Goal: Task Accomplishment & Management: Use online tool/utility

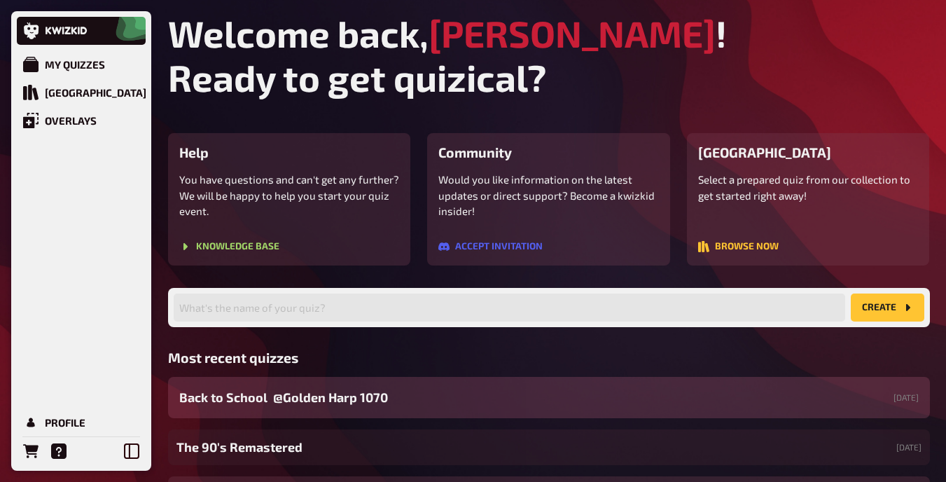
click at [421, 392] on div "Back to School @Golden Harp 1070​ [DATE]" at bounding box center [549, 397] width 762 height 41
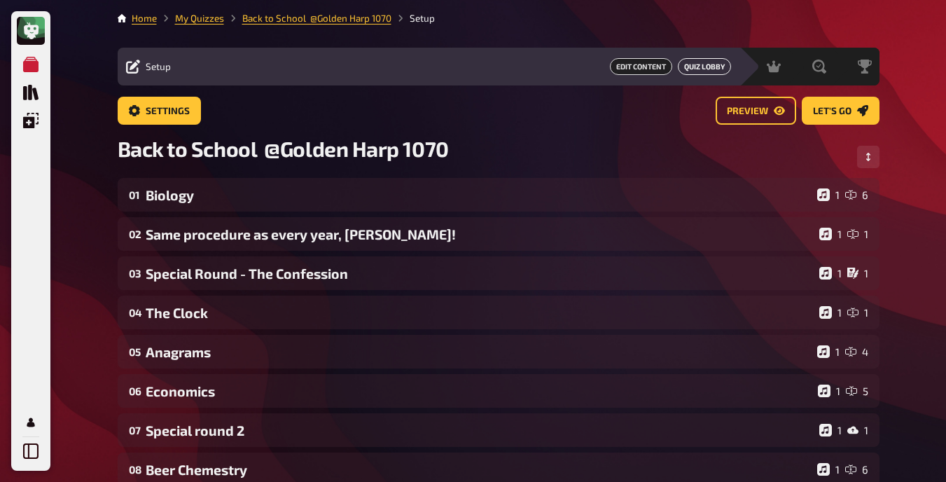
click at [711, 66] on button "Quiz Lobby" at bounding box center [704, 66] width 53 height 17
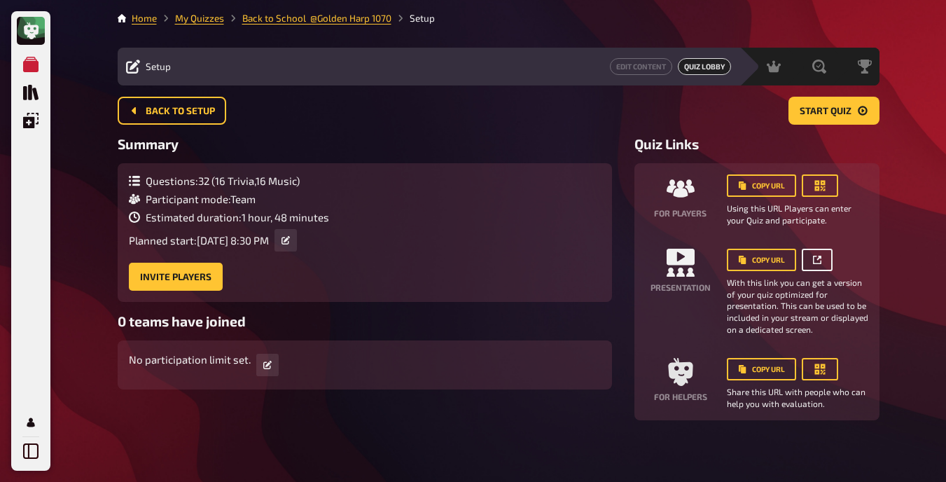
click at [820, 258] on icon "button" at bounding box center [818, 258] width 4 height 4
click at [727, 68] on span "Hosting" at bounding box center [733, 66] width 34 height 11
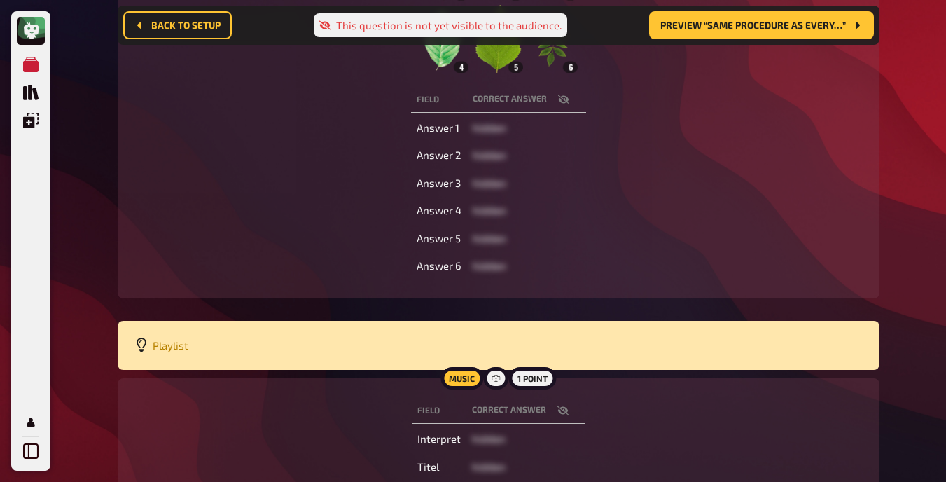
scroll to position [468, 0]
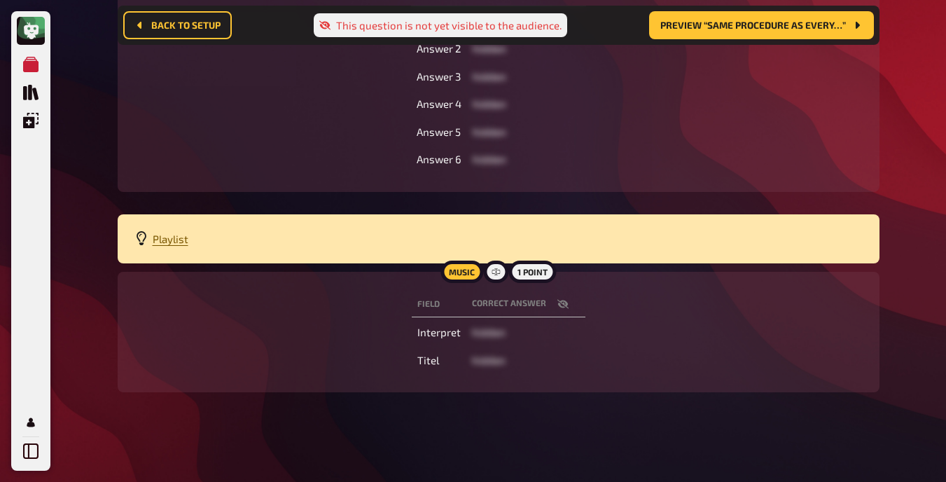
click at [172, 244] on span "Playlist" at bounding box center [171, 238] width 36 height 13
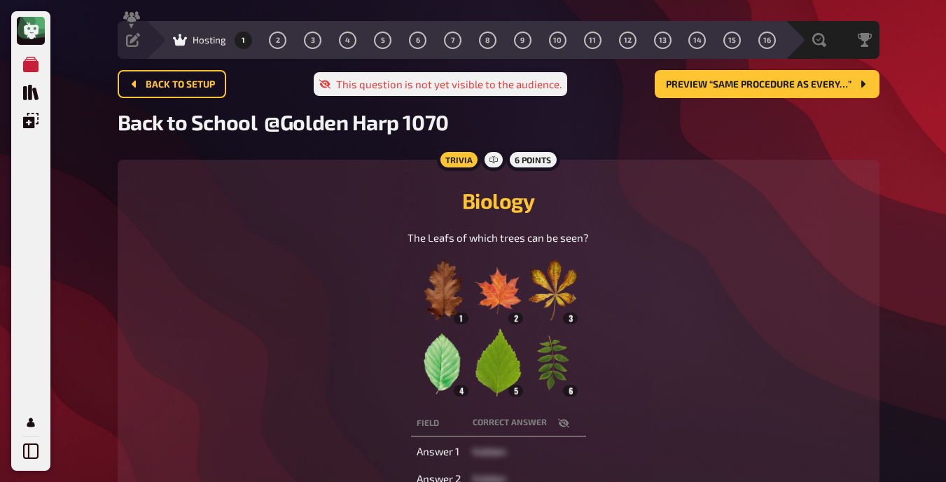
scroll to position [0, 0]
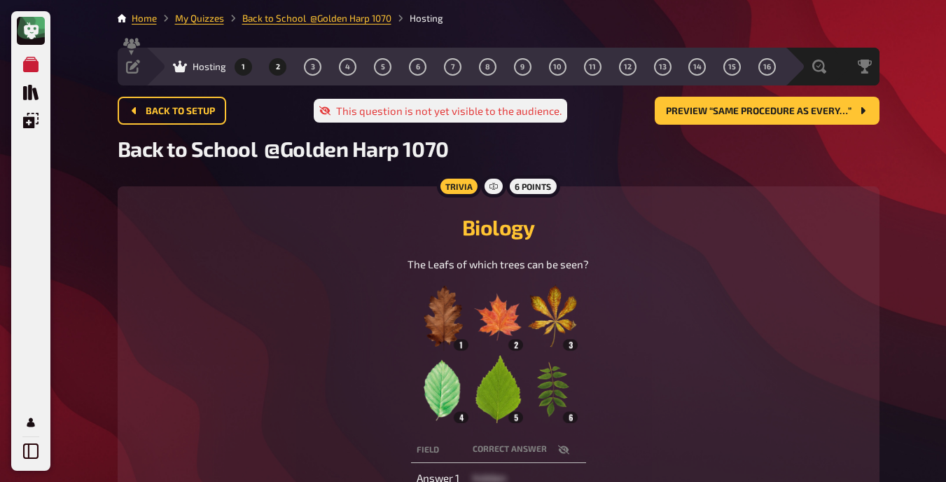
click at [279, 67] on span "2" at bounding box center [278, 67] width 4 height 8
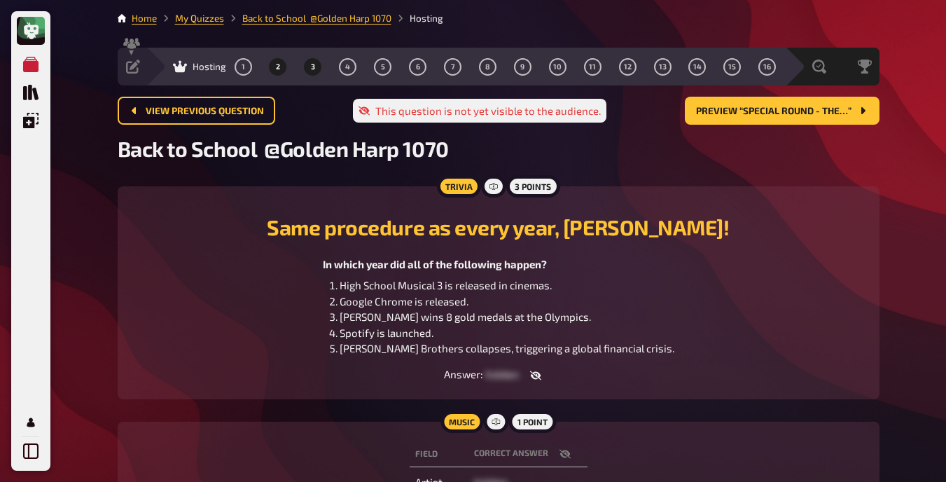
click at [309, 74] on button "3" at bounding box center [313, 66] width 22 height 22
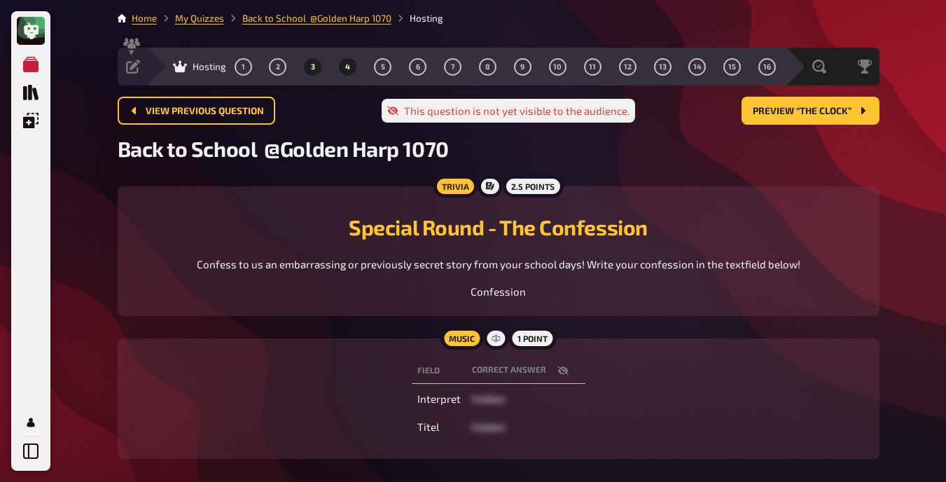
click at [346, 69] on span "4" at bounding box center [347, 67] width 5 height 8
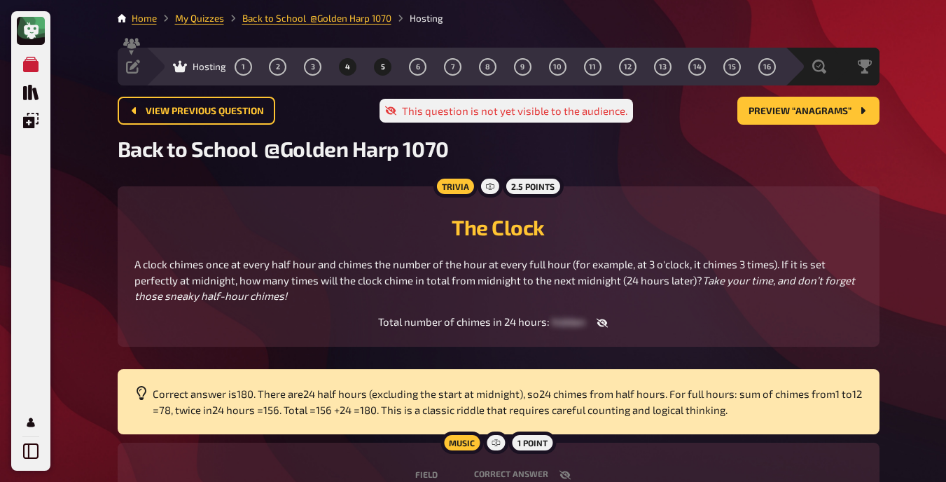
click at [381, 64] on span "5" at bounding box center [383, 67] width 4 height 8
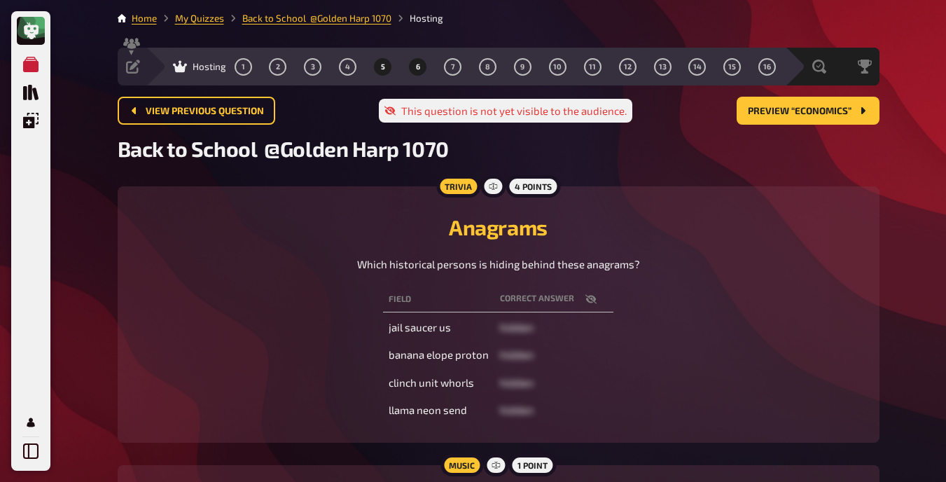
click at [414, 71] on button "6" at bounding box center [418, 66] width 22 height 22
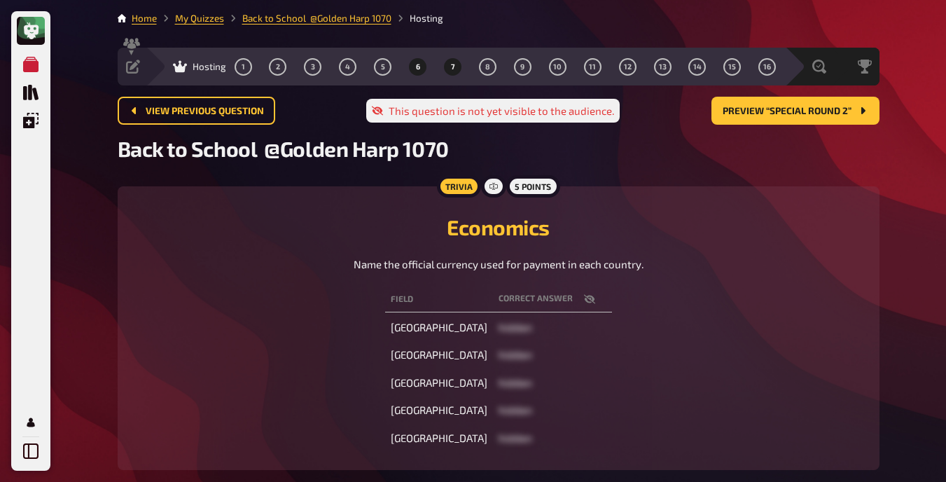
click at [447, 68] on button "7" at bounding box center [453, 66] width 22 height 22
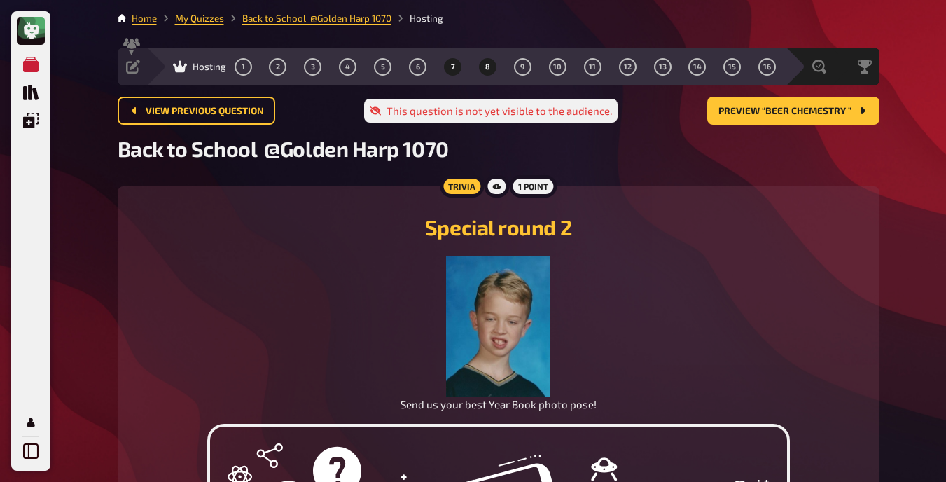
click at [483, 68] on button "8" at bounding box center [487, 66] width 22 height 22
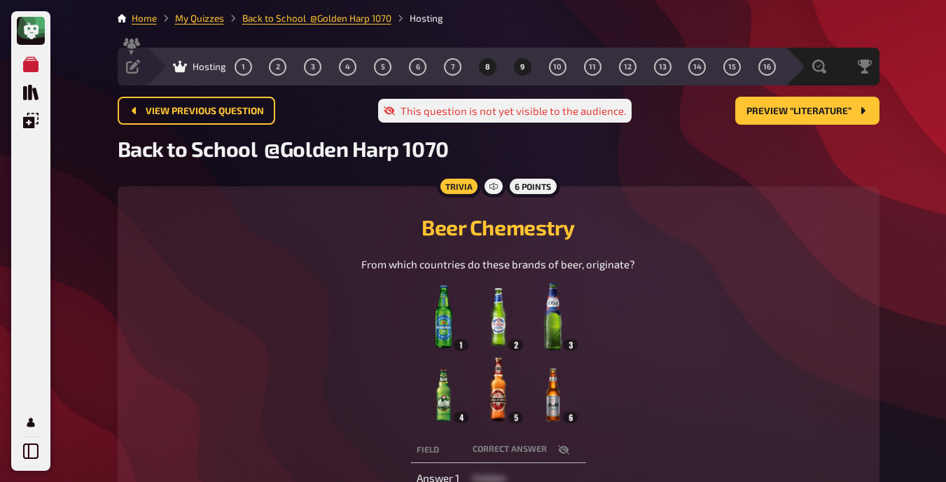
click at [520, 60] on button "9" at bounding box center [522, 66] width 22 height 22
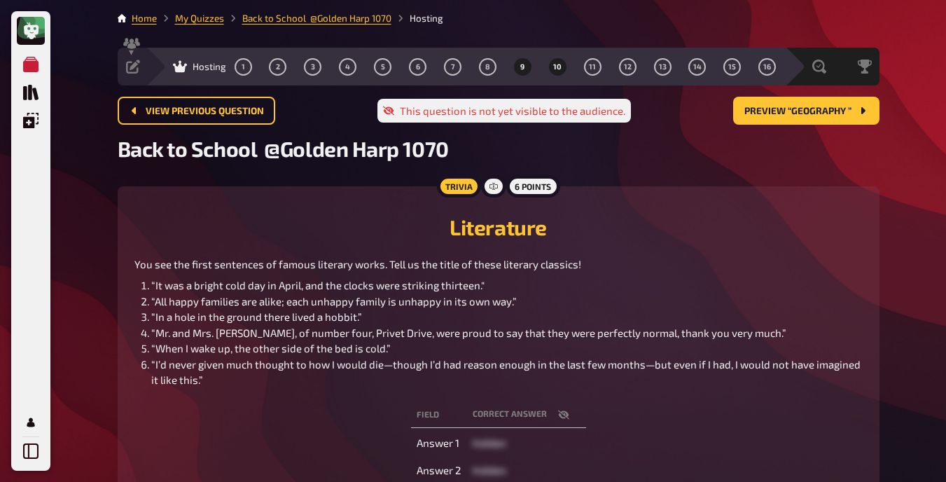
click at [551, 64] on button "10" at bounding box center [557, 66] width 22 height 22
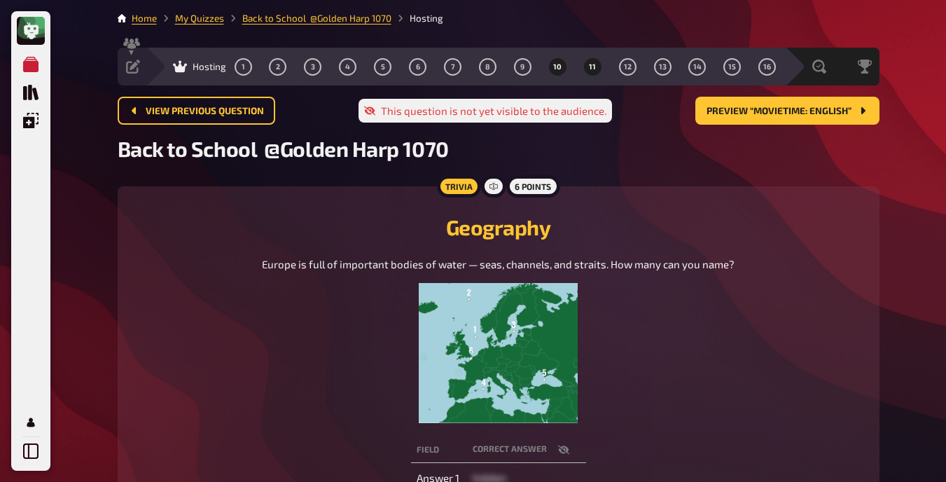
click at [588, 69] on button "11" at bounding box center [592, 66] width 22 height 22
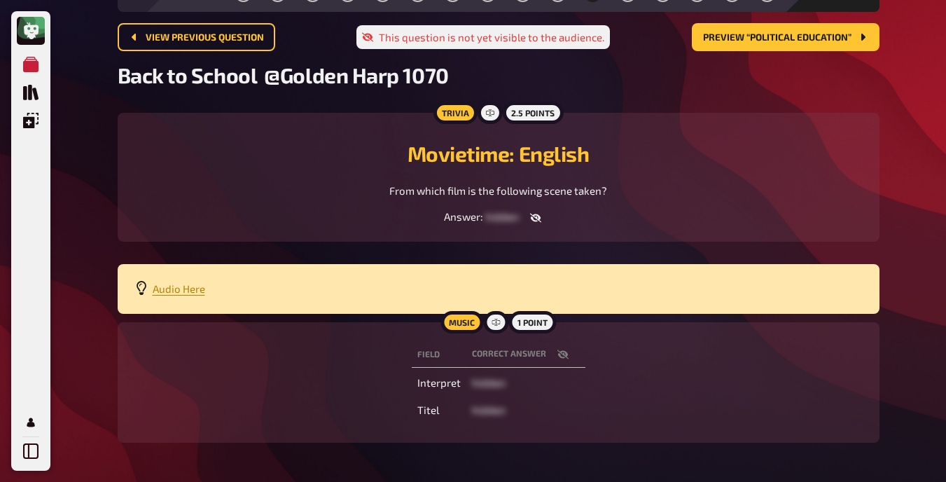
scroll to position [74, 0]
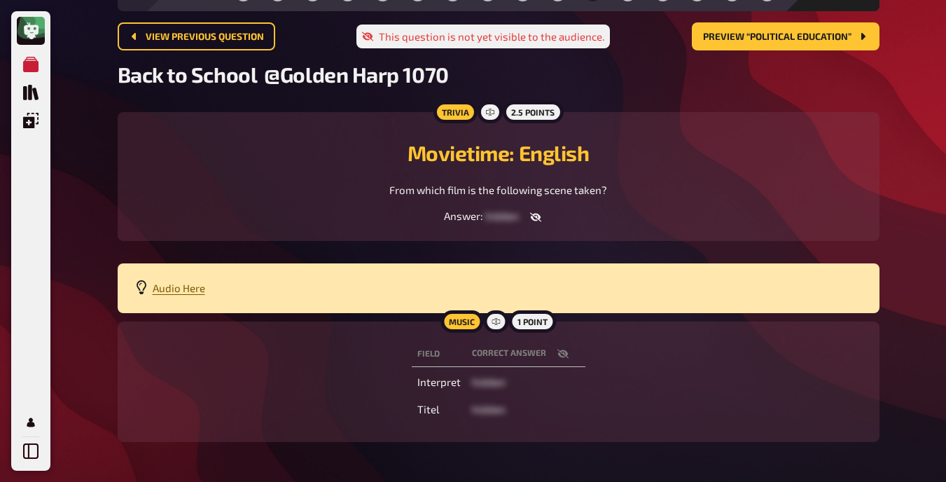
click at [186, 289] on span "Audio Here" at bounding box center [179, 287] width 53 height 13
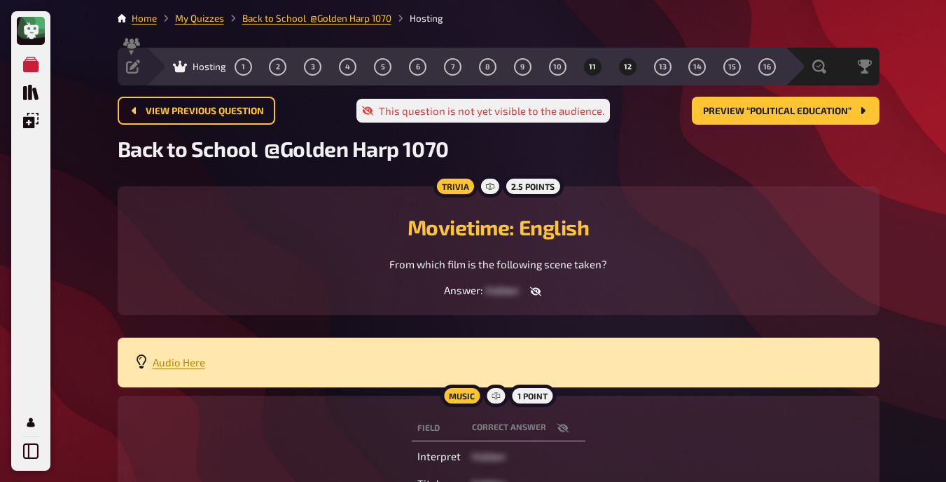
click at [626, 69] on span "12" at bounding box center [628, 67] width 8 height 8
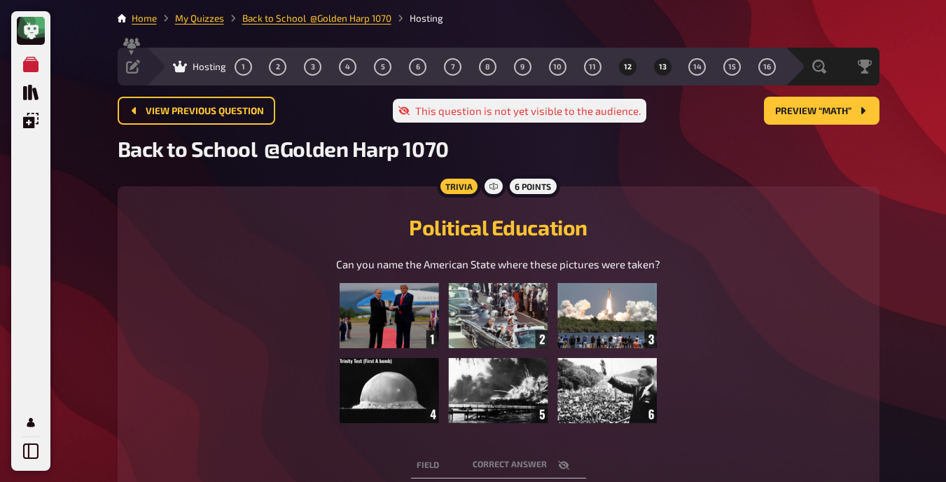
click at [666, 71] on button "13" at bounding box center [662, 66] width 22 height 22
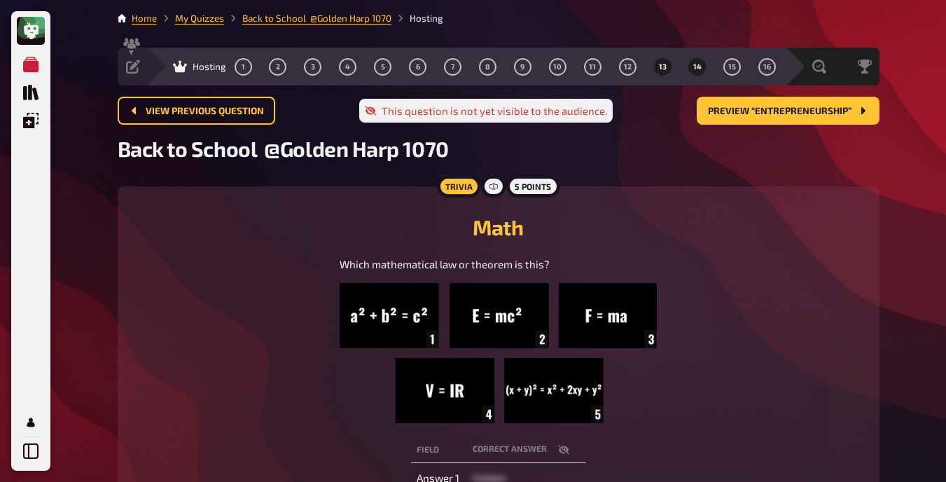
click at [699, 64] on span "14" at bounding box center [697, 67] width 8 height 8
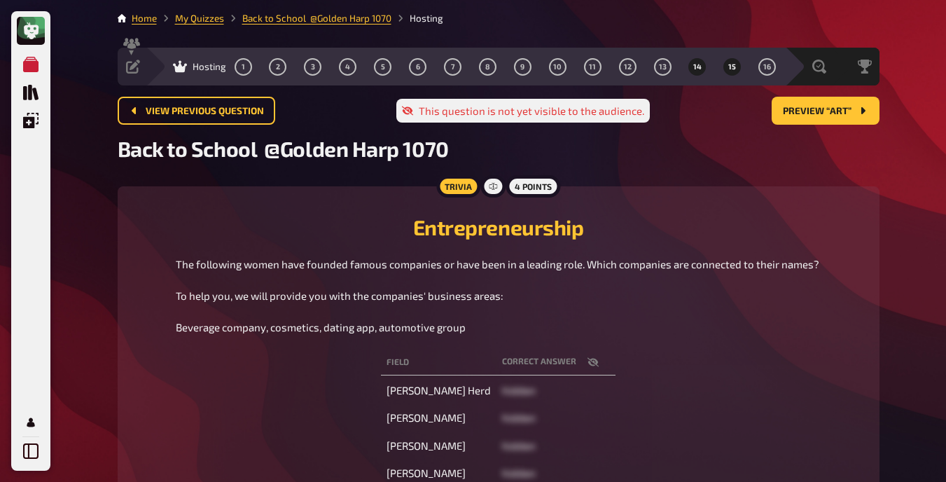
click at [732, 70] on span "15" at bounding box center [732, 67] width 8 height 8
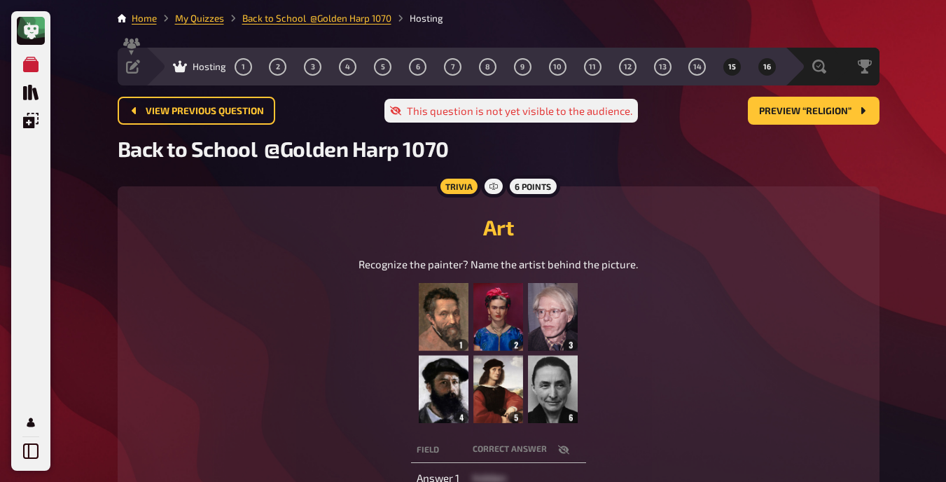
click at [767, 65] on span "16" at bounding box center [767, 67] width 8 height 8
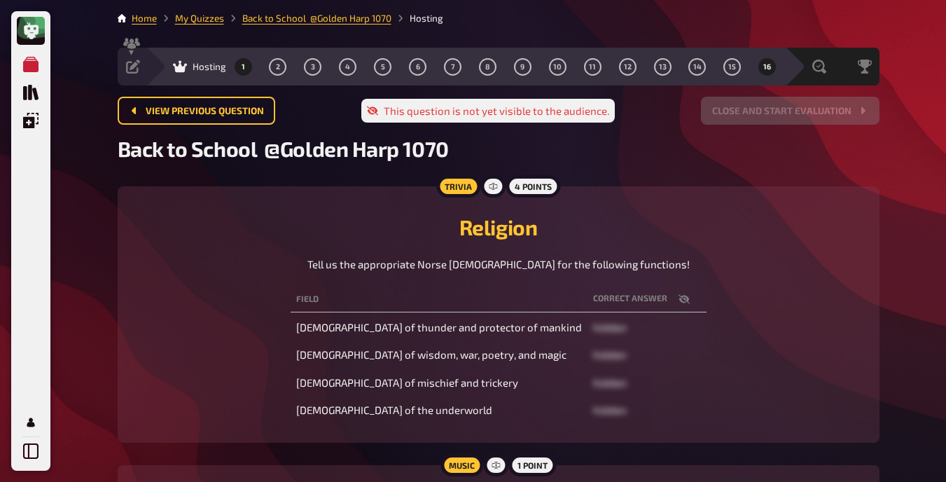
click at [245, 67] on button "1" at bounding box center [243, 66] width 22 height 22
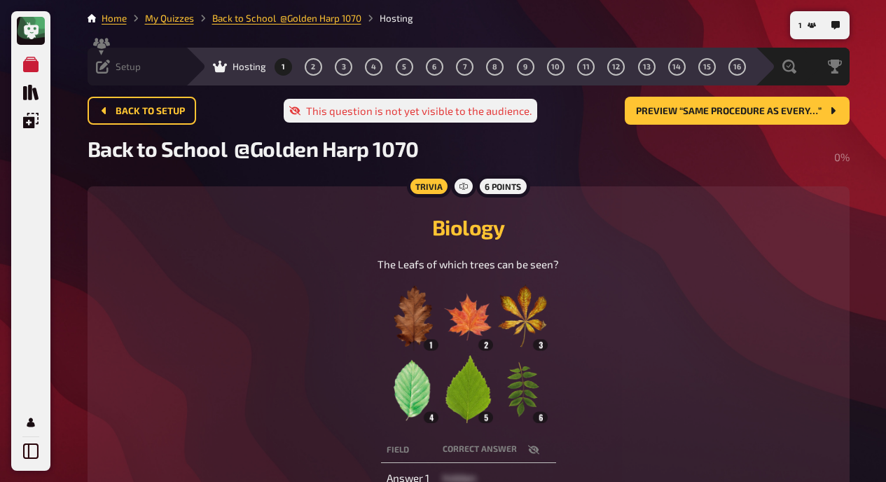
click at [101, 64] on icon at bounding box center [103, 67] width 14 height 14
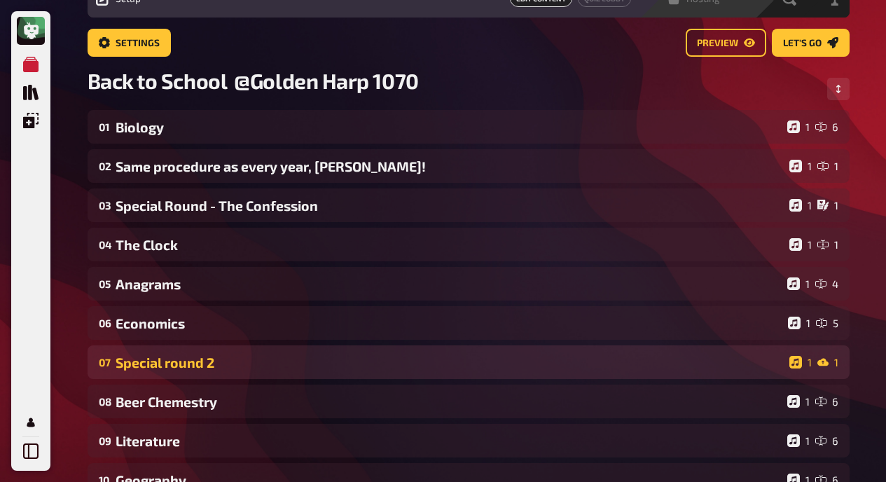
scroll to position [67, 0]
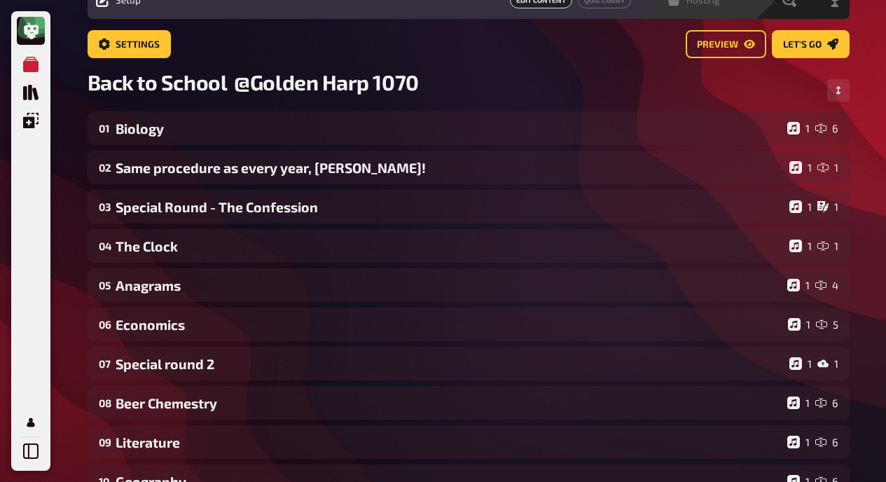
click at [684, 88] on div "Back to School @Golden Harp 1070​" at bounding box center [469, 90] width 762 height 42
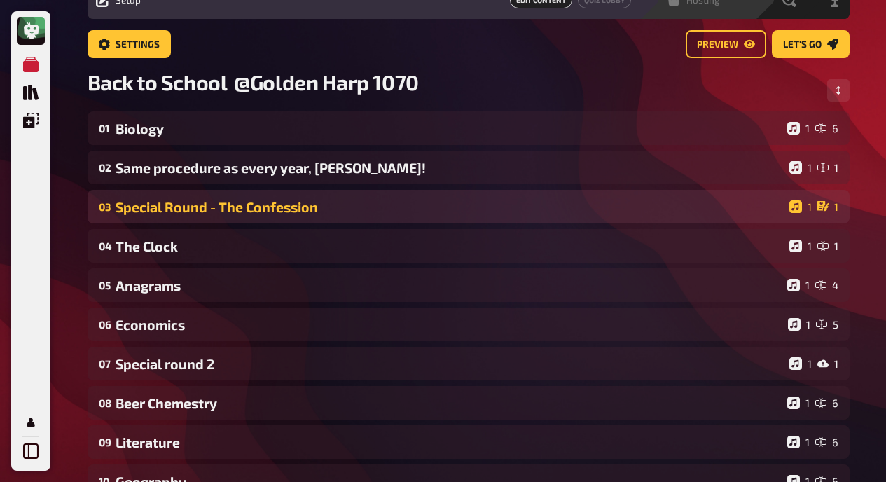
click at [232, 203] on div "Special Round - The Confession" at bounding box center [450, 207] width 668 height 16
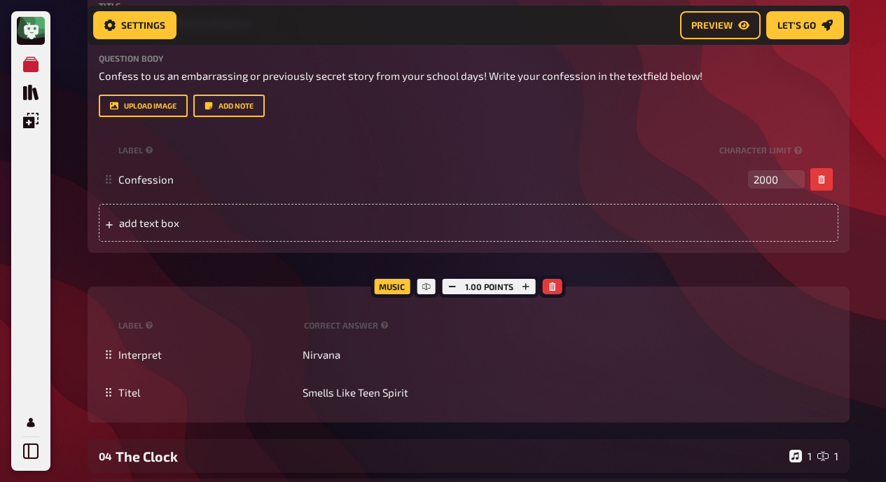
scroll to position [340, 0]
click at [690, 262] on div "Trivia 2.50 points Title Special Round - The Confession Question body Confess t…" at bounding box center [469, 197] width 762 height 449
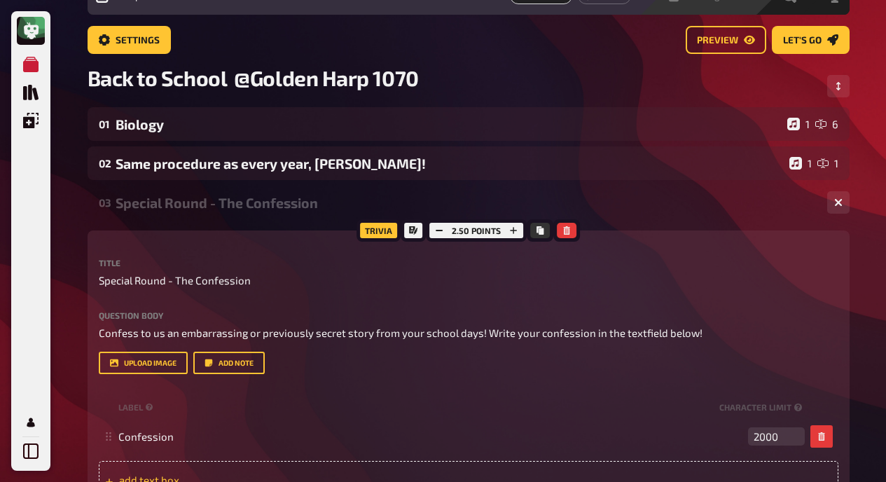
scroll to position [70, 0]
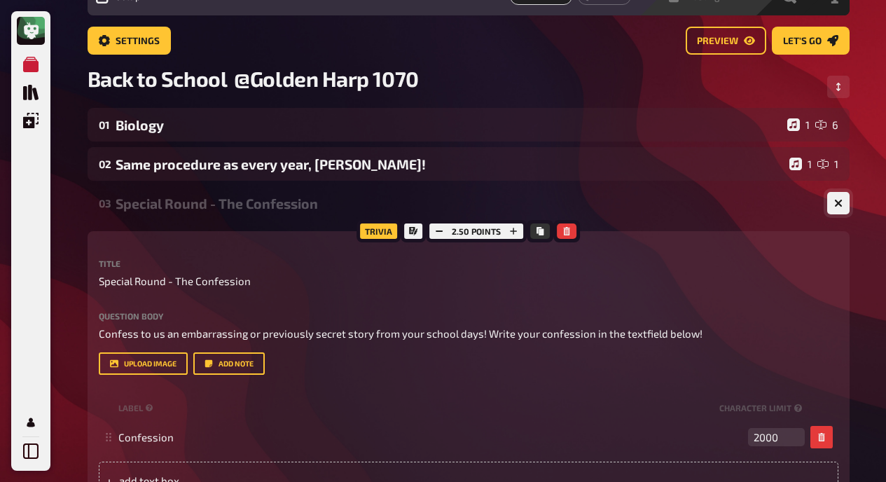
click at [835, 204] on icon "button" at bounding box center [838, 203] width 8 height 8
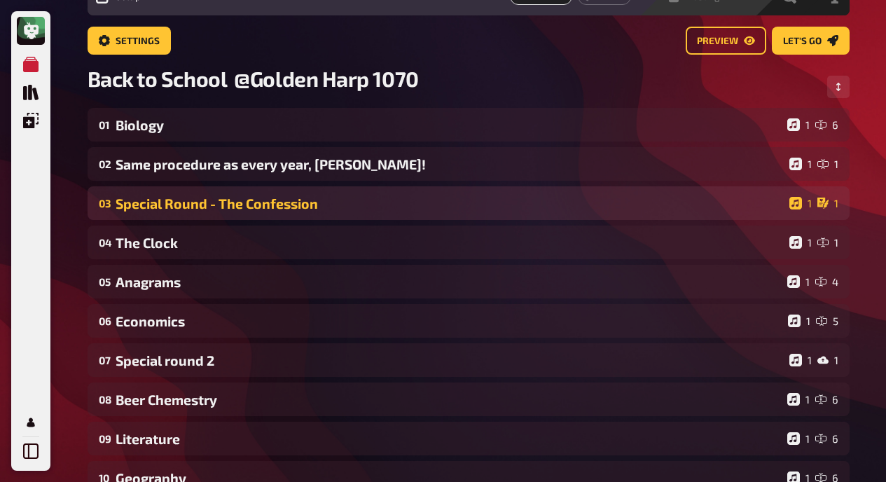
click at [463, 208] on div "Special Round - The Confession" at bounding box center [450, 203] width 668 height 16
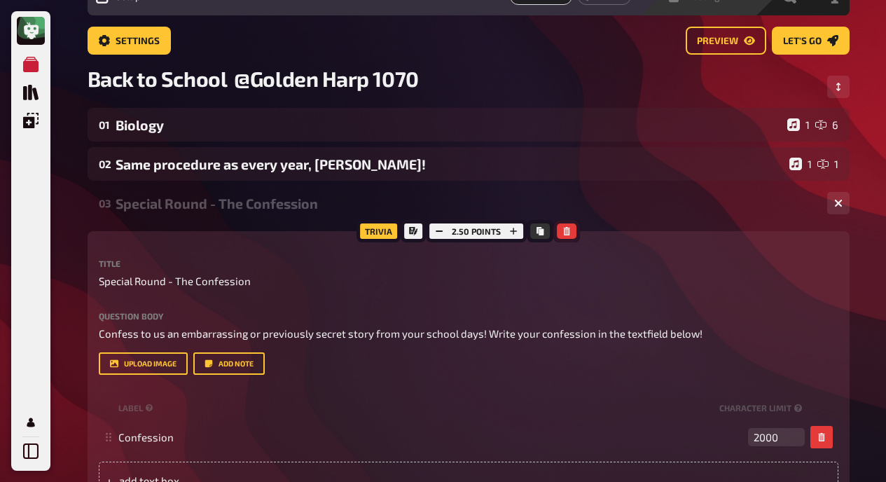
click at [568, 228] on icon "button" at bounding box center [567, 231] width 6 height 8
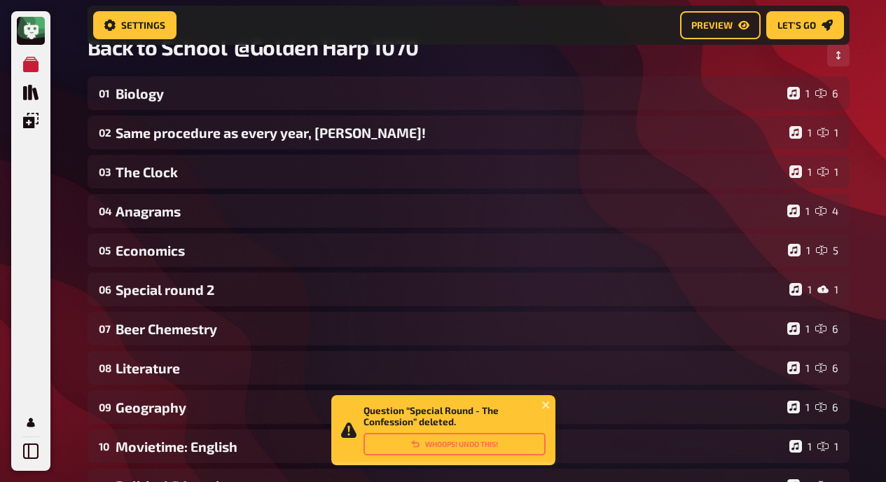
scroll to position [112, 0]
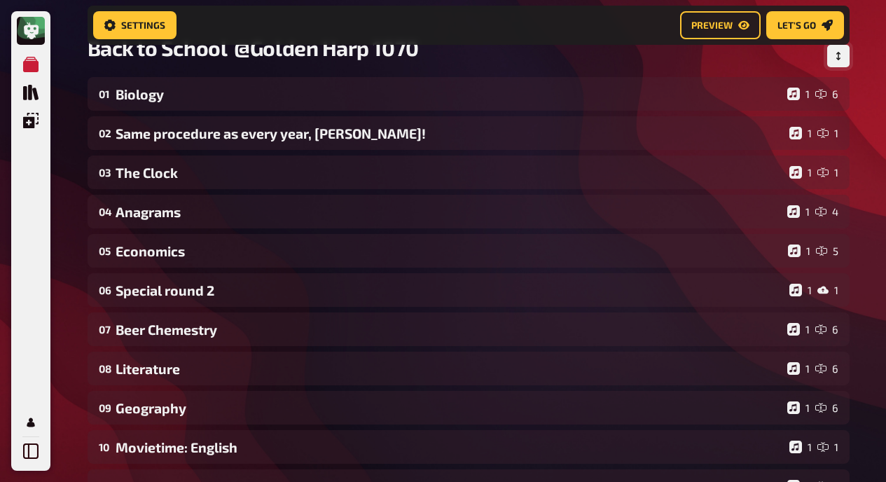
click at [843, 53] on button "Change Order" at bounding box center [838, 56] width 22 height 22
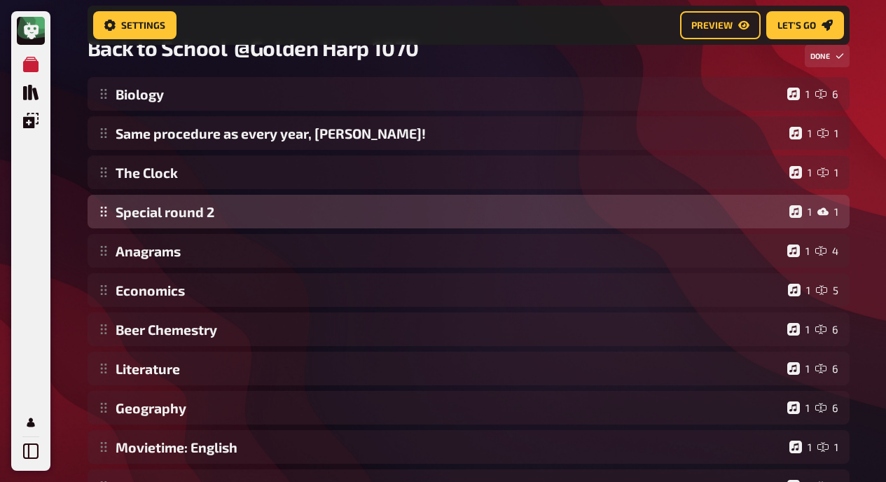
drag, startPoint x: 106, startPoint y: 296, endPoint x: 127, endPoint y: 213, distance: 85.9
click at [127, 213] on div "Biology 1 6 Same procedure as every year, [PERSON_NAME]! 1 1 The Clock 1 1 Anag…" at bounding box center [469, 368] width 762 height 582
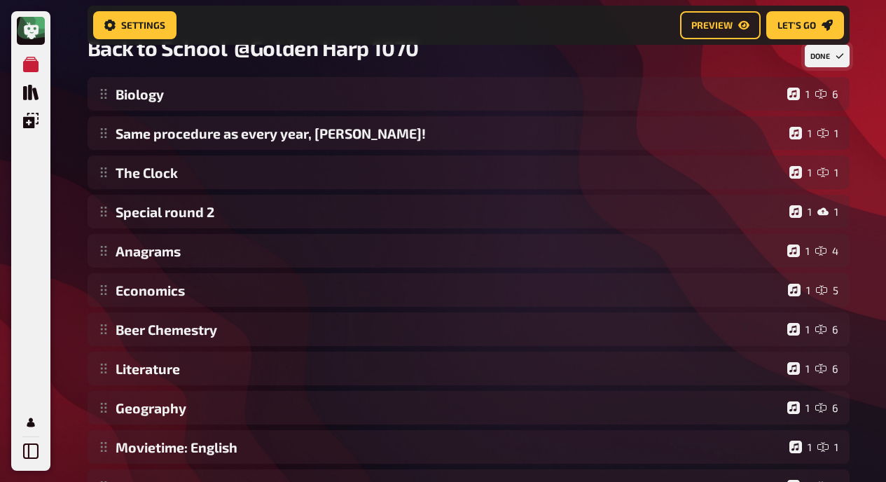
click at [813, 56] on button "Done" at bounding box center [826, 56] width 45 height 22
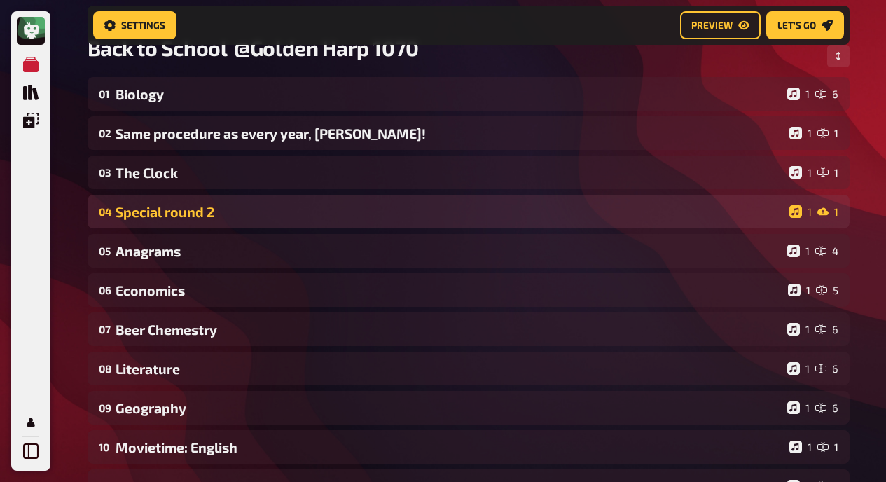
click at [144, 214] on div "Special round 2" at bounding box center [450, 212] width 668 height 16
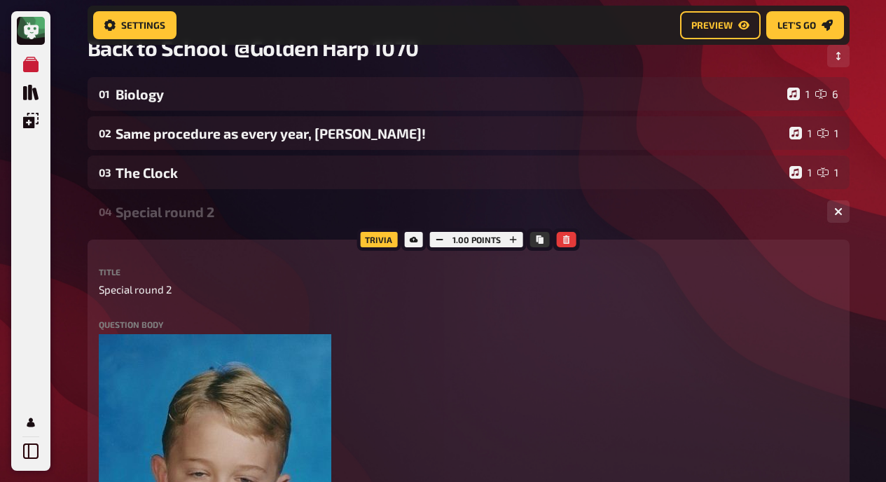
click at [213, 213] on div "Special round 2" at bounding box center [466, 212] width 700 height 16
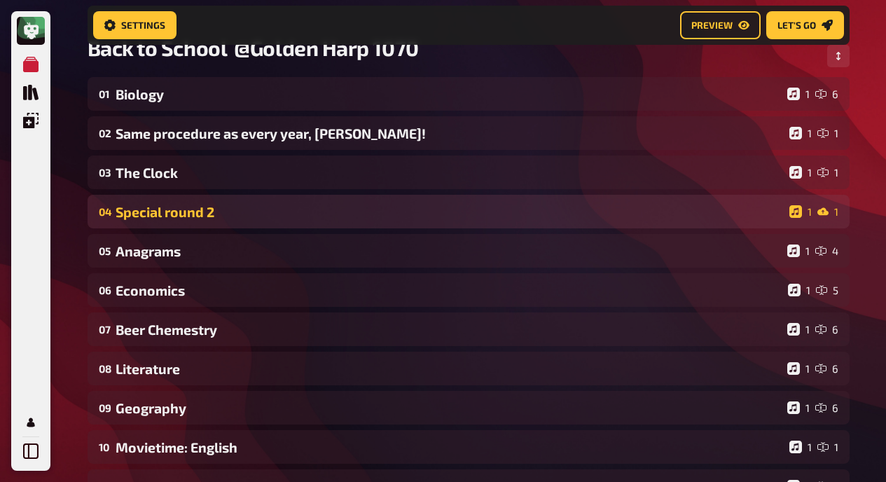
click at [213, 213] on div "Special round 2" at bounding box center [450, 212] width 668 height 16
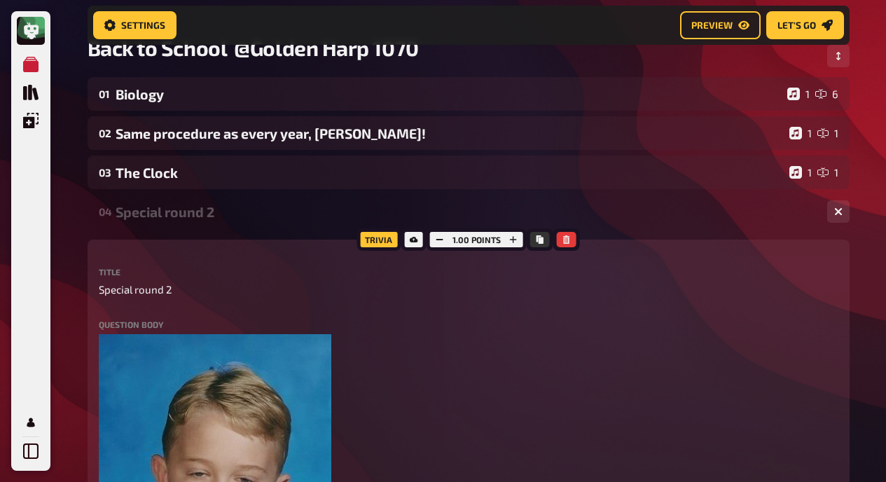
scroll to position [0, 0]
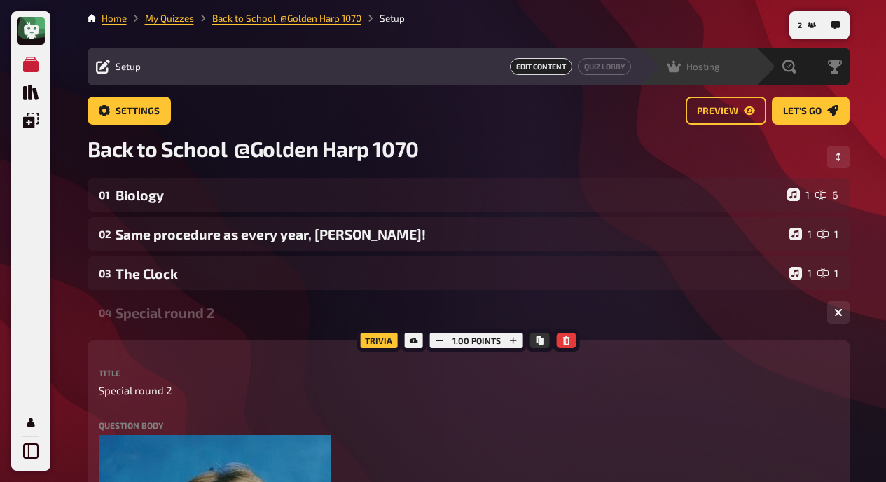
click at [161, 313] on div "Special round 2" at bounding box center [466, 313] width 700 height 16
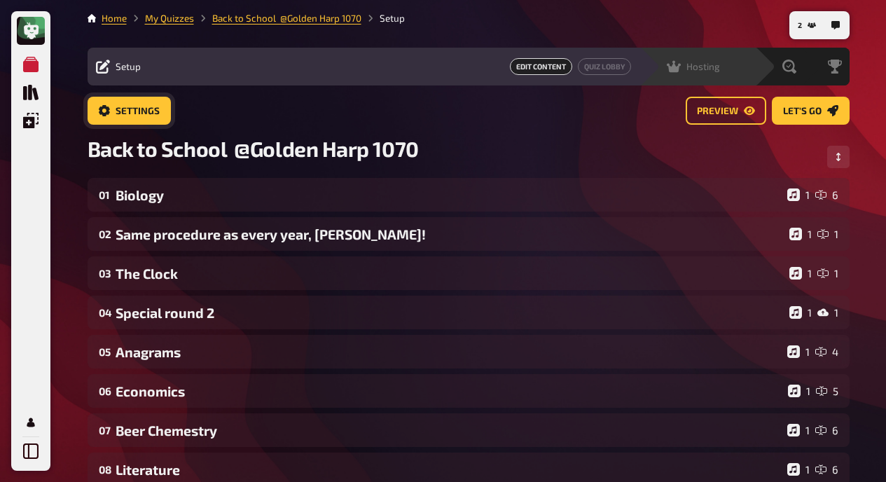
click at [139, 107] on span "Settings" at bounding box center [138, 111] width 44 height 10
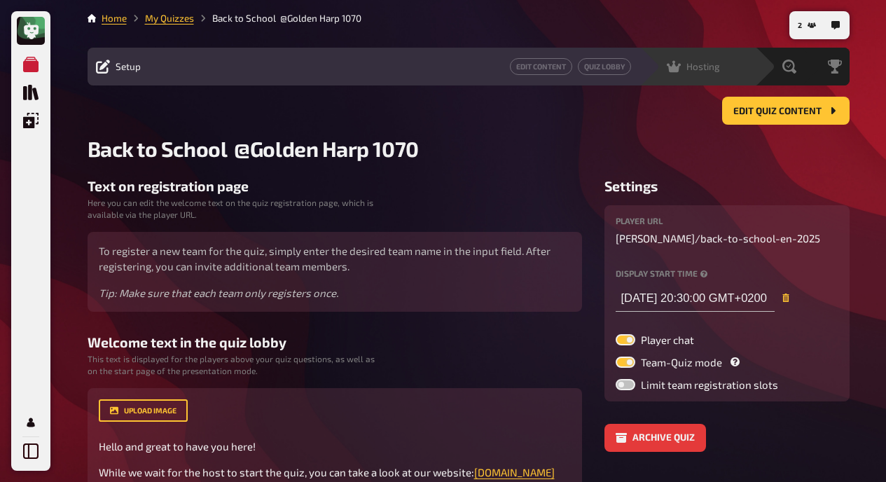
type input "[DATE] 8:30 PM"
click at [572, 64] on button "Edit Content" at bounding box center [541, 66] width 62 height 17
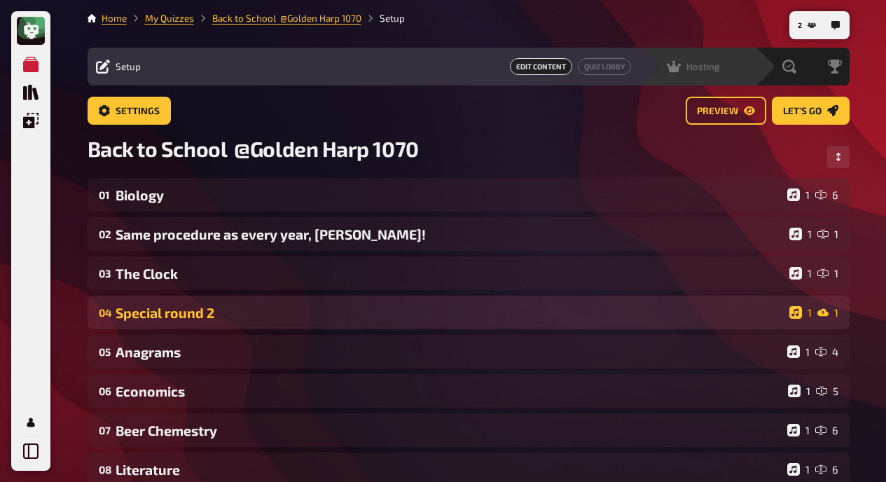
click at [181, 314] on div "Special round 2" at bounding box center [450, 313] width 668 height 16
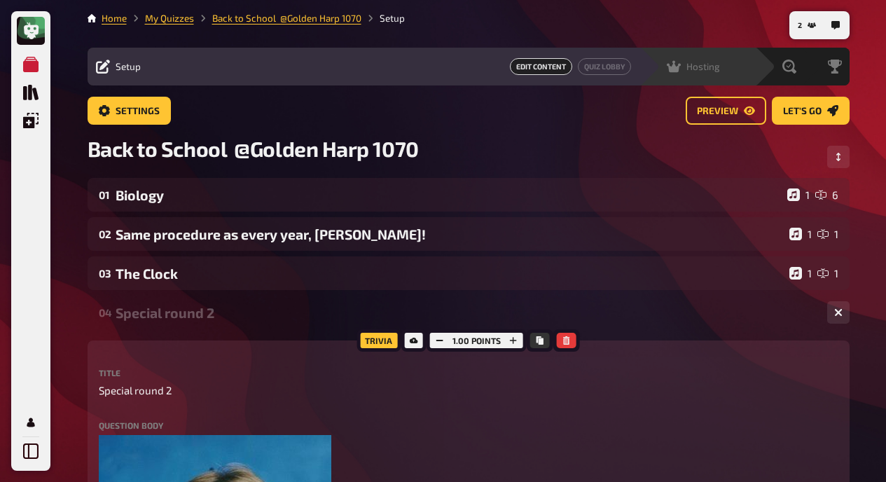
click at [181, 314] on div "Special round 2" at bounding box center [466, 313] width 700 height 16
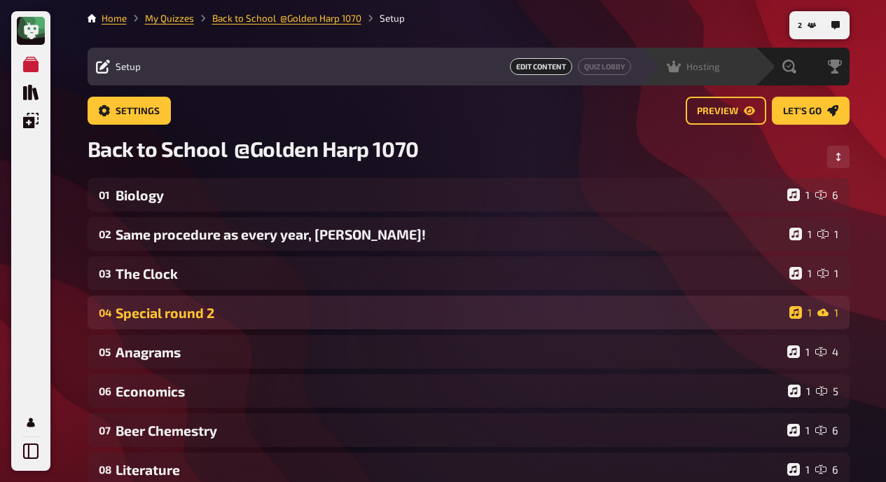
click at [181, 314] on div "Special round 2" at bounding box center [450, 313] width 668 height 16
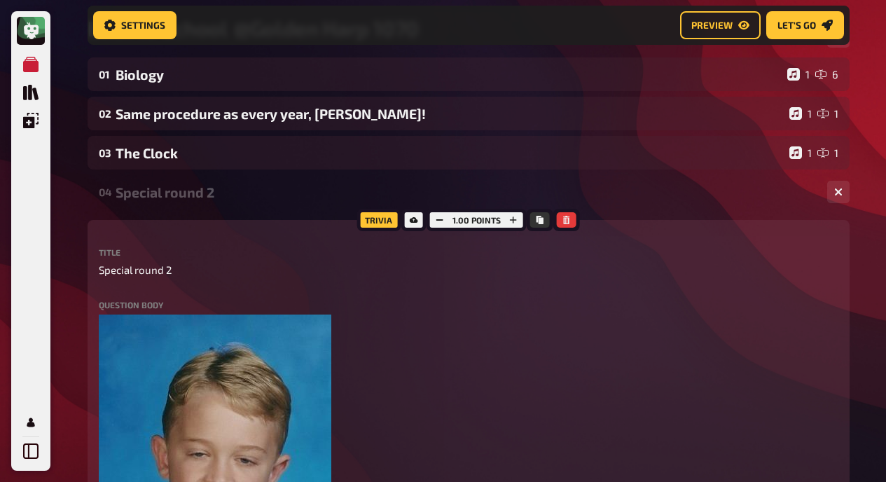
scroll to position [132, 0]
click at [171, 271] on span "Special round 2" at bounding box center [135, 269] width 73 height 16
click at [137, 270] on span "Special round!" at bounding box center [133, 269] width 68 height 16
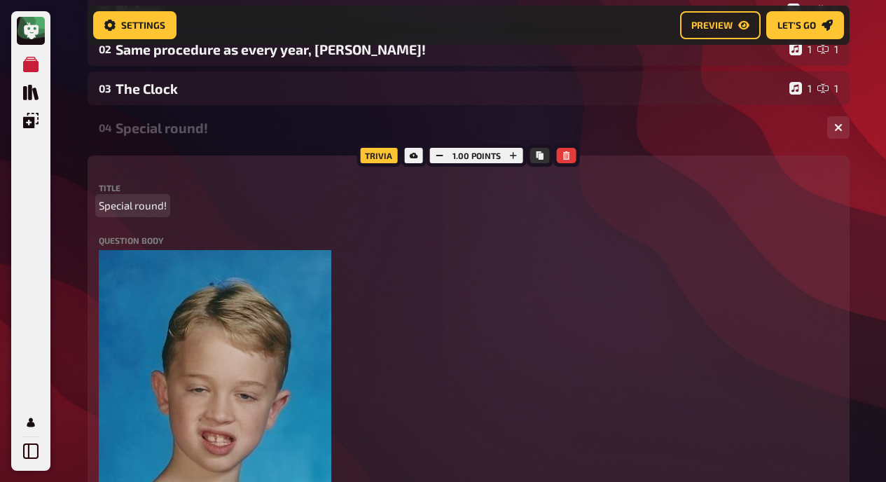
scroll to position [194, 0]
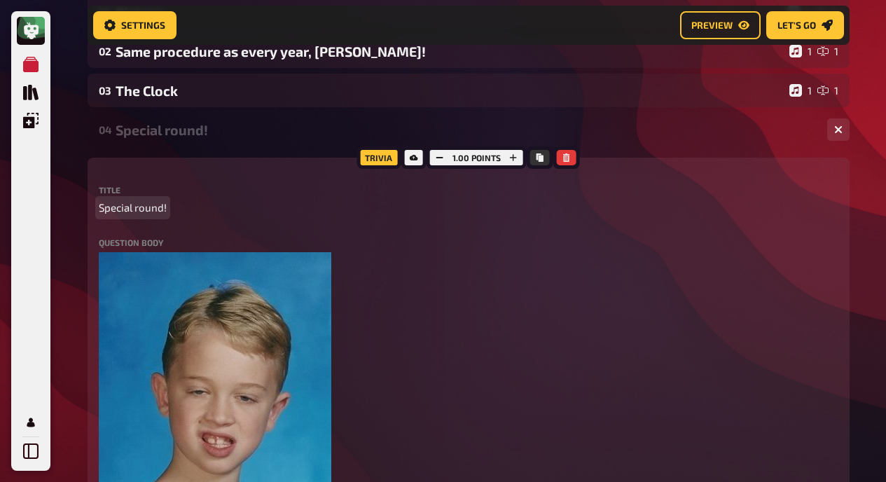
click at [138, 204] on span "Special round!" at bounding box center [133, 208] width 68 height 16
click at [186, 130] on div "Special Round!" at bounding box center [466, 130] width 700 height 16
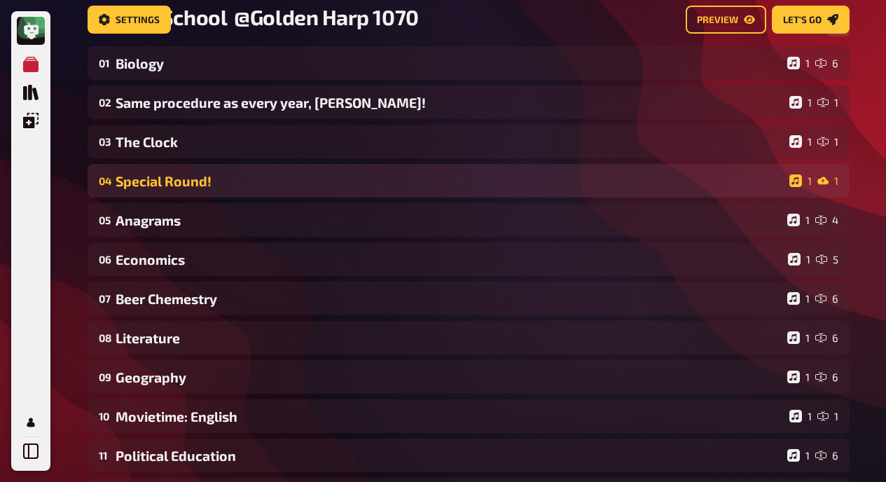
scroll to position [0, 0]
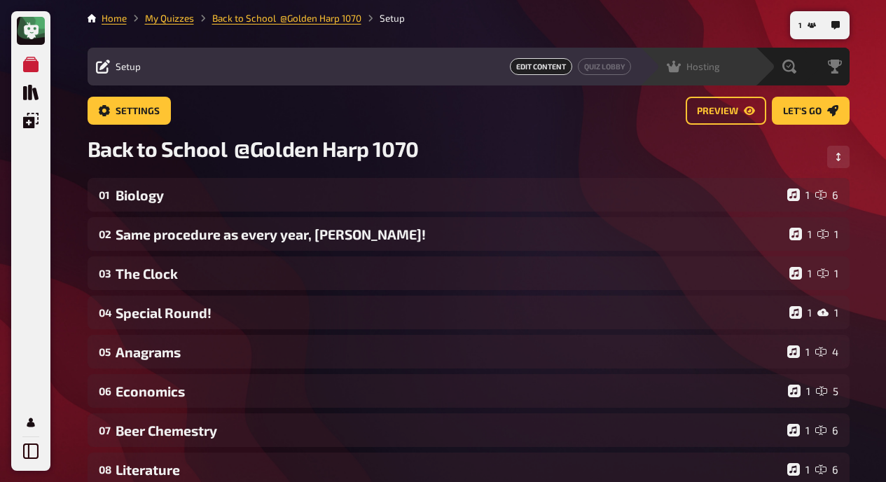
click at [684, 63] on div "Hosting" at bounding box center [692, 67] width 53 height 14
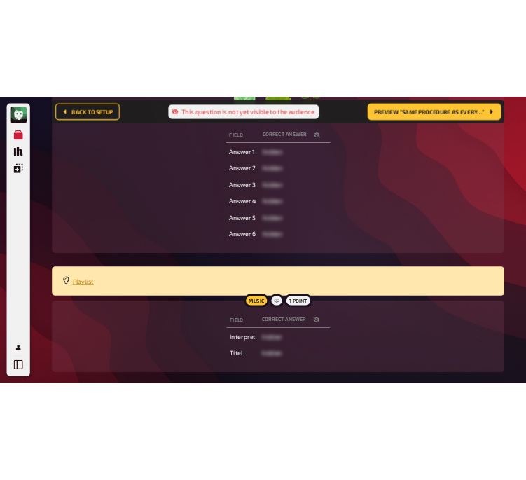
scroll to position [400, 0]
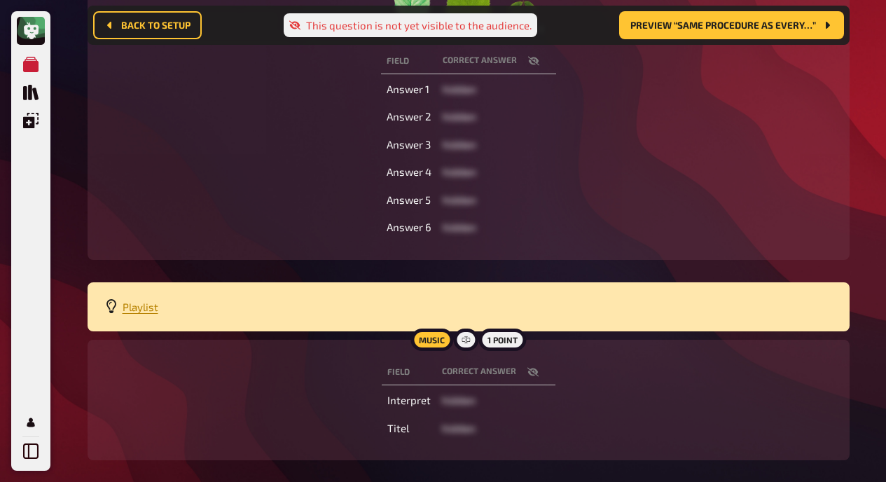
click at [530, 370] on icon "button" at bounding box center [532, 371] width 11 height 11
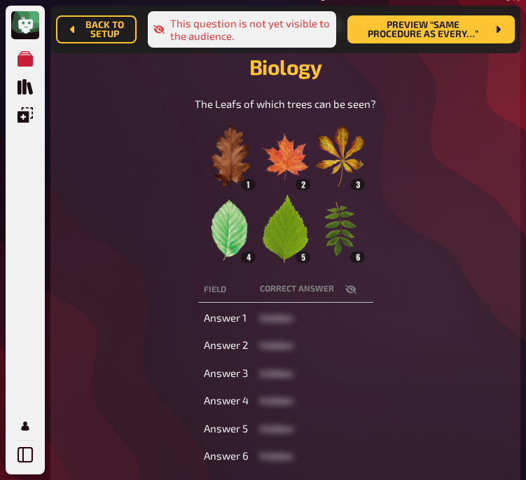
scroll to position [0, 0]
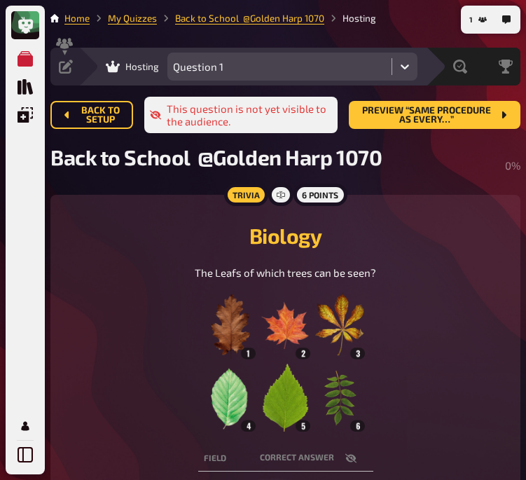
click at [406, 67] on icon at bounding box center [404, 66] width 8 height 5
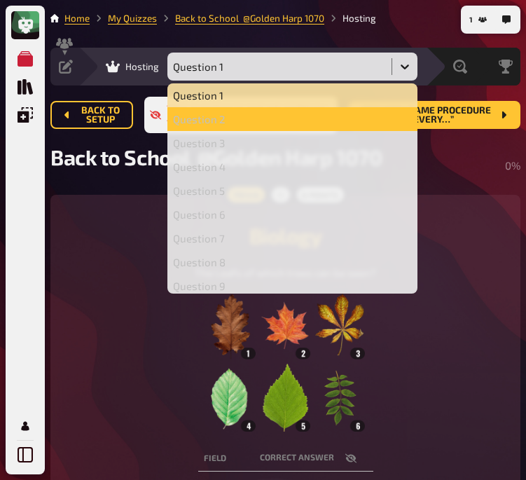
click at [283, 123] on div "Question 2" at bounding box center [292, 119] width 239 height 13
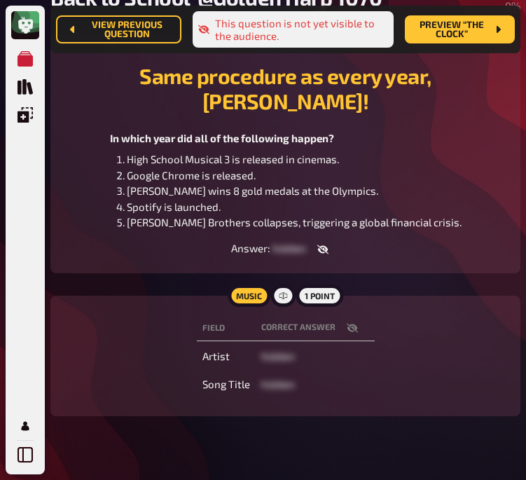
scroll to position [172, 0]
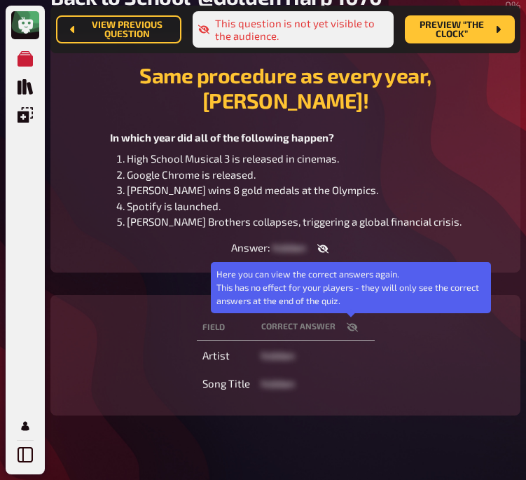
click at [354, 321] on icon "button" at bounding box center [352, 326] width 11 height 11
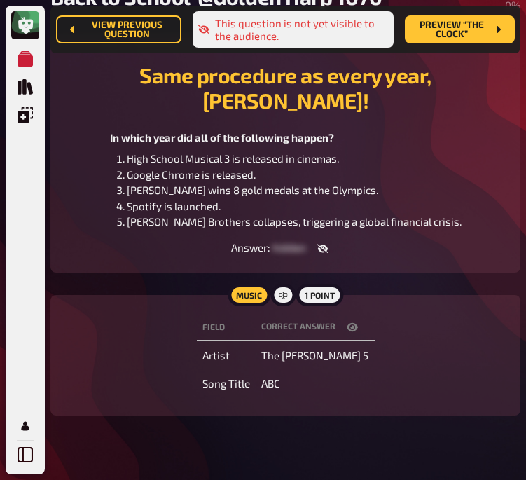
click at [121, 317] on div "Field correct answer Artist The [PERSON_NAME] 5 Song Title ABC" at bounding box center [285, 355] width 436 height 87
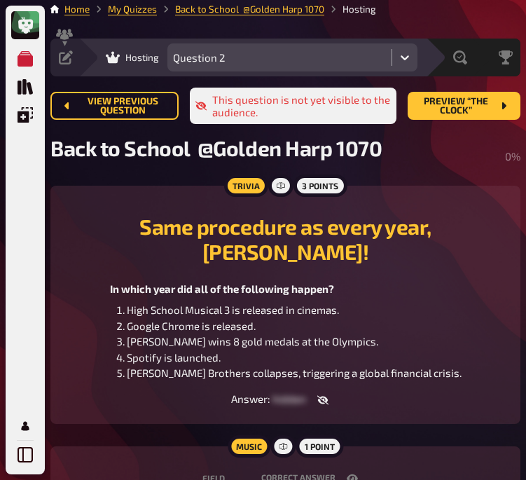
scroll to position [8, 0]
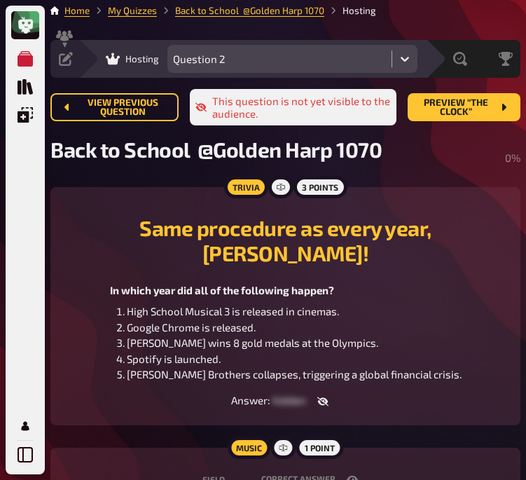
click at [408, 58] on icon at bounding box center [404, 59] width 8 height 5
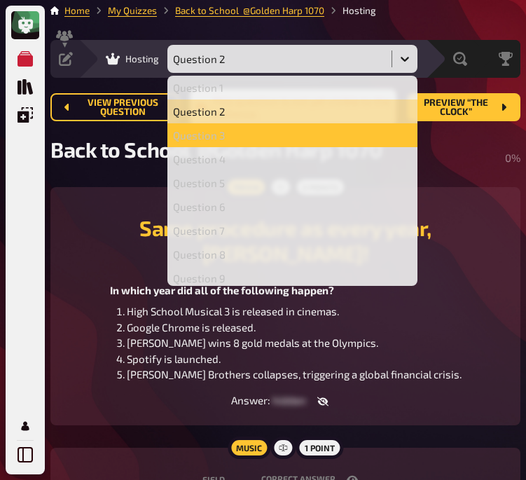
click at [305, 137] on div "Question 3" at bounding box center [292, 135] width 239 height 13
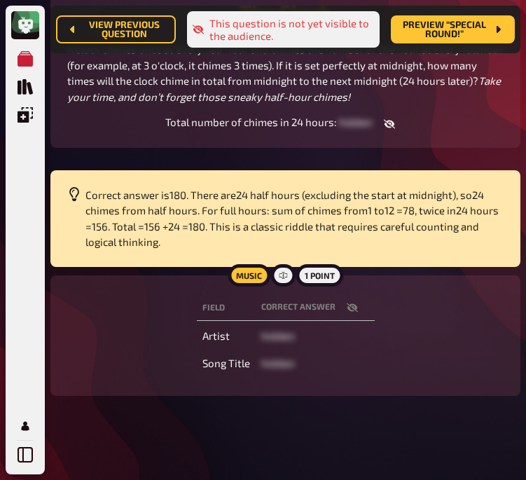
scroll to position [242, 0]
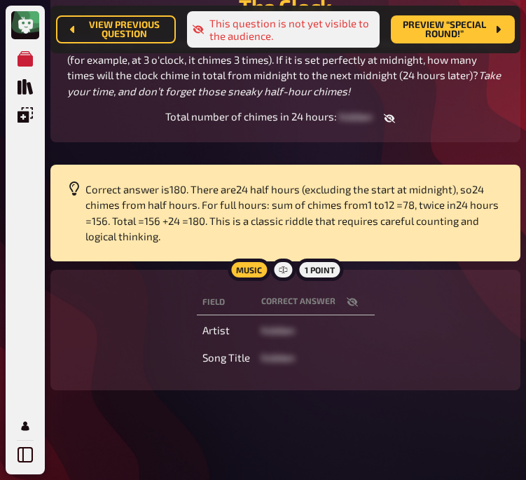
click at [350, 306] on icon "button" at bounding box center [351, 301] width 11 height 9
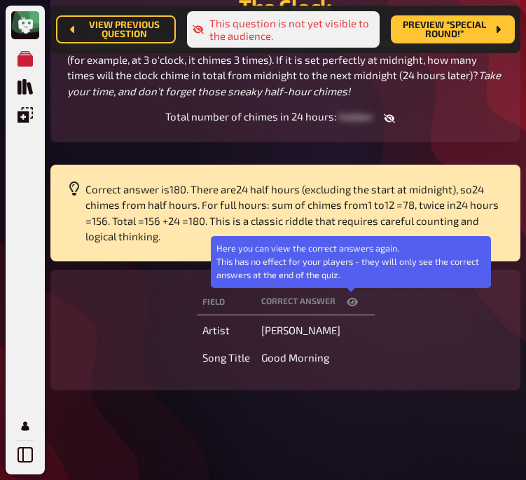
click at [350, 307] on icon "button" at bounding box center [352, 301] width 11 height 11
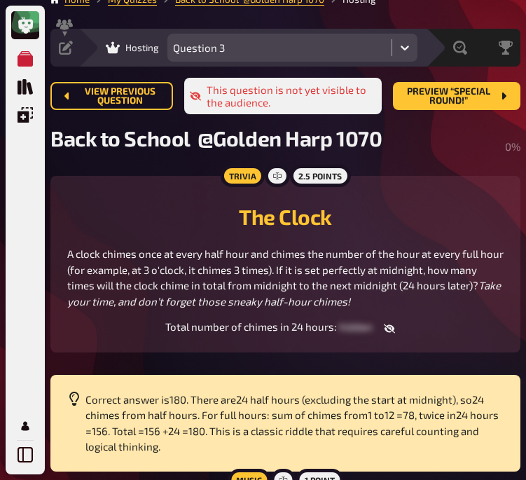
scroll to position [16, 0]
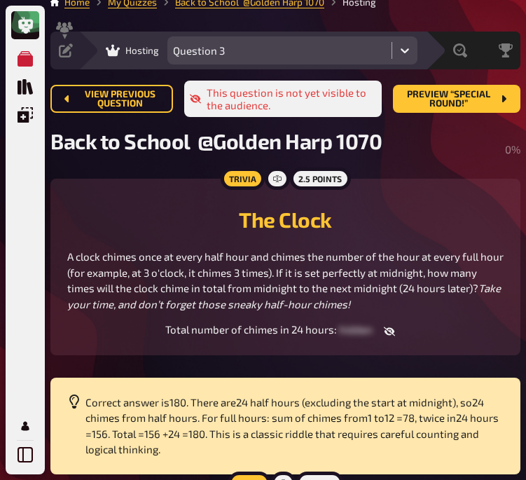
click at [405, 47] on icon at bounding box center [405, 50] width 14 height 14
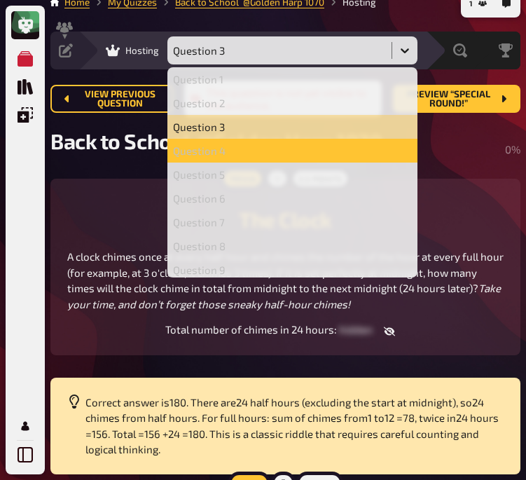
click at [253, 155] on div "Question 4" at bounding box center [292, 150] width 239 height 13
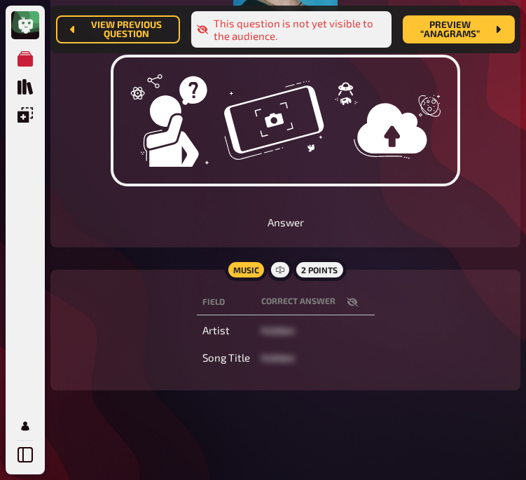
scroll to position [382, 0]
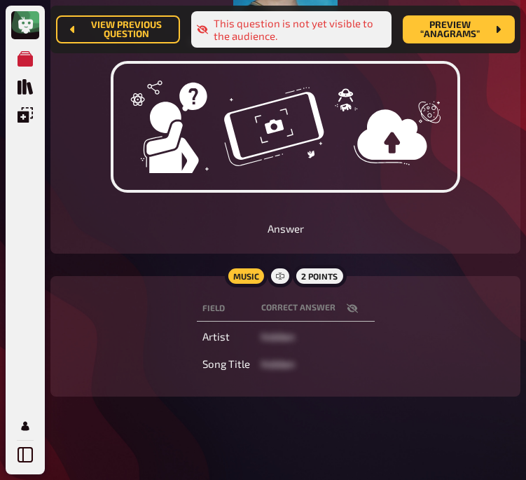
click at [351, 309] on icon "button" at bounding box center [352, 307] width 11 height 11
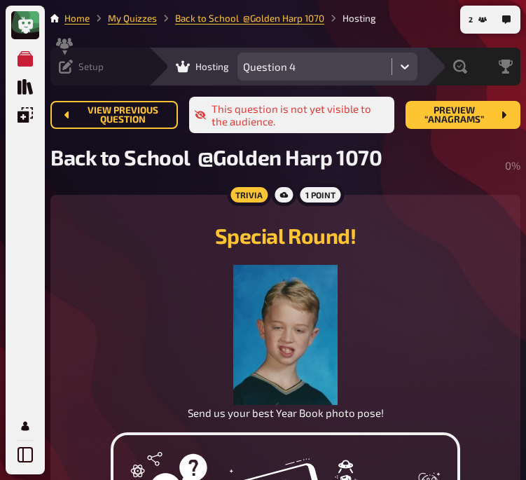
click at [60, 61] on icon at bounding box center [66, 67] width 14 height 14
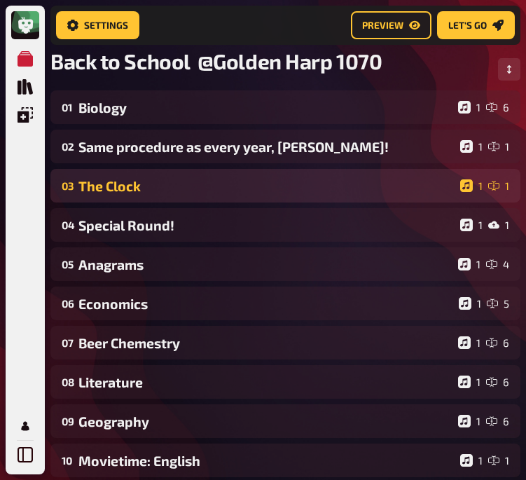
scroll to position [106, 0]
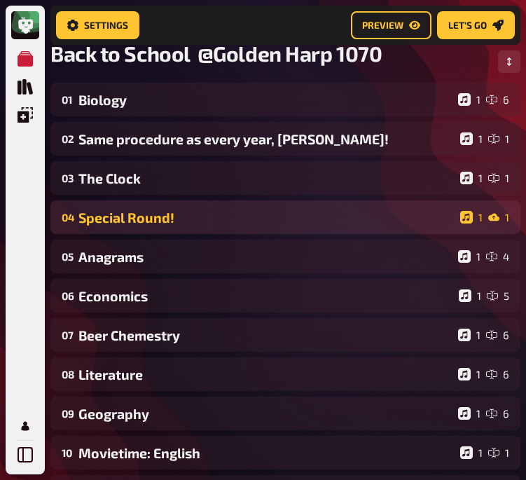
click at [90, 217] on div "Special Round!" at bounding box center [266, 217] width 376 height 16
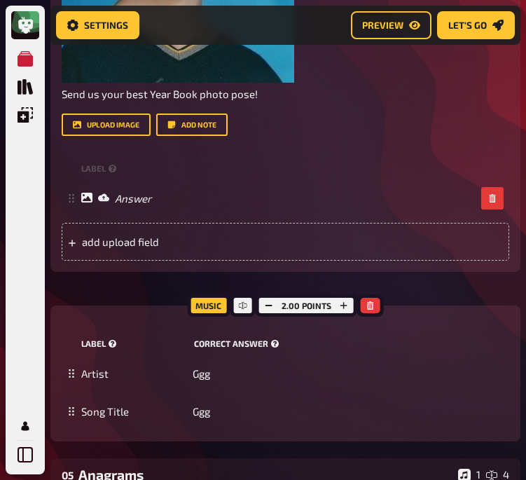
scroll to position [675, 0]
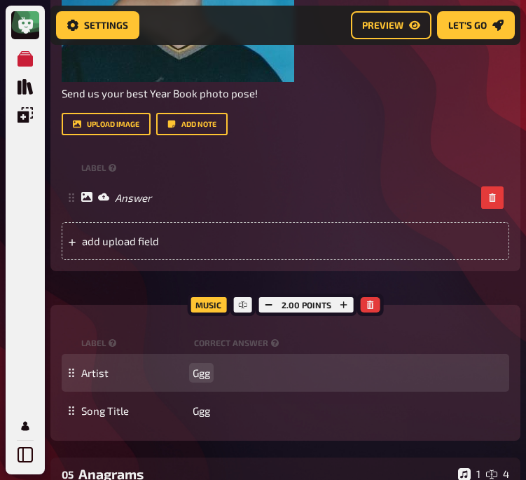
click at [202, 377] on span "Ggg" at bounding box center [202, 372] width 18 height 13
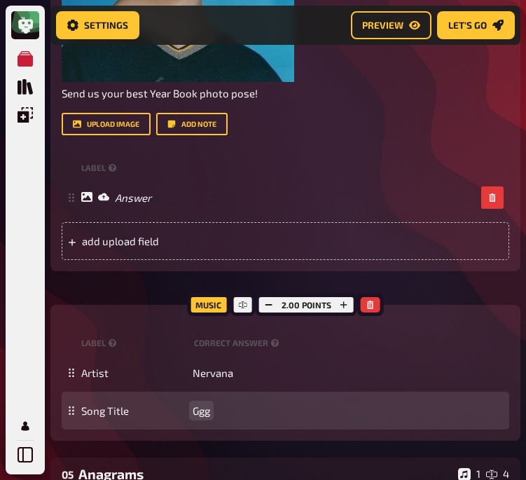
click at [208, 407] on span "Ggg" at bounding box center [202, 410] width 18 height 13
click at [197, 413] on span "Ggg" at bounding box center [202, 410] width 18 height 13
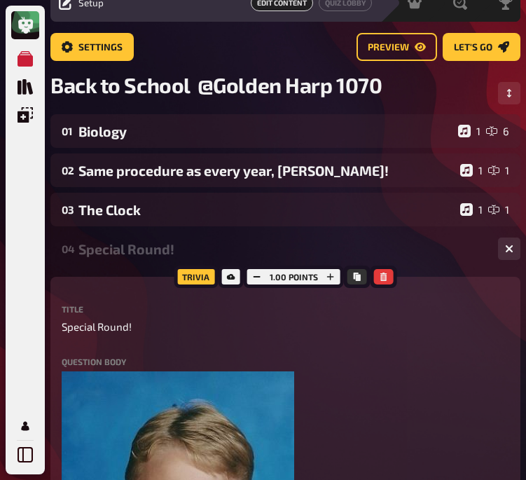
scroll to position [0, 0]
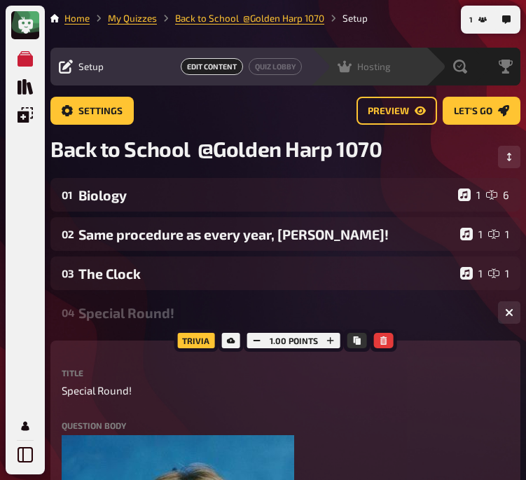
click at [358, 63] on span "Hosting" at bounding box center [374, 66] width 34 height 11
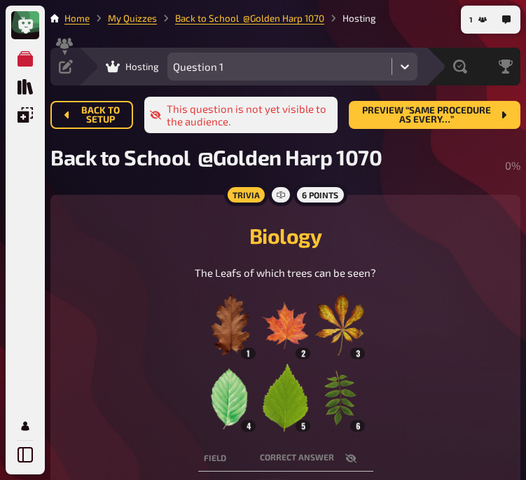
click at [399, 66] on icon at bounding box center [405, 67] width 14 height 14
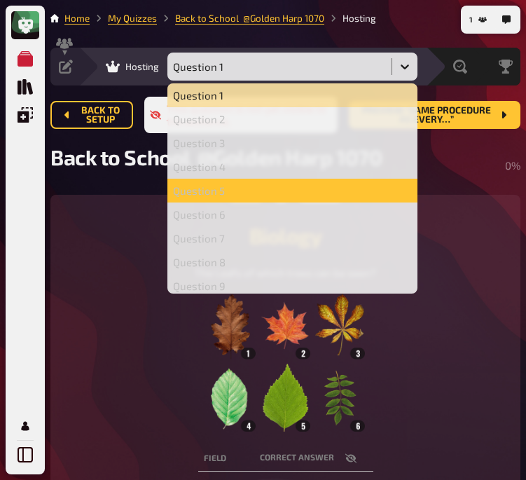
click at [318, 199] on div "Question 5" at bounding box center [292, 191] width 250 height 24
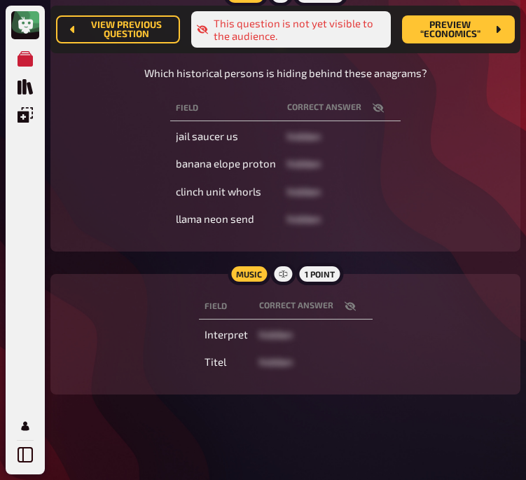
scroll to position [215, 0]
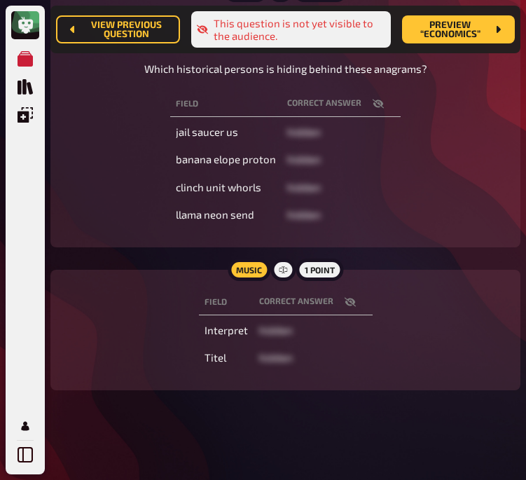
click at [346, 298] on icon "button" at bounding box center [349, 301] width 11 height 11
click at [145, 326] on div "Field correct answer Interpret [PERSON_NAME] Titel Anti-Hero" at bounding box center [285, 329] width 436 height 87
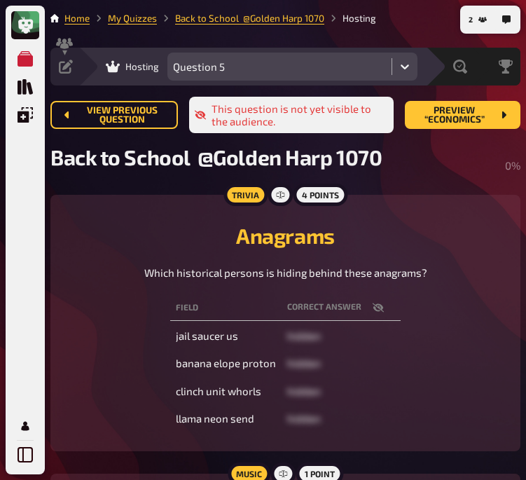
click at [405, 60] on icon at bounding box center [405, 67] width 14 height 14
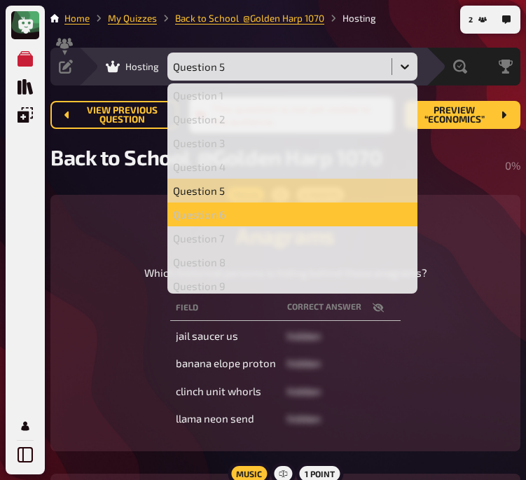
click at [254, 215] on div "Question 6" at bounding box center [292, 214] width 239 height 13
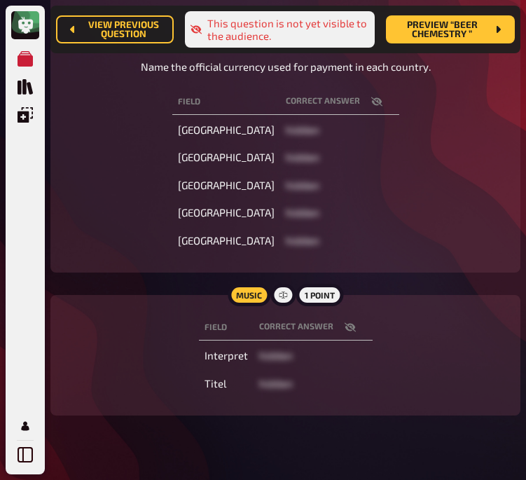
scroll to position [218, 0]
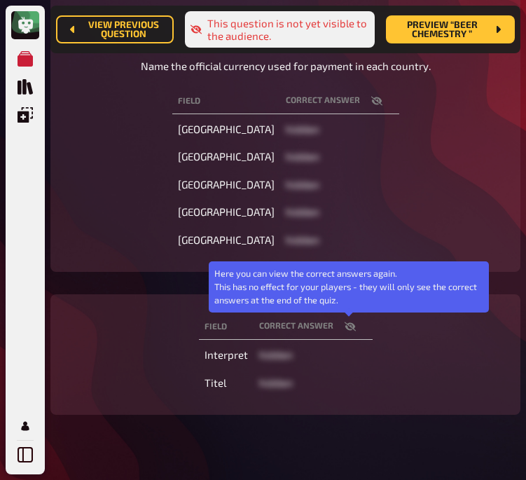
click at [348, 325] on icon "button" at bounding box center [349, 326] width 11 height 11
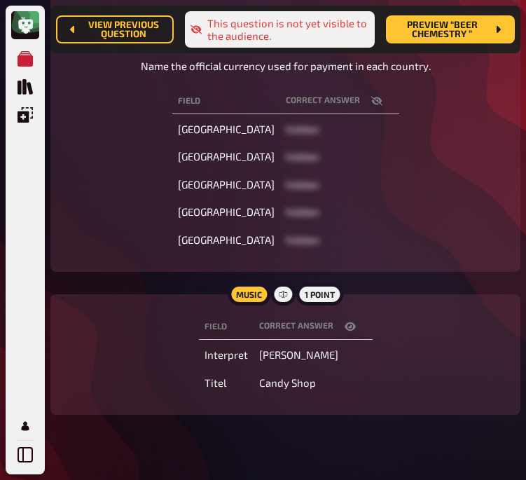
click at [466, 150] on div "Field correct answer [GEOGRAPHIC_DATA] hidden [GEOGRAPHIC_DATA] hidden [GEOGRAP…" at bounding box center [285, 170] width 436 height 170
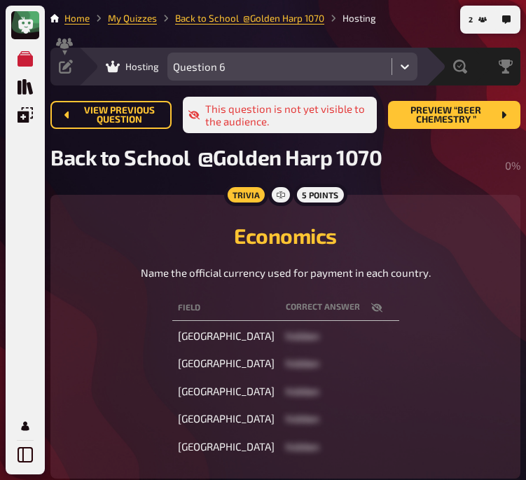
click at [97, 342] on div "Field correct answer [GEOGRAPHIC_DATA] hidden [GEOGRAPHIC_DATA] hidden [GEOGRAP…" at bounding box center [285, 377] width 436 height 170
click at [404, 65] on icon at bounding box center [405, 67] width 14 height 14
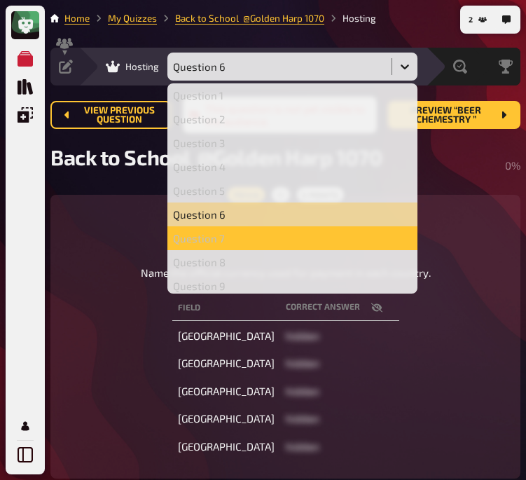
click at [270, 232] on div "Question 7" at bounding box center [292, 238] width 239 height 13
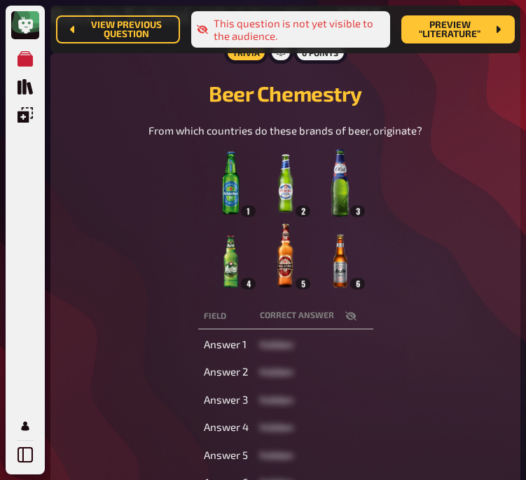
scroll to position [334, 0]
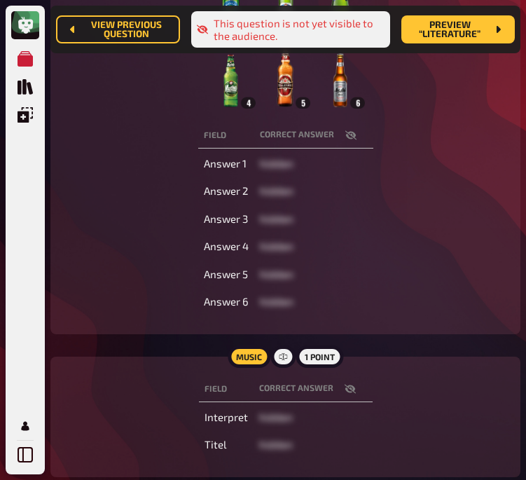
click at [348, 386] on icon "button" at bounding box center [349, 388] width 11 height 11
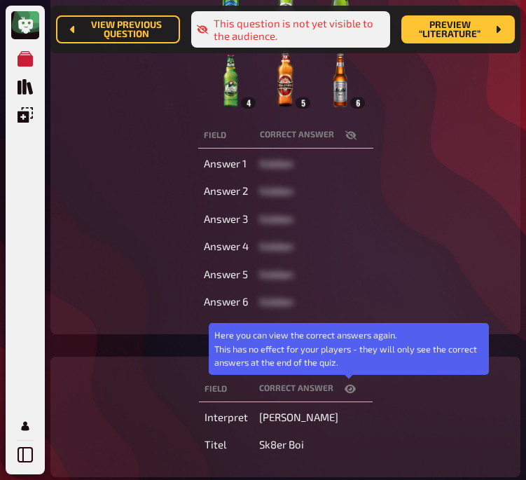
click at [348, 386] on icon "button" at bounding box center [349, 388] width 11 height 11
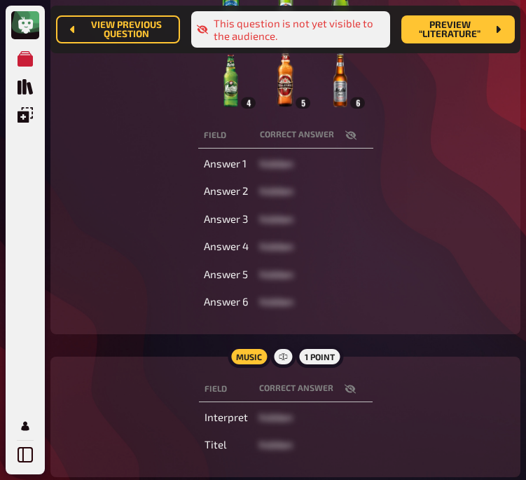
click at [98, 260] on div "Field correct answer Answer 1 hidden Answer 2 hidden Answer 3 hidden Answer 4 h…" at bounding box center [285, 218] width 436 height 197
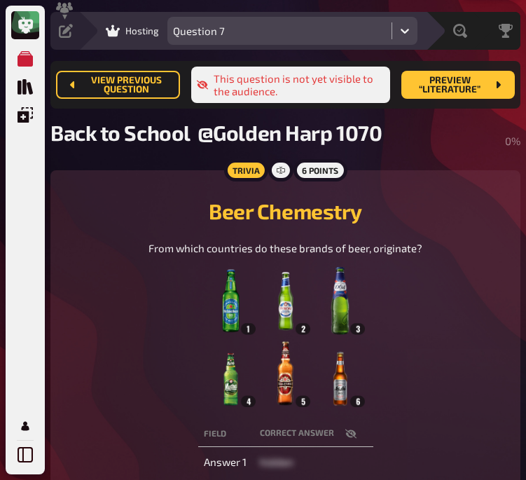
scroll to position [0, 0]
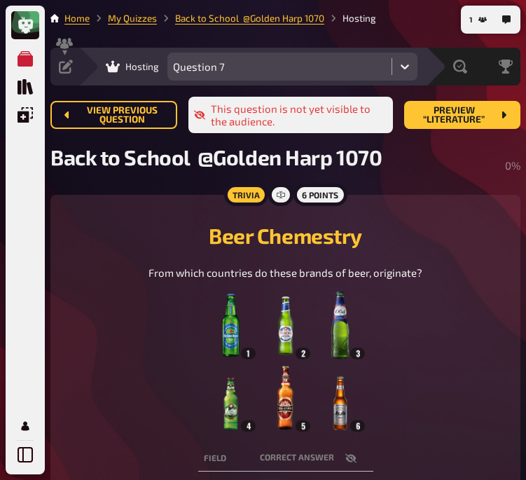
click at [402, 57] on div at bounding box center [404, 66] width 25 height 25
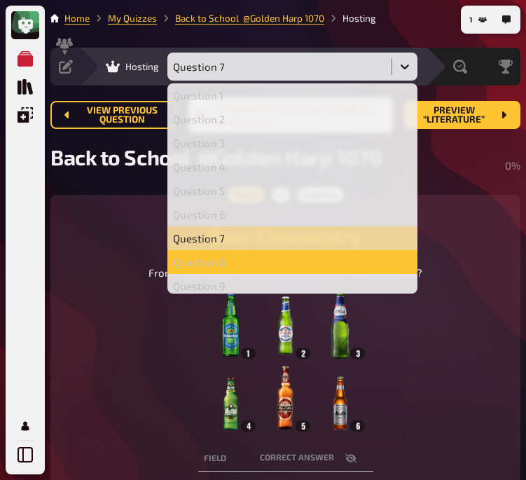
click at [300, 256] on div "Question 8" at bounding box center [292, 262] width 239 height 13
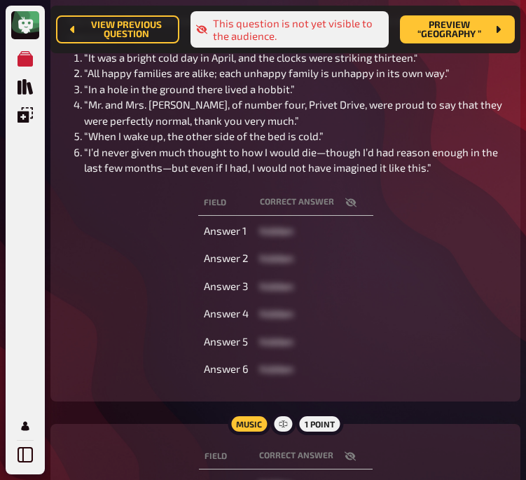
scroll to position [269, 0]
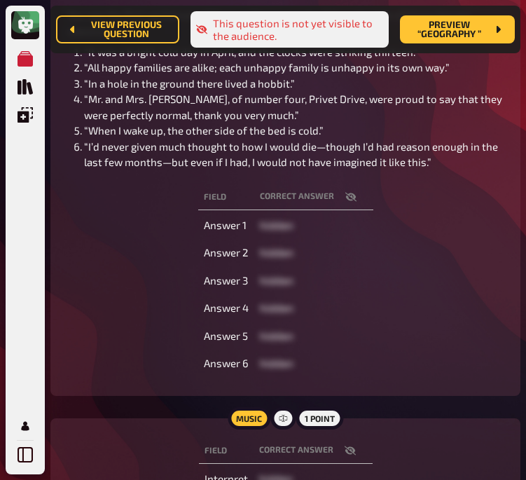
click at [348, 202] on icon "button" at bounding box center [350, 196] width 11 height 11
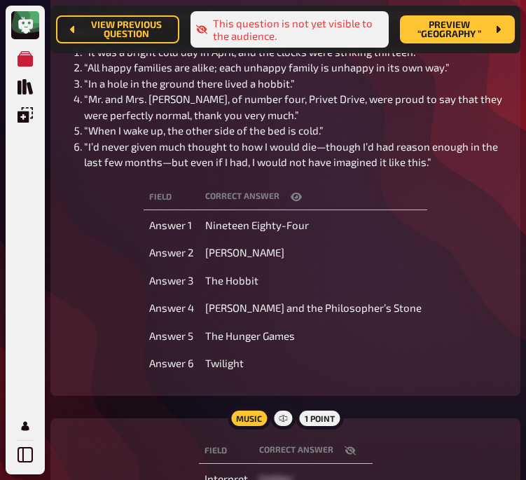
scroll to position [496, 0]
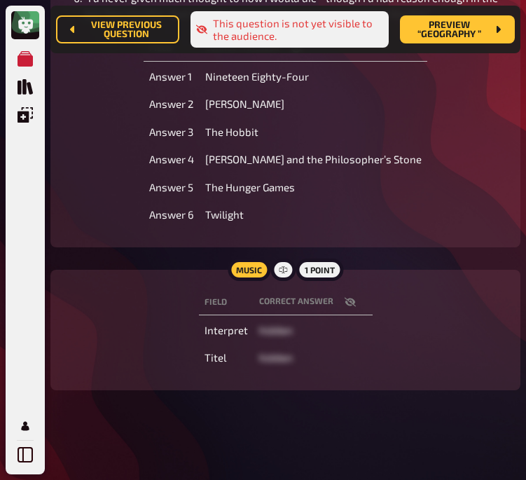
click at [344, 300] on icon "button" at bounding box center [349, 301] width 11 height 9
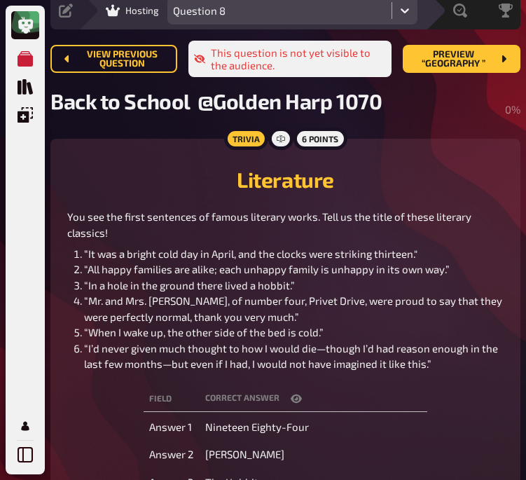
scroll to position [55, 0]
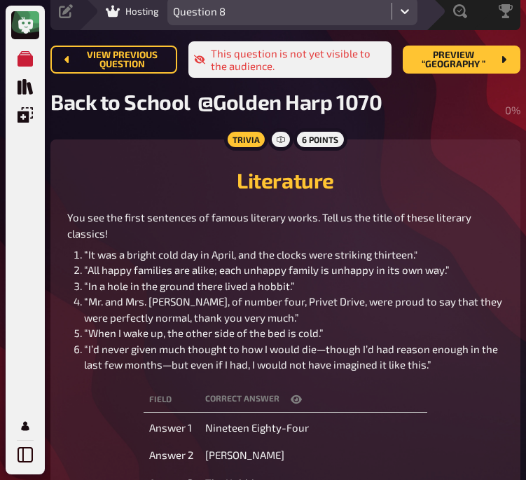
click at [143, 193] on div "Literature You see the first sentences of famous literary works. Tell us the ti…" at bounding box center [285, 264] width 436 height 216
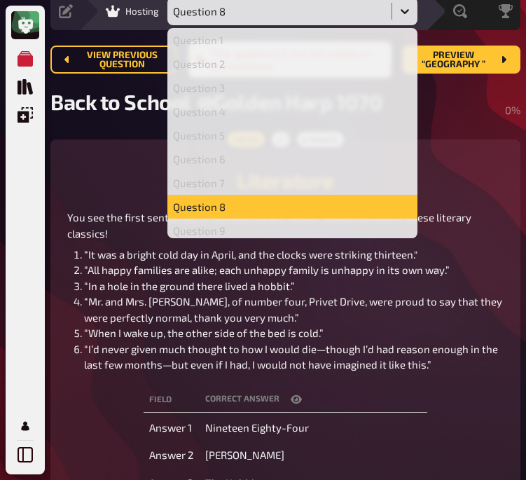
click at [404, 8] on icon at bounding box center [405, 11] width 14 height 14
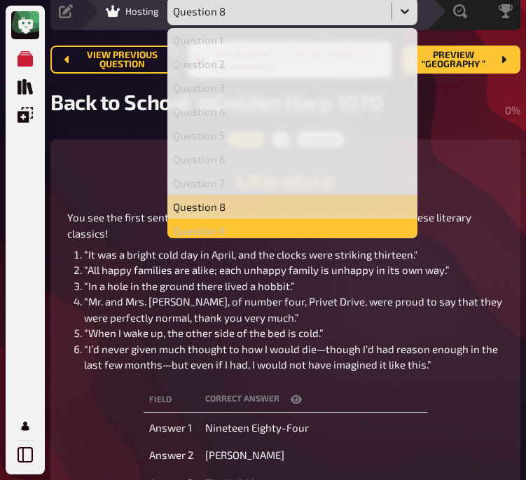
click at [277, 232] on div "Question 9" at bounding box center [292, 230] width 239 height 13
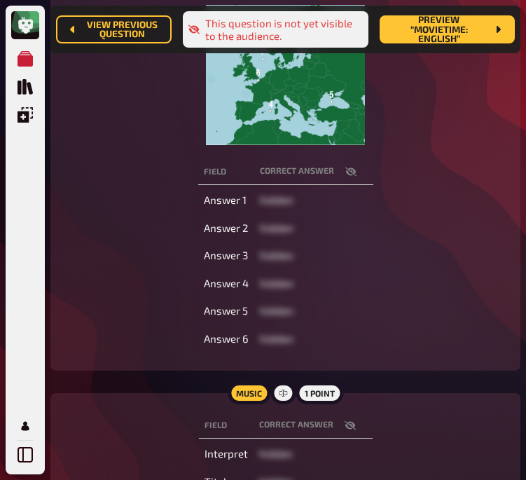
scroll to position [320, 0]
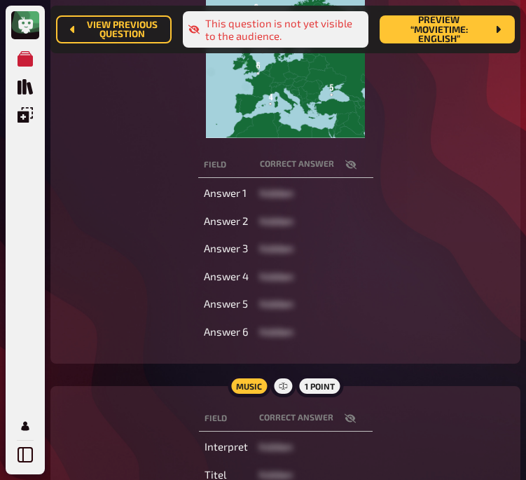
click at [345, 410] on th "correct answer" at bounding box center [312, 418] width 119 height 26
click at [346, 417] on icon "button" at bounding box center [349, 417] width 11 height 11
click at [77, 295] on div "Field correct answer Answer 1 hidden Answer 2 hidden Answer 3 hidden Answer 4 h…" at bounding box center [285, 247] width 436 height 197
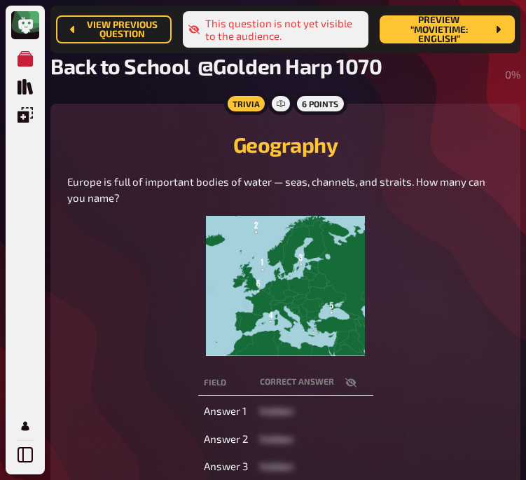
scroll to position [0, 0]
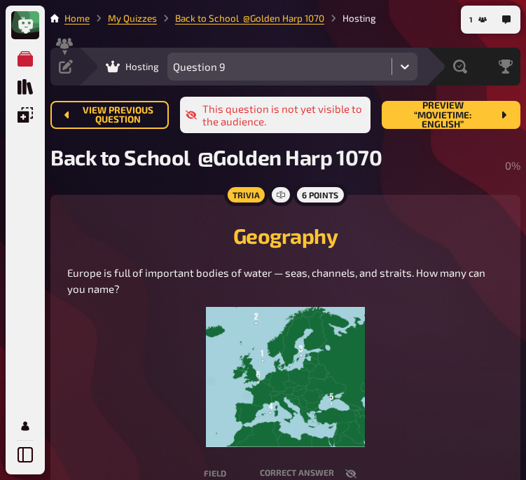
click at [123, 379] on figure at bounding box center [285, 377] width 436 height 140
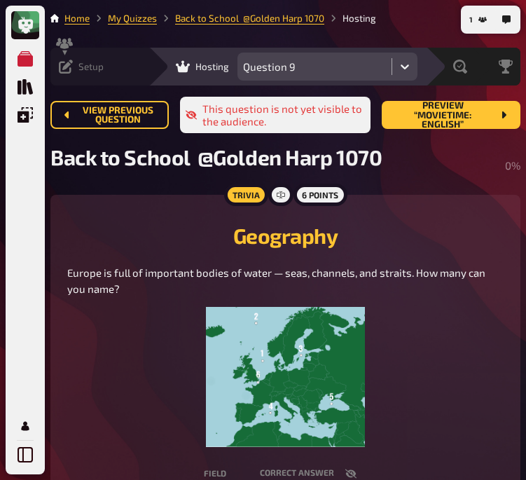
click at [71, 66] on icon at bounding box center [66, 67] width 14 height 14
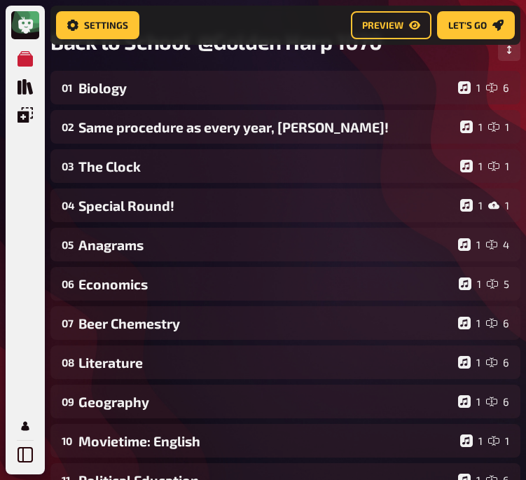
scroll to position [116, 0]
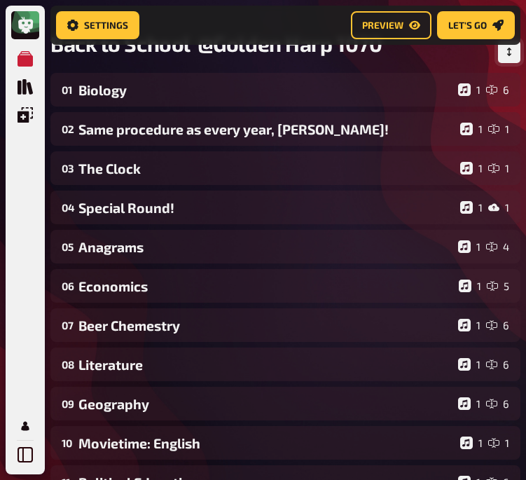
click at [511, 53] on icon "Change Order" at bounding box center [509, 52] width 8 height 8
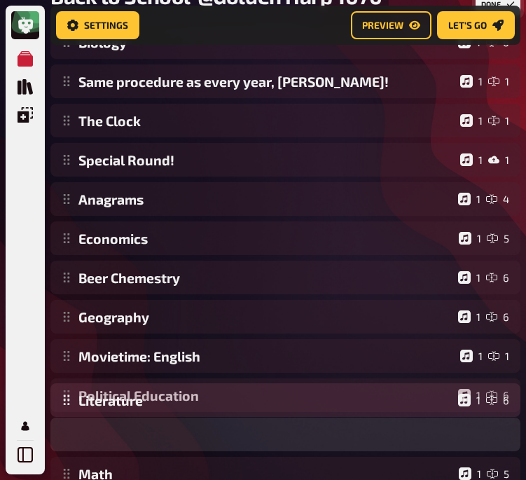
scroll to position [202, 0]
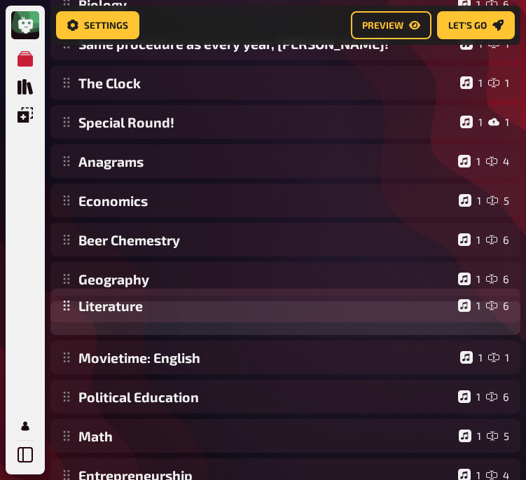
drag, startPoint x: 76, startPoint y: 370, endPoint x: 88, endPoint y: 312, distance: 60.1
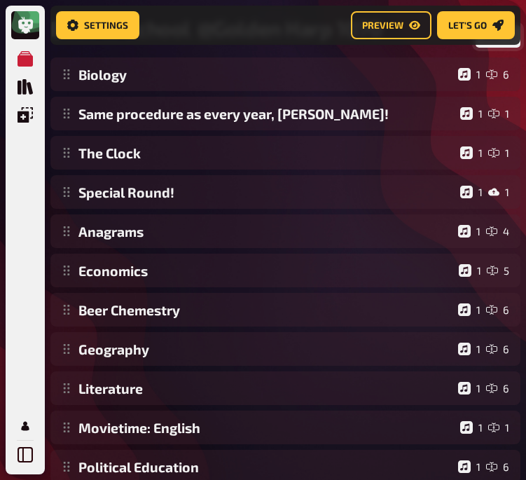
scroll to position [97, 0]
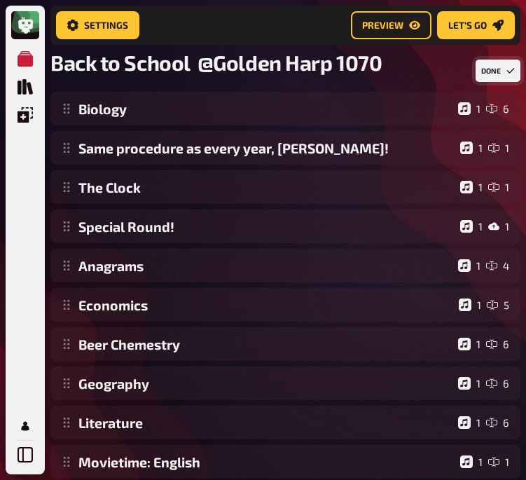
click at [489, 69] on button "Done" at bounding box center [497, 71] width 45 height 22
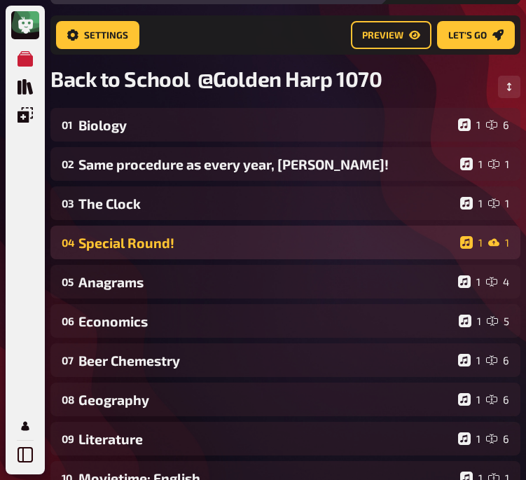
scroll to position [0, 0]
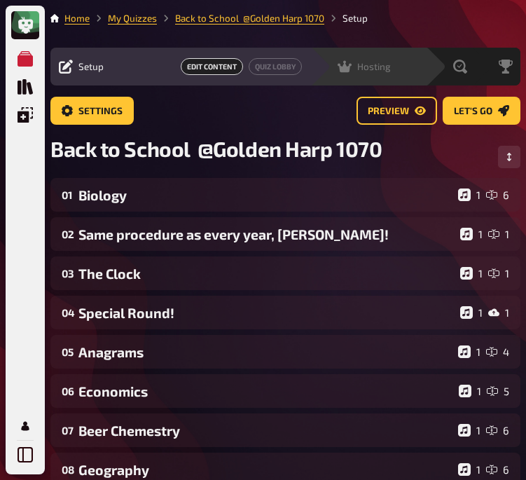
drag, startPoint x: 376, startPoint y: 66, endPoint x: 335, endPoint y: 65, distance: 40.6
click at [335, 65] on div "Hosting undefined" at bounding box center [377, 67] width 97 height 14
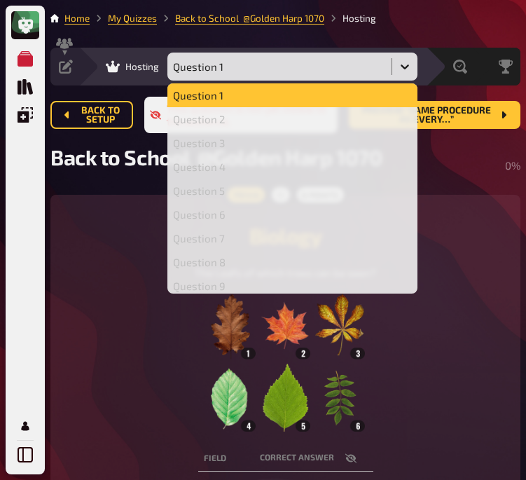
click at [403, 65] on icon at bounding box center [405, 67] width 14 height 14
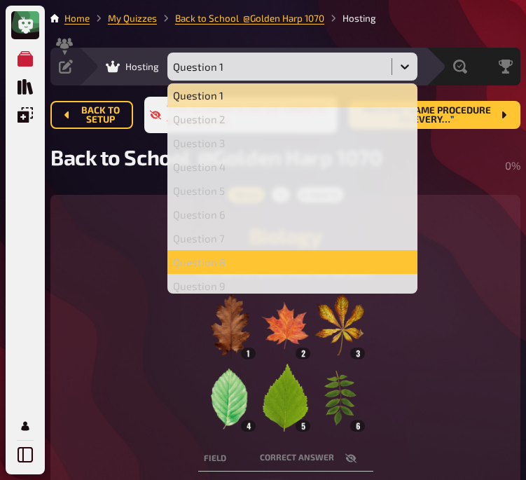
click at [257, 254] on div "Question 8" at bounding box center [292, 262] width 250 height 24
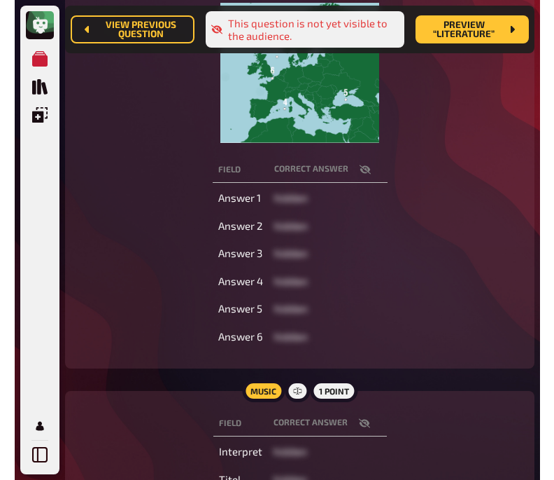
scroll to position [412, 0]
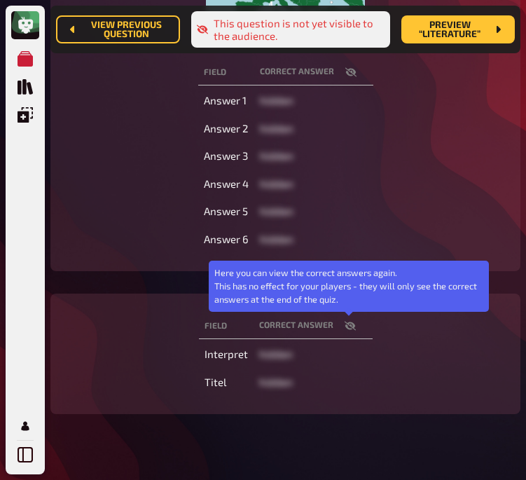
click at [345, 322] on icon "button" at bounding box center [349, 325] width 11 height 11
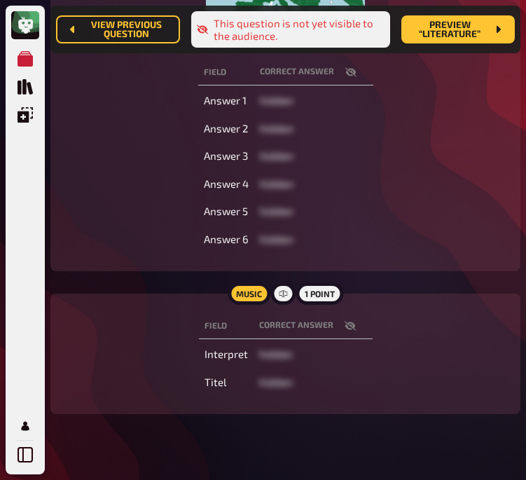
click at [137, 190] on div "Field correct answer Answer 1 hidden Answer 2 hidden Answer 3 hidden Answer 4 h…" at bounding box center [285, 155] width 436 height 197
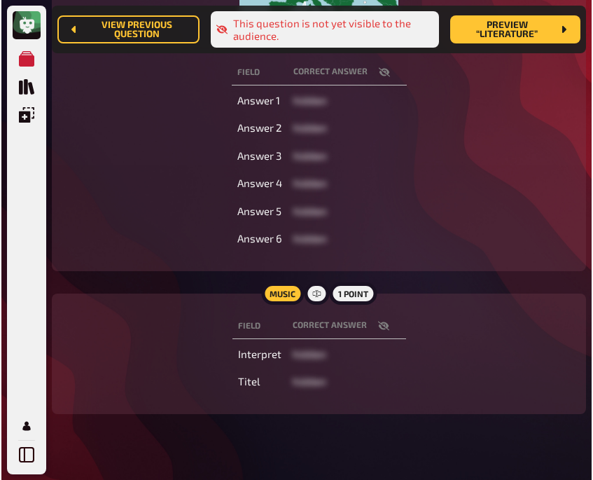
scroll to position [344, 0]
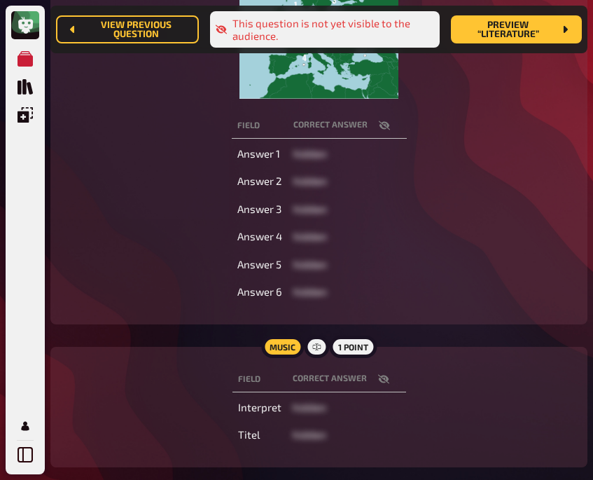
click at [158, 139] on div "Field correct answer Answer 1 hidden Answer 2 hidden Answer 3 hidden Answer 4 h…" at bounding box center [318, 208] width 503 height 197
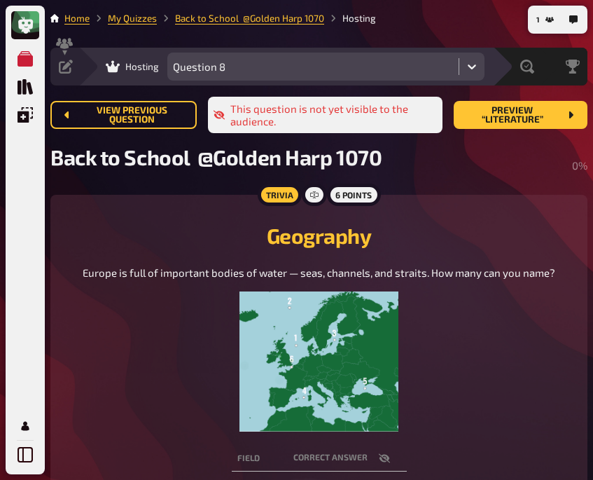
click at [148, 315] on figure at bounding box center [319, 361] width 473 height 140
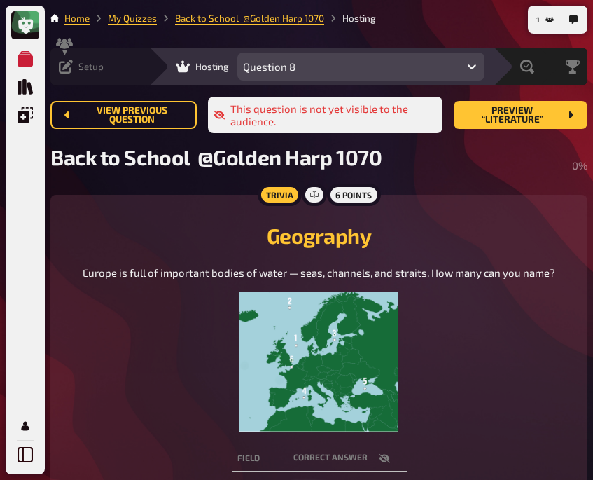
click at [73, 69] on icon at bounding box center [66, 67] width 14 height 14
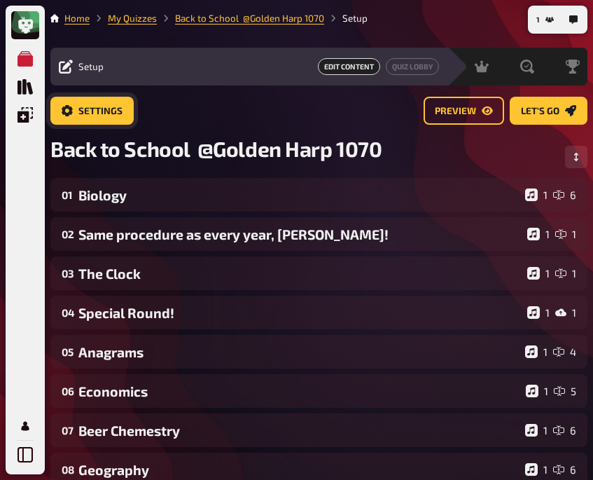
click at [97, 109] on span "Settings" at bounding box center [100, 111] width 44 height 10
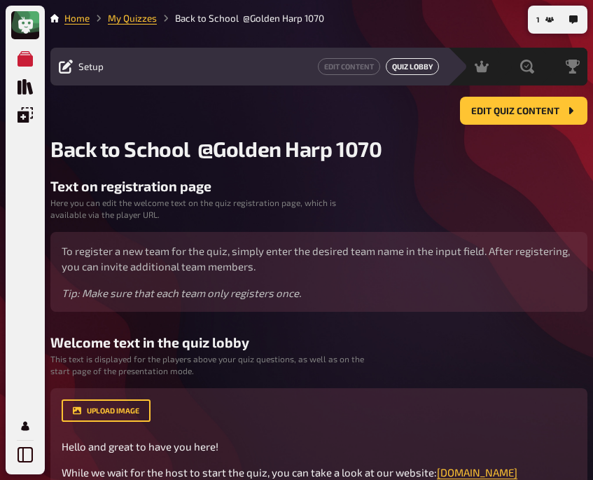
click at [388, 67] on button "Quiz Lobby" at bounding box center [412, 66] width 53 height 17
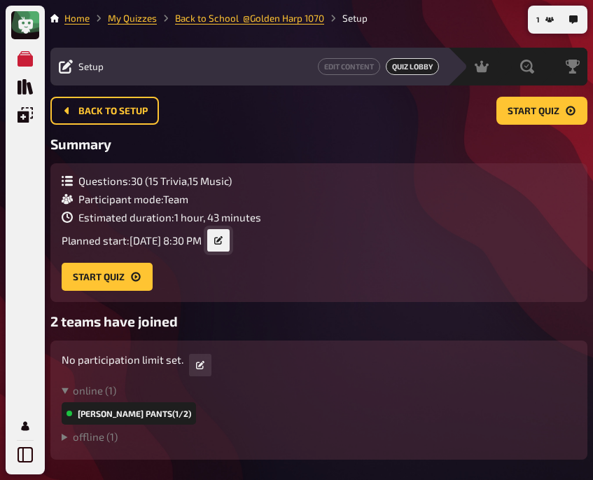
click at [230, 245] on button "button" at bounding box center [218, 240] width 22 height 22
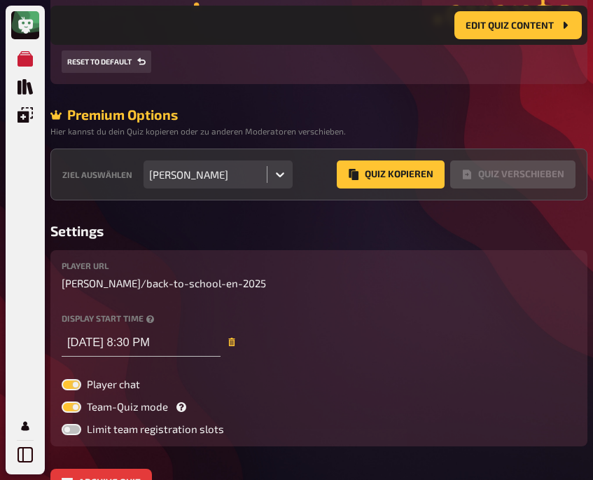
scroll to position [726, 0]
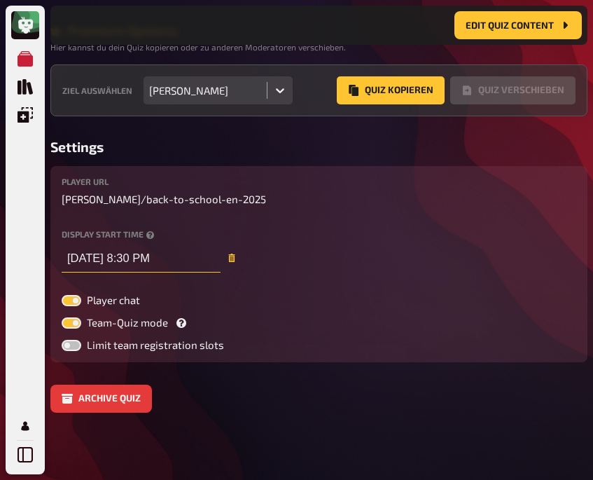
click at [161, 259] on input "[DATE] 8:30 PM" at bounding box center [141, 258] width 159 height 28
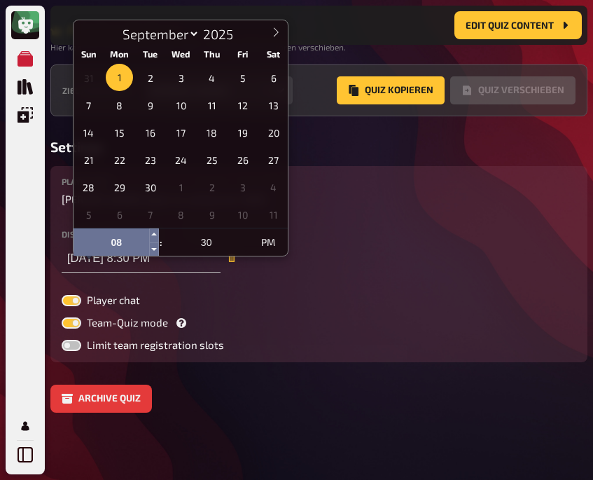
click at [125, 230] on input "08" at bounding box center [116, 242] width 85 height 28
type input "7"
click at [281, 272] on div "Display start time [DATE] 7:30 PM" at bounding box center [319, 251] width 515 height 43
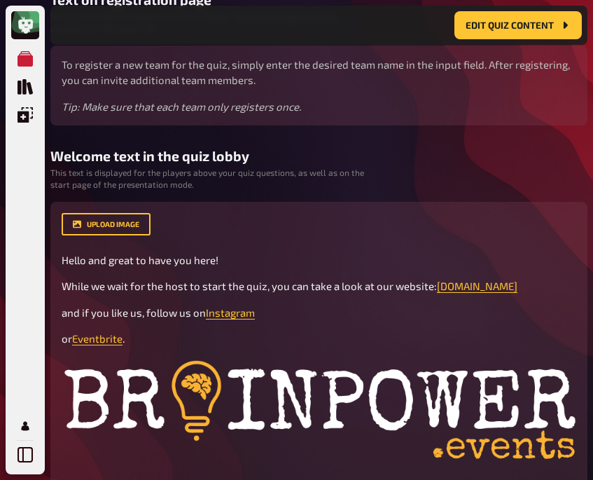
scroll to position [4, 0]
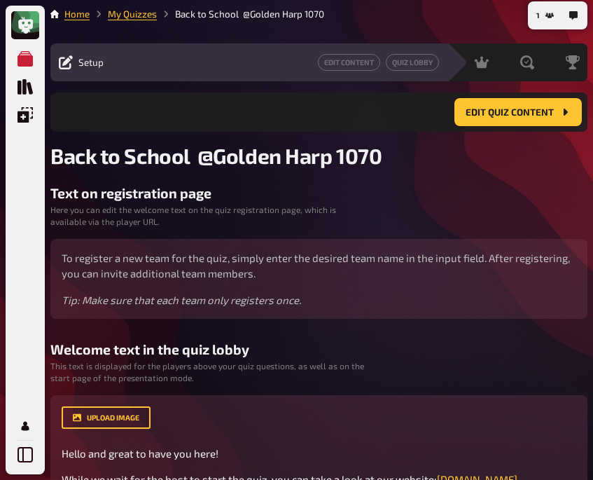
type input "[DATE] 7:30 PM"
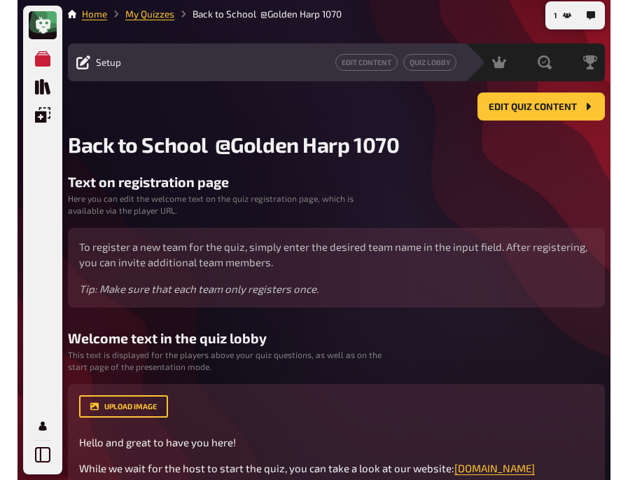
scroll to position [0, 0]
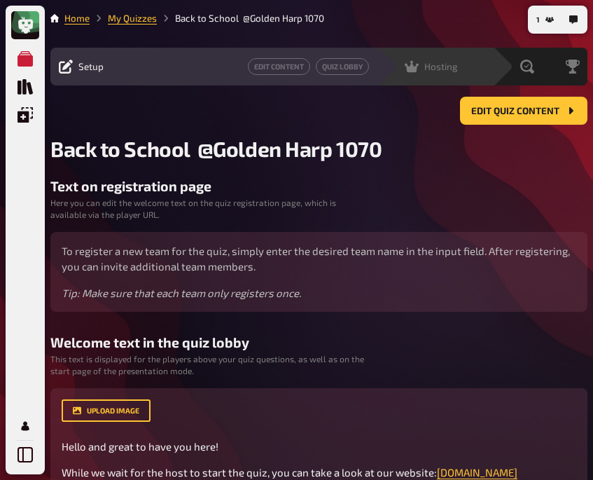
click at [430, 66] on span "Hosting" at bounding box center [441, 66] width 34 height 11
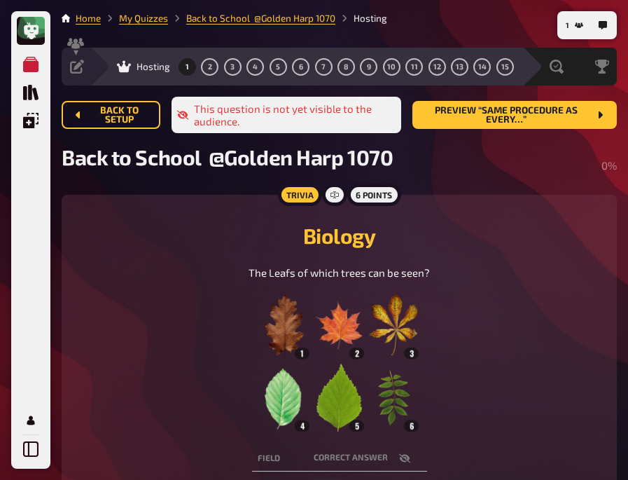
click at [144, 241] on h2 "Biology" at bounding box center [339, 235] width 522 height 25
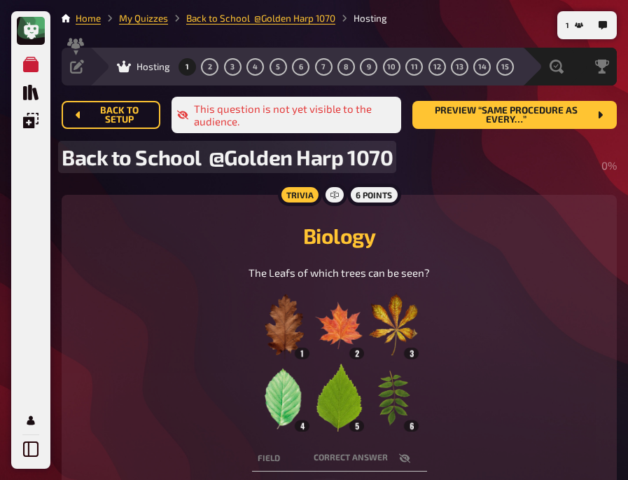
drag, startPoint x: 179, startPoint y: 204, endPoint x: 473, endPoint y: -23, distance: 372.3
click at [473, 0] on html "My Quizzes Quiz Library Overlays Profile 1 Home My Quizzes Back to School @Gold…" at bounding box center [314, 473] width 628 height 946
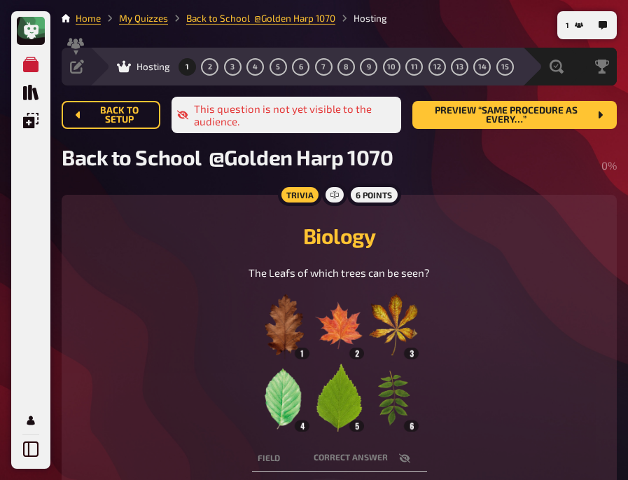
click at [130, 274] on div "The Leafs of which trees can be seen?" at bounding box center [339, 348] width 522 height 167
click at [124, 284] on div "The Leafs of which trees can be seen?" at bounding box center [339, 348] width 522 height 167
click at [175, 256] on div "Biology The Leafs of which trees can be seen?" at bounding box center [339, 321] width 522 height 220
click at [144, 279] on div "The Leafs of which trees can be seen?" at bounding box center [339, 348] width 522 height 167
click at [293, 104] on div "This question is not yet visible to the audience." at bounding box center [287, 115] width 230 height 36
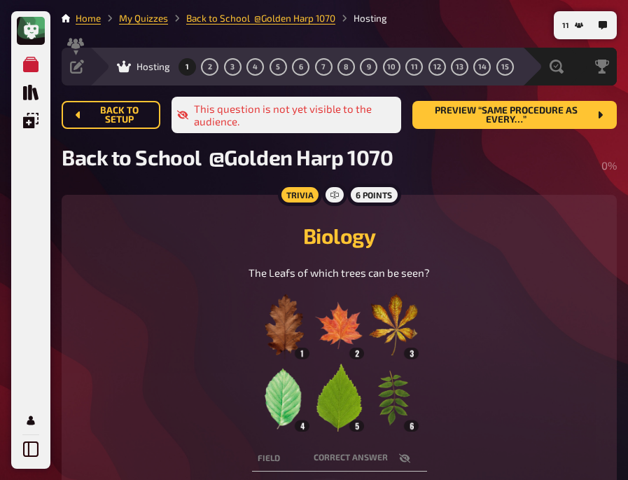
click at [177, 313] on div "The Leafs of which trees can be seen?" at bounding box center [339, 348] width 522 height 167
click at [470, 118] on span "Preview “Same procedure as every…”" at bounding box center [506, 115] width 165 height 19
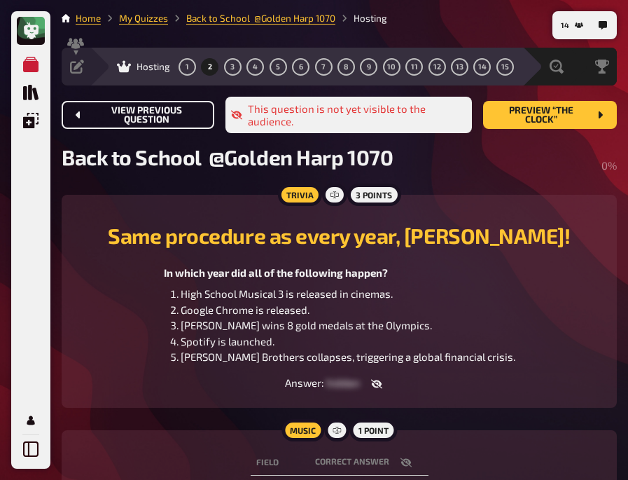
click at [133, 113] on span "View previous question" at bounding box center [146, 115] width 113 height 19
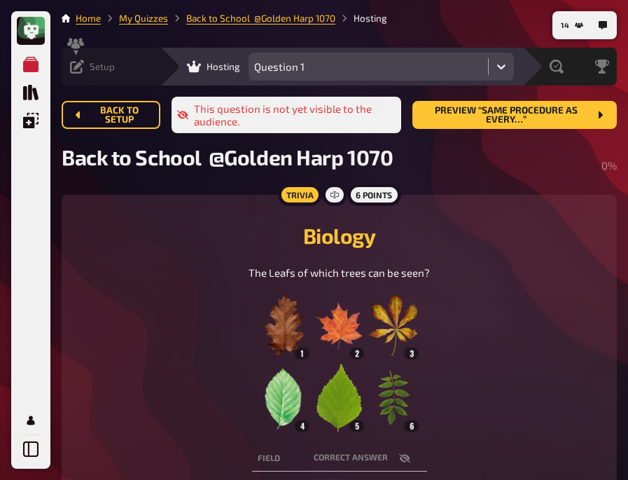
click at [88, 69] on div "Setup" at bounding box center [92, 67] width 45 height 14
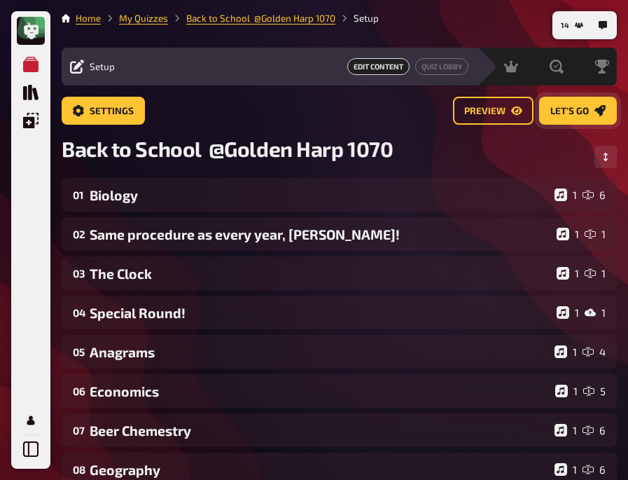
click at [573, 106] on span "Let's go" at bounding box center [569, 111] width 39 height 10
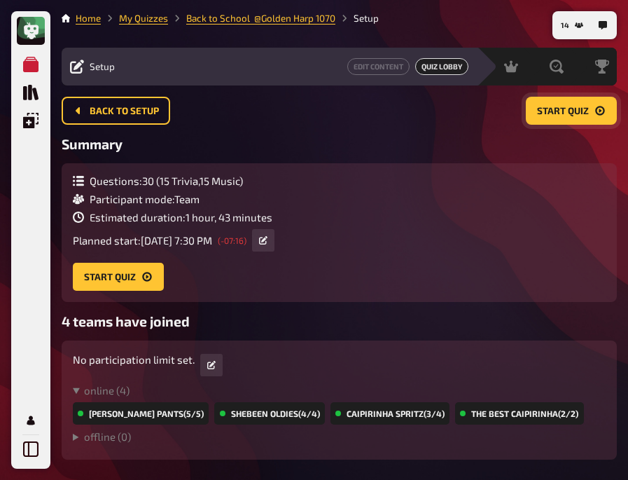
click at [566, 110] on span "Start Quiz" at bounding box center [563, 111] width 52 height 10
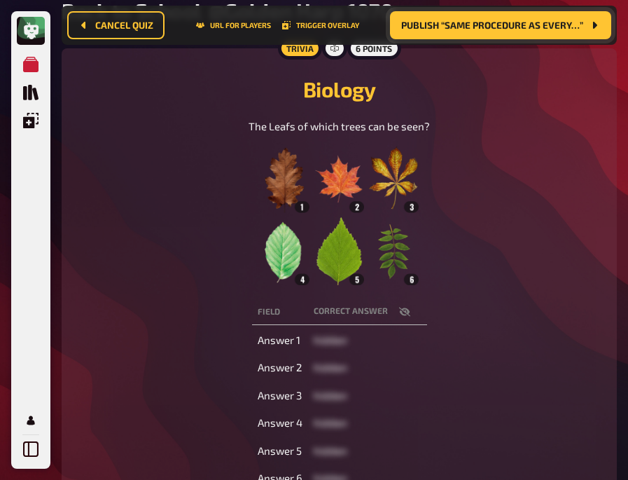
scroll to position [221, 0]
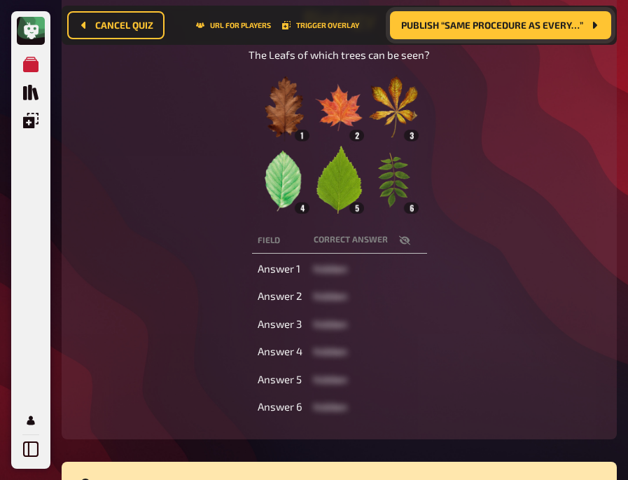
click at [407, 238] on icon "button" at bounding box center [403, 239] width 11 height 9
click at [177, 132] on div "The Leafs of which trees can be seen?" at bounding box center [339, 130] width 522 height 167
click at [147, 140] on div "The Leafs of which trees can be seen?" at bounding box center [339, 130] width 522 height 167
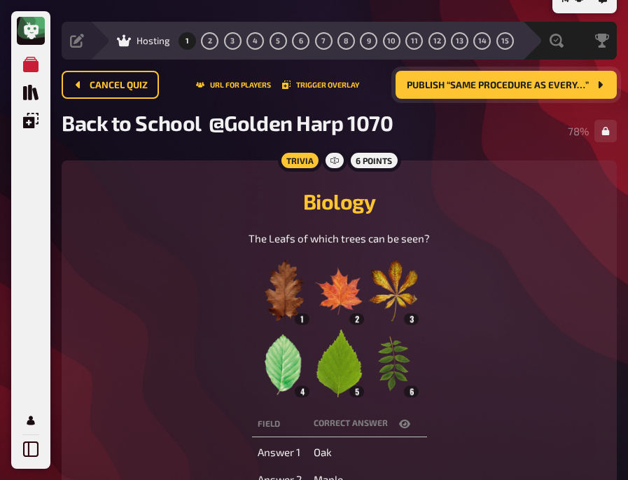
scroll to position [25, 0]
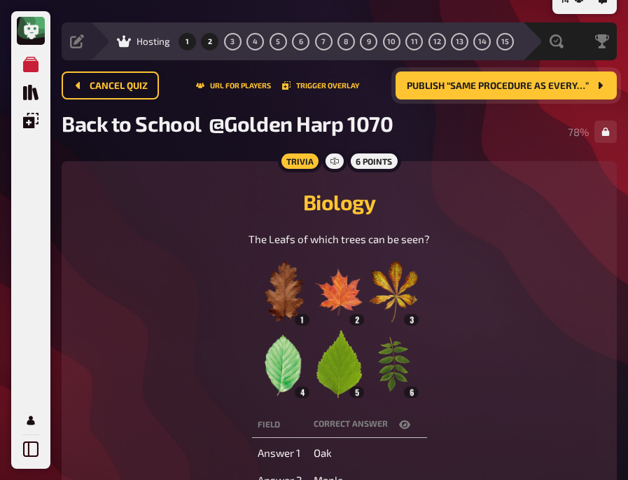
click at [206, 40] on button "2" at bounding box center [210, 41] width 22 height 22
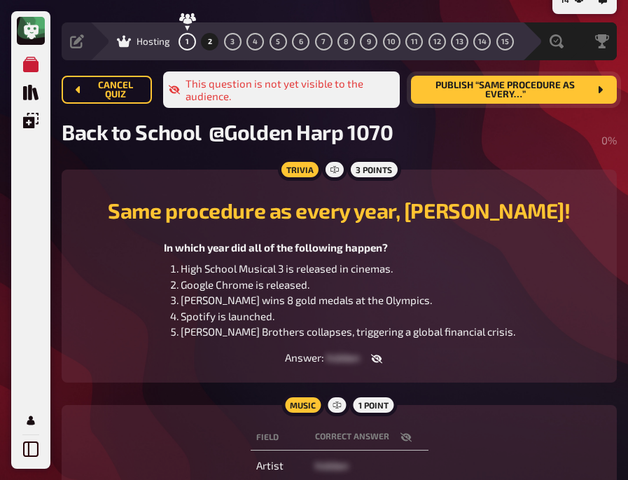
click at [377, 359] on icon "button" at bounding box center [376, 358] width 11 height 9
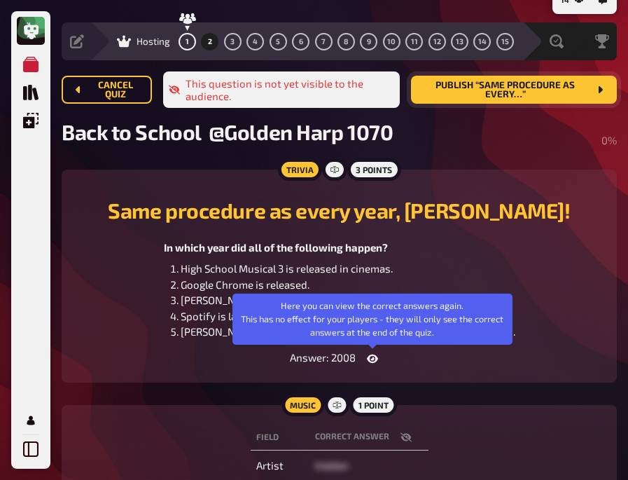
click at [373, 358] on icon "button" at bounding box center [372, 358] width 11 height 8
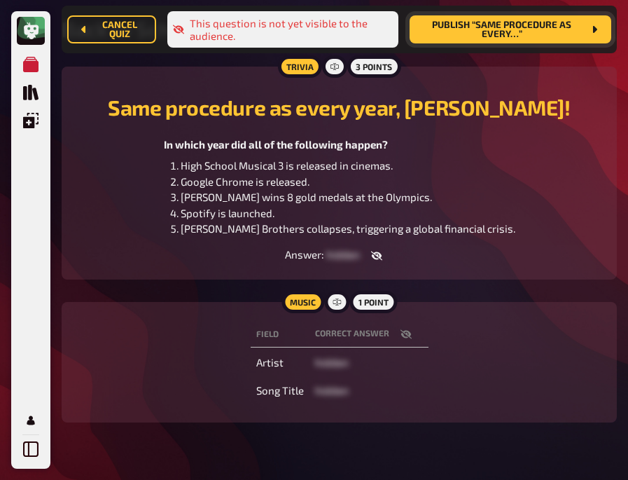
scroll to position [143, 0]
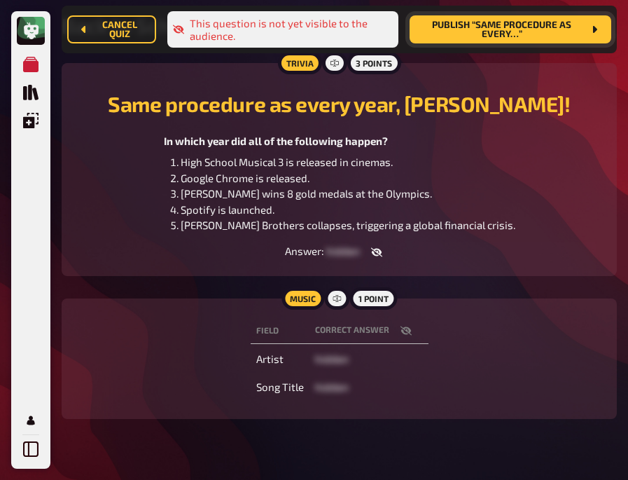
click at [398, 333] on button "button" at bounding box center [406, 330] width 34 height 14
click at [99, 106] on h2 "Same procedure as every year, [PERSON_NAME]!" at bounding box center [339, 103] width 522 height 25
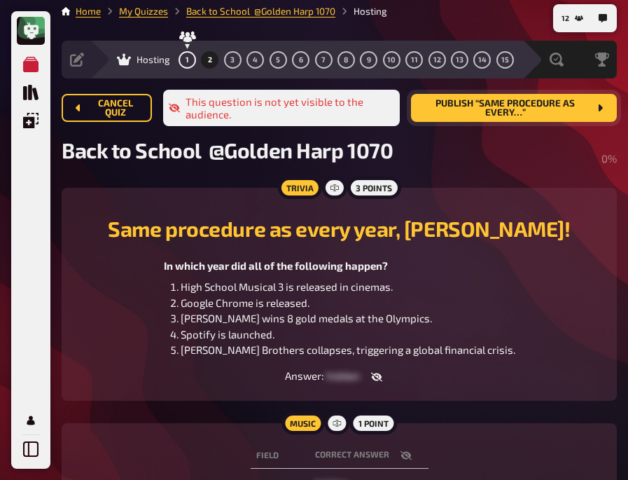
scroll to position [5, 0]
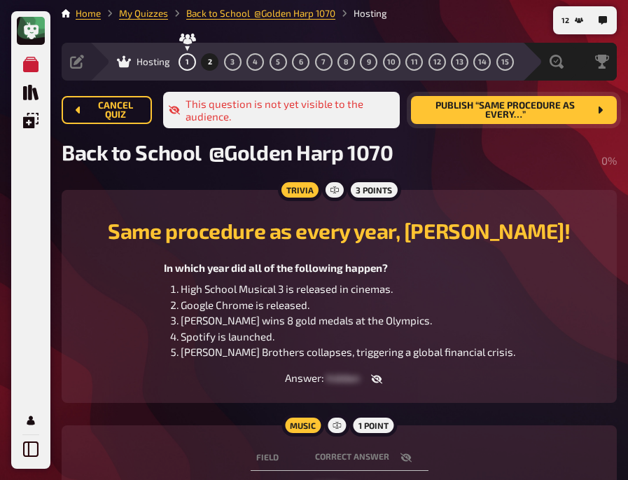
click at [498, 115] on span "Publish “Same procedure as every…”" at bounding box center [505, 110] width 167 height 19
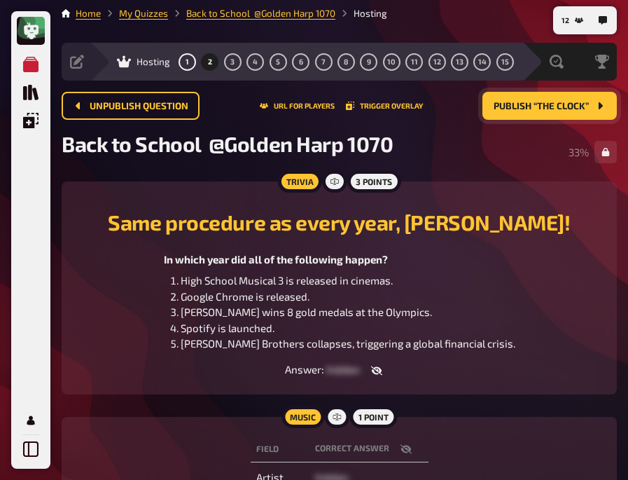
click at [99, 263] on div "In which year did all of the following happen? High School Musical 3 is release…" at bounding box center [339, 301] width 522 height 100
click at [109, 222] on h2 "Same procedure as every year, [PERSON_NAME]!" at bounding box center [339, 221] width 522 height 25
click at [234, 62] on span "3" at bounding box center [232, 62] width 4 height 8
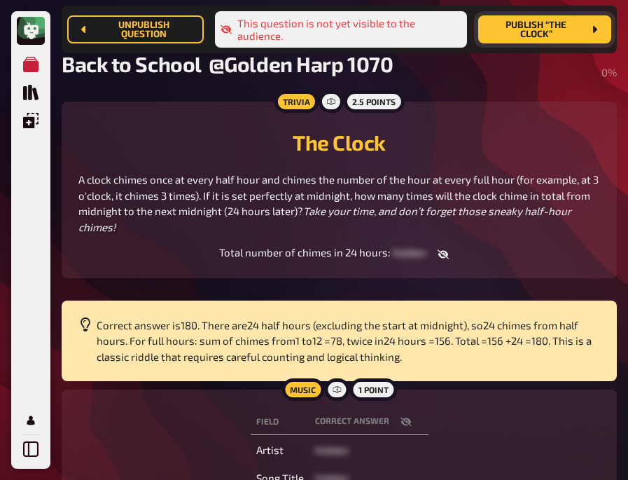
scroll to position [115, 0]
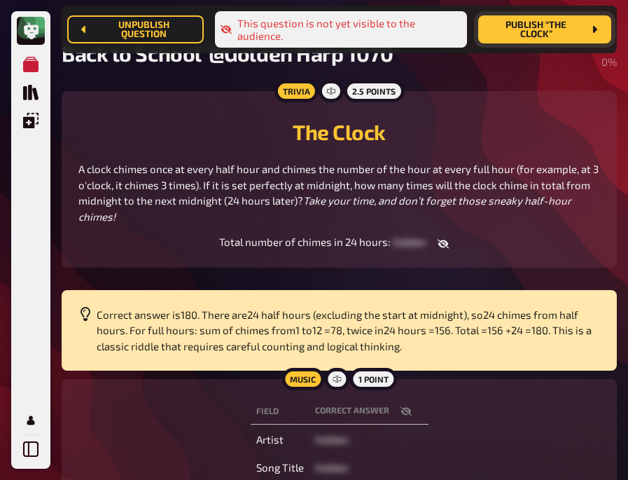
click at [438, 249] on icon "button" at bounding box center [443, 243] width 11 height 11
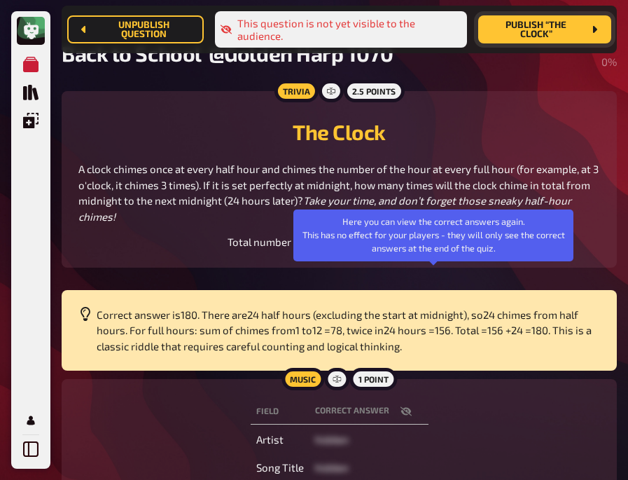
click at [437, 249] on icon "button" at bounding box center [434, 243] width 11 height 11
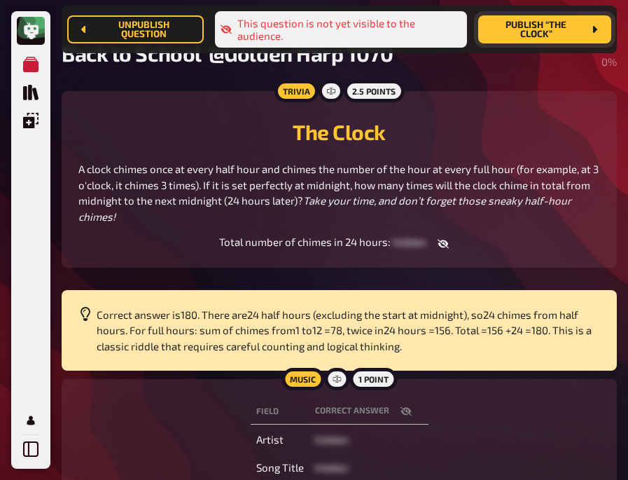
click at [152, 267] on div "Trivia 2.5 points The Clock A clock chimes once at every half hour and chimes t…" at bounding box center [339, 179] width 555 height 176
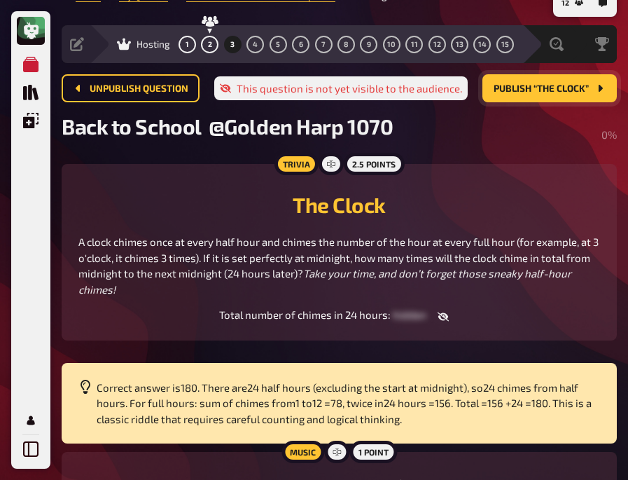
scroll to position [4, 0]
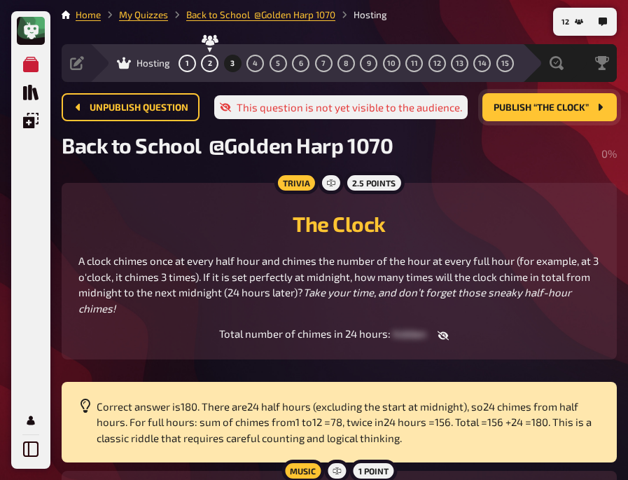
click at [509, 116] on button "Publish “The Clock”" at bounding box center [549, 107] width 134 height 28
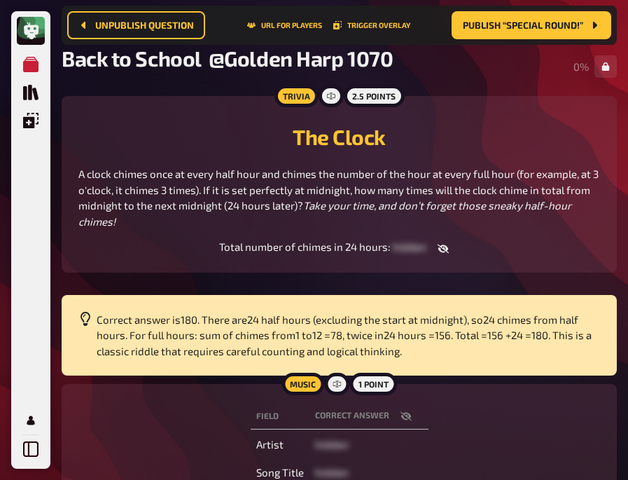
scroll to position [104, 0]
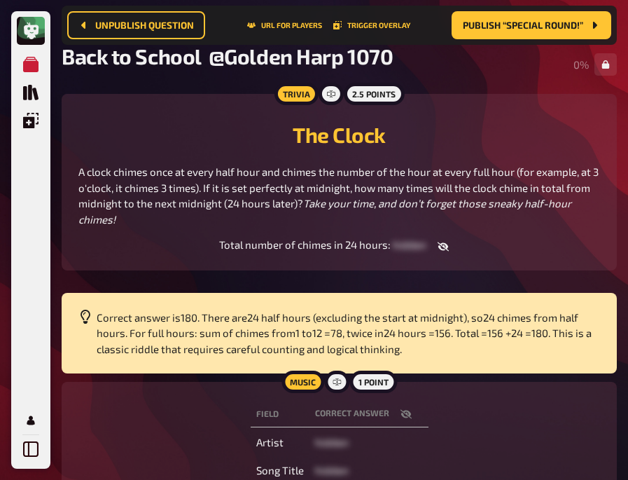
click at [141, 136] on h2 "The Clock" at bounding box center [339, 134] width 522 height 25
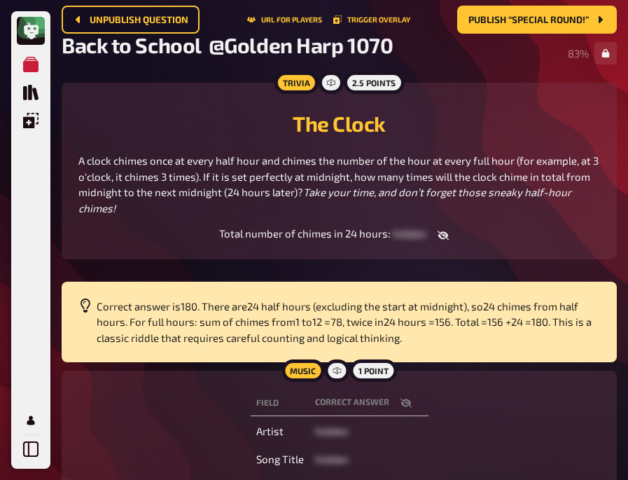
scroll to position [0, 0]
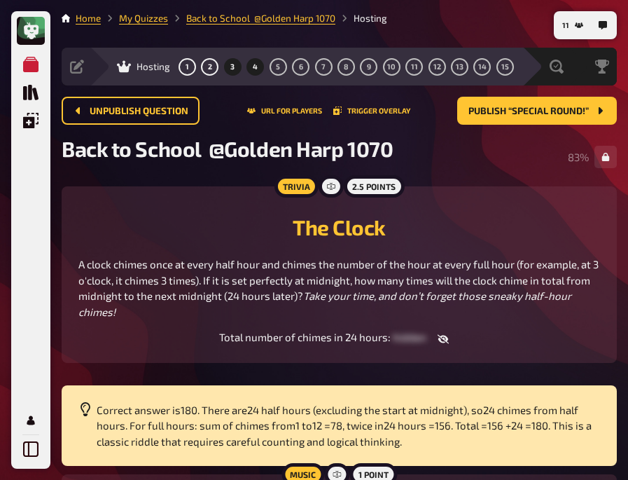
click at [257, 72] on button "4" at bounding box center [255, 66] width 22 height 22
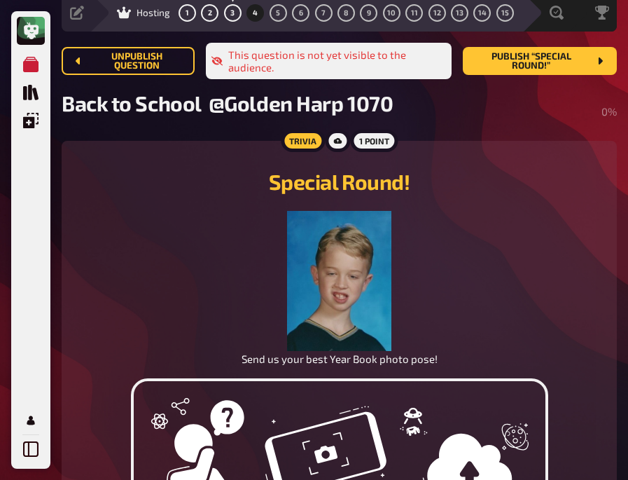
scroll to position [57, 0]
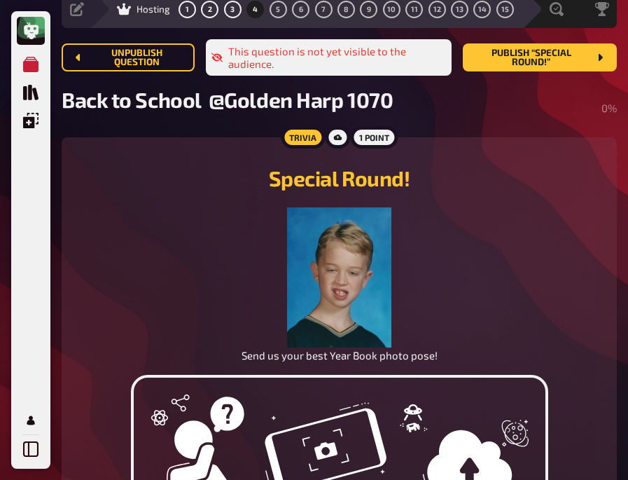
click at [121, 224] on div "Send us your best Year Book photo pose!" at bounding box center [339, 285] width 522 height 156
drag, startPoint x: 141, startPoint y: 232, endPoint x: 109, endPoint y: 193, distance: 51.3
click at [109, 193] on div "Special Round! Send us your best Year Book photo pose!" at bounding box center [339, 258] width 522 height 209
click at [519, 61] on span "Publish “Special Round!”" at bounding box center [531, 57] width 115 height 19
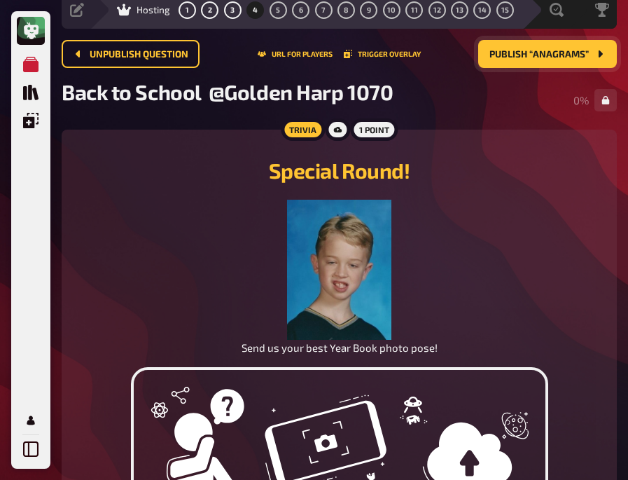
scroll to position [0, 0]
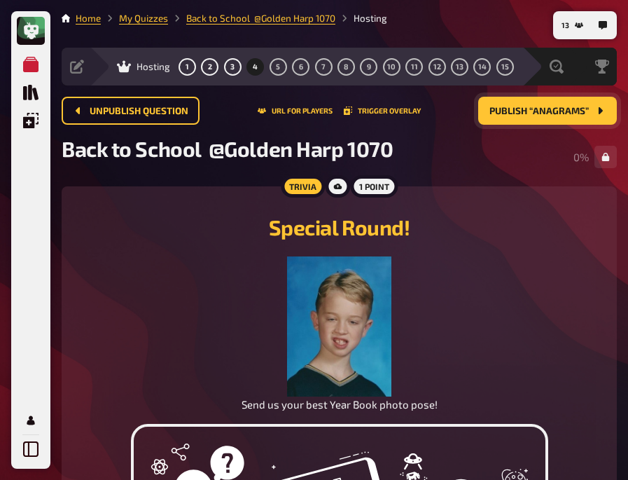
click at [203, 247] on div "Special Round! Send us your best Year Book photo pose!" at bounding box center [339, 307] width 522 height 209
click at [148, 305] on div "Send us your best Year Book photo pose!" at bounding box center [339, 334] width 522 height 156
click at [277, 70] on span "5" at bounding box center [278, 67] width 4 height 8
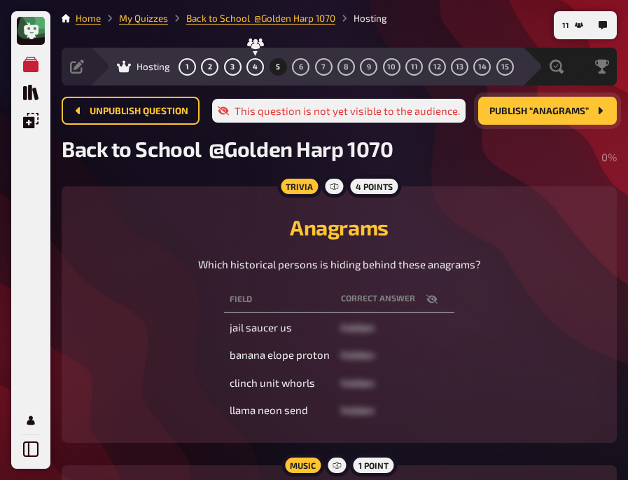
click at [435, 300] on icon "button" at bounding box center [431, 298] width 11 height 11
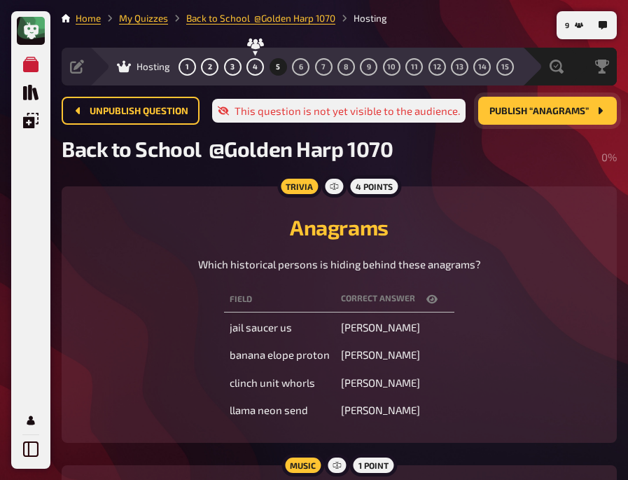
click at [426, 293] on icon "button" at bounding box center [431, 298] width 11 height 11
click at [433, 298] on icon "button" at bounding box center [431, 298] width 11 height 11
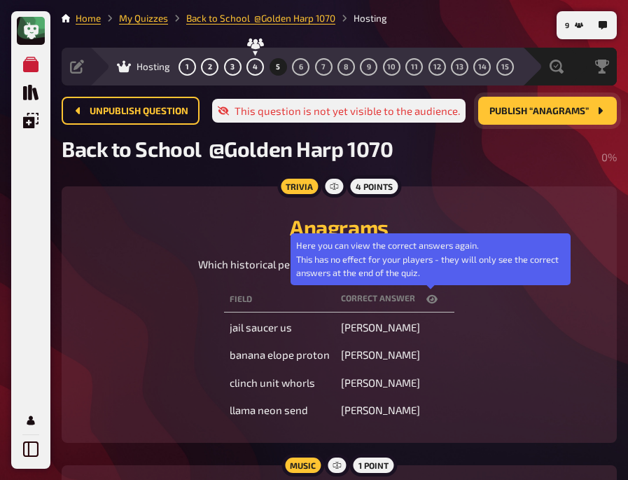
click at [433, 298] on icon "button" at bounding box center [431, 298] width 11 height 11
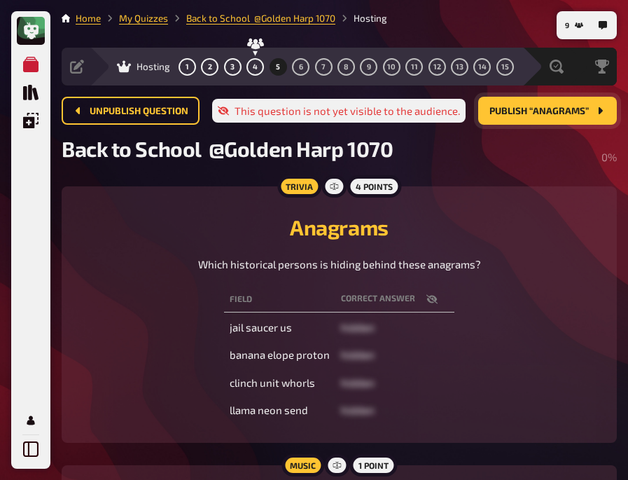
click at [572, 363] on div "Field correct answer jail saucer us hidden banana elope proton hidden clinch un…" at bounding box center [339, 355] width 522 height 142
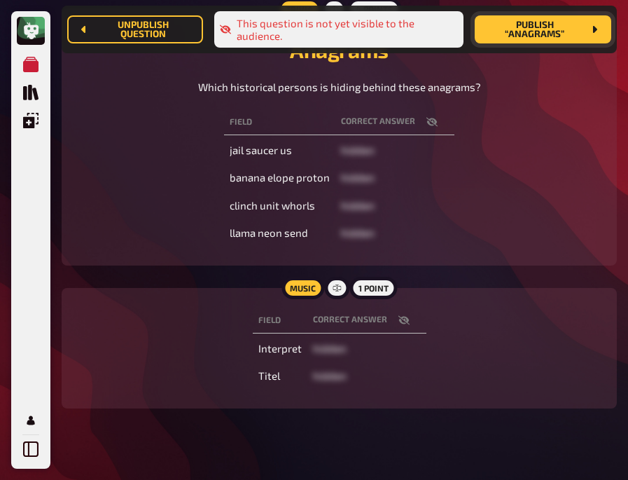
scroll to position [215, 0]
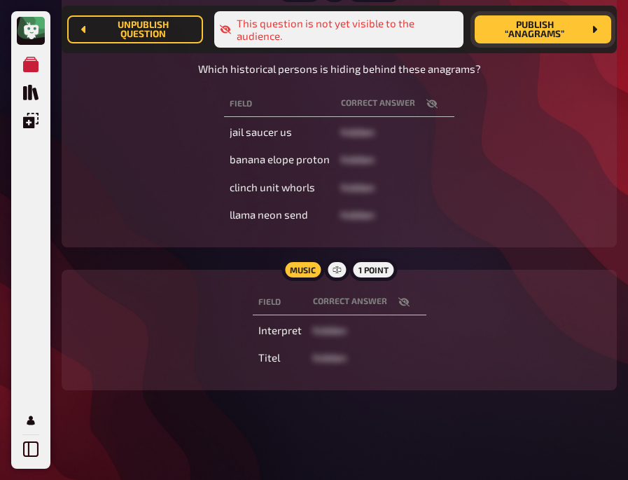
click at [403, 298] on icon "button" at bounding box center [403, 301] width 11 height 11
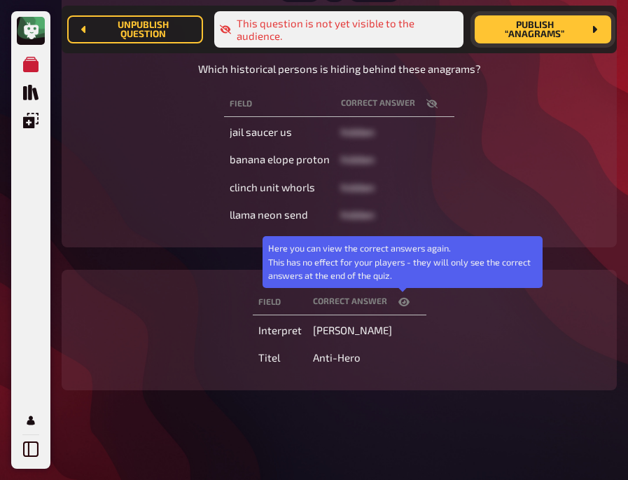
click at [403, 298] on icon "button" at bounding box center [403, 302] width 11 height 8
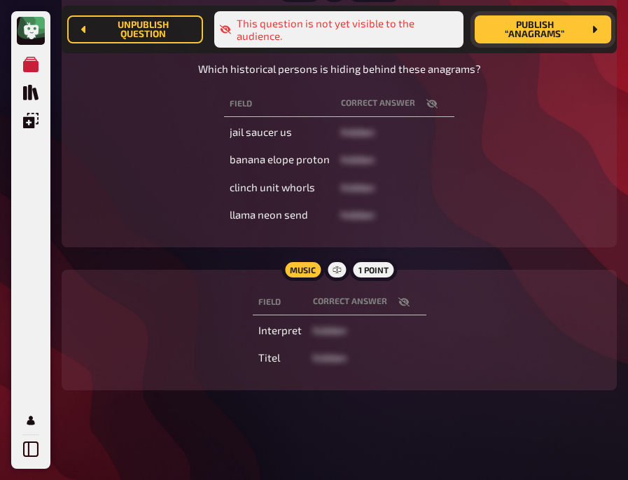
click at [468, 143] on div "Field correct answer jail saucer us hidden banana elope proton hidden clinch un…" at bounding box center [339, 159] width 522 height 142
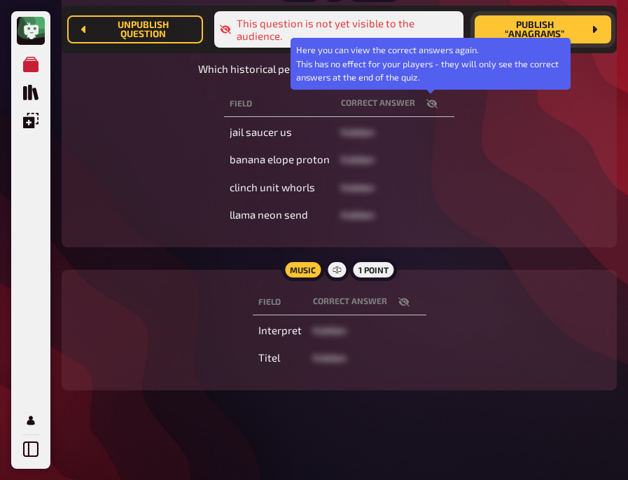
click at [430, 104] on icon "button" at bounding box center [431, 103] width 11 height 11
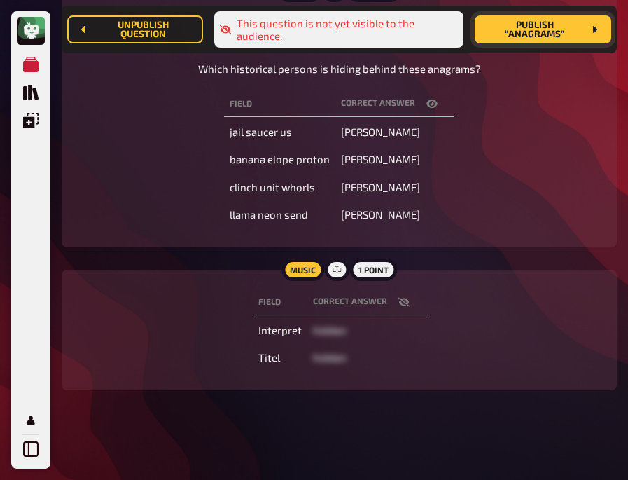
click at [125, 277] on div "Music 1 point Field correct answer Interpret hidden Titel hidden" at bounding box center [339, 330] width 555 height 120
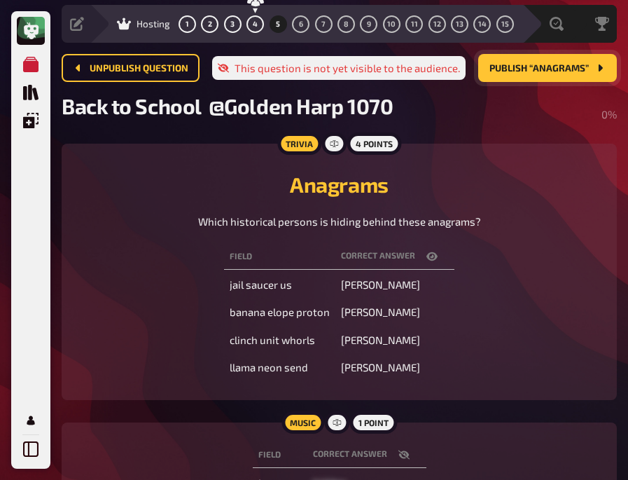
scroll to position [42, 0]
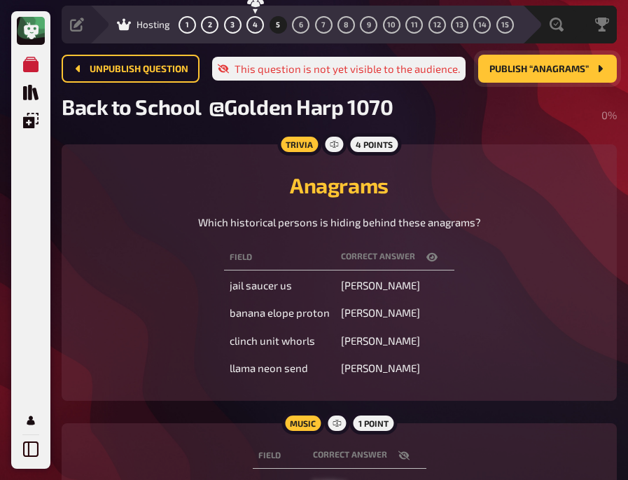
click at [512, 71] on span "Publish “Anagrams”" at bounding box center [538, 69] width 99 height 10
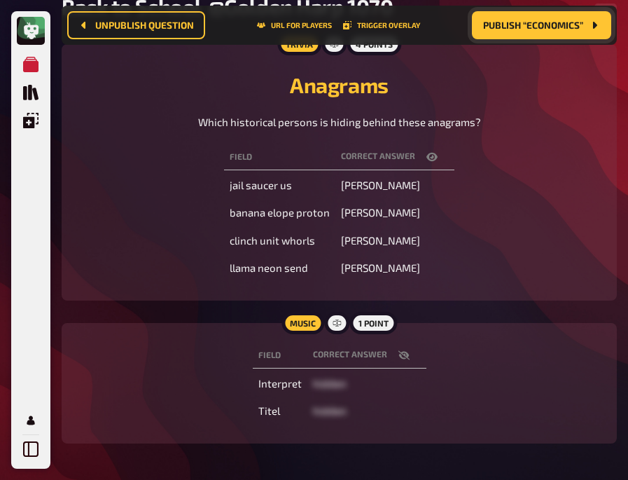
scroll to position [152, 0]
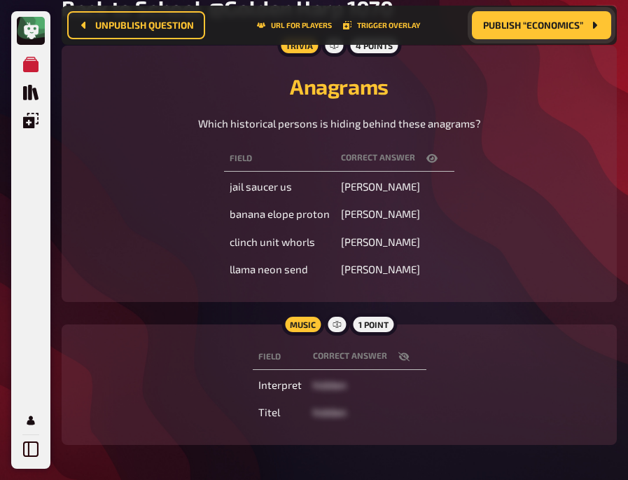
click at [104, 120] on div "Which historical persons is hiding behind these anagrams?" at bounding box center [339, 124] width 522 height 16
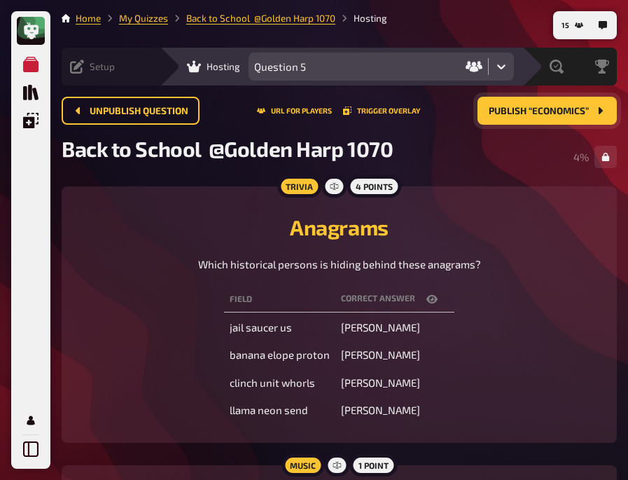
click at [81, 67] on icon at bounding box center [77, 67] width 14 height 14
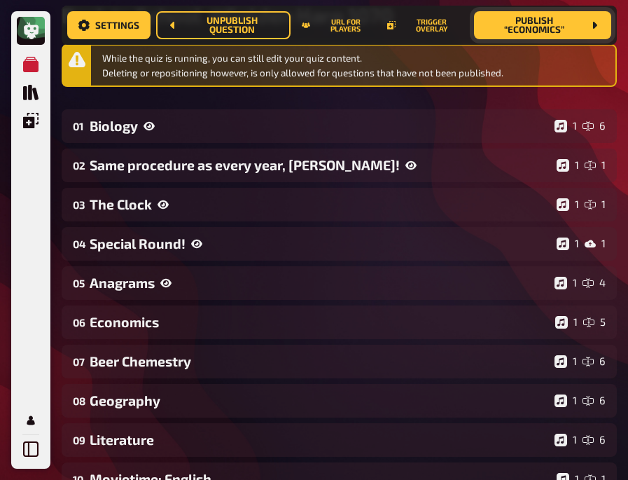
scroll to position [146, 0]
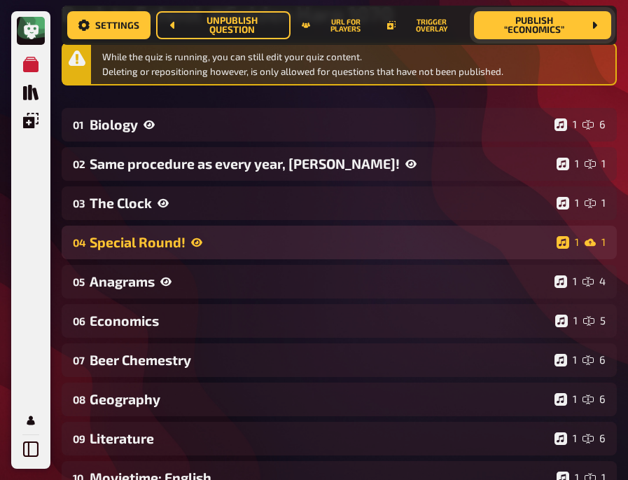
click at [281, 234] on div "Special Round!" at bounding box center [320, 242] width 461 height 16
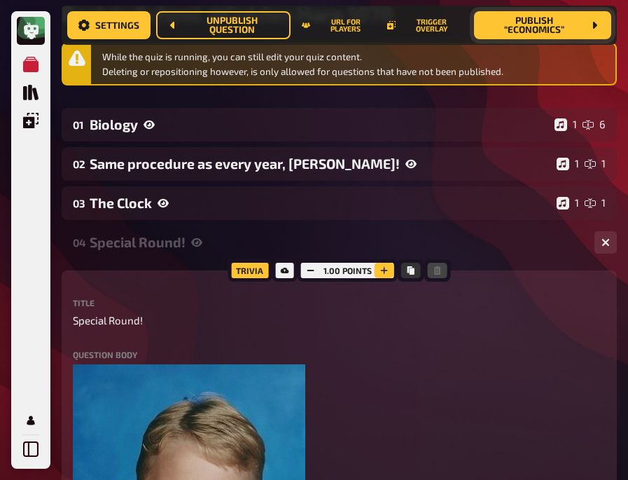
click at [379, 264] on button "button" at bounding box center [385, 270] width 20 height 15
click at [379, 264] on button "button" at bounding box center [384, 270] width 20 height 15
click at [379, 264] on button "button" at bounding box center [385, 270] width 20 height 15
click at [376, 232] on div "04 Special Round! 1 1" at bounding box center [339, 242] width 555 height 34
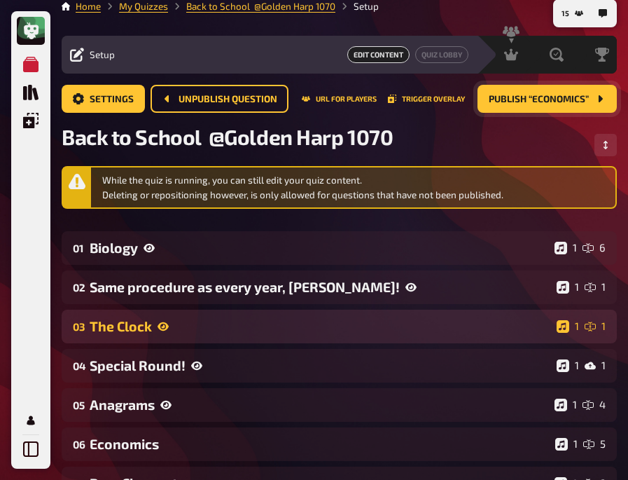
scroll to position [0, 0]
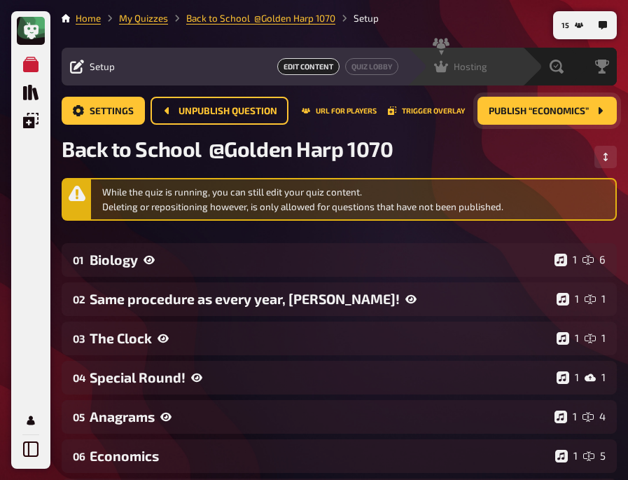
click at [466, 64] on span "Hosting" at bounding box center [471, 66] width 34 height 11
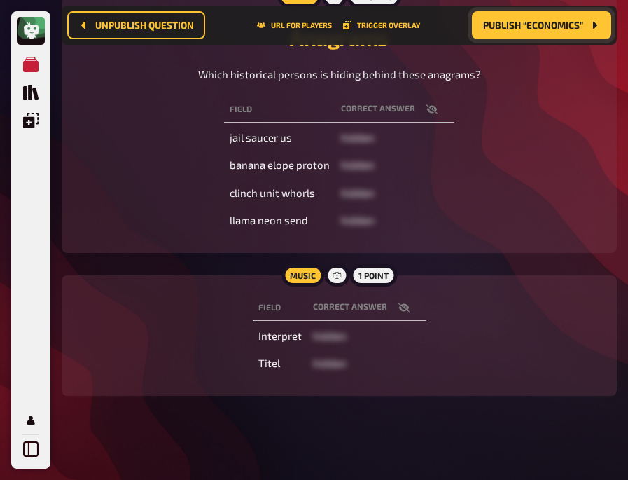
scroll to position [207, 0]
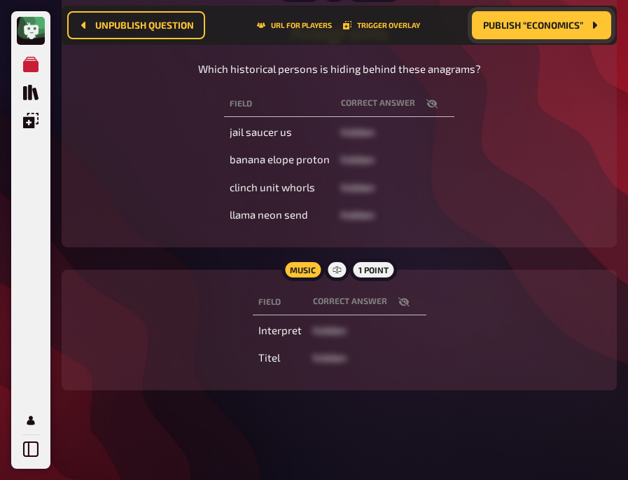
click at [399, 304] on icon "button" at bounding box center [403, 301] width 11 height 9
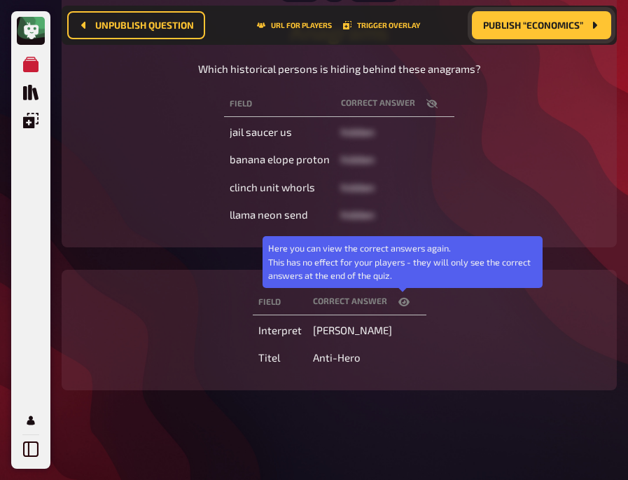
click at [399, 304] on icon "button" at bounding box center [403, 302] width 11 height 8
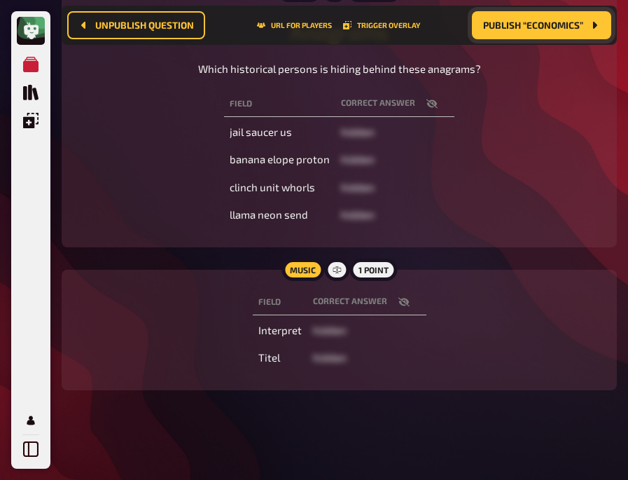
click at [504, 143] on div "Field correct answer jail saucer us hidden banana elope proton hidden clinch un…" at bounding box center [339, 159] width 522 height 142
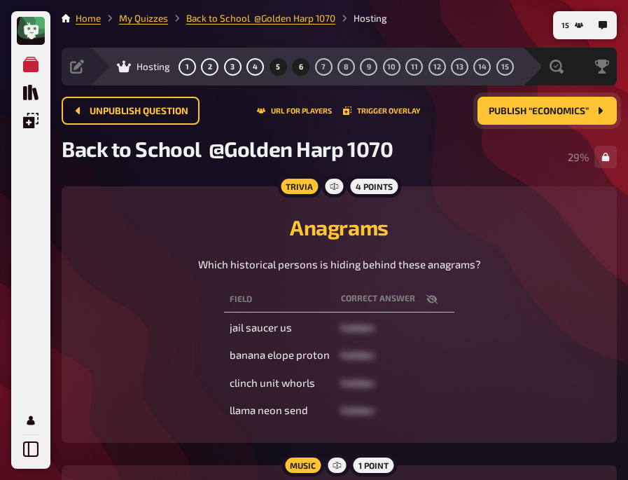
click at [298, 71] on button "6" at bounding box center [301, 66] width 22 height 22
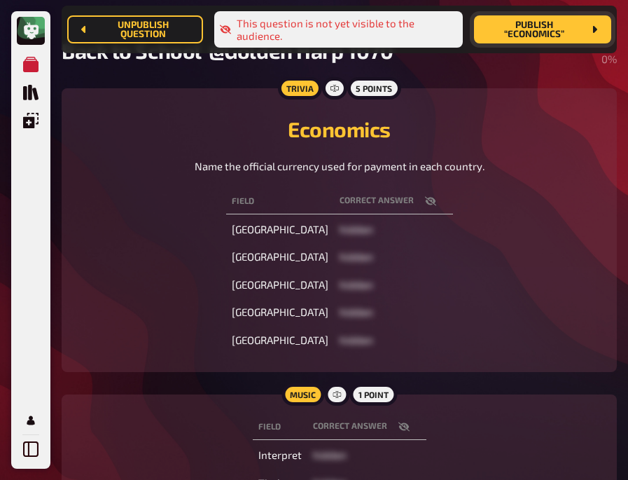
scroll to position [123, 0]
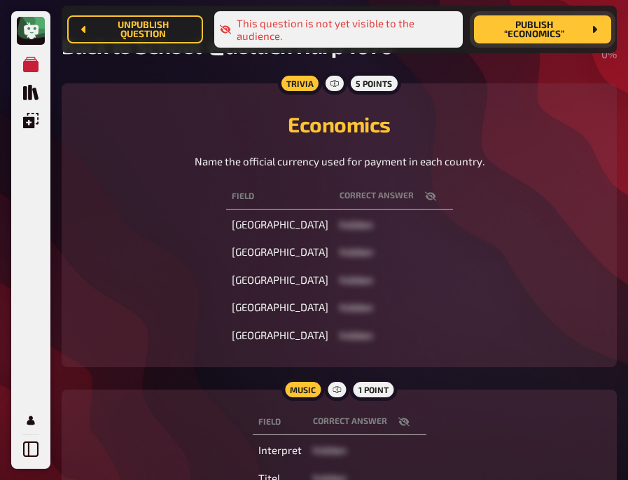
click at [424, 197] on icon "button" at bounding box center [429, 195] width 11 height 9
click at [136, 204] on div "Field correct answer United Kingdom Pound Sterling [GEOGRAPHIC_DATA] [GEOGRAPHI…" at bounding box center [339, 266] width 522 height 170
click at [132, 161] on div "Name the official currency used for payment in each country." at bounding box center [339, 161] width 522 height 16
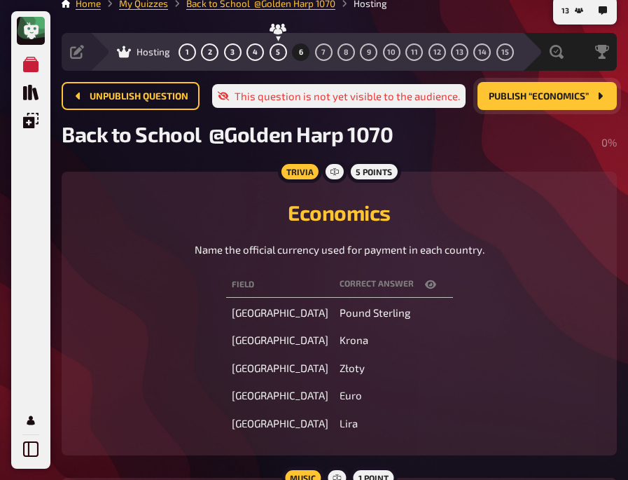
scroll to position [14, 0]
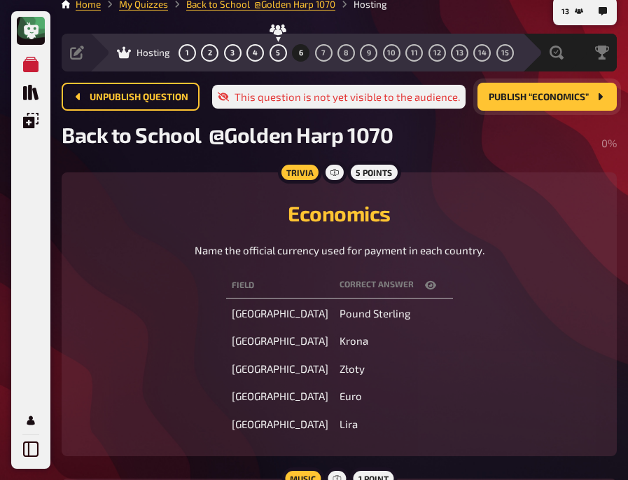
click at [528, 99] on span "Publish “Economics”" at bounding box center [539, 97] width 100 height 10
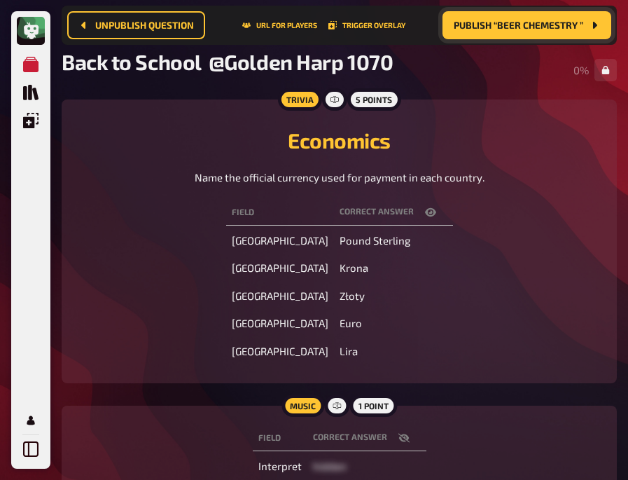
scroll to position [111, 0]
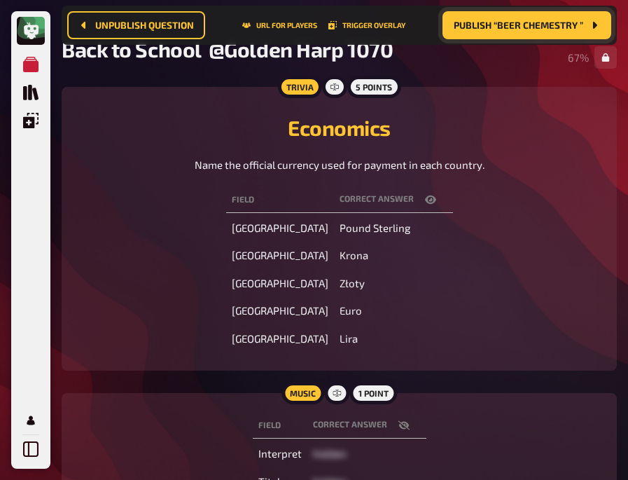
click at [145, 197] on div "Field correct answer United Kingdom Pound Sterling [GEOGRAPHIC_DATA] [GEOGRAPHI…" at bounding box center [339, 269] width 522 height 170
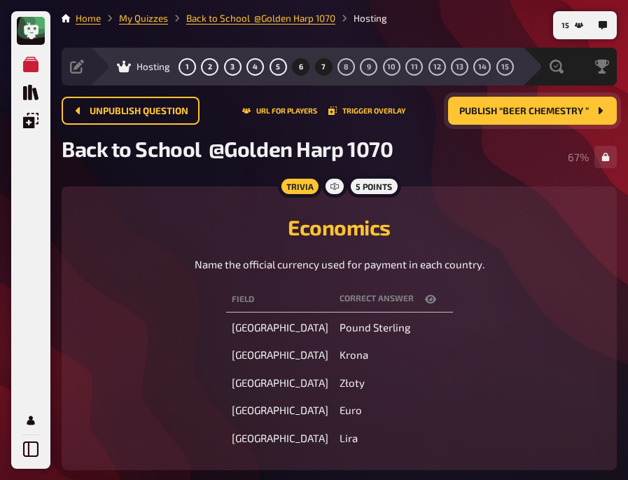
click at [321, 64] on span "7" at bounding box center [323, 67] width 4 height 8
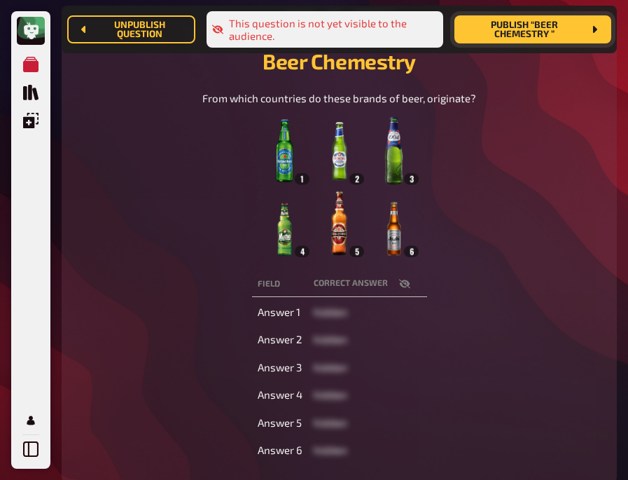
scroll to position [195, 0]
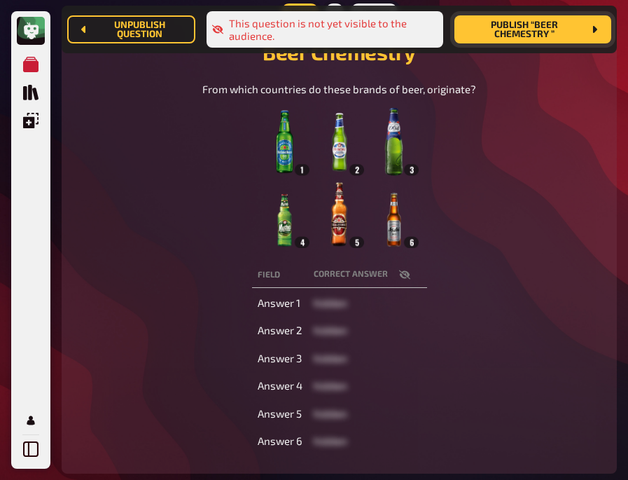
click at [402, 269] on icon "button" at bounding box center [404, 274] width 11 height 11
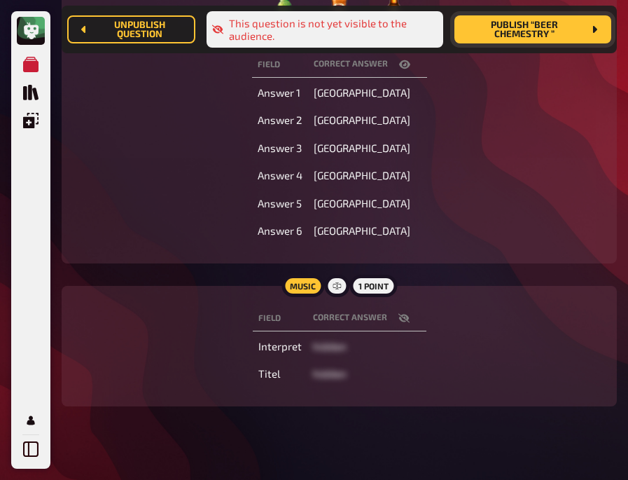
scroll to position [406, 0]
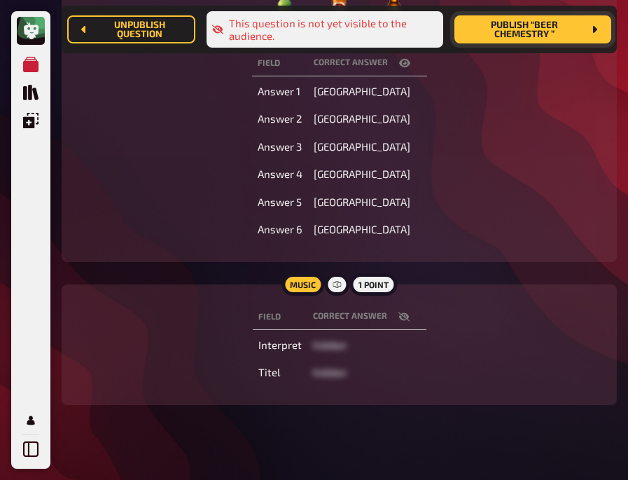
click at [394, 319] on button "button" at bounding box center [404, 316] width 34 height 14
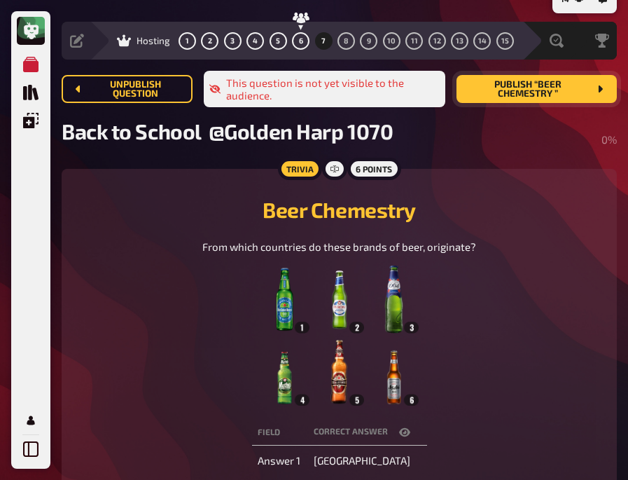
scroll to position [0, 0]
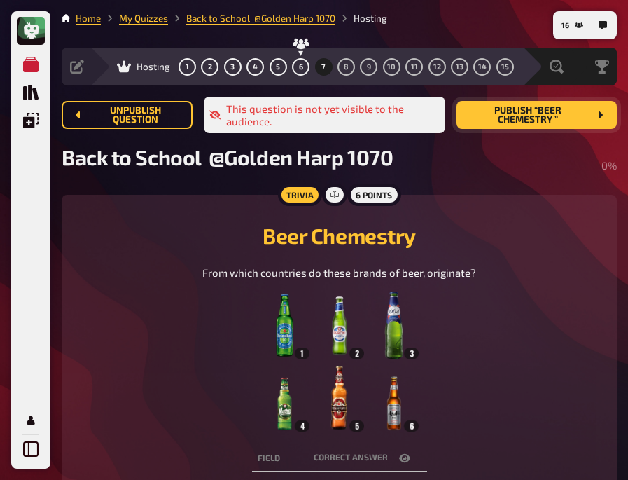
click at [169, 237] on h2 "Beer Chemestry" at bounding box center [339, 235] width 522 height 25
click at [511, 116] on span "Publish “Beer Chemestry ”" at bounding box center [528, 115] width 121 height 19
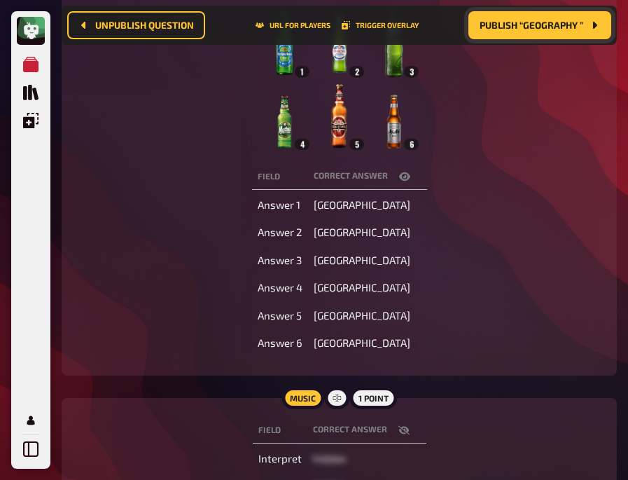
scroll to position [284, 0]
click at [148, 118] on div "From which countries do these brands of beer, originate?" at bounding box center [339, 67] width 522 height 167
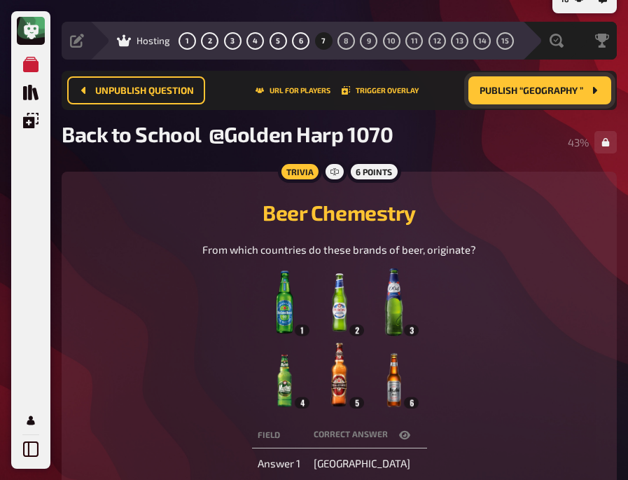
scroll to position [25, 0]
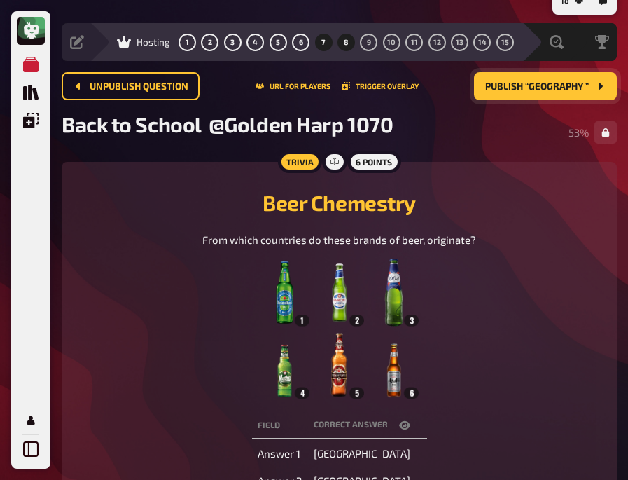
click at [341, 41] on button "8" at bounding box center [346, 42] width 22 height 22
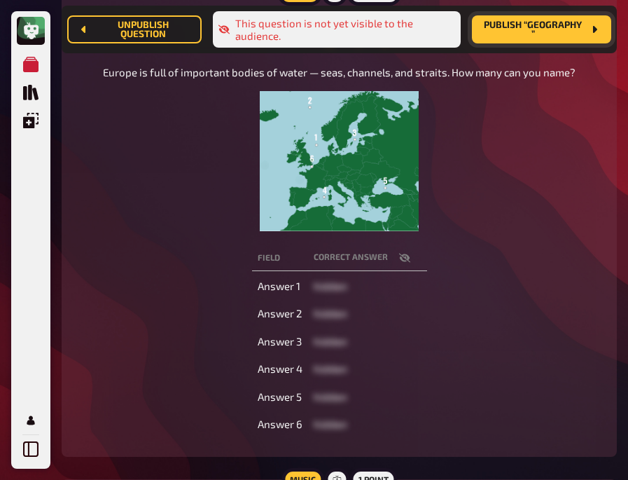
scroll to position [235, 0]
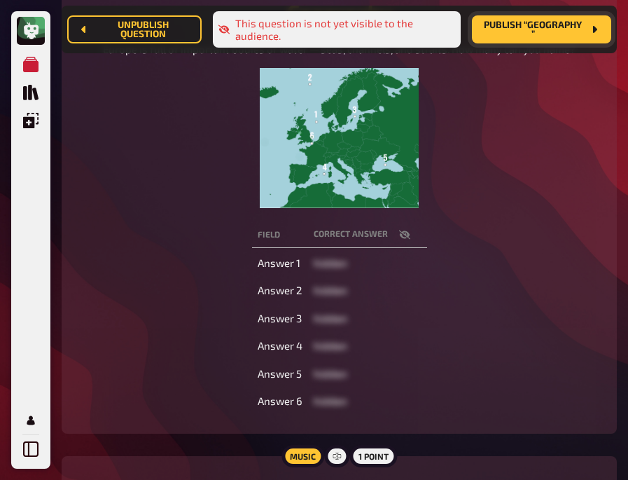
click at [351, 141] on img at bounding box center [339, 138] width 158 height 140
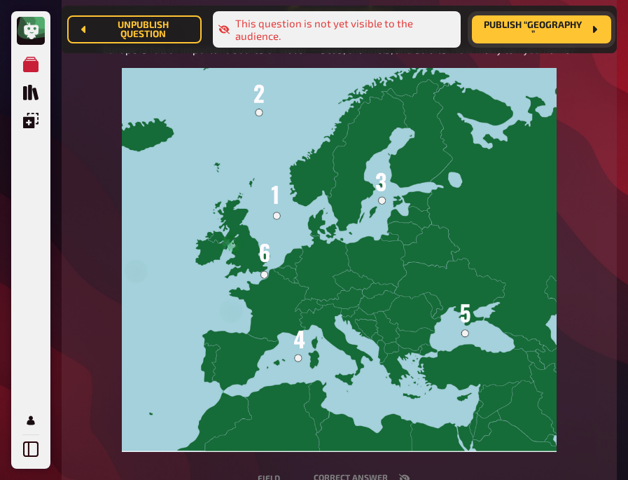
click at [580, 183] on div "Europe is full of important bodies of water — seas, channels, and straits. How …" at bounding box center [339, 246] width 522 height 410
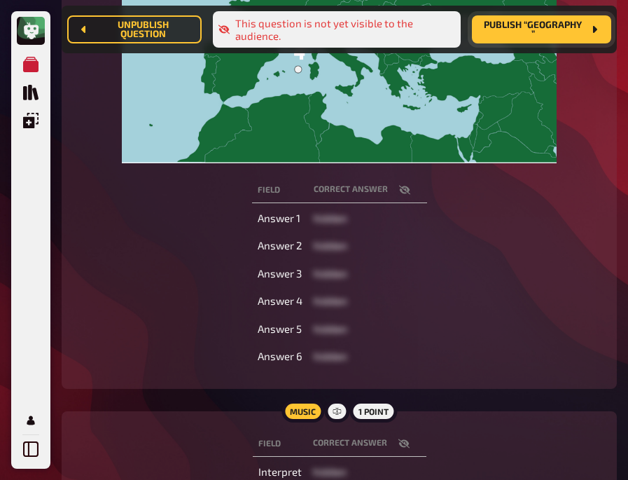
scroll to position [524, 0]
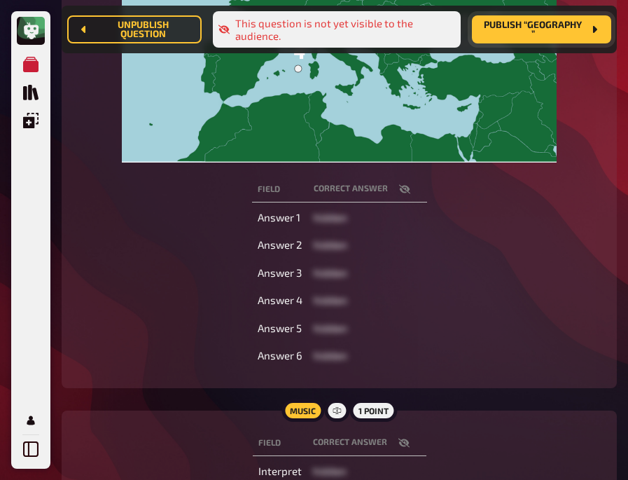
click at [399, 181] on th "correct answer" at bounding box center [367, 189] width 119 height 26
click at [400, 191] on icon "button" at bounding box center [403, 188] width 11 height 9
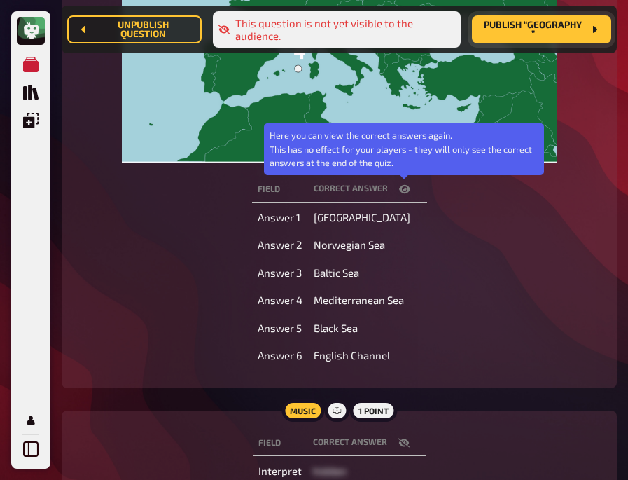
click at [400, 191] on icon "button" at bounding box center [404, 189] width 11 height 8
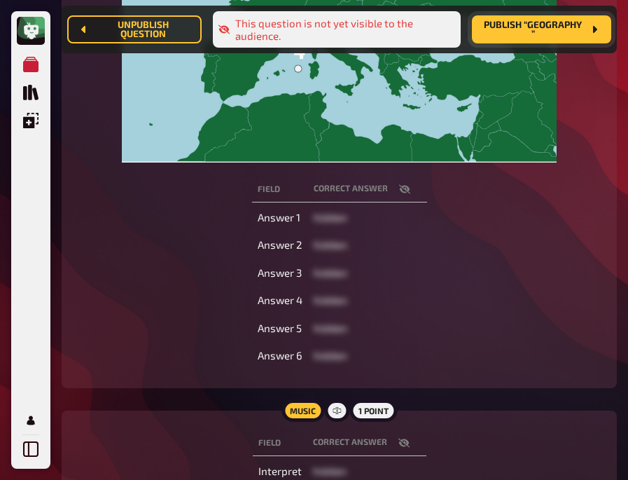
scroll to position [664, 0]
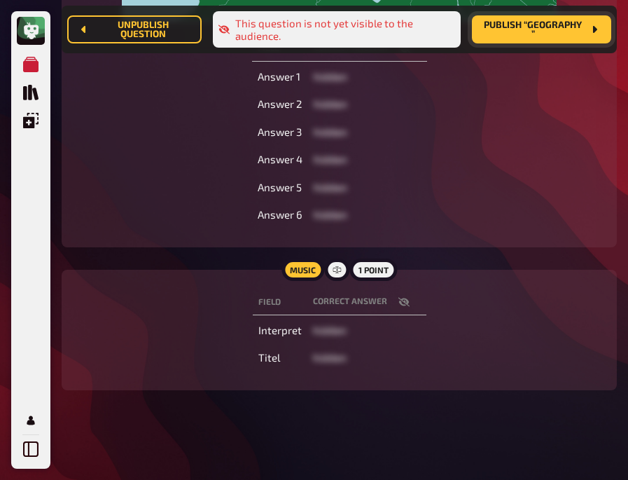
click at [401, 303] on icon "button" at bounding box center [403, 301] width 11 height 11
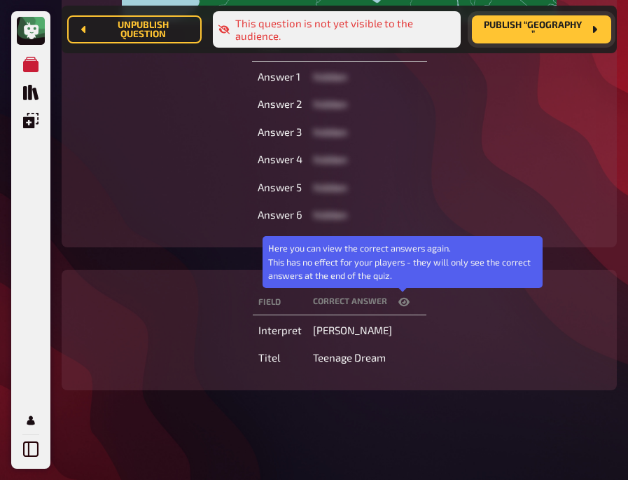
click at [401, 303] on icon "button" at bounding box center [403, 301] width 11 height 11
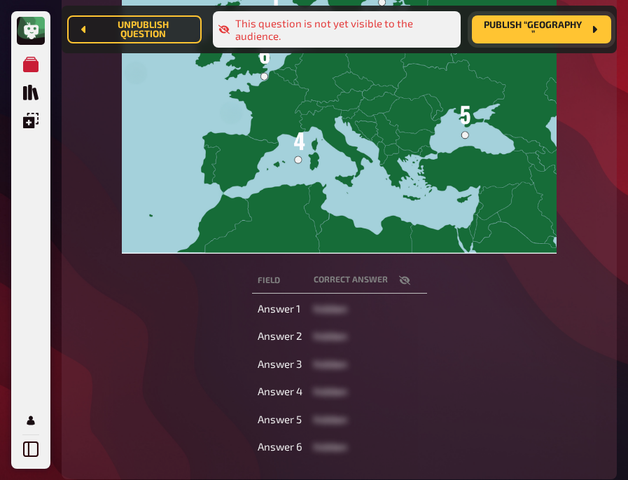
scroll to position [436, 0]
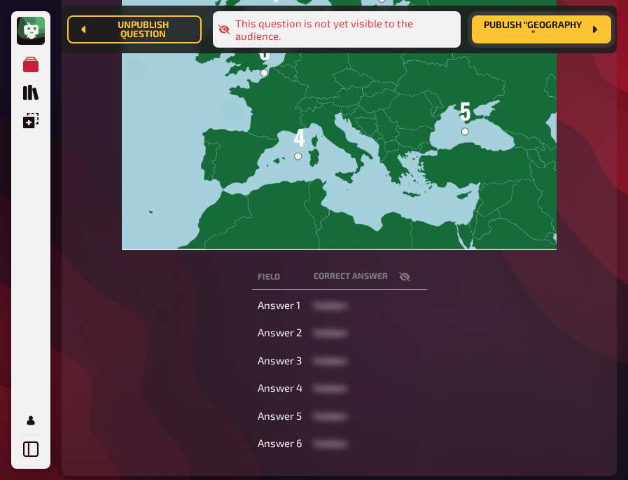
click at [404, 279] on icon "button" at bounding box center [403, 276] width 11 height 9
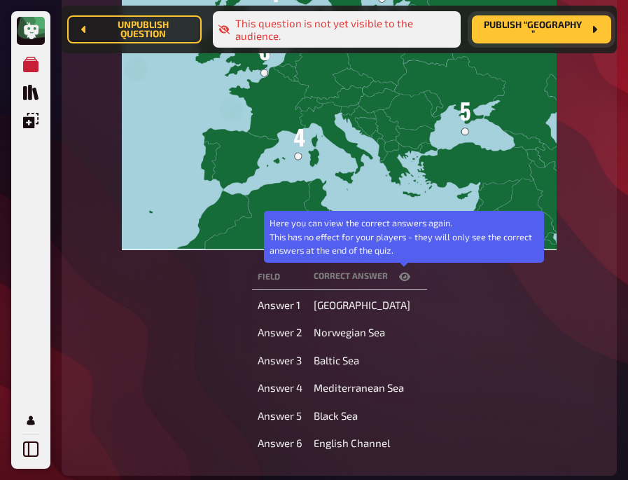
click at [404, 279] on icon "button" at bounding box center [404, 276] width 11 height 8
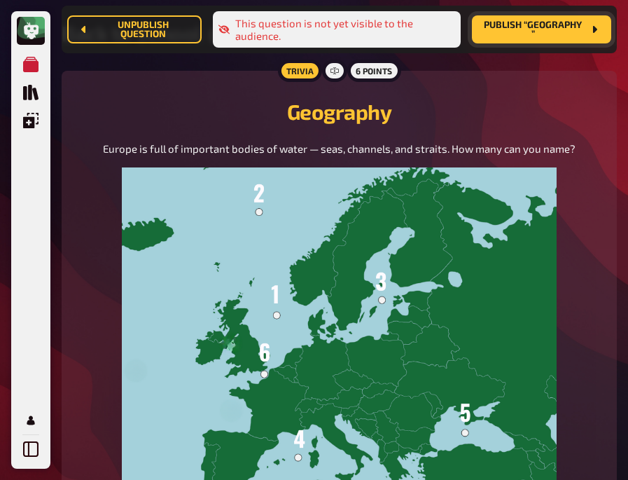
scroll to position [127, 0]
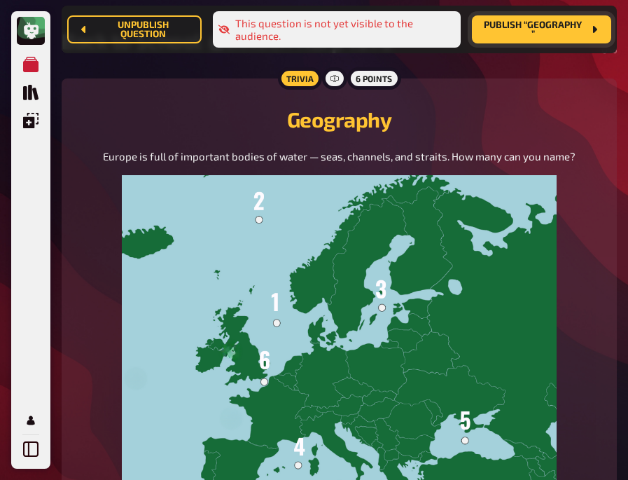
click at [144, 99] on div "Geography Europe is full of important bodies of water — seas, channels, and str…" at bounding box center [339, 326] width 522 height 463
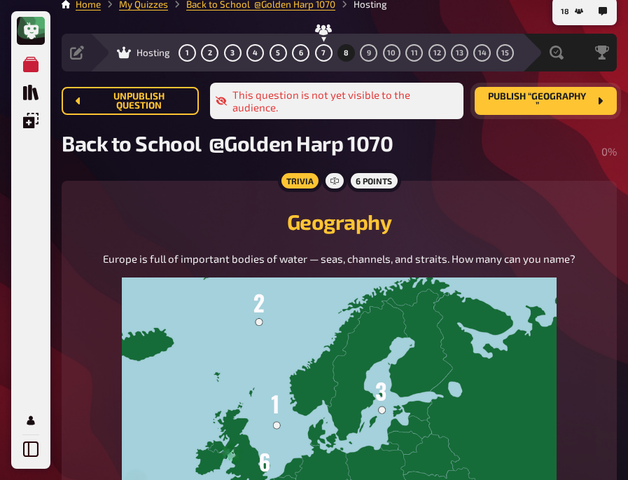
scroll to position [0, 0]
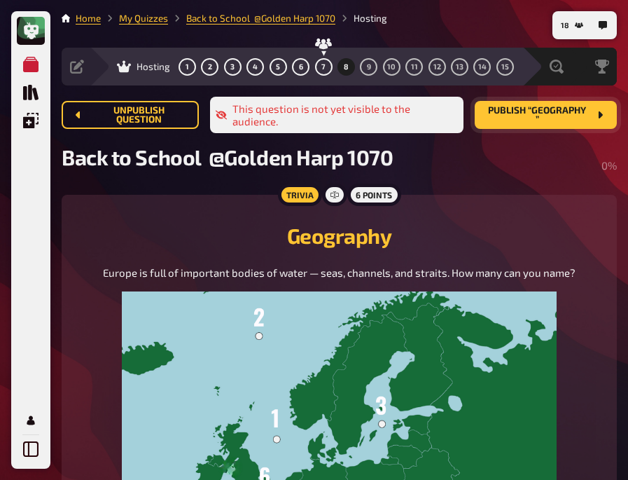
click at [516, 110] on span "Publish “Geography ”" at bounding box center [537, 115] width 103 height 19
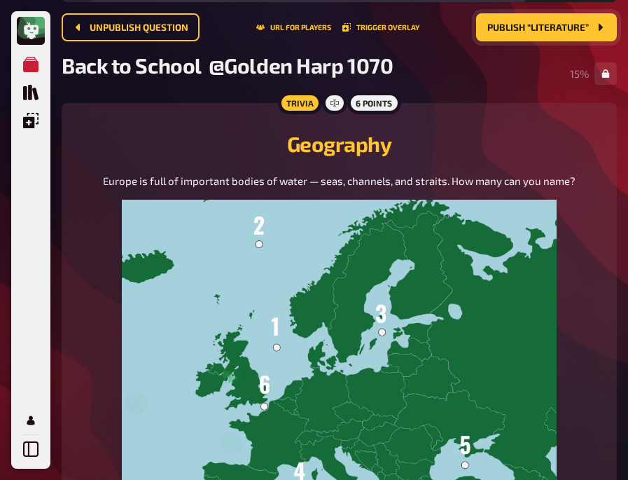
scroll to position [76, 0]
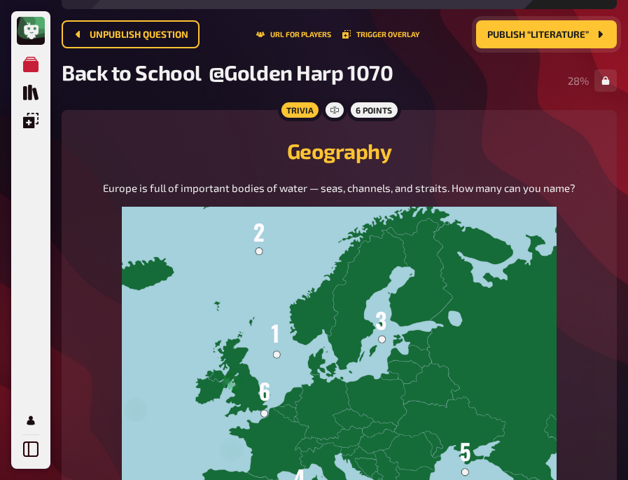
click at [157, 124] on div "Trivia 6 points Geography Europe is full of important bodies of water — seas, c…" at bounding box center [339, 463] width 555 height 706
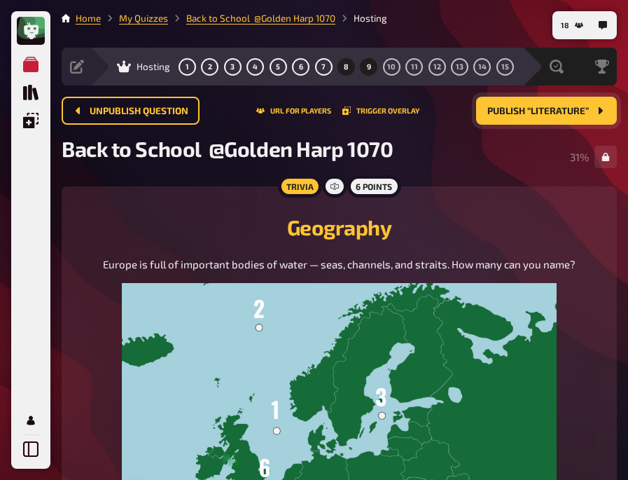
click at [363, 65] on button "9" at bounding box center [369, 66] width 22 height 22
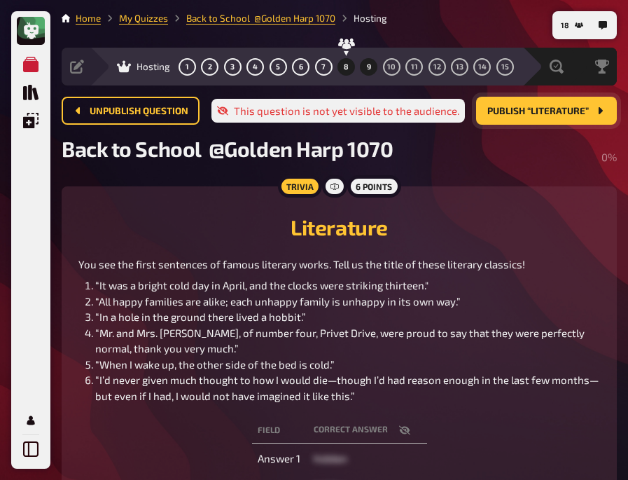
click at [344, 63] on span "8" at bounding box center [346, 67] width 5 height 8
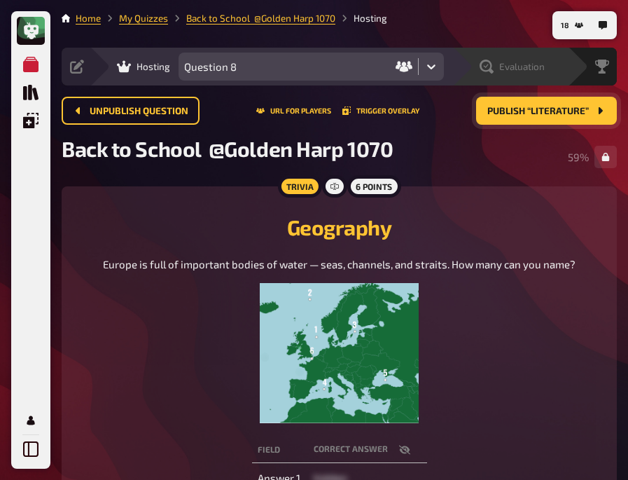
click at [496, 65] on div "Evaluation" at bounding box center [512, 67] width 65 height 14
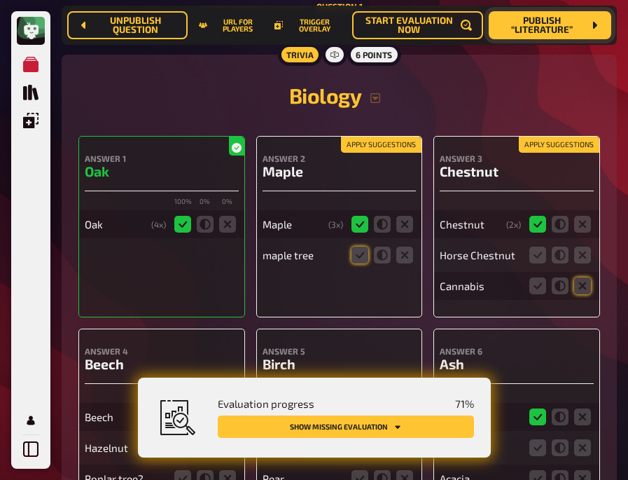
scroll to position [228, 0]
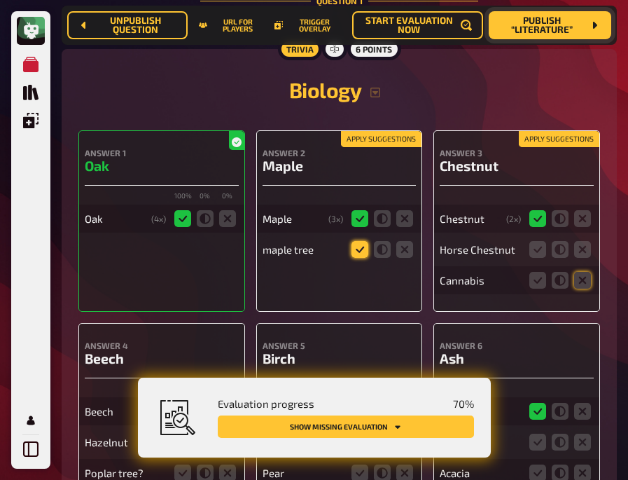
click at [356, 257] on icon at bounding box center [359, 249] width 17 height 17
click at [0, 0] on input "radio" at bounding box center [0, 0] width 0 height 0
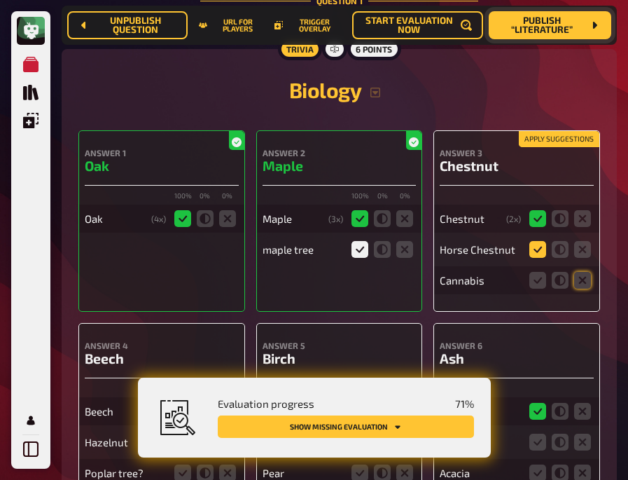
click at [538, 246] on icon at bounding box center [537, 249] width 17 height 17
click at [0, 0] on input "radio" at bounding box center [0, 0] width 0 height 0
click at [587, 281] on icon at bounding box center [582, 280] width 17 height 17
click at [0, 0] on input "radio" at bounding box center [0, 0] width 0 height 0
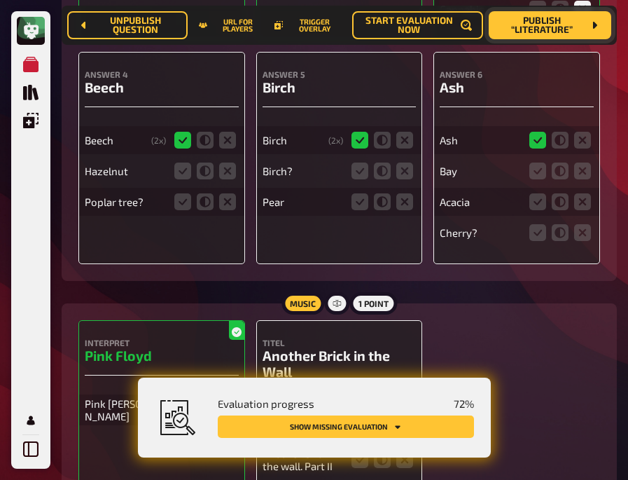
scroll to position [500, 0]
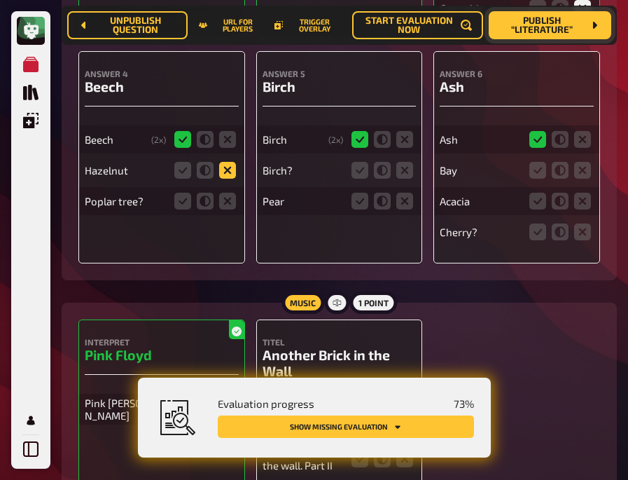
click at [225, 170] on icon at bounding box center [227, 170] width 17 height 17
click at [0, 0] on input "radio" at bounding box center [0, 0] width 0 height 0
click at [223, 204] on icon at bounding box center [227, 201] width 17 height 17
click at [0, 0] on input "radio" at bounding box center [0, 0] width 0 height 0
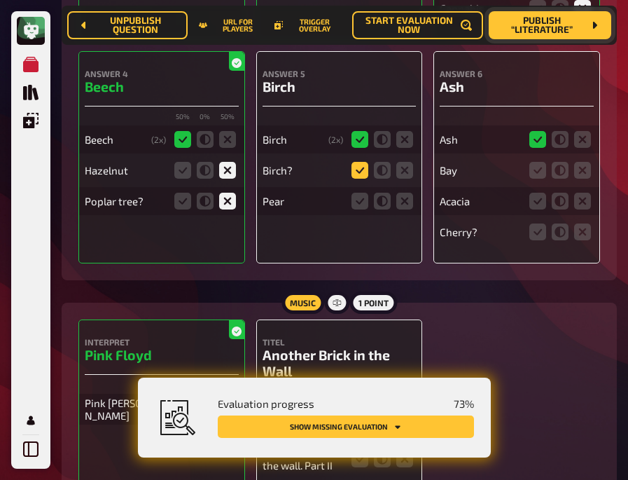
click at [359, 174] on icon at bounding box center [359, 170] width 17 height 17
click at [0, 0] on input "radio" at bounding box center [0, 0] width 0 height 0
click at [402, 198] on icon at bounding box center [404, 201] width 17 height 17
click at [0, 0] on input "radio" at bounding box center [0, 0] width 0 height 0
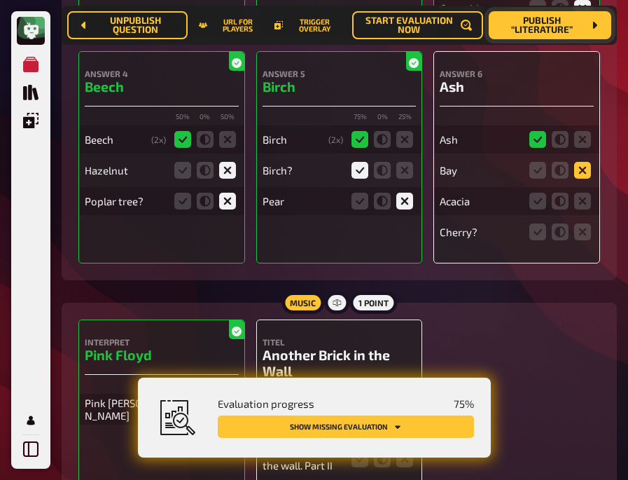
click at [582, 171] on icon at bounding box center [582, 170] width 17 height 17
click at [0, 0] on input "radio" at bounding box center [0, 0] width 0 height 0
click at [582, 204] on icon at bounding box center [582, 201] width 17 height 17
click at [0, 0] on input "radio" at bounding box center [0, 0] width 0 height 0
click at [581, 235] on icon at bounding box center [582, 231] width 17 height 17
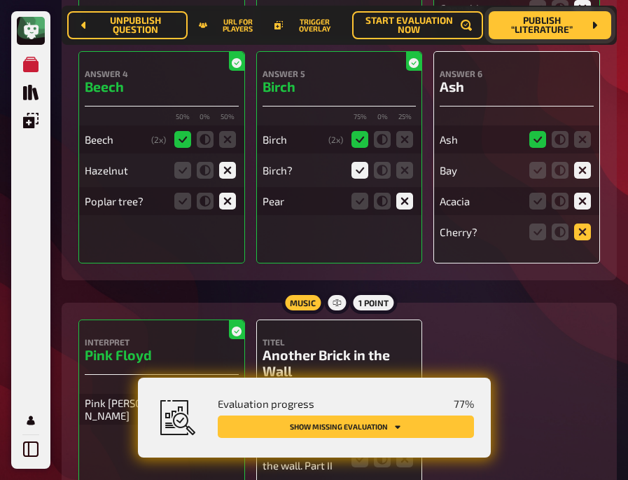
click at [0, 0] on input "radio" at bounding box center [0, 0] width 0 height 0
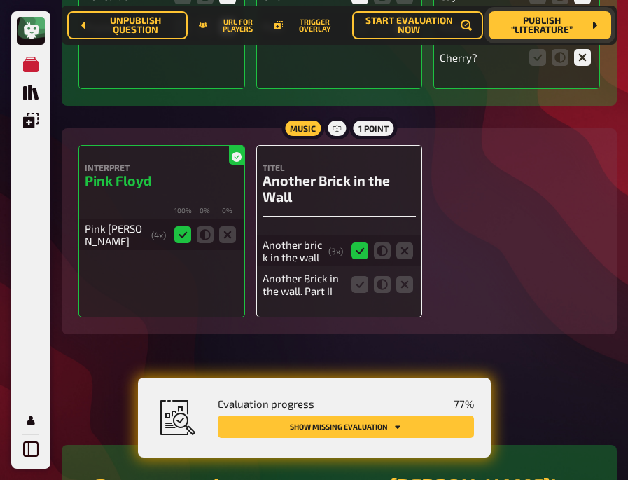
scroll to position [718, 0]
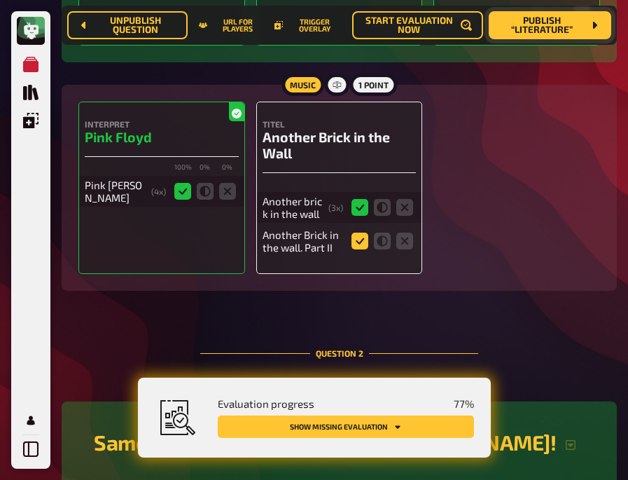
click at [352, 238] on icon at bounding box center [359, 240] width 17 height 17
click at [0, 0] on input "radio" at bounding box center [0, 0] width 0 height 0
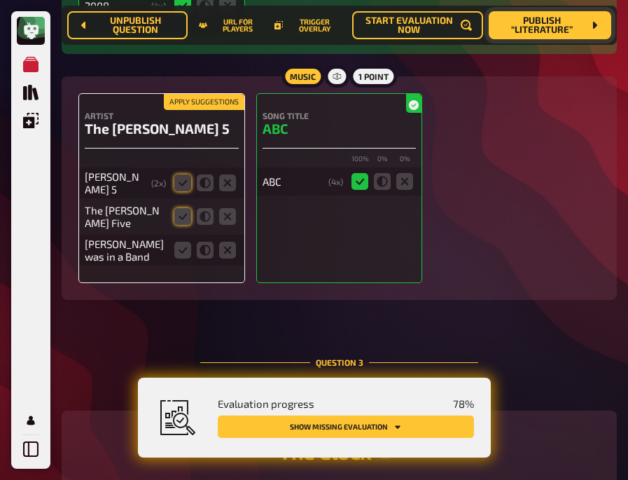
scroll to position [1283, 0]
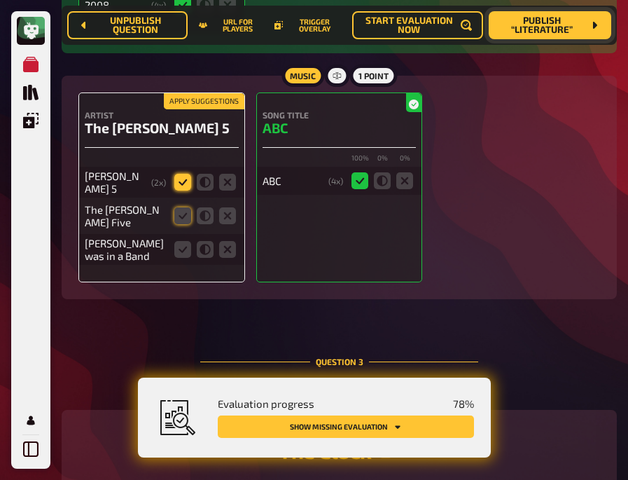
click at [177, 181] on icon at bounding box center [182, 182] width 17 height 17
click at [0, 0] on input "radio" at bounding box center [0, 0] width 0 height 0
click at [177, 218] on icon at bounding box center [182, 215] width 17 height 17
click at [0, 0] on input "radio" at bounding box center [0, 0] width 0 height 0
click at [181, 244] on icon at bounding box center [182, 249] width 17 height 17
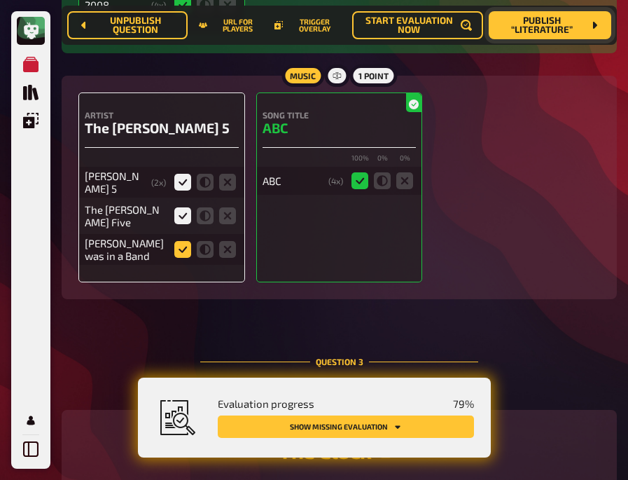
click at [0, 0] on input "radio" at bounding box center [0, 0] width 0 height 0
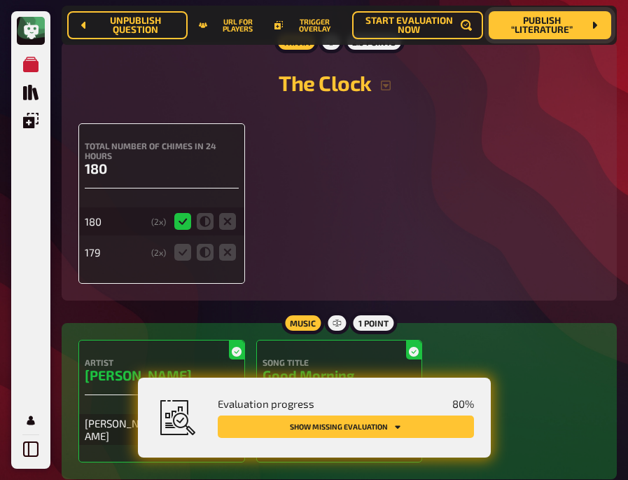
scroll to position [1651, 0]
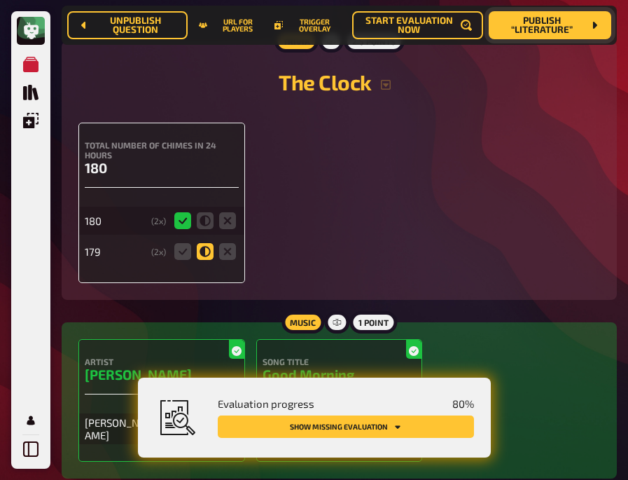
click at [203, 247] on icon at bounding box center [205, 251] width 17 height 17
click at [0, 0] on input "radio" at bounding box center [0, 0] width 0 height 0
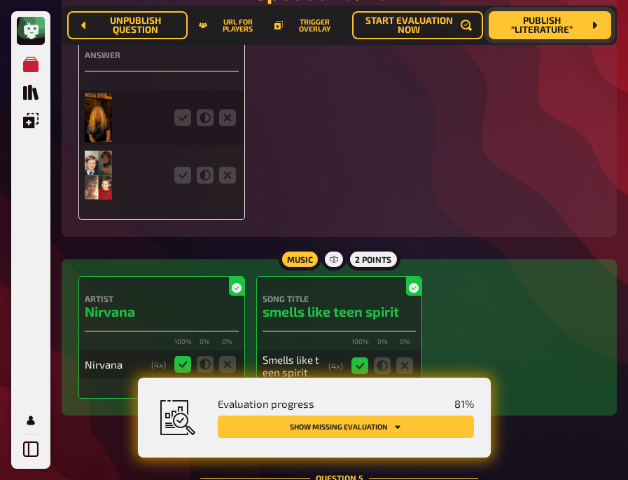
scroll to position [2293, 0]
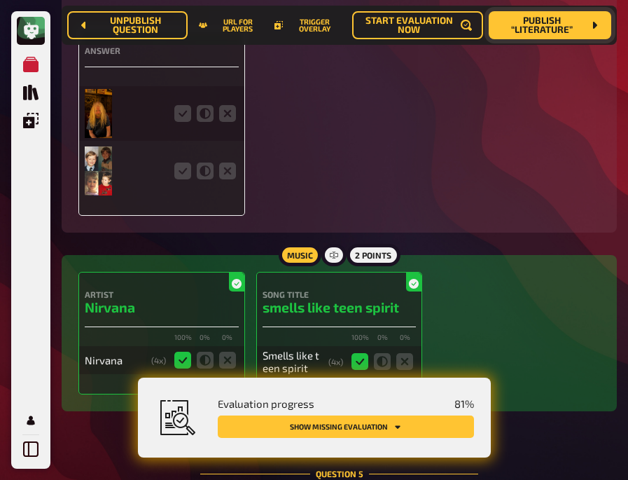
click at [303, 141] on div "Answer" at bounding box center [339, 122] width 522 height 188
click at [183, 105] on icon at bounding box center [182, 113] width 17 height 17
click at [0, 0] on input "radio" at bounding box center [0, 0] width 0 height 0
drag, startPoint x: 183, startPoint y: 172, endPoint x: 438, endPoint y: 104, distance: 263.5
click at [438, 104] on div "Answer" at bounding box center [339, 122] width 522 height 188
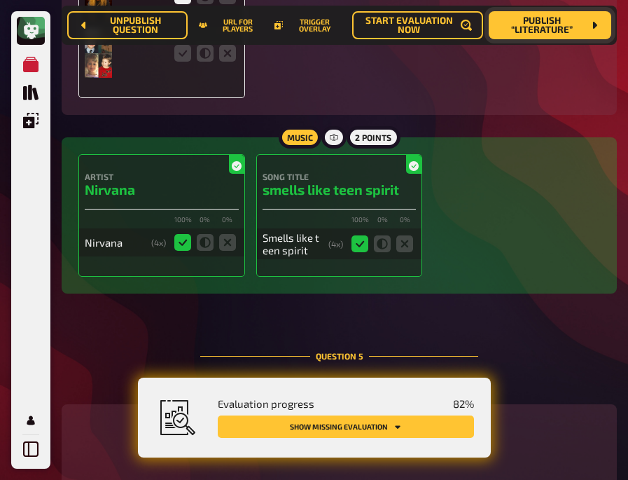
scroll to position [2415, 0]
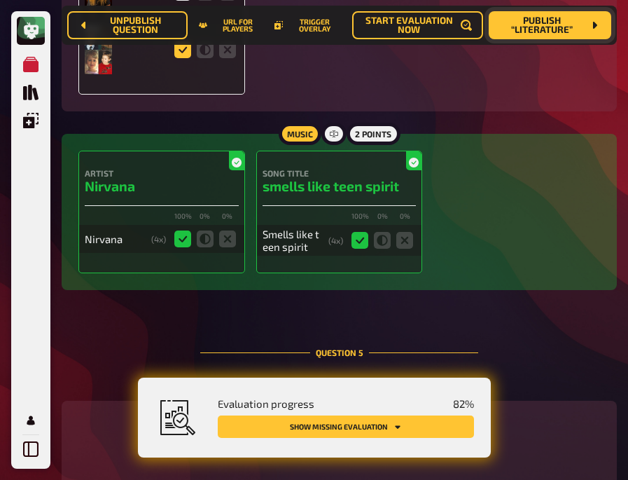
click at [183, 48] on icon at bounding box center [182, 49] width 17 height 17
click at [0, 0] on input "radio" at bounding box center [0, 0] width 0 height 0
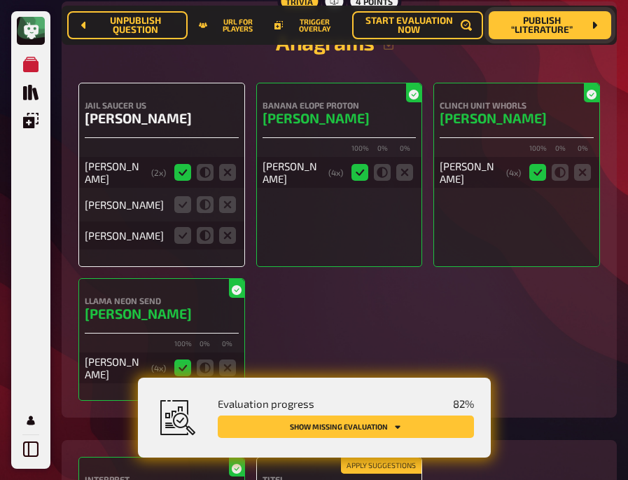
scroll to position [2815, 0]
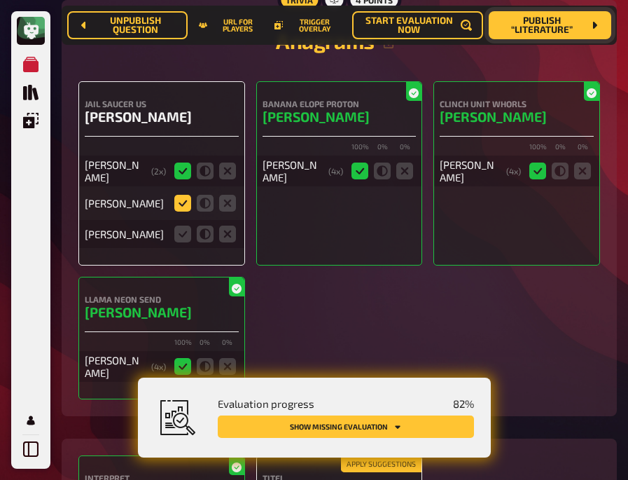
click at [183, 195] on icon at bounding box center [182, 203] width 17 height 17
click at [0, 0] on input "radio" at bounding box center [0, 0] width 0 height 0
click at [180, 225] on icon at bounding box center [182, 233] width 17 height 17
click at [0, 0] on input "radio" at bounding box center [0, 0] width 0 height 0
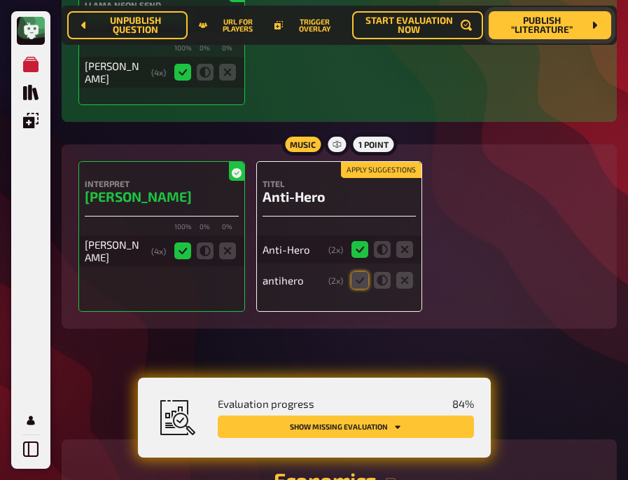
scroll to position [3112, 0]
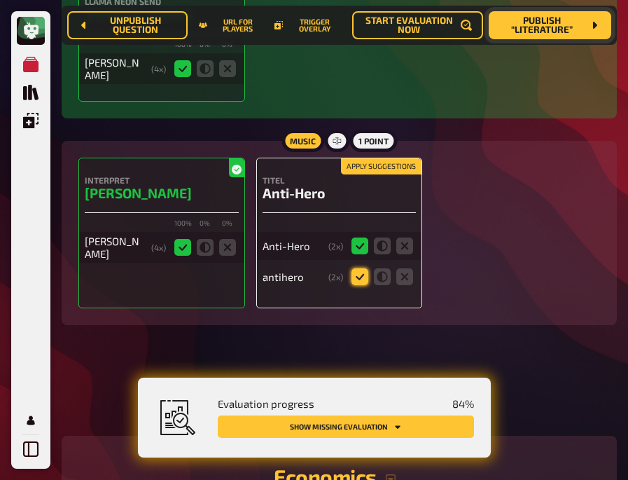
click at [361, 268] on icon at bounding box center [359, 276] width 17 height 17
click at [0, 0] on input "radio" at bounding box center [0, 0] width 0 height 0
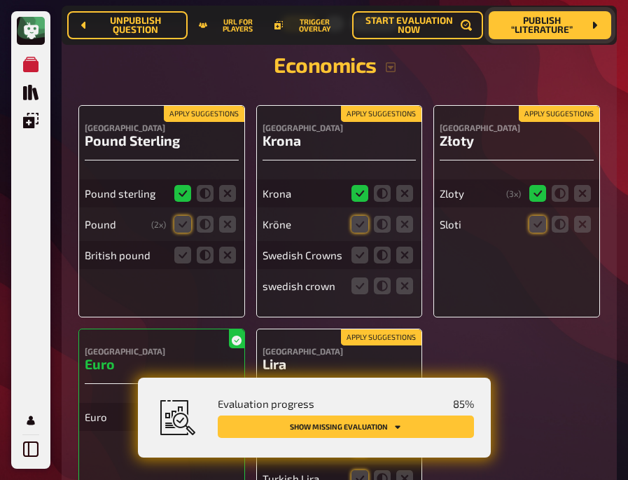
scroll to position [3525, 0]
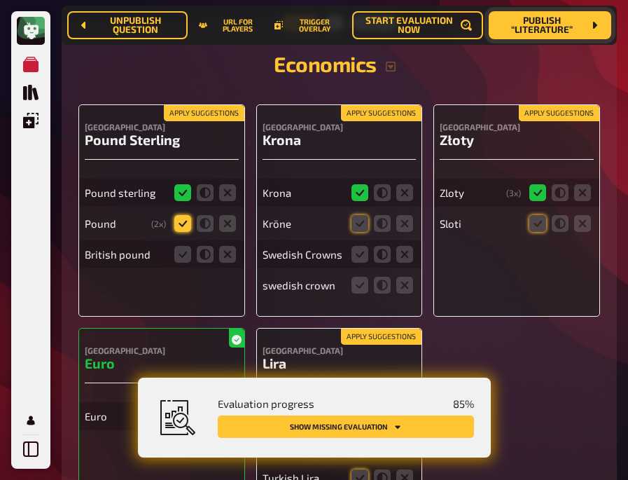
click at [180, 221] on icon at bounding box center [182, 223] width 17 height 17
click at [0, 0] on input "radio" at bounding box center [0, 0] width 0 height 0
click at [180, 249] on icon at bounding box center [182, 254] width 17 height 17
click at [0, 0] on input "radio" at bounding box center [0, 0] width 0 height 0
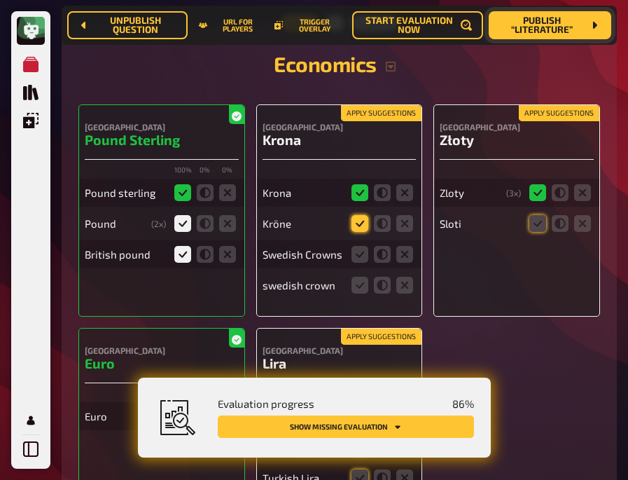
click at [358, 215] on icon at bounding box center [359, 223] width 17 height 17
click at [0, 0] on input "radio" at bounding box center [0, 0] width 0 height 0
click at [358, 246] on icon at bounding box center [359, 254] width 17 height 17
click at [0, 0] on input "radio" at bounding box center [0, 0] width 0 height 0
click at [357, 277] on icon at bounding box center [359, 285] width 17 height 17
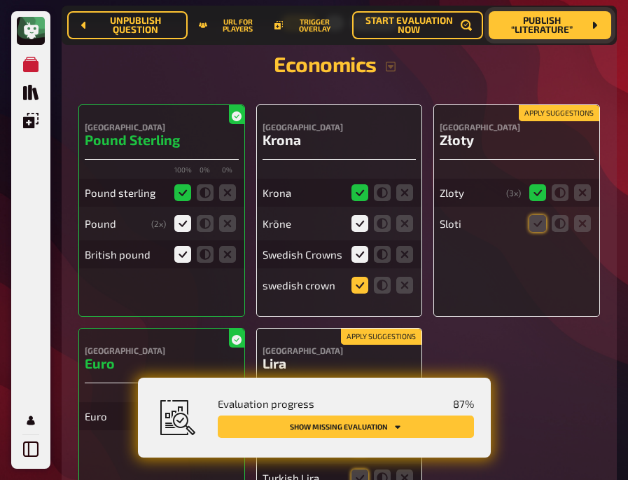
click at [0, 0] on input "radio" at bounding box center [0, 0] width 0 height 0
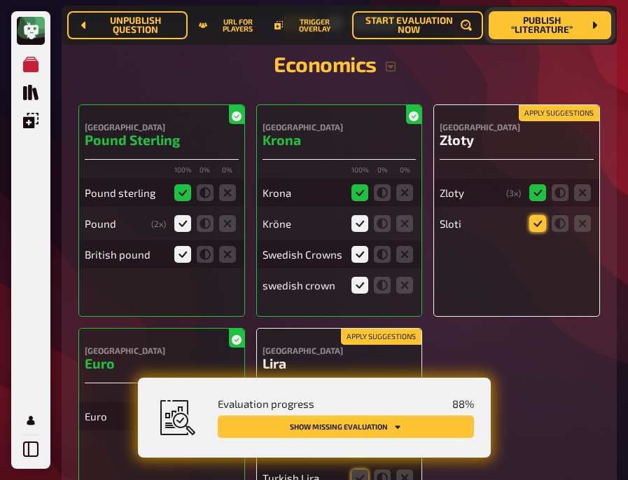
click at [544, 215] on icon at bounding box center [537, 223] width 17 height 17
click at [0, 0] on input "radio" at bounding box center [0, 0] width 0 height 0
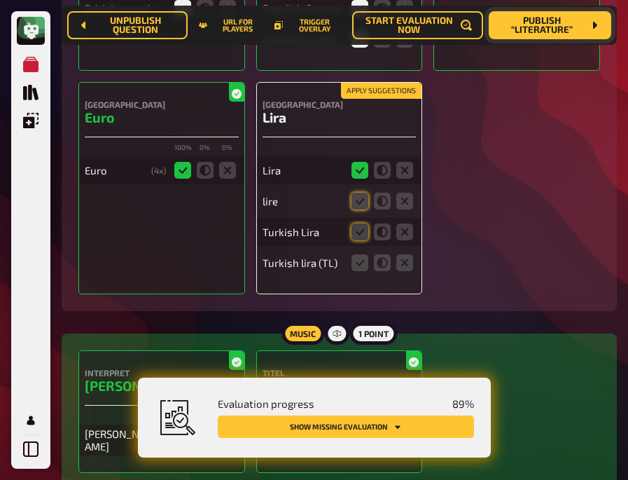
scroll to position [3771, 0]
click at [359, 192] on icon at bounding box center [359, 200] width 17 height 17
click at [0, 0] on input "radio" at bounding box center [0, 0] width 0 height 0
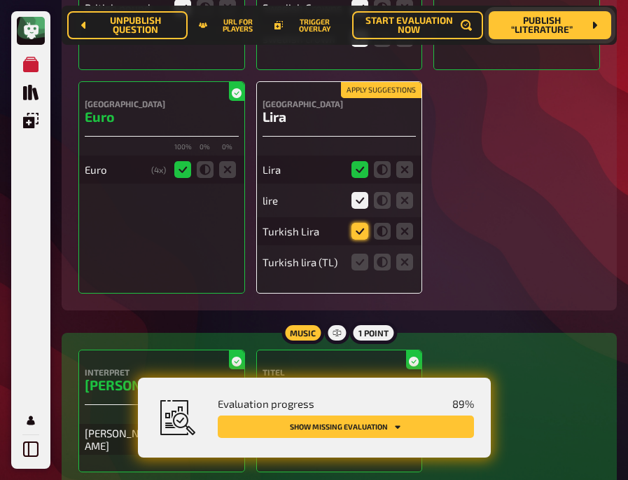
click at [356, 223] on icon at bounding box center [359, 231] width 17 height 17
click at [0, 0] on input "radio" at bounding box center [0, 0] width 0 height 0
click at [356, 256] on icon at bounding box center [359, 261] width 17 height 17
click at [0, 0] on input "radio" at bounding box center [0, 0] width 0 height 0
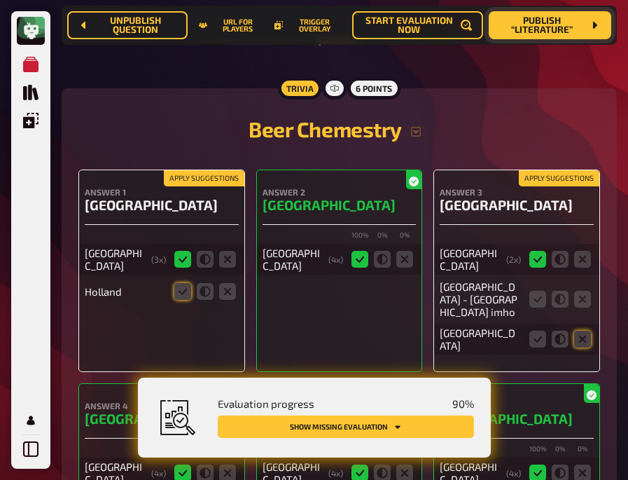
scroll to position [4283, 0]
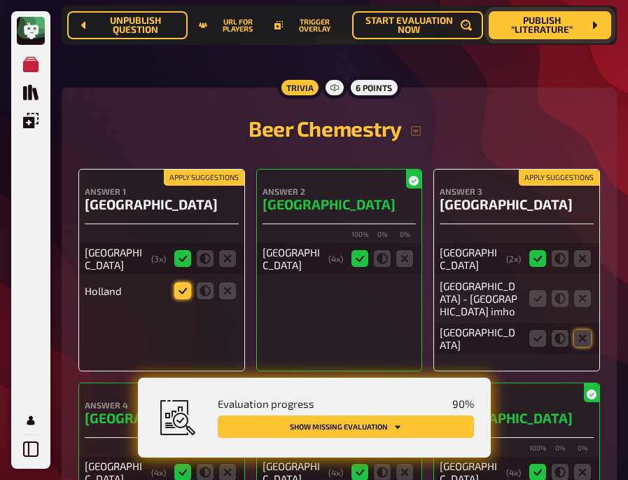
click at [180, 282] on icon at bounding box center [182, 290] width 17 height 17
click at [0, 0] on input "radio" at bounding box center [0, 0] width 0 height 0
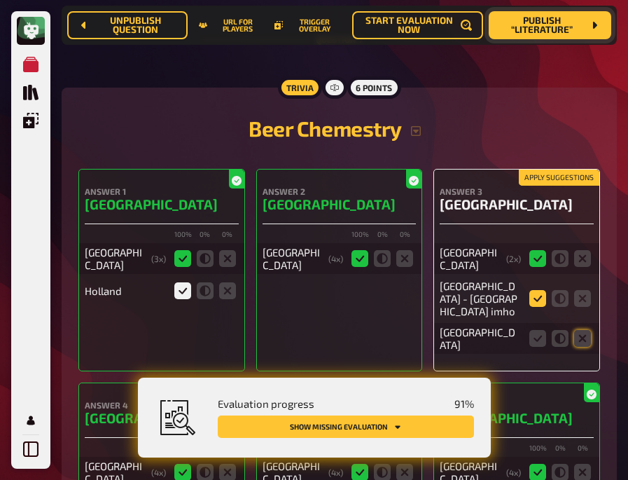
click at [531, 290] on icon at bounding box center [537, 298] width 17 height 17
click at [0, 0] on input "radio" at bounding box center [0, 0] width 0 height 0
click at [585, 330] on icon at bounding box center [582, 338] width 17 height 17
click at [0, 0] on input "radio" at bounding box center [0, 0] width 0 height 0
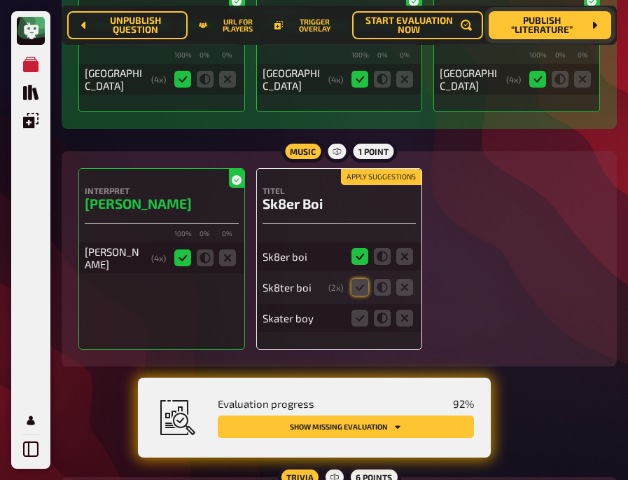
scroll to position [4678, 0]
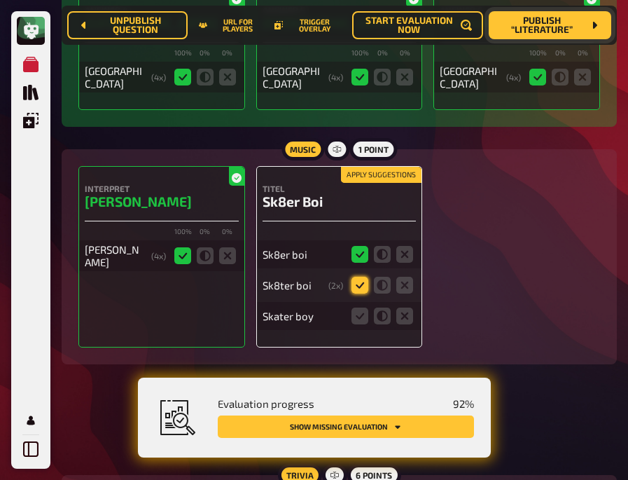
click at [356, 277] on icon at bounding box center [359, 285] width 17 height 17
click at [0, 0] on input "radio" at bounding box center [0, 0] width 0 height 0
click at [359, 307] on icon at bounding box center [359, 315] width 17 height 17
click at [0, 0] on input "radio" at bounding box center [0, 0] width 0 height 0
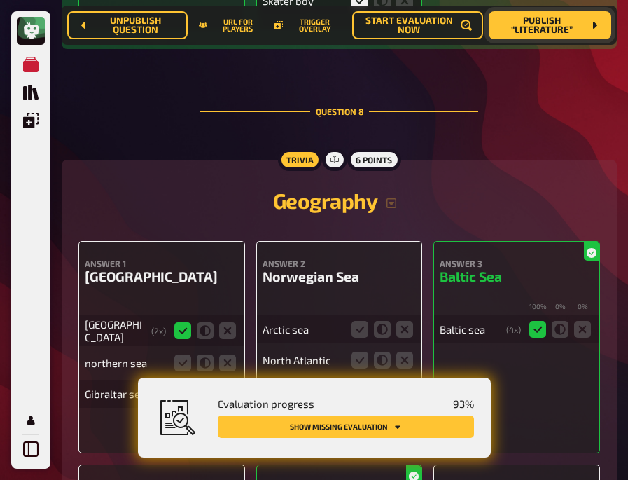
scroll to position [5058, 0]
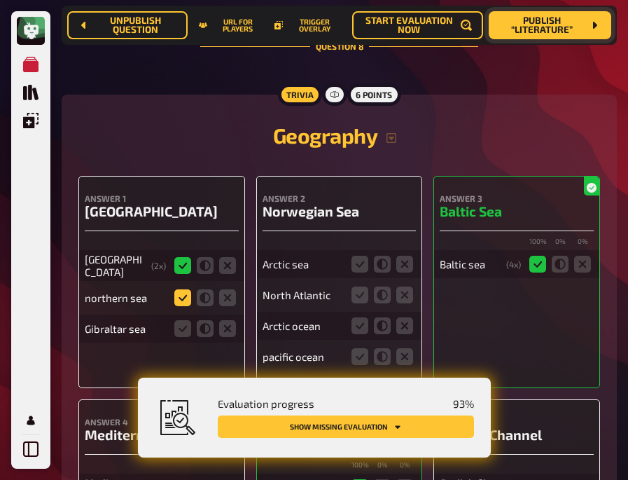
click at [181, 289] on icon at bounding box center [182, 297] width 17 height 17
click at [0, 0] on input "radio" at bounding box center [0, 0] width 0 height 0
click at [227, 320] on icon at bounding box center [227, 328] width 17 height 17
click at [0, 0] on input "radio" at bounding box center [0, 0] width 0 height 0
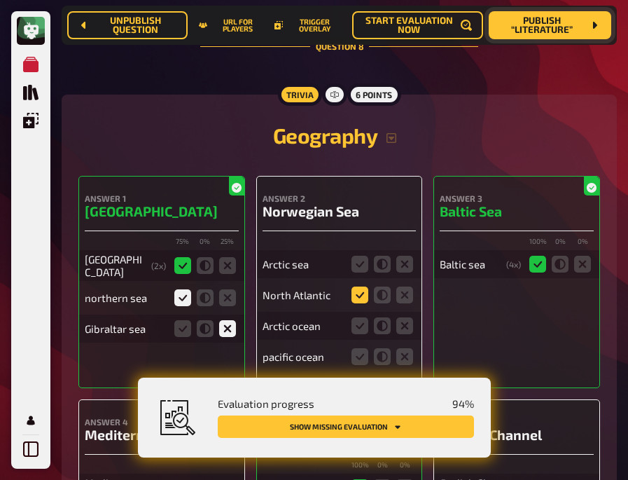
click at [357, 286] on icon at bounding box center [359, 294] width 17 height 17
click at [0, 0] on input "radio" at bounding box center [0, 0] width 0 height 0
click at [405, 317] on icon at bounding box center [404, 325] width 17 height 17
click at [0, 0] on input "radio" at bounding box center [0, 0] width 0 height 0
click at [400, 256] on icon at bounding box center [404, 264] width 17 height 17
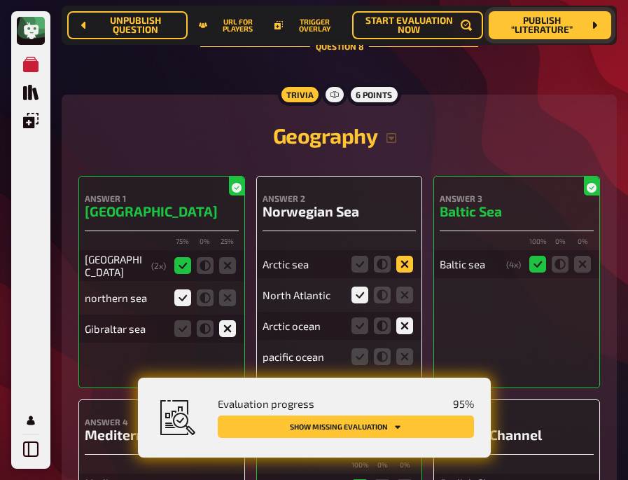
click at [0, 0] on input "radio" at bounding box center [0, 0] width 0 height 0
click at [405, 348] on icon at bounding box center [404, 356] width 17 height 17
click at [0, 0] on input "radio" at bounding box center [0, 0] width 0 height 0
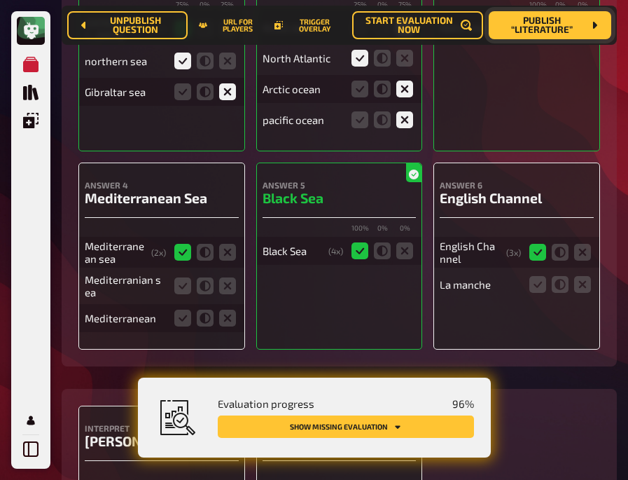
scroll to position [5295, 0]
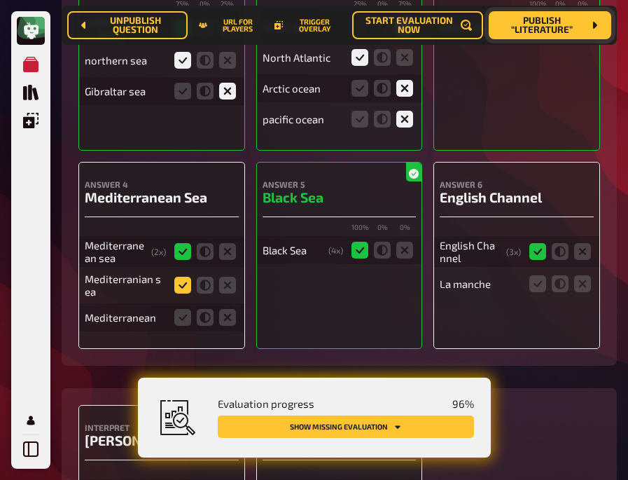
click at [176, 277] on icon at bounding box center [182, 285] width 17 height 17
click at [0, 0] on input "radio" at bounding box center [0, 0] width 0 height 0
click at [181, 309] on icon at bounding box center [182, 317] width 17 height 17
click at [0, 0] on input "radio" at bounding box center [0, 0] width 0 height 0
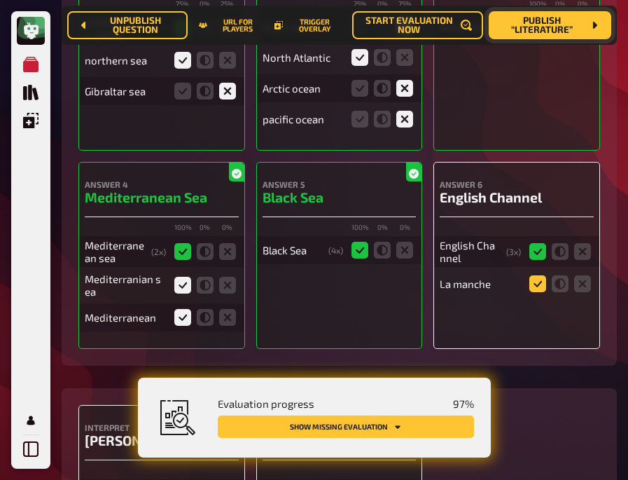
click at [541, 275] on icon at bounding box center [537, 283] width 17 height 17
click at [0, 0] on input "radio" at bounding box center [0, 0] width 0 height 0
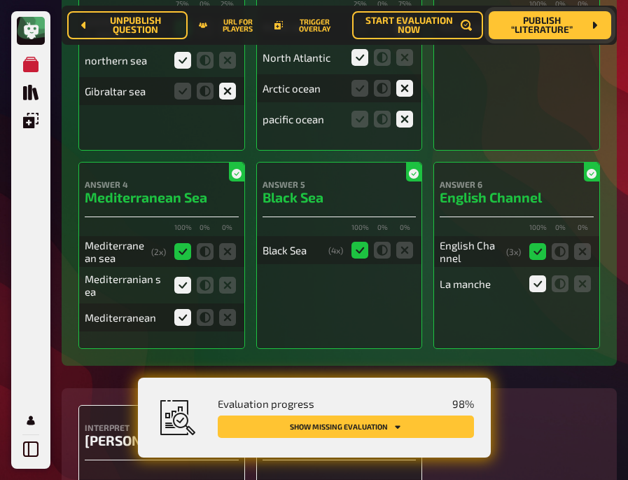
scroll to position [5448, 0]
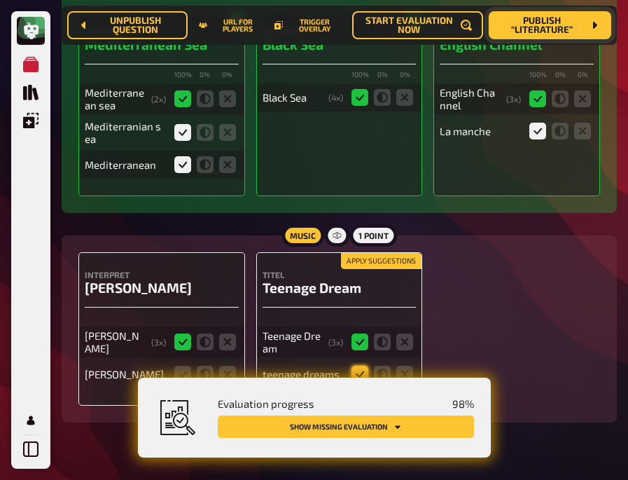
click at [355, 365] on icon at bounding box center [359, 373] width 17 height 17
click at [0, 0] on input "radio" at bounding box center [0, 0] width 0 height 0
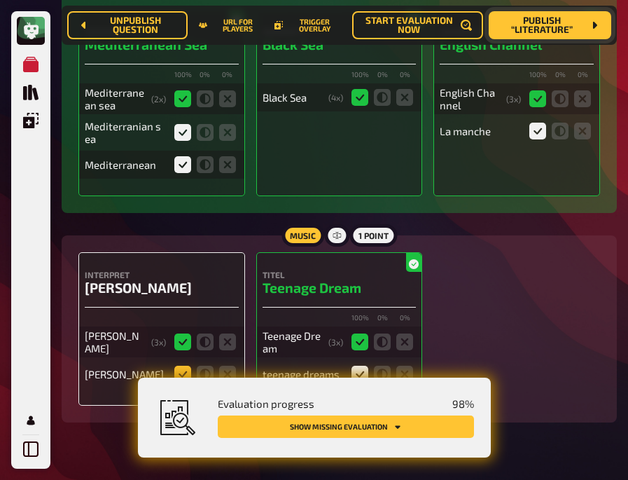
click at [179, 365] on icon at bounding box center [182, 373] width 17 height 17
click at [0, 0] on input "radio" at bounding box center [0, 0] width 0 height 0
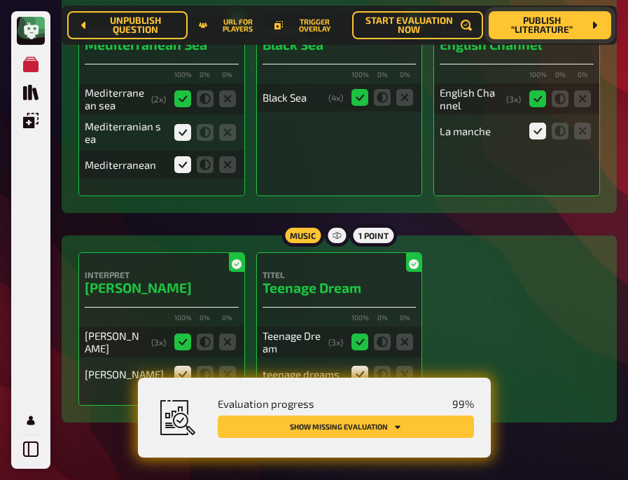
click at [386, 421] on button "Show missing evaluation" at bounding box center [346, 426] width 256 height 22
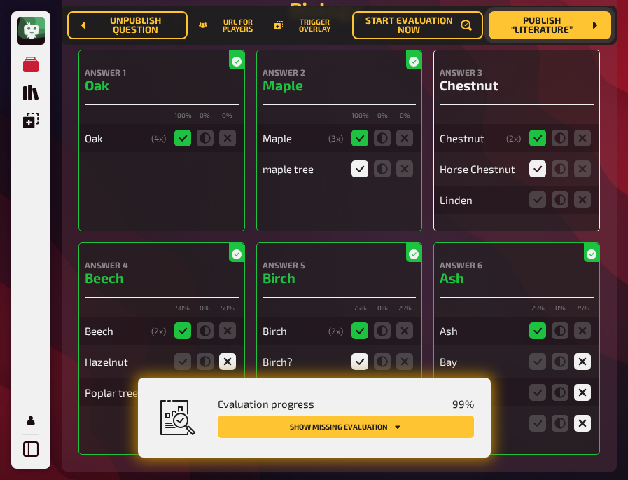
scroll to position [214, 0]
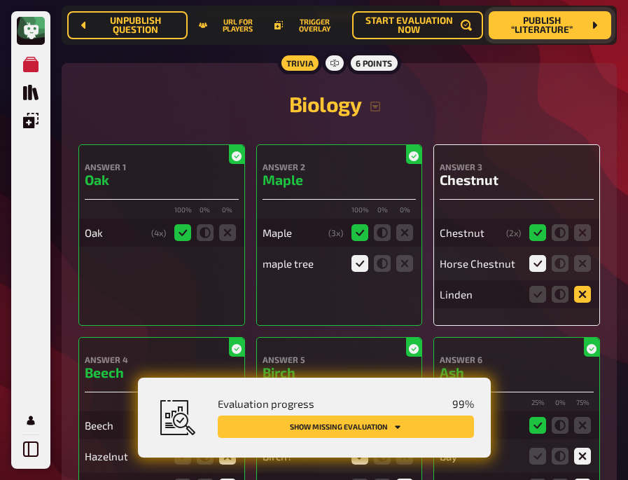
click at [582, 295] on icon at bounding box center [582, 294] width 17 height 17
click at [0, 0] on input "radio" at bounding box center [0, 0] width 0 height 0
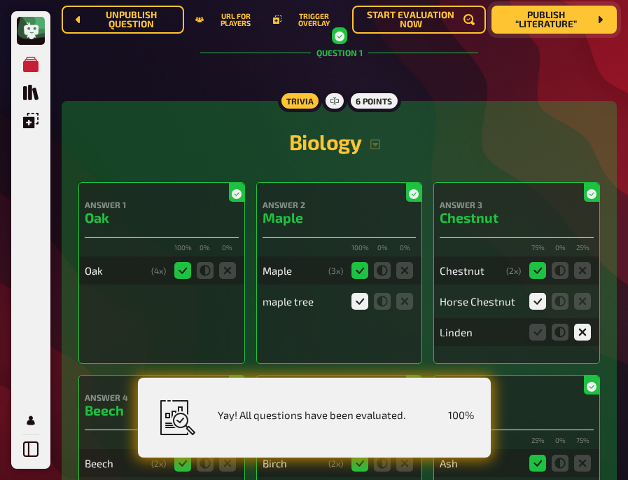
scroll to position [0, 0]
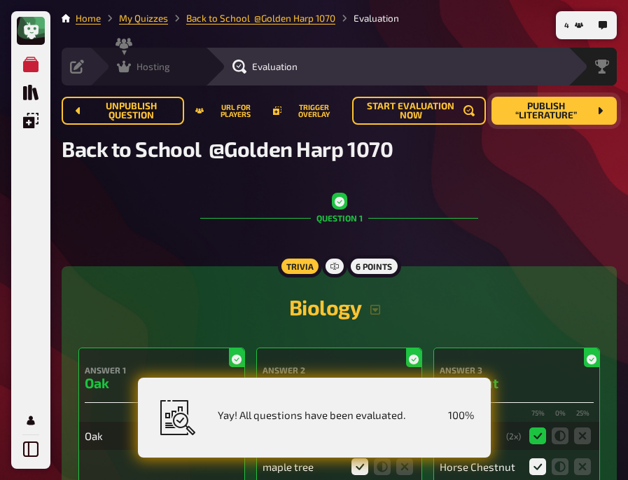
click at [111, 60] on div "Hosting undefined" at bounding box center [157, 67] width 97 height 14
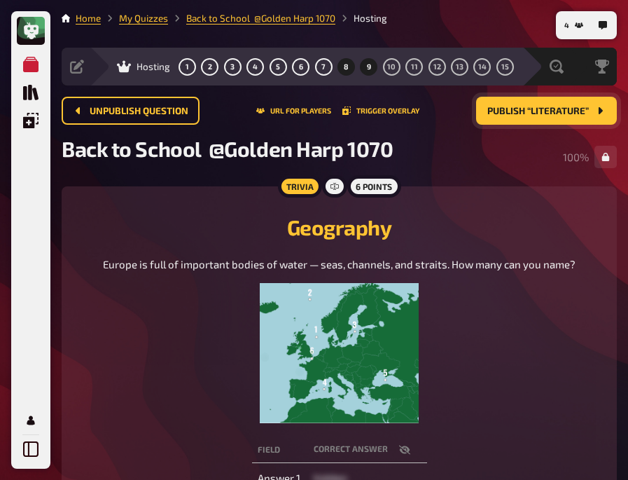
click at [370, 64] on span "9" at bounding box center [369, 67] width 4 height 8
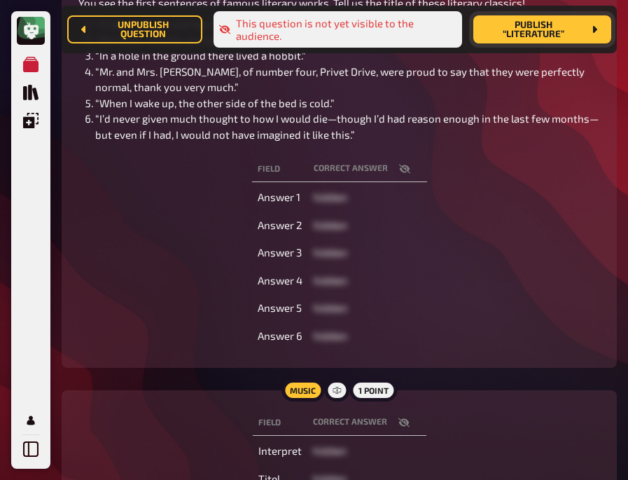
scroll to position [282, 0]
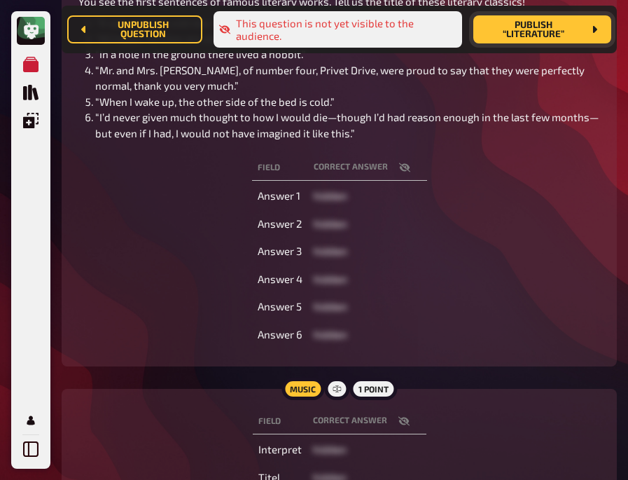
click at [403, 173] on icon "button" at bounding box center [404, 167] width 11 height 11
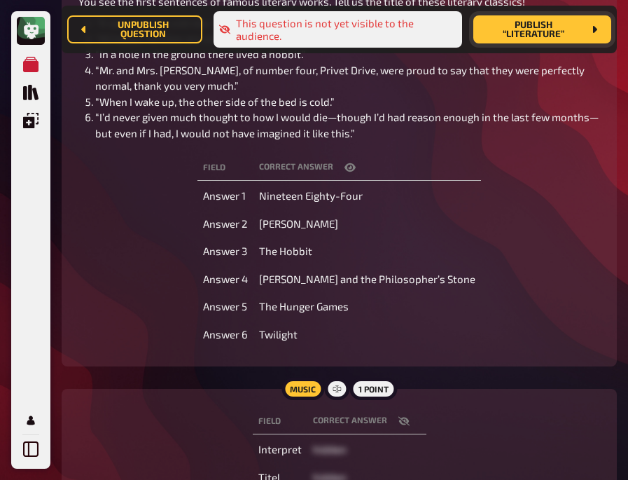
click at [356, 172] on icon "button" at bounding box center [349, 167] width 11 height 8
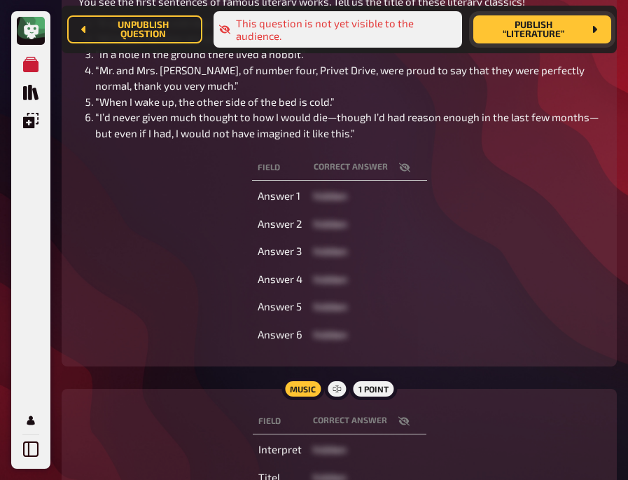
click at [146, 299] on div "Field correct answer Answer 1 hidden Answer 2 hidden Answer 3 hidden Answer 4 h…" at bounding box center [339, 250] width 522 height 197
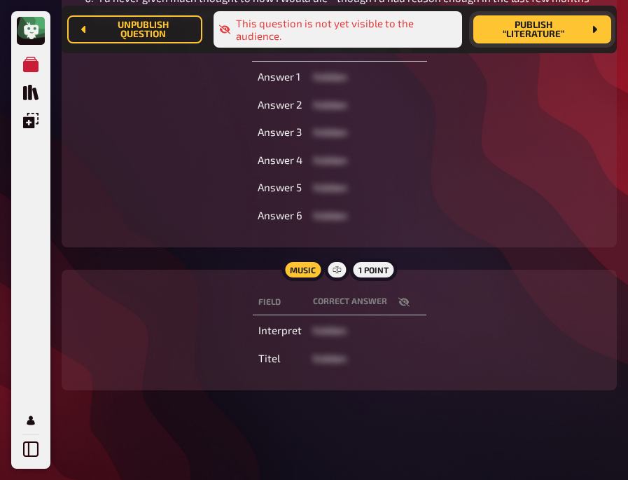
scroll to position [480, 0]
click at [407, 305] on icon "button" at bounding box center [403, 302] width 11 height 9
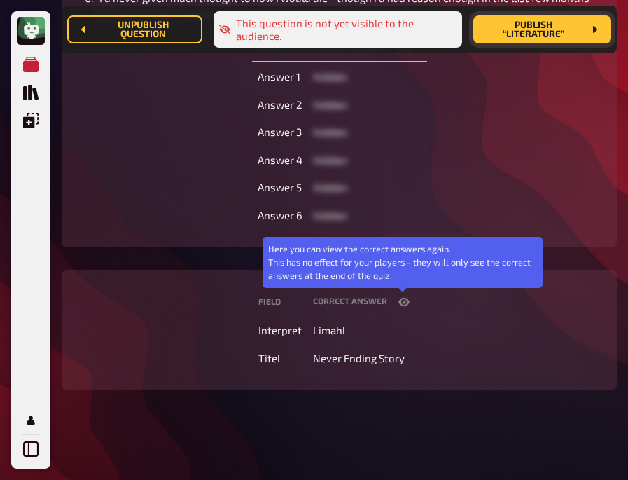
click at [407, 305] on icon "button" at bounding box center [403, 301] width 11 height 11
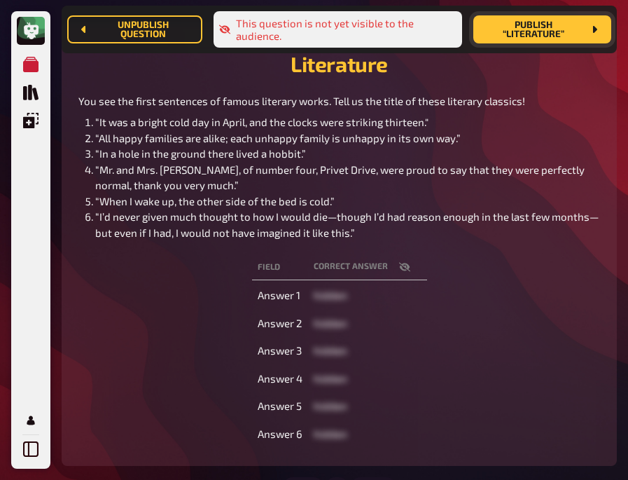
scroll to position [181, 0]
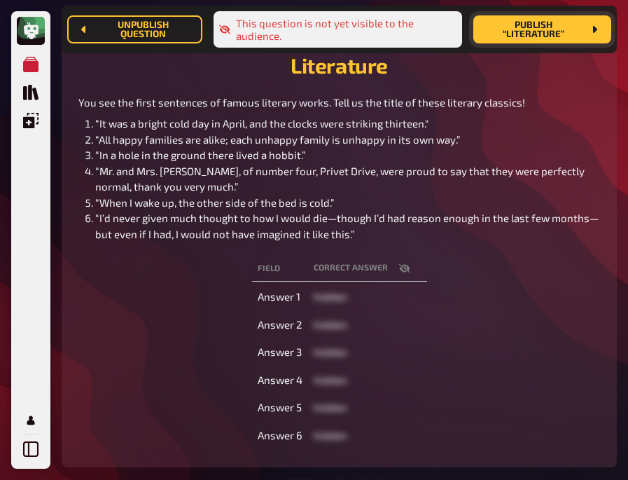
click at [210, 357] on div "Field correct answer Answer 1 hidden Answer 2 hidden Answer 3 hidden Answer 4 h…" at bounding box center [339, 351] width 522 height 197
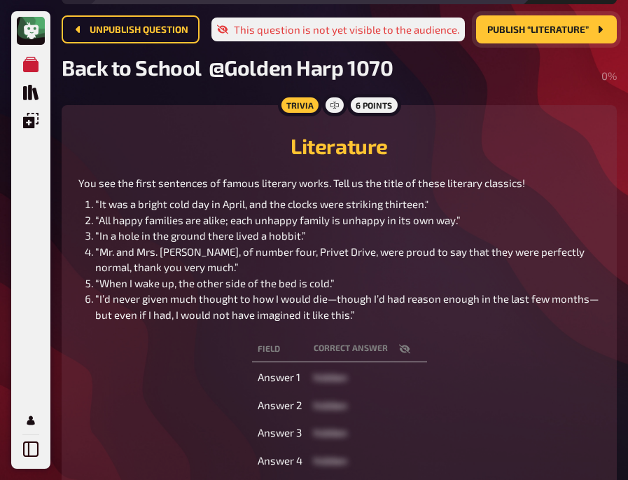
scroll to position [0, 0]
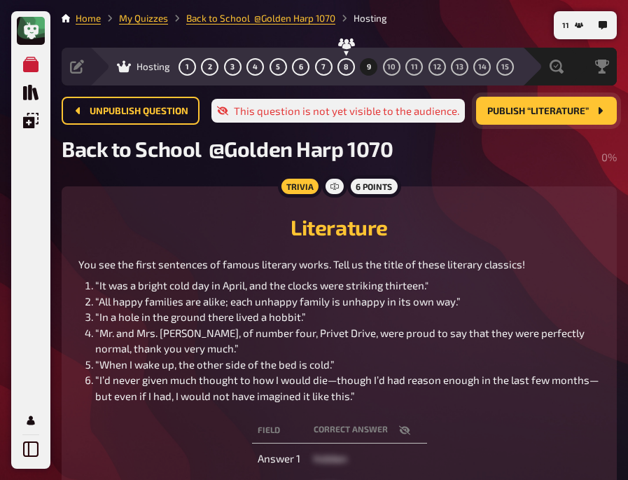
click at [512, 113] on span "Publish “Literature”" at bounding box center [538, 111] width 102 height 10
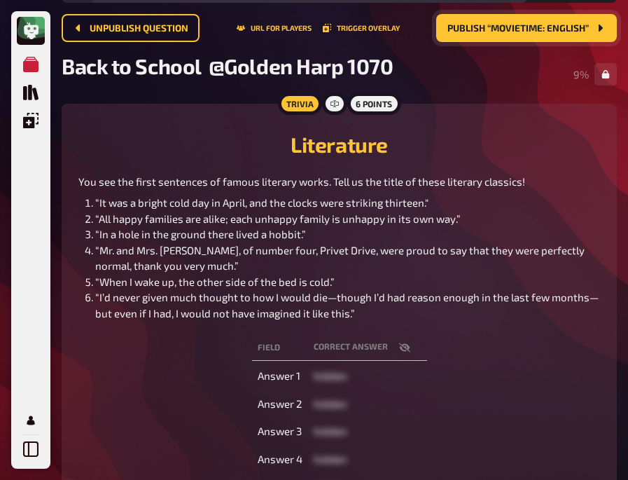
scroll to position [82, 0]
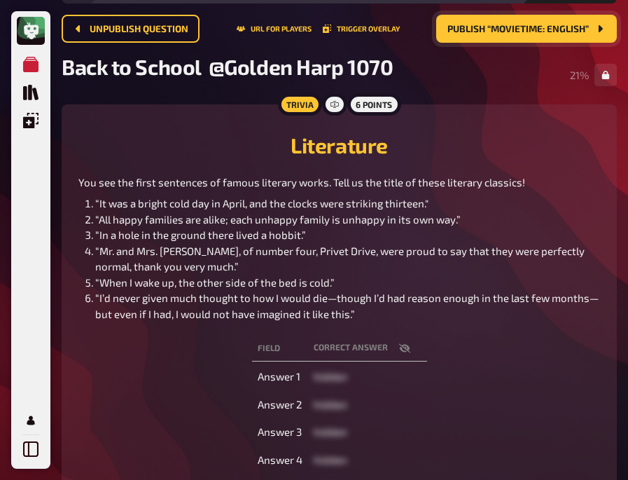
click at [186, 155] on h2 "Literature" at bounding box center [339, 144] width 522 height 25
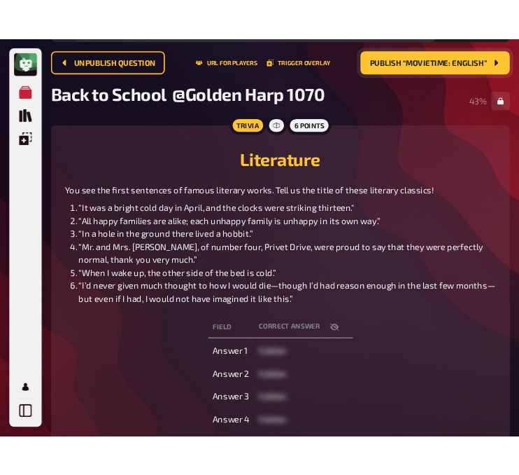
scroll to position [0, 0]
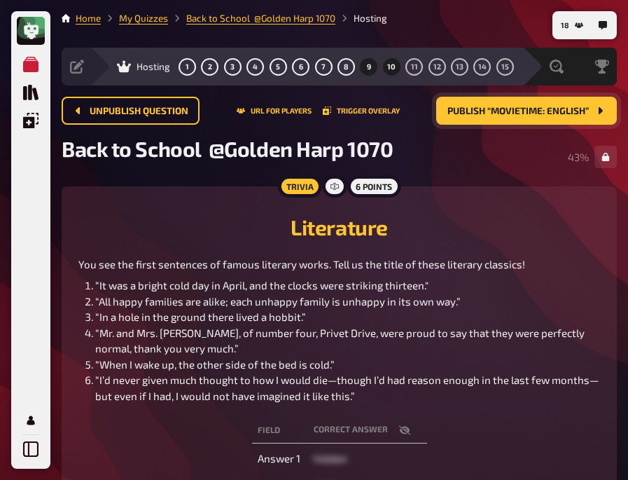
click at [388, 63] on span "10" at bounding box center [391, 67] width 8 height 8
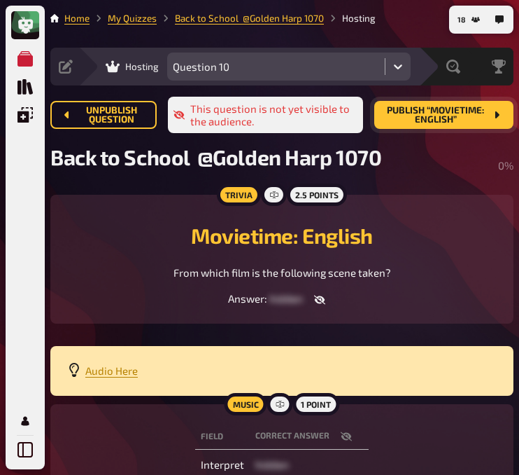
click at [389, 65] on div at bounding box center [398, 66] width 25 height 25
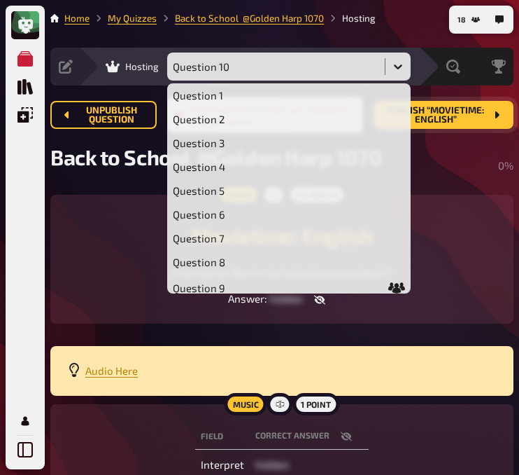
scroll to position [40, 0]
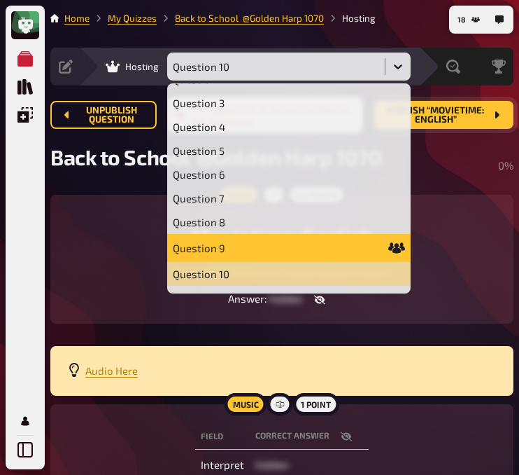
click at [211, 253] on div "Question 9" at bounding box center [289, 247] width 232 height 17
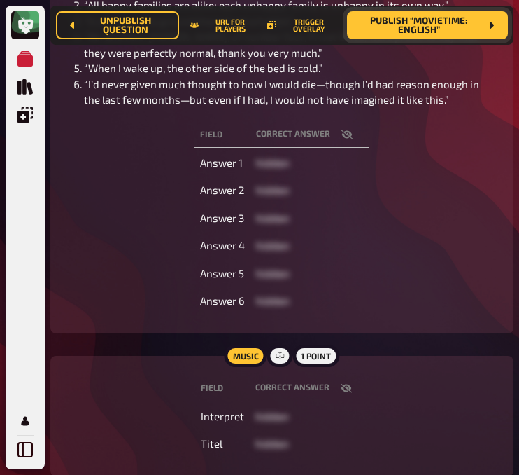
scroll to position [323, 0]
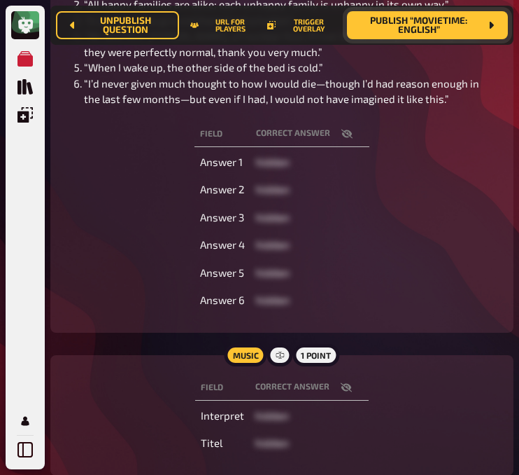
click at [344, 139] on icon "button" at bounding box center [347, 133] width 11 height 11
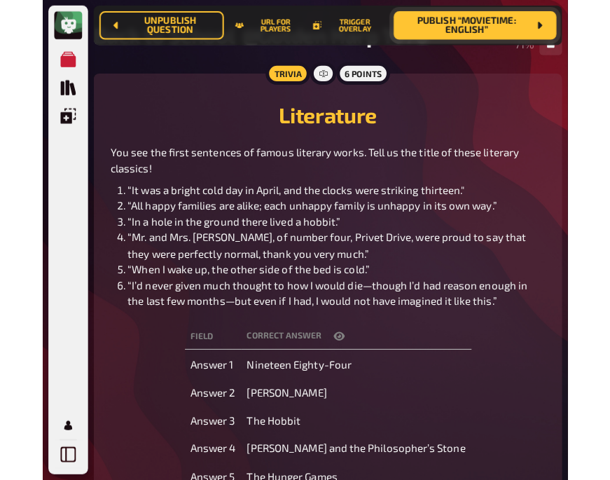
scroll to position [0, 0]
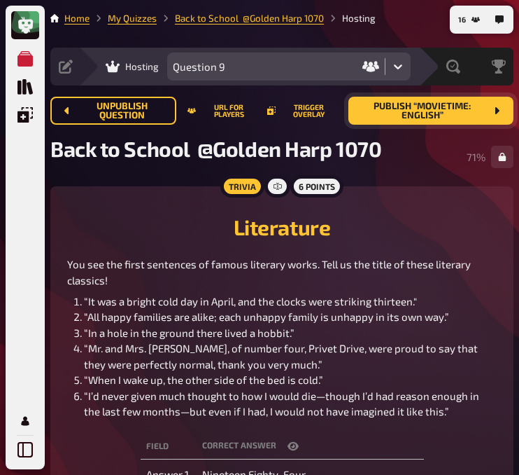
click at [420, 109] on span "Publish “Movietime: English”" at bounding box center [423, 111] width 126 height 19
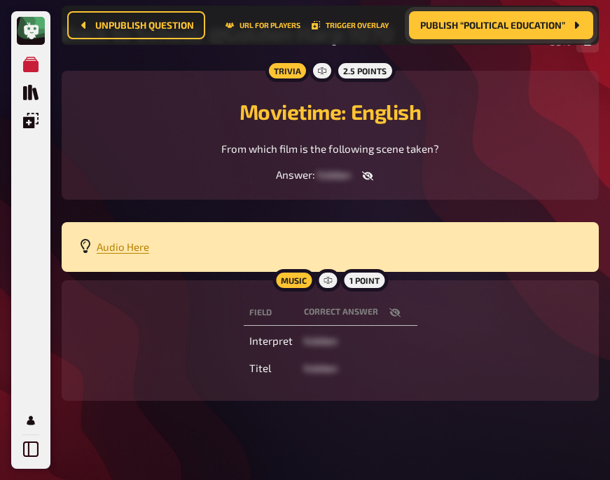
scroll to position [137, 0]
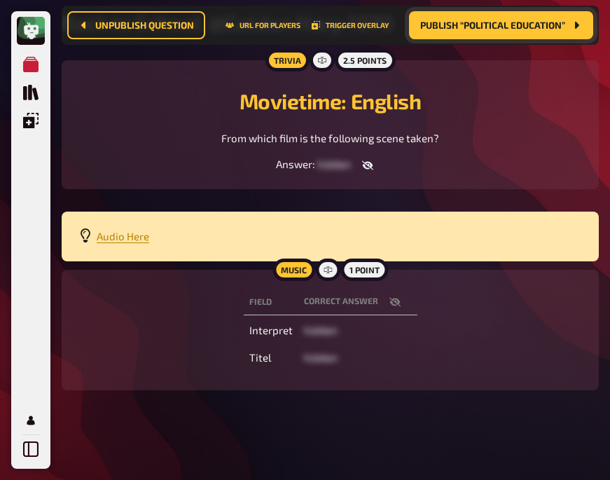
click at [399, 298] on button "button" at bounding box center [395, 302] width 34 height 14
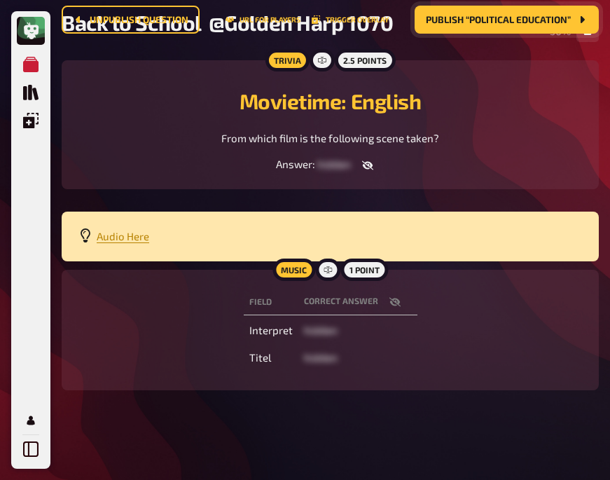
scroll to position [0, 0]
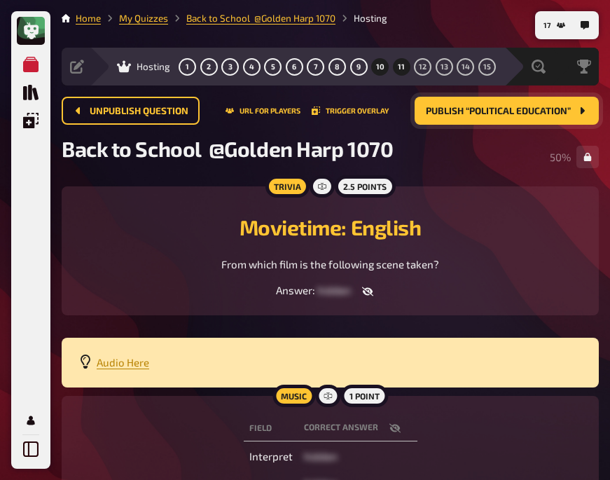
click at [396, 69] on button "11" at bounding box center [401, 66] width 22 height 22
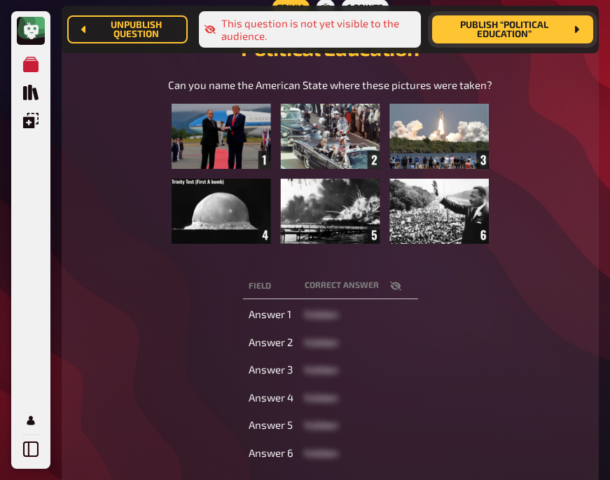
scroll to position [202, 0]
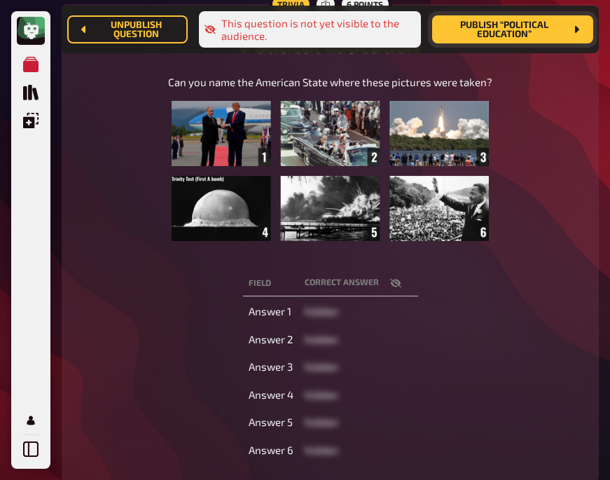
click at [391, 283] on icon "button" at bounding box center [394, 283] width 11 height 9
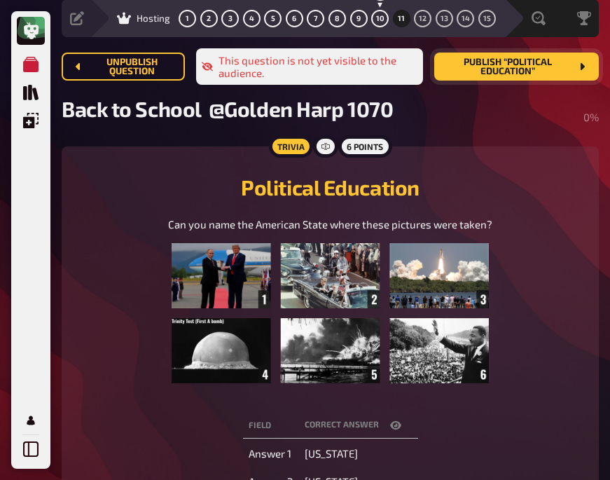
scroll to position [47, 0]
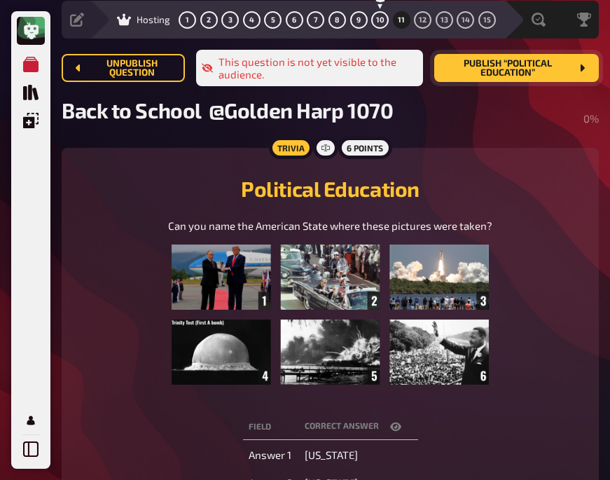
click at [92, 184] on h2 "Political Education" at bounding box center [329, 188] width 503 height 25
click at [517, 67] on span "Publish “Political Education”" at bounding box center [507, 68] width 125 height 19
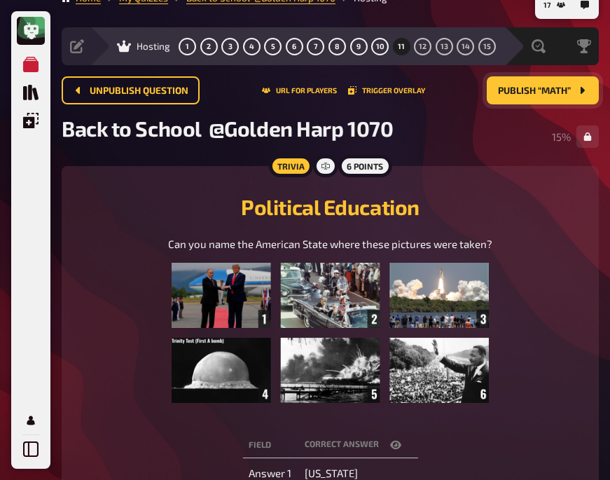
scroll to position [18, 0]
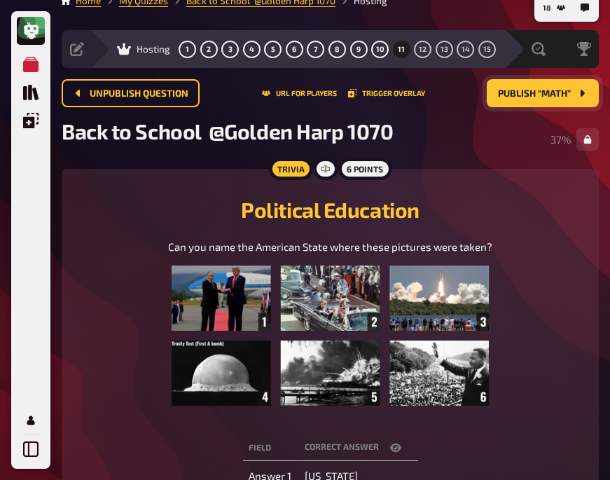
click at [142, 200] on h2 "Political Education" at bounding box center [329, 209] width 503 height 25
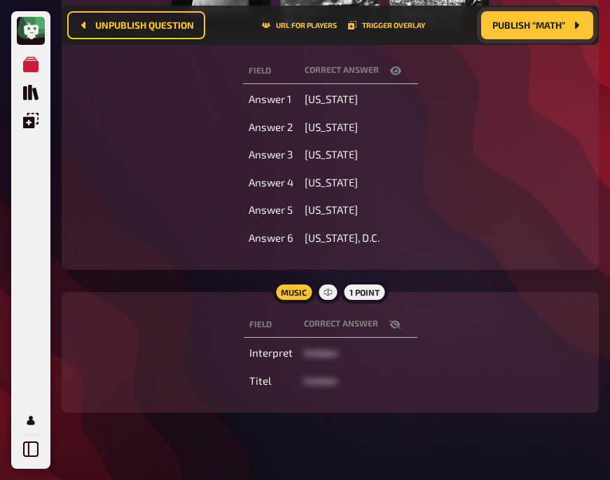
scroll to position [414, 0]
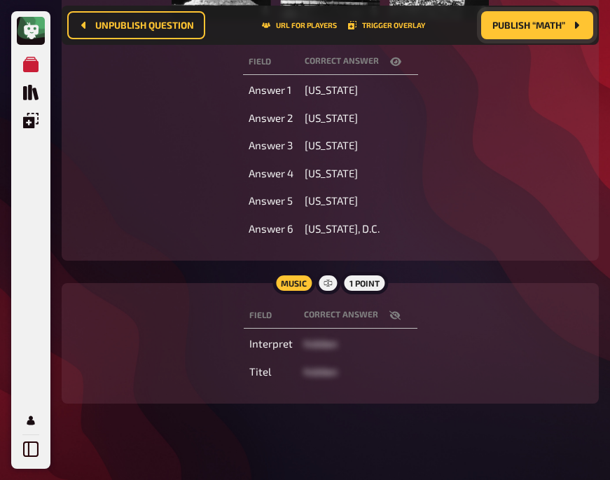
click at [396, 314] on icon "button" at bounding box center [394, 315] width 11 height 9
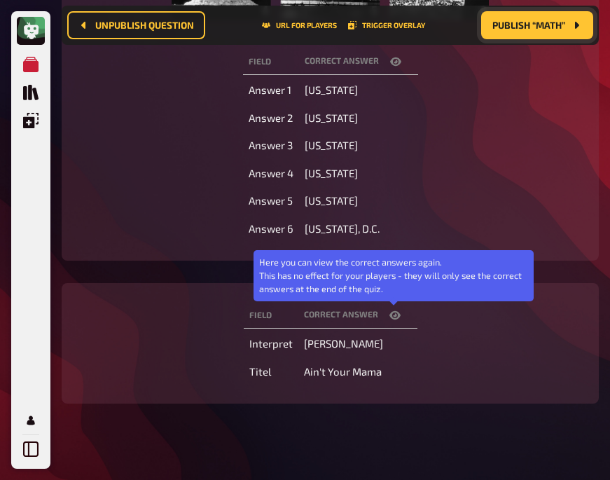
click at [396, 314] on icon "button" at bounding box center [394, 315] width 11 height 8
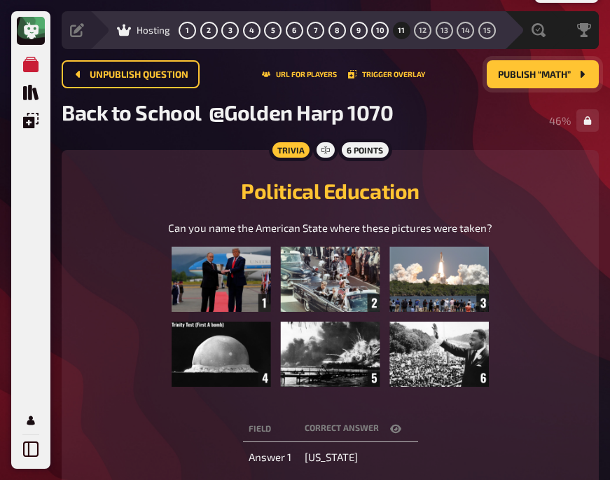
scroll to position [33, 0]
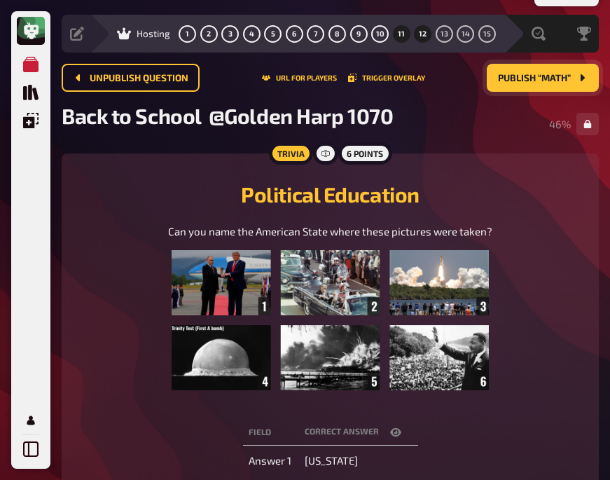
click at [413, 36] on button "12" at bounding box center [423, 33] width 22 height 22
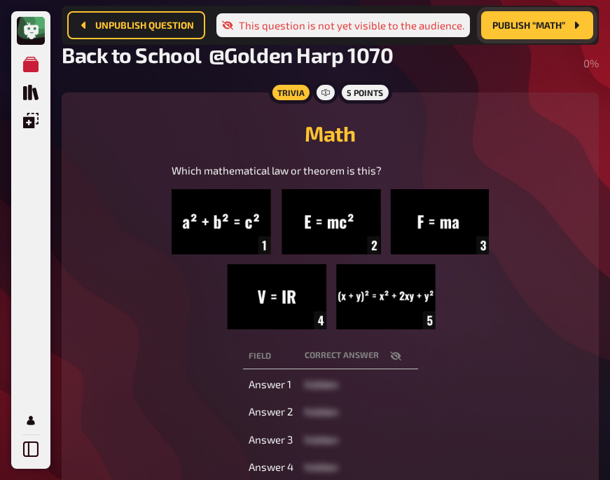
scroll to position [188, 0]
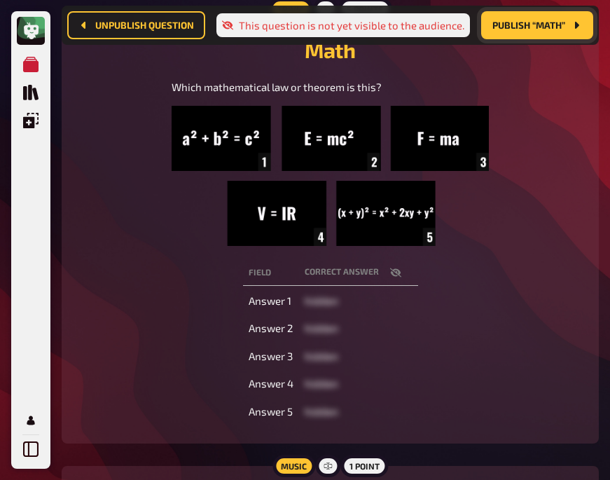
click at [397, 276] on icon "button" at bounding box center [395, 272] width 11 height 11
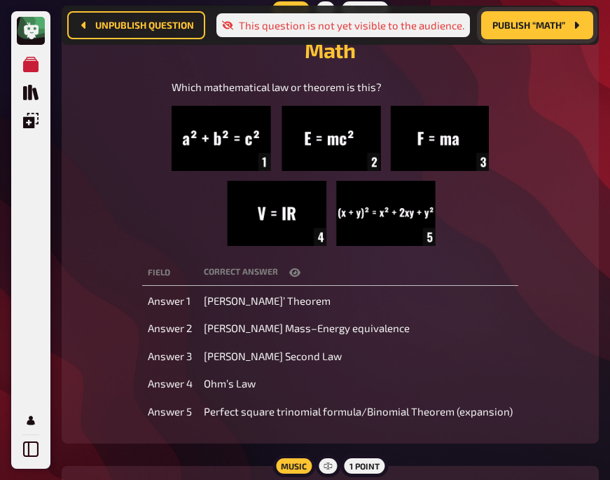
click at [102, 121] on div "Which mathematical law or theorem is this?" at bounding box center [329, 162] width 503 height 166
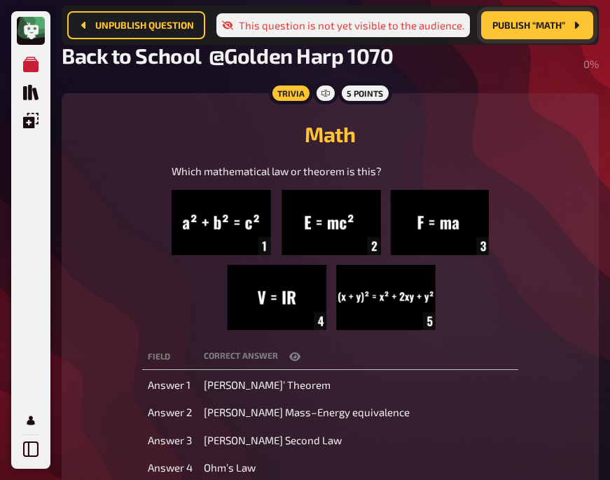
scroll to position [104, 0]
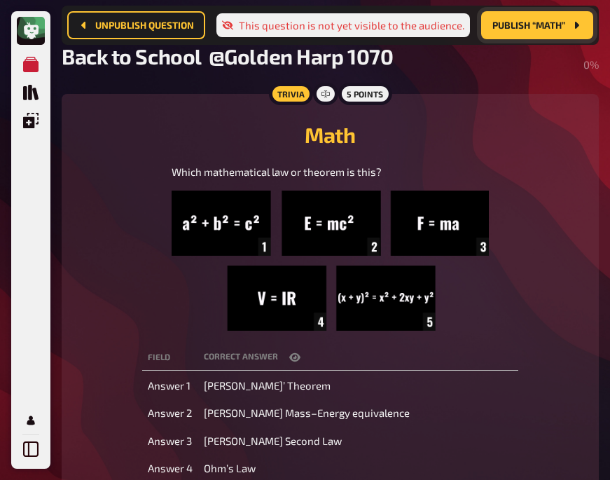
click at [523, 24] on span "Publish “Math”" at bounding box center [528, 25] width 73 height 10
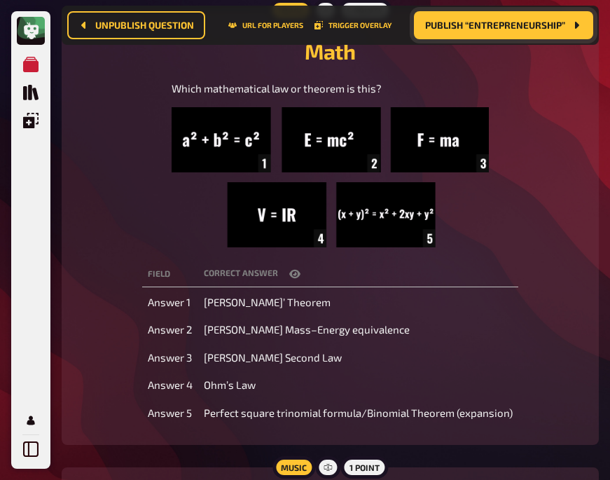
scroll to position [188, 0]
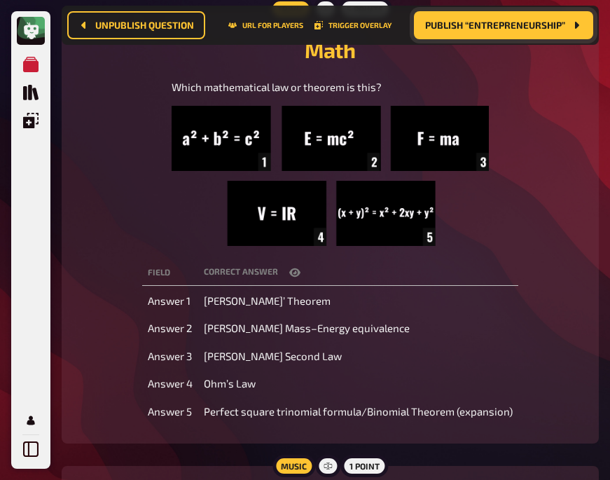
click at [103, 190] on div "Which mathematical law or theorem is this?" at bounding box center [329, 162] width 503 height 166
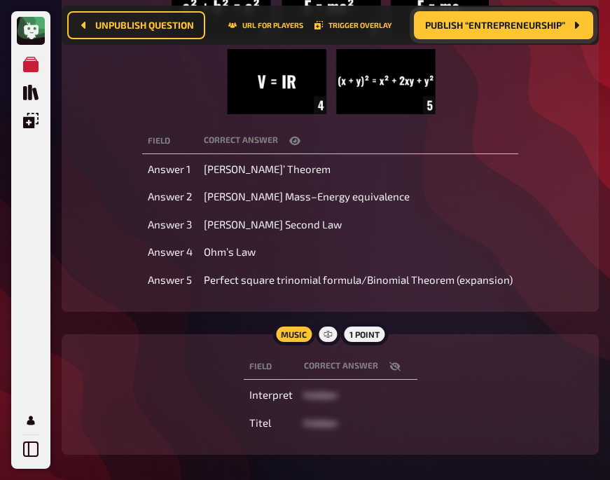
scroll to position [350, 0]
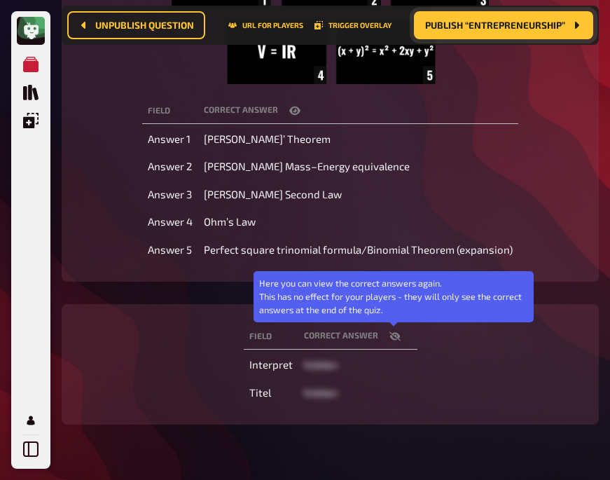
click at [386, 332] on button "button" at bounding box center [395, 336] width 34 height 14
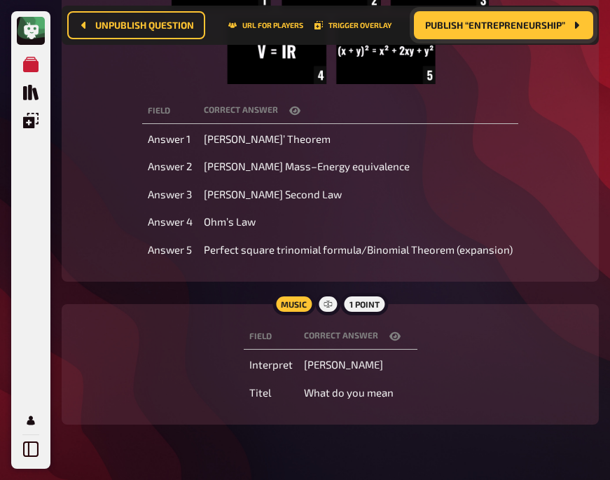
click at [386, 332] on button "button" at bounding box center [395, 336] width 34 height 14
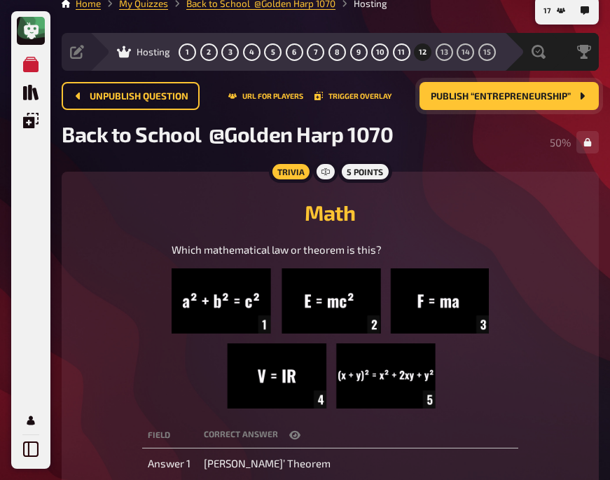
scroll to position [0, 0]
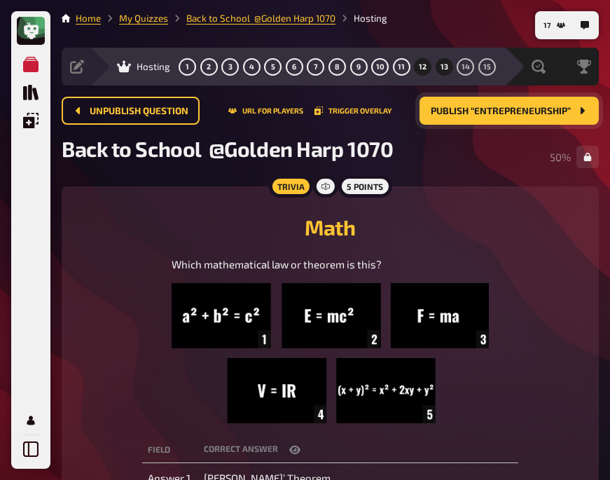
click at [440, 65] on span "13" at bounding box center [444, 67] width 8 height 8
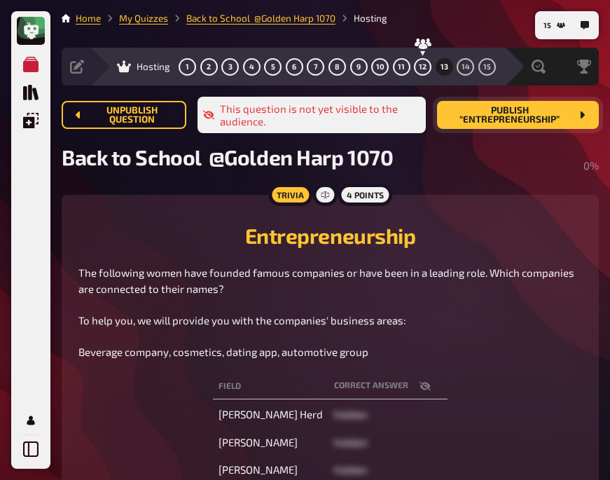
click at [505, 117] on span "Publish “Entrepreneurship”" at bounding box center [509, 115] width 123 height 19
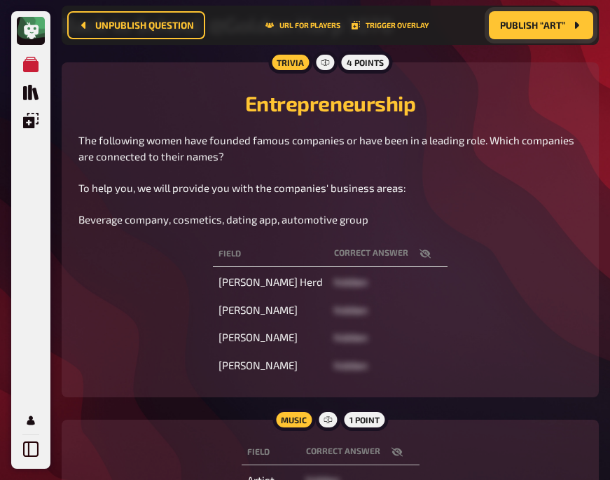
scroll to position [139, 0]
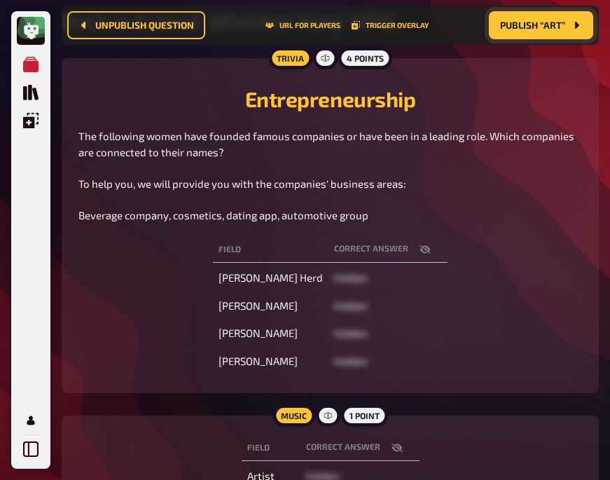
click at [431, 249] on icon "button" at bounding box center [424, 249] width 11 height 11
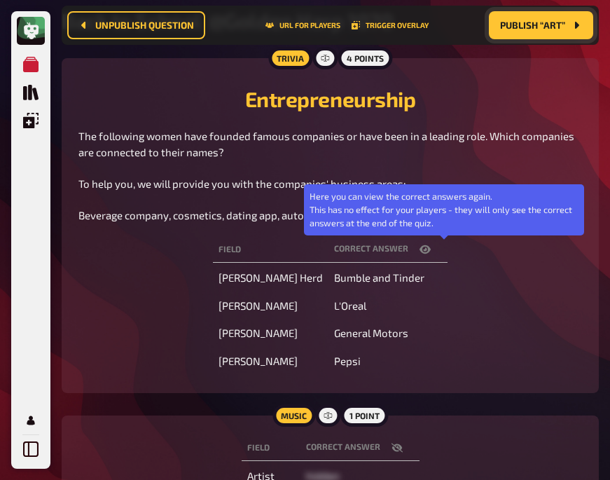
click at [431, 249] on icon "button" at bounding box center [424, 249] width 11 height 11
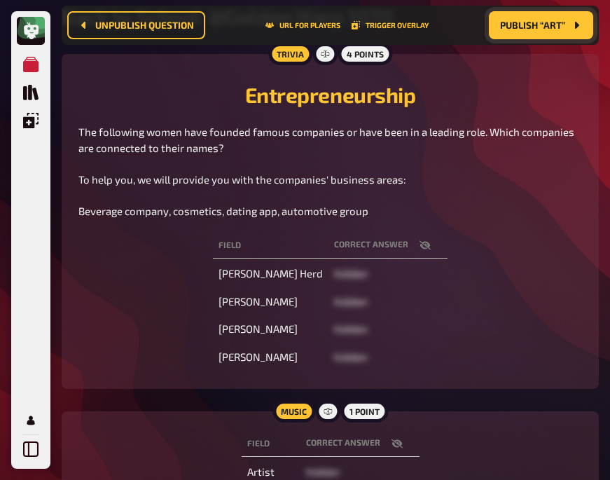
scroll to position [142, 0]
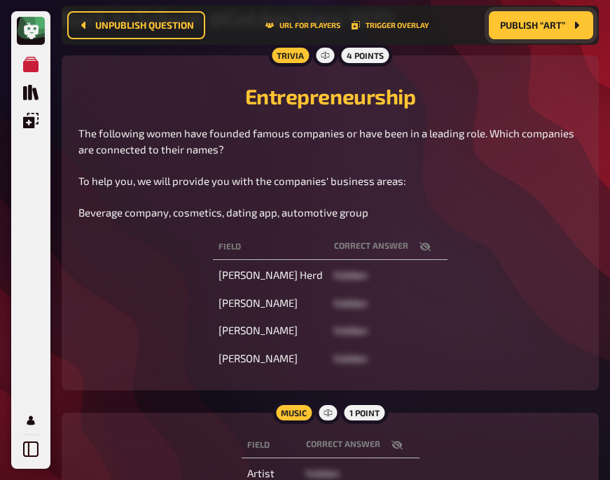
click at [102, 290] on div "Field correct answer [PERSON_NAME] Herd hidden [PERSON_NAME] hidden [PERSON_NAM…" at bounding box center [329, 302] width 503 height 142
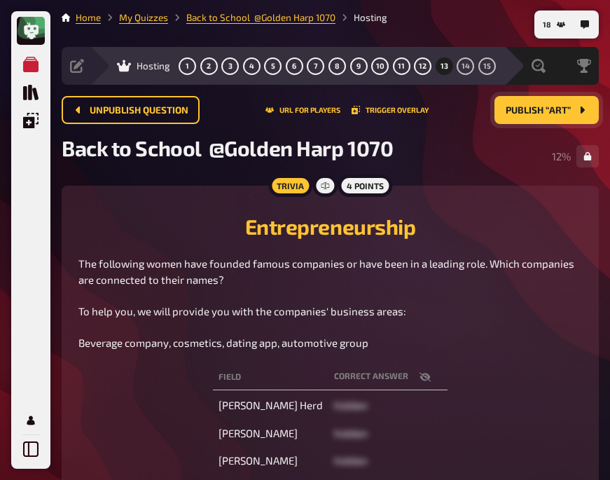
scroll to position [0, 0]
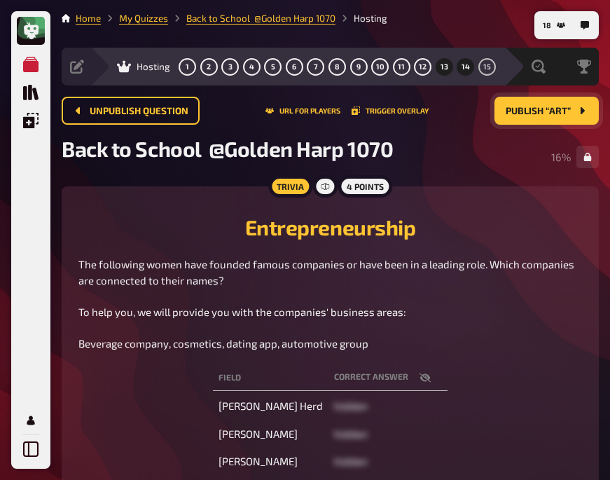
click at [459, 69] on button "14" at bounding box center [465, 66] width 22 height 22
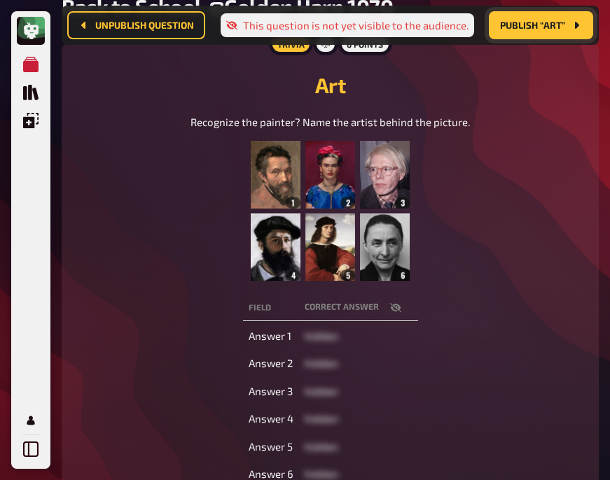
scroll to position [155, 0]
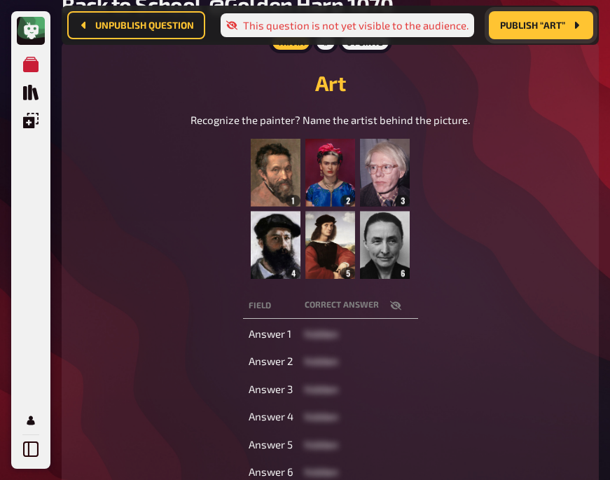
click at [188, 208] on div "Recognize the painter? Name the artist behind the picture." at bounding box center [329, 195] width 503 height 167
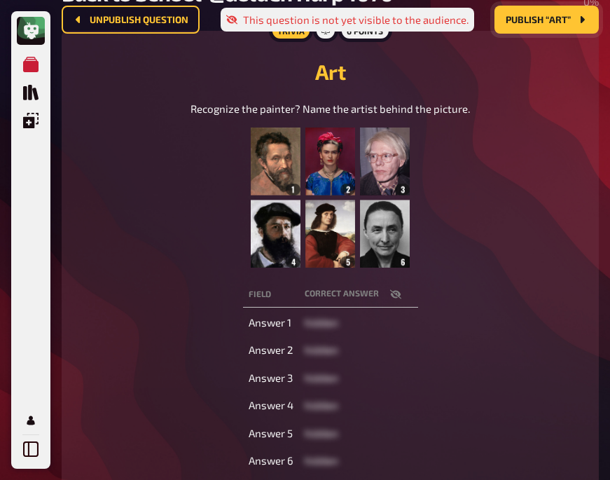
scroll to position [0, 0]
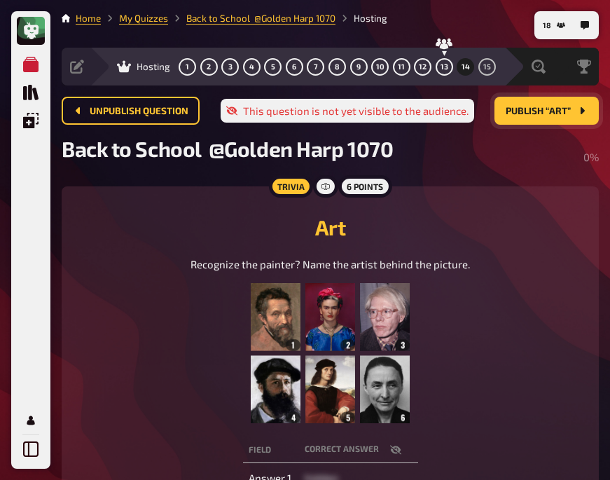
click at [532, 106] on span "Publish “Art”" at bounding box center [537, 111] width 65 height 10
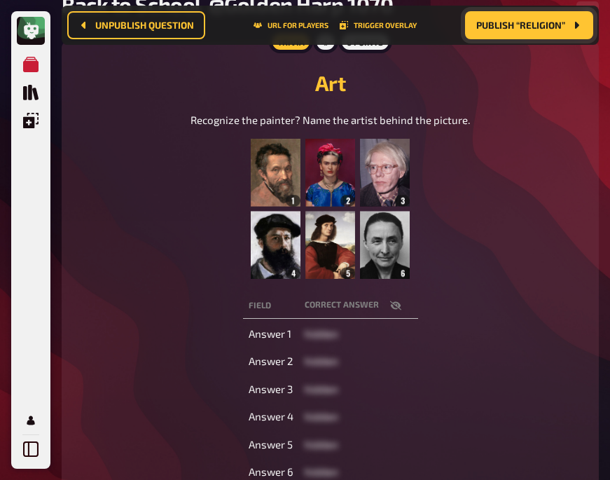
scroll to position [168, 0]
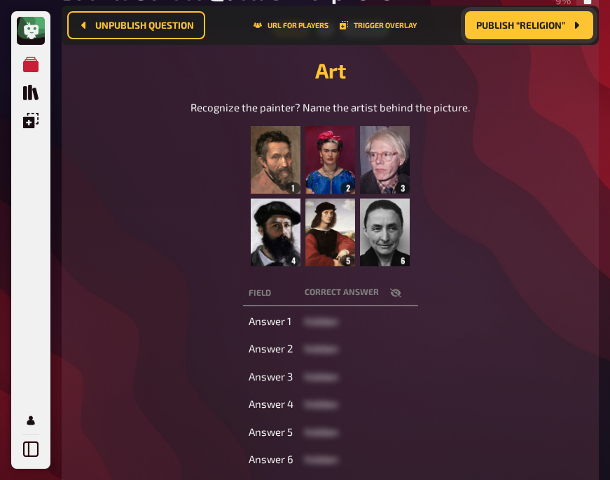
click at [394, 293] on icon "button" at bounding box center [394, 292] width 11 height 9
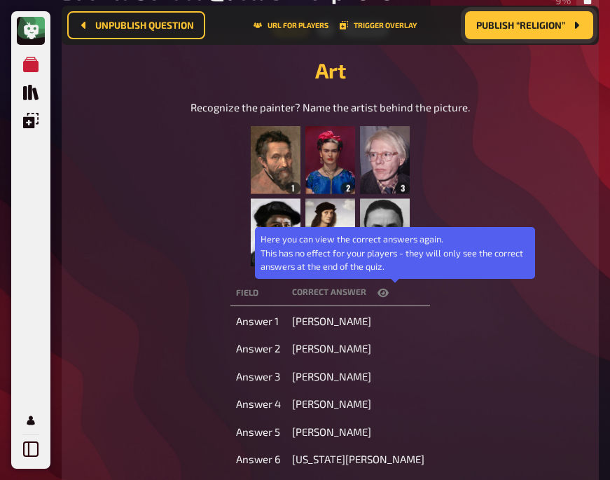
click at [389, 293] on icon "button" at bounding box center [382, 292] width 11 height 8
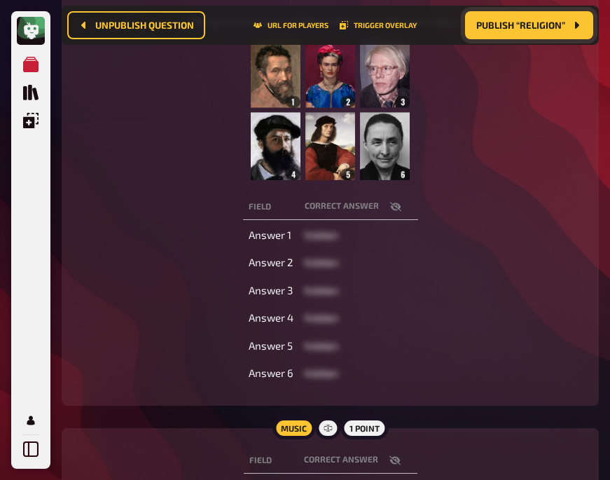
scroll to position [253, 0]
click at [390, 203] on icon "button" at bounding box center [394, 206] width 11 height 9
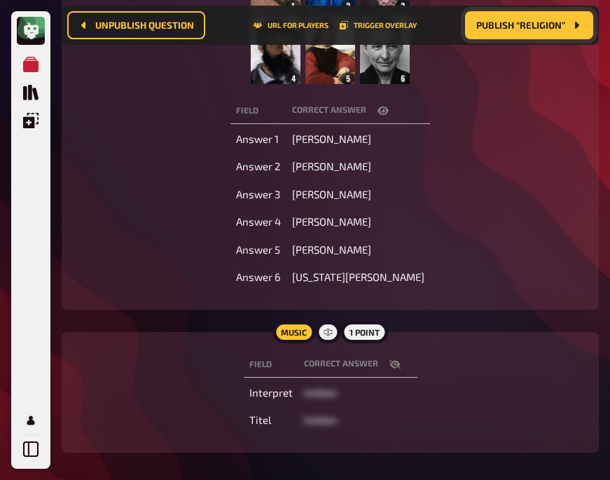
scroll to position [162, 0]
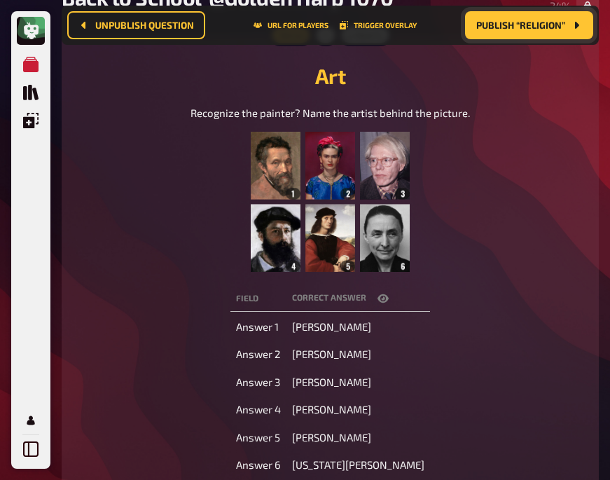
click at [124, 153] on div "Recognize the painter? Name the artist behind the picture." at bounding box center [329, 188] width 503 height 167
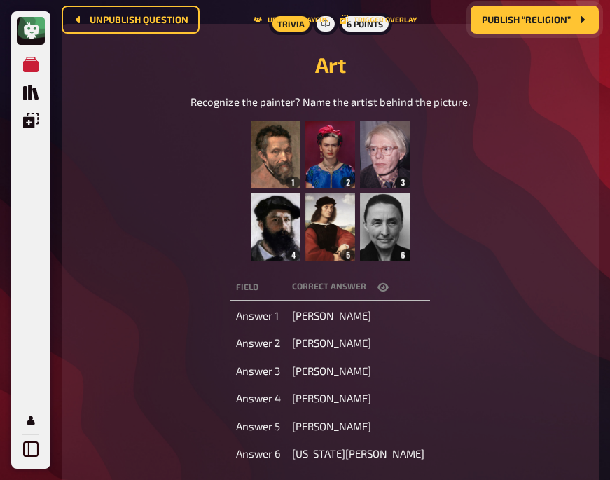
scroll to position [0, 0]
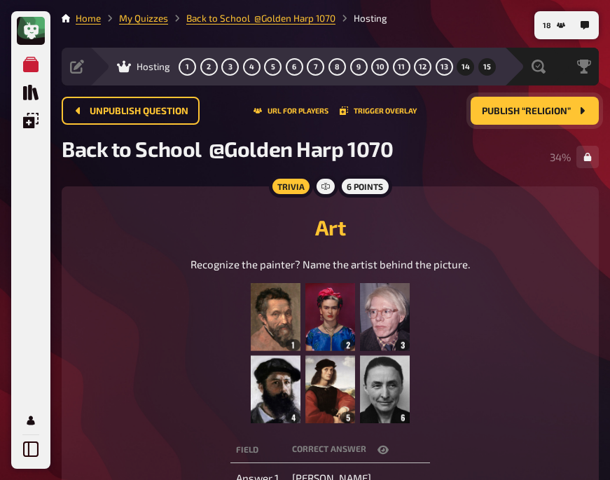
click at [481, 64] on button "15" at bounding box center [486, 66] width 22 height 22
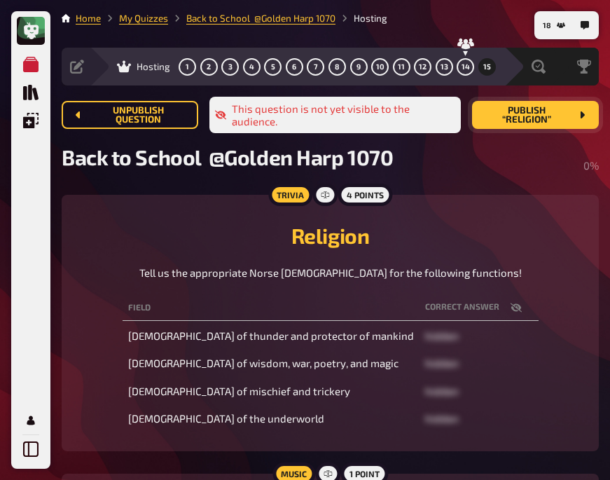
click at [510, 308] on icon "button" at bounding box center [515, 306] width 11 height 9
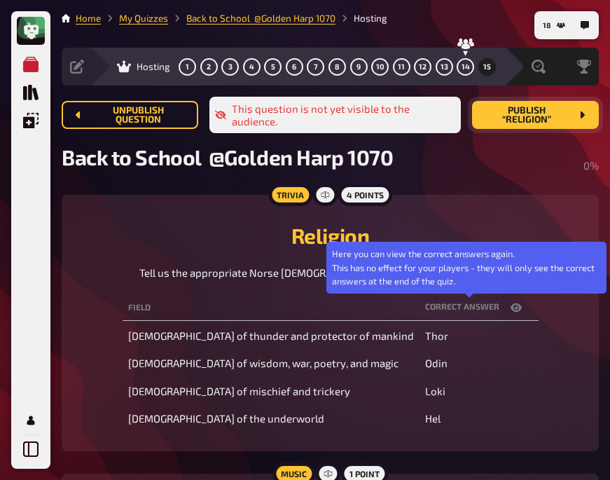
click at [510, 308] on icon "button" at bounding box center [515, 307] width 11 height 8
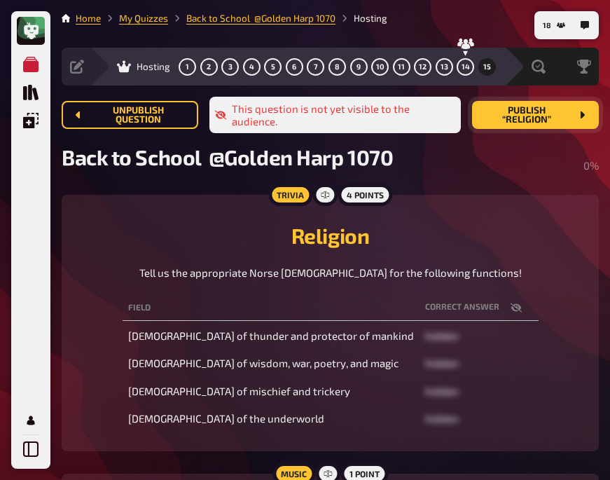
click at [168, 216] on div "Religion Tell us the appropriate Norse [DEMOGRAPHIC_DATA] for the following fun…" at bounding box center [329, 245] width 503 height 69
click at [526, 125] on button "Publish “Religion”" at bounding box center [535, 115] width 127 height 28
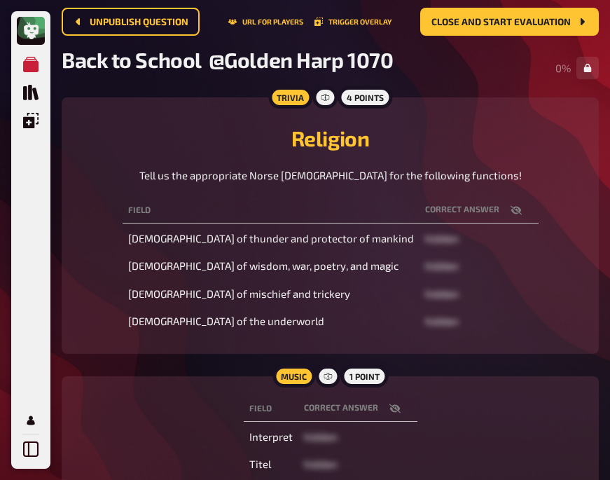
scroll to position [90, 0]
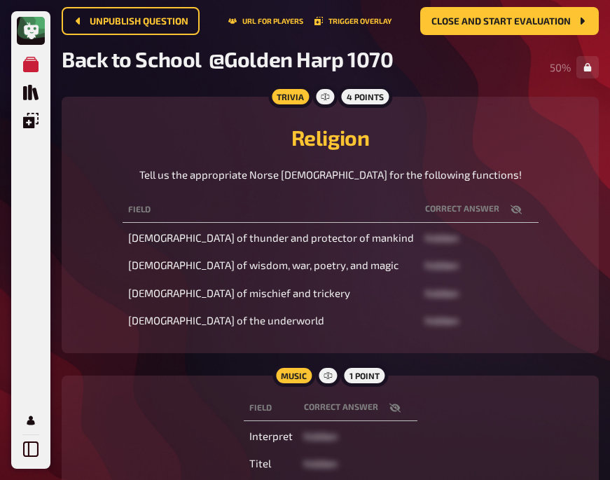
click at [510, 211] on icon "button" at bounding box center [515, 209] width 11 height 11
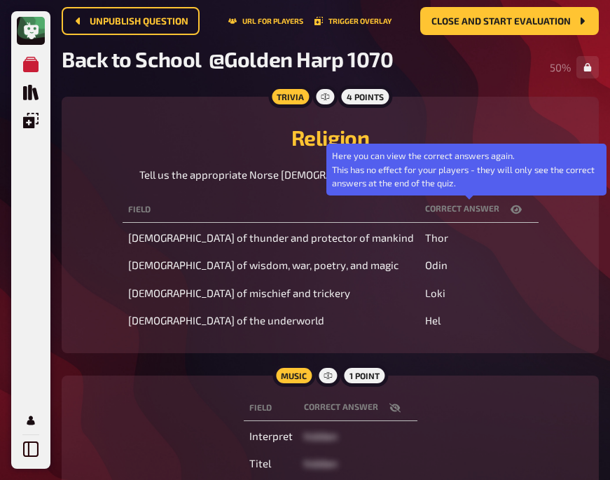
click at [510, 211] on icon "button" at bounding box center [515, 209] width 11 height 8
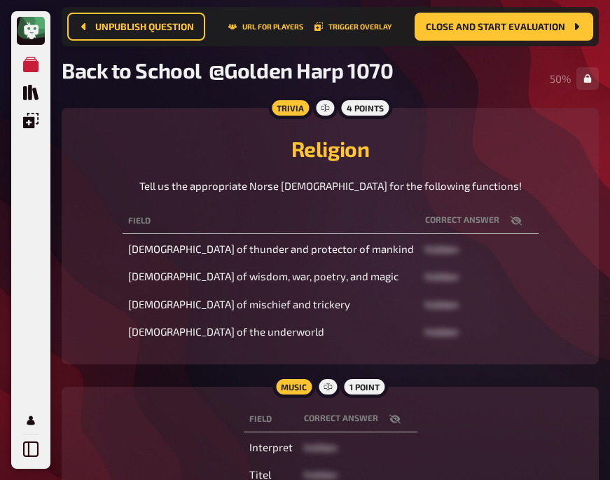
scroll to position [207, 0]
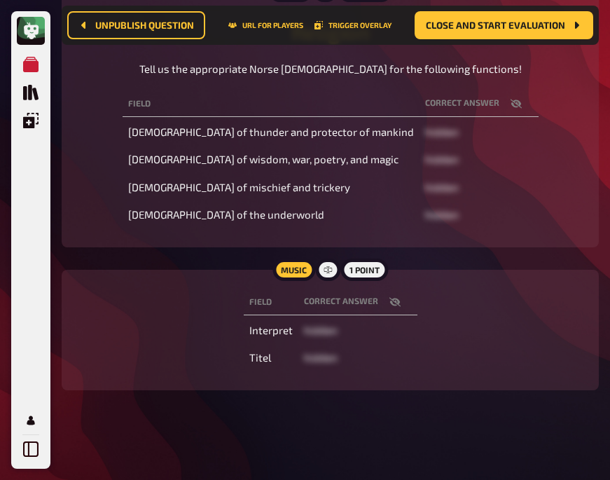
click at [164, 275] on div "Music 1 point Field correct answer Interpret hidden Titel hidden" at bounding box center [330, 330] width 537 height 120
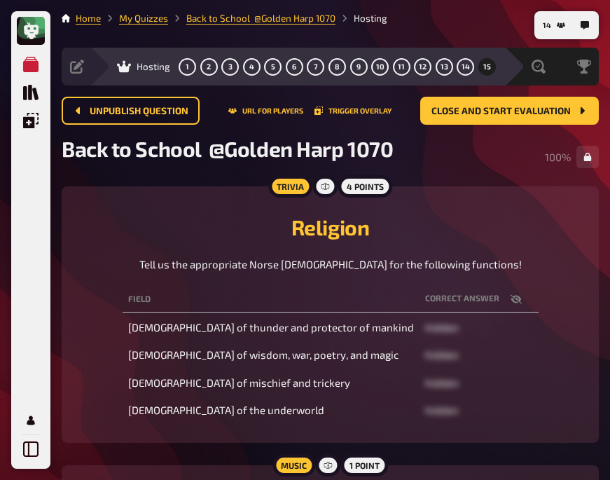
click at [113, 232] on h2 "Religion" at bounding box center [329, 226] width 503 height 25
click at [112, 228] on h2 "Religion" at bounding box center [329, 226] width 503 height 25
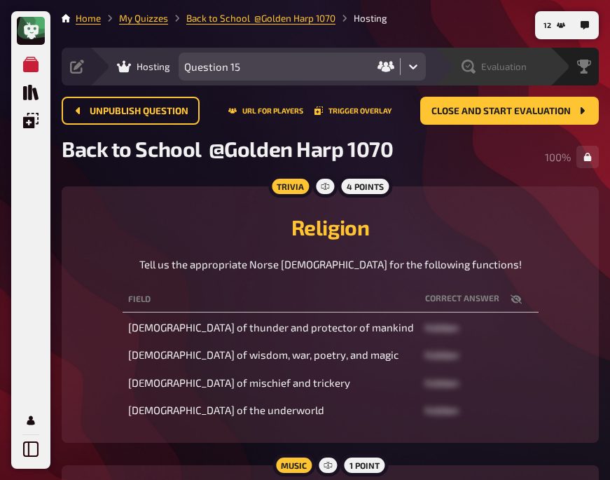
click at [496, 64] on span "Evaluation" at bounding box center [504, 66] width 46 height 11
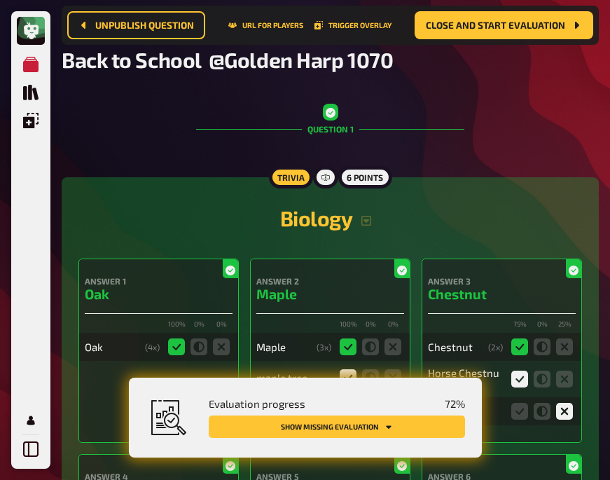
scroll to position [111, 0]
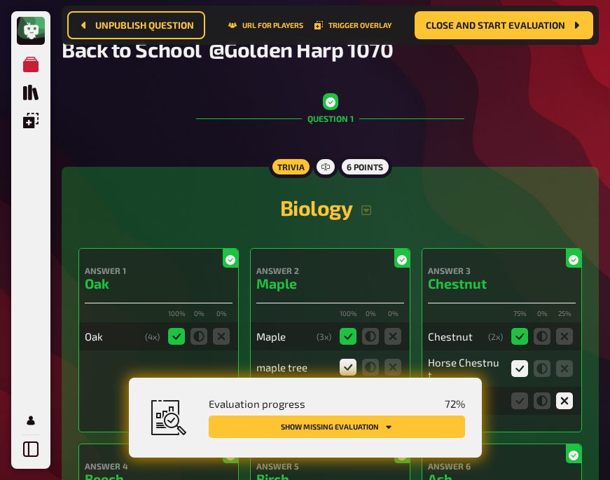
click at [323, 421] on button "Show missing evaluation" at bounding box center [337, 426] width 256 height 22
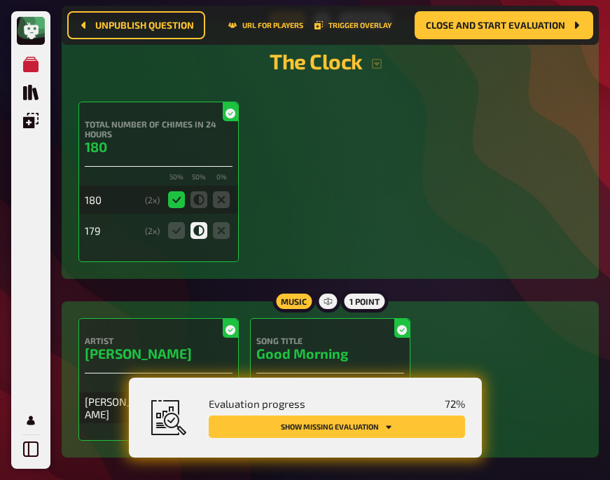
scroll to position [2200, 0]
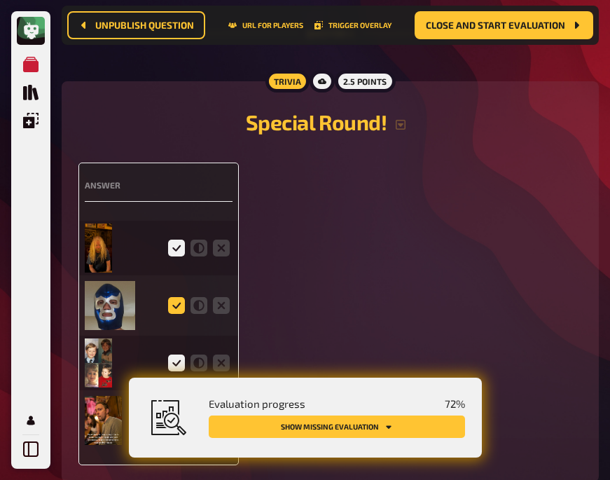
click at [175, 297] on icon at bounding box center [176, 305] width 17 height 17
click at [0, 0] on input "radio" at bounding box center [0, 0] width 0 height 0
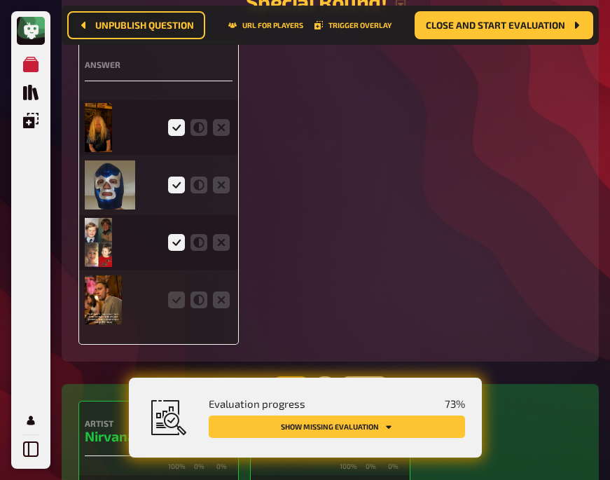
scroll to position [2321, 0]
click at [175, 291] on icon at bounding box center [176, 299] width 17 height 17
click at [0, 0] on input "radio" at bounding box center [0, 0] width 0 height 0
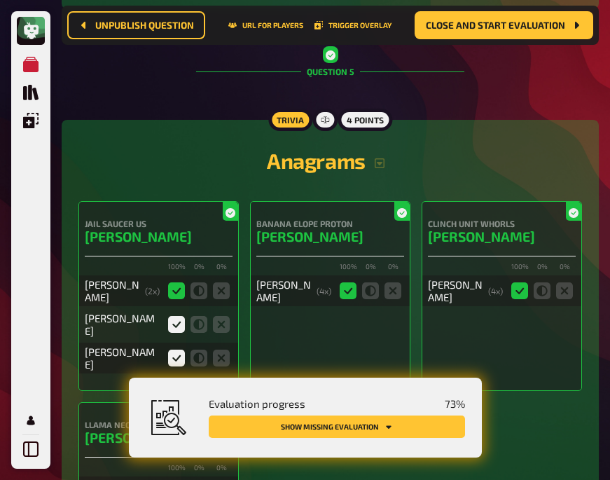
scroll to position [2852, 0]
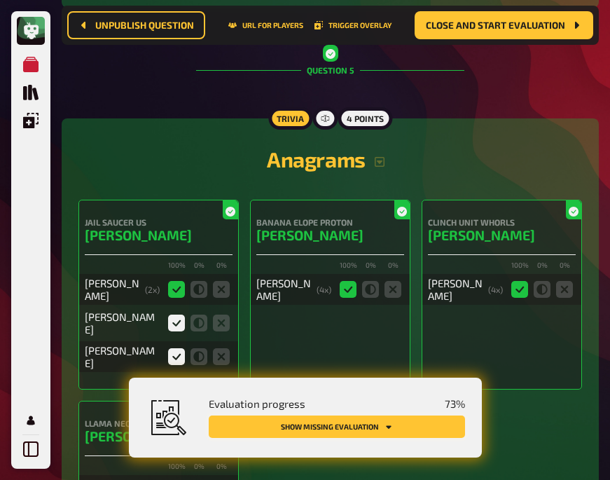
click at [373, 426] on button "Show missing evaluation" at bounding box center [337, 426] width 256 height 22
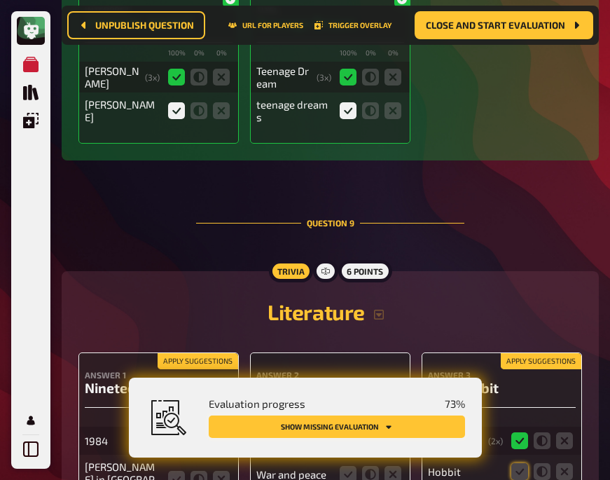
scroll to position [5981, 0]
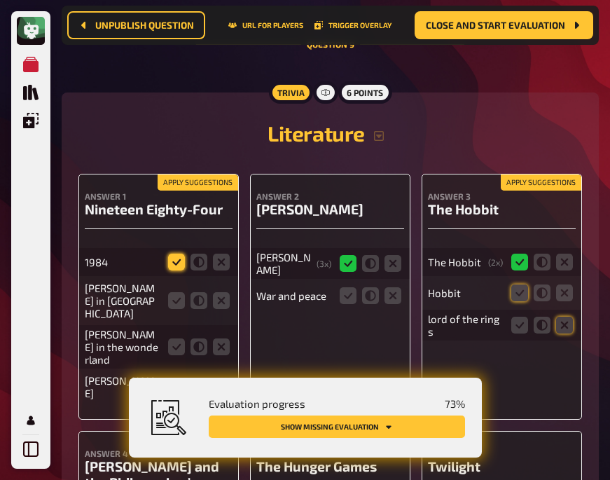
click at [175, 253] on icon at bounding box center [176, 261] width 17 height 17
click at [0, 0] on input "radio" at bounding box center [0, 0] width 0 height 0
click at [223, 292] on icon at bounding box center [221, 300] width 17 height 17
click at [0, 0] on input "radio" at bounding box center [0, 0] width 0 height 0
click at [222, 338] on icon at bounding box center [221, 346] width 17 height 17
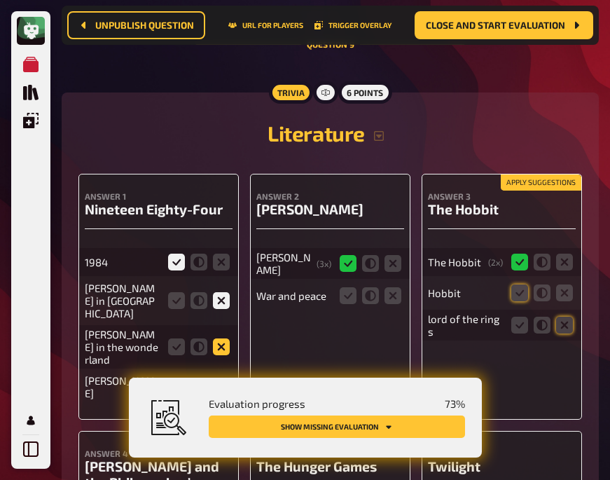
click at [0, 0] on input "radio" at bounding box center [0, 0] width 0 height 0
click at [222, 378] on icon at bounding box center [221, 386] width 17 height 17
click at [0, 0] on input "radio" at bounding box center [0, 0] width 0 height 0
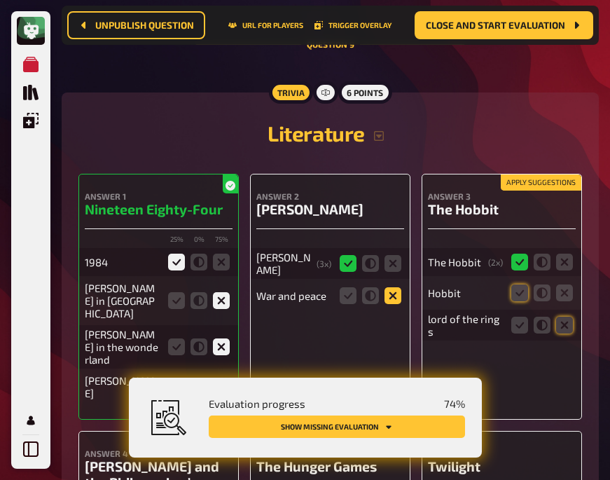
click at [398, 287] on icon at bounding box center [392, 295] width 17 height 17
click at [0, 0] on input "radio" at bounding box center [0, 0] width 0 height 0
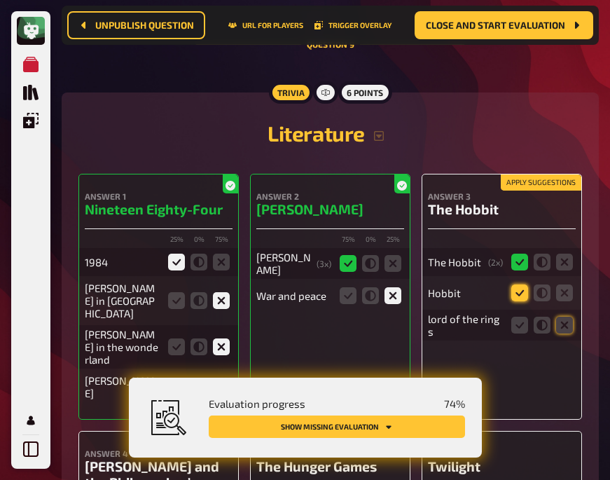
click at [517, 284] on icon at bounding box center [519, 292] width 17 height 17
click at [0, 0] on input "radio" at bounding box center [0, 0] width 0 height 0
click at [563, 316] on icon at bounding box center [564, 324] width 17 height 17
click at [0, 0] on input "radio" at bounding box center [0, 0] width 0 height 0
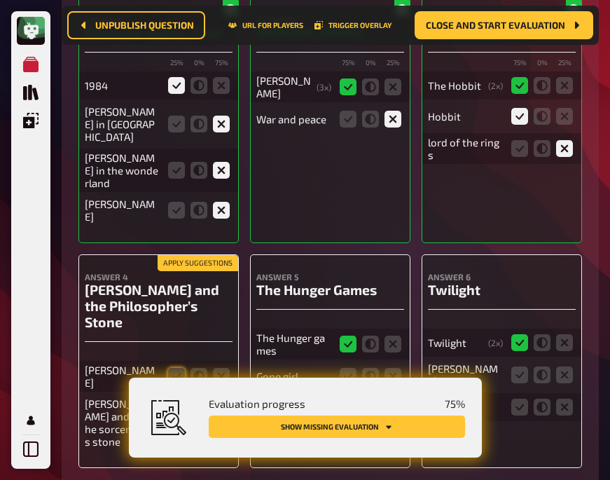
scroll to position [6196, 0]
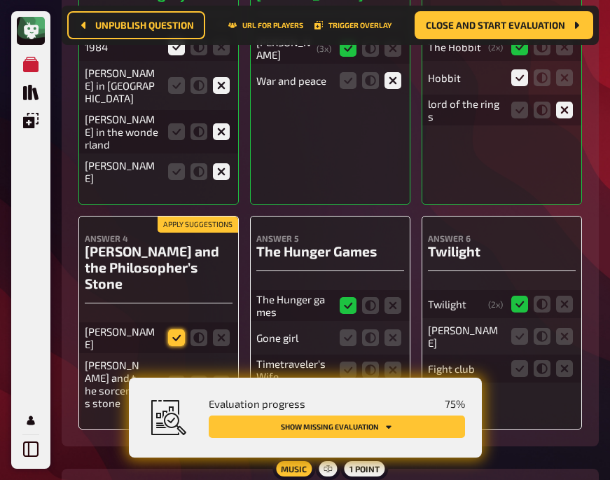
click at [169, 329] on icon at bounding box center [176, 337] width 17 height 17
click at [0, 0] on input "radio" at bounding box center [0, 0] width 0 height 0
click at [175, 375] on icon at bounding box center [176, 383] width 17 height 17
click at [0, 0] on input "radio" at bounding box center [0, 0] width 0 height 0
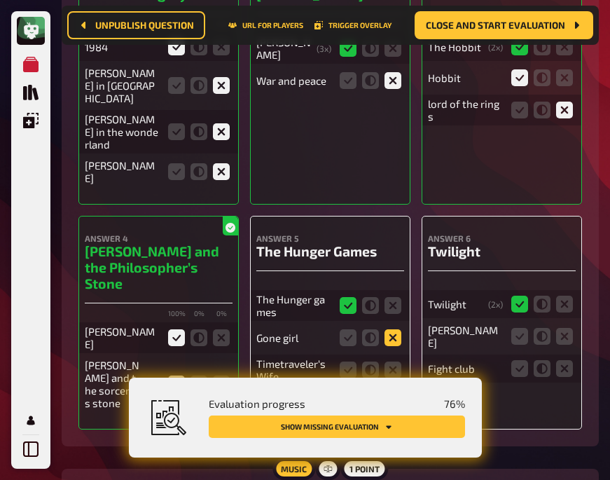
click at [393, 329] on icon at bounding box center [392, 337] width 17 height 17
click at [0, 0] on input "radio" at bounding box center [0, 0] width 0 height 0
click at [386, 361] on icon at bounding box center [392, 369] width 17 height 17
click at [0, 0] on input "radio" at bounding box center [0, 0] width 0 height 0
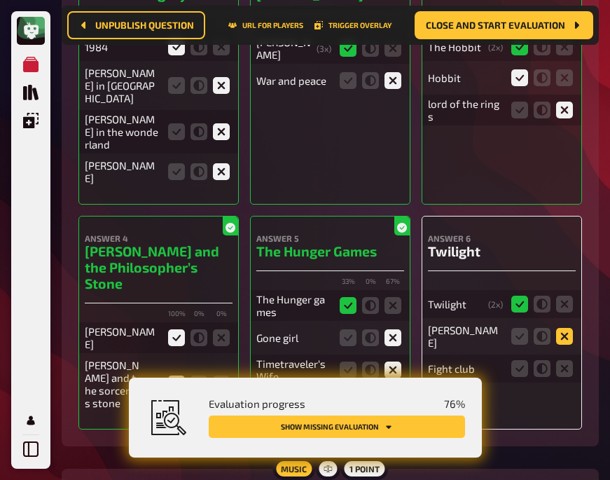
click at [557, 328] on icon at bounding box center [564, 336] width 17 height 17
click at [0, 0] on input "radio" at bounding box center [0, 0] width 0 height 0
click at [558, 360] on icon at bounding box center [564, 368] width 17 height 17
click at [0, 0] on input "radio" at bounding box center [0, 0] width 0 height 0
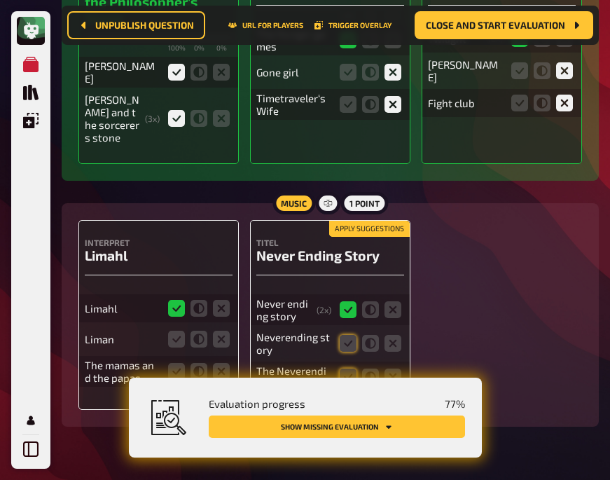
scroll to position [6462, 0]
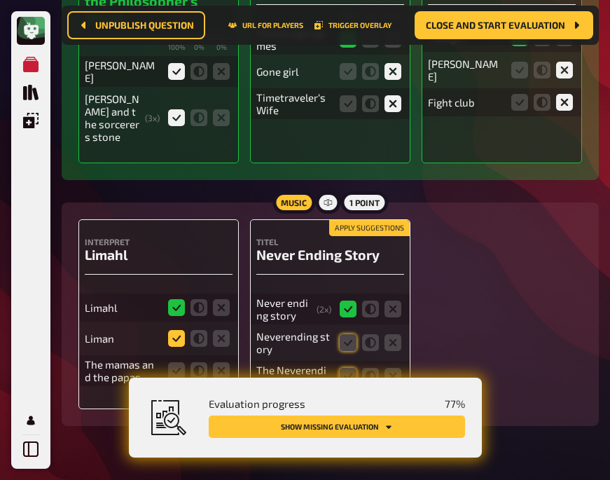
click at [175, 330] on icon at bounding box center [176, 338] width 17 height 17
click at [0, 0] on input "radio" at bounding box center [0, 0] width 0 height 0
click at [224, 362] on icon at bounding box center [221, 370] width 17 height 17
click at [0, 0] on input "radio" at bounding box center [0, 0] width 0 height 0
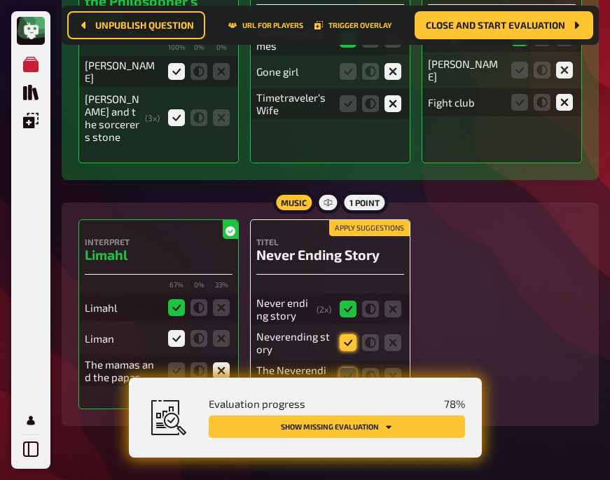
click at [348, 334] on icon at bounding box center [348, 342] width 17 height 17
click at [0, 0] on input "radio" at bounding box center [0, 0] width 0 height 0
click at [347, 368] on icon at bounding box center [348, 376] width 17 height 17
click at [0, 0] on input "radio" at bounding box center [0, 0] width 0 height 0
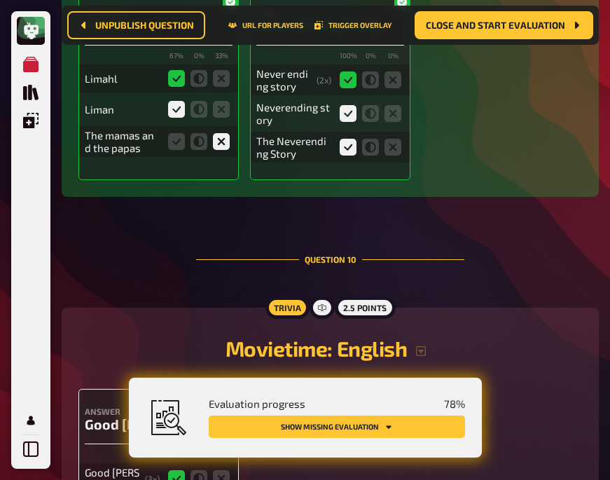
scroll to position [6838, 0]
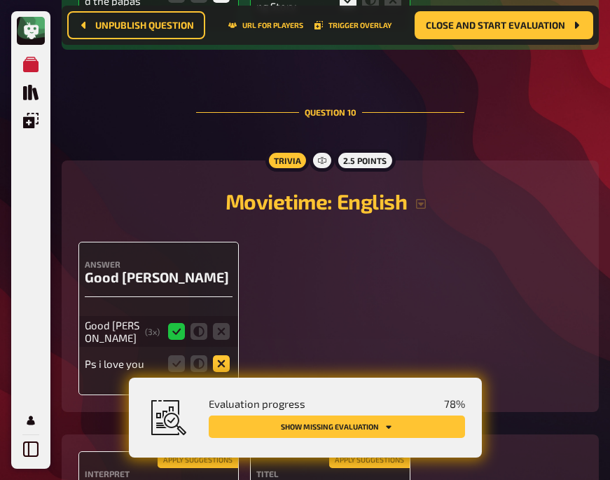
click at [228, 355] on icon at bounding box center [221, 363] width 17 height 17
click at [0, 0] on input "radio" at bounding box center [0, 0] width 0 height 0
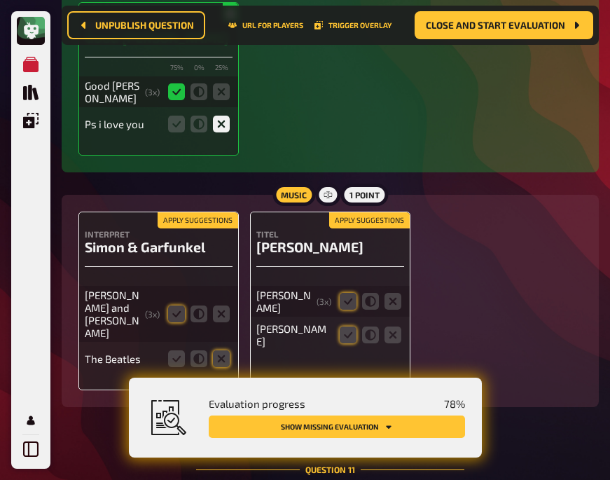
scroll to position [7078, 0]
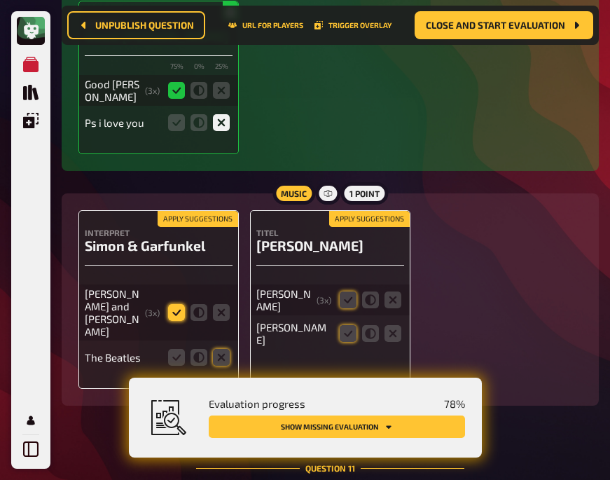
click at [169, 304] on icon at bounding box center [176, 312] width 17 height 17
click at [0, 0] on input "radio" at bounding box center [0, 0] width 0 height 0
click at [217, 349] on icon at bounding box center [221, 357] width 17 height 17
click at [0, 0] on input "radio" at bounding box center [0, 0] width 0 height 0
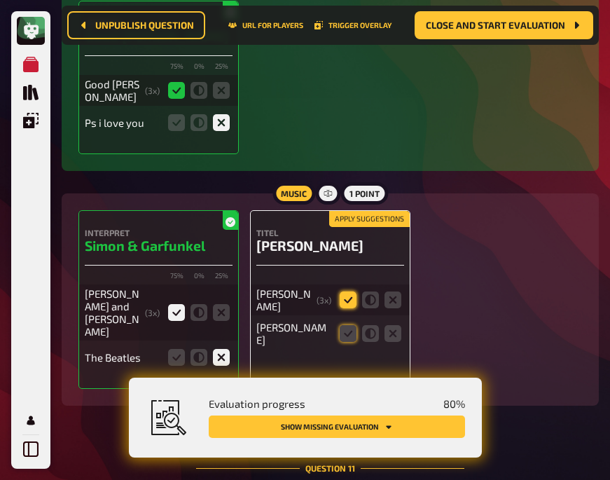
click at [343, 291] on icon at bounding box center [348, 299] width 17 height 17
click at [0, 0] on input "radio" at bounding box center [0, 0] width 0 height 0
click at [353, 325] on icon at bounding box center [348, 333] width 17 height 17
click at [0, 0] on input "radio" at bounding box center [0, 0] width 0 height 0
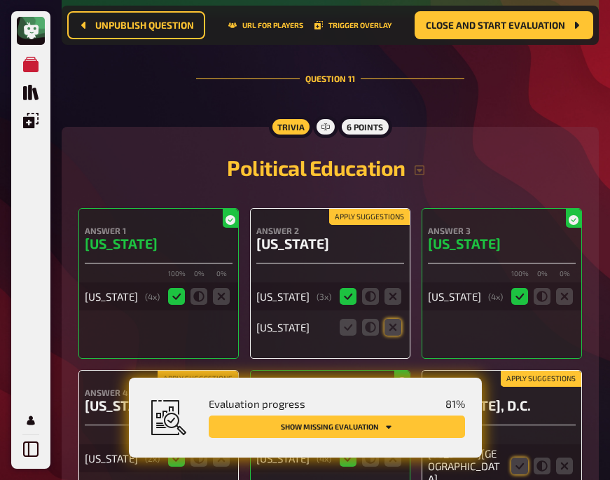
scroll to position [7470, 0]
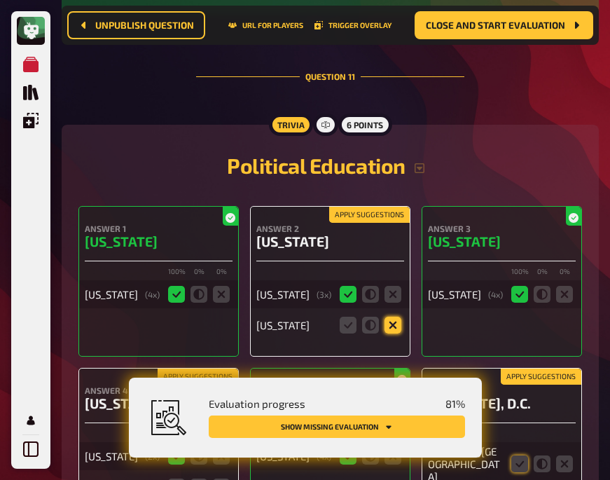
click at [394, 316] on icon at bounding box center [392, 324] width 17 height 17
click at [0, 0] on input "radio" at bounding box center [0, 0] width 0 height 0
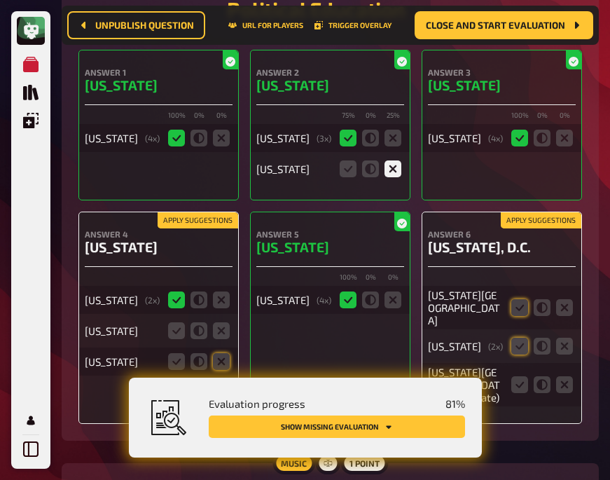
scroll to position [7626, 0]
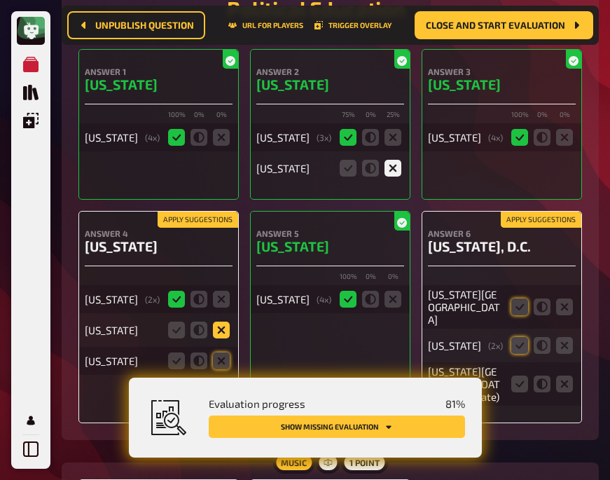
click at [218, 321] on icon at bounding box center [221, 329] width 17 height 17
click at [0, 0] on input "radio" at bounding box center [0, 0] width 0 height 0
click at [218, 352] on icon at bounding box center [221, 360] width 17 height 17
click at [0, 0] on input "radio" at bounding box center [0, 0] width 0 height 0
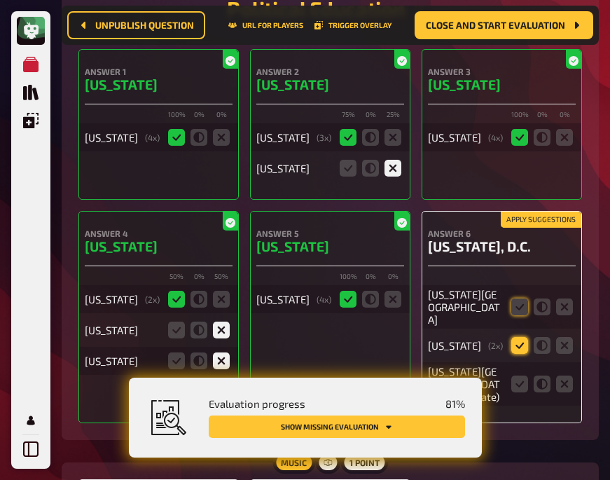
click at [517, 337] on icon at bounding box center [519, 345] width 17 height 17
click at [0, 0] on input "radio" at bounding box center [0, 0] width 0 height 0
click at [517, 375] on icon at bounding box center [519, 383] width 17 height 17
click at [0, 0] on input "radio" at bounding box center [0, 0] width 0 height 0
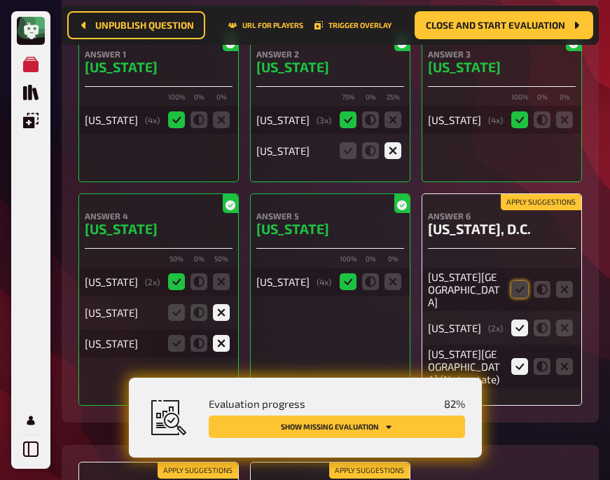
scroll to position [7645, 0]
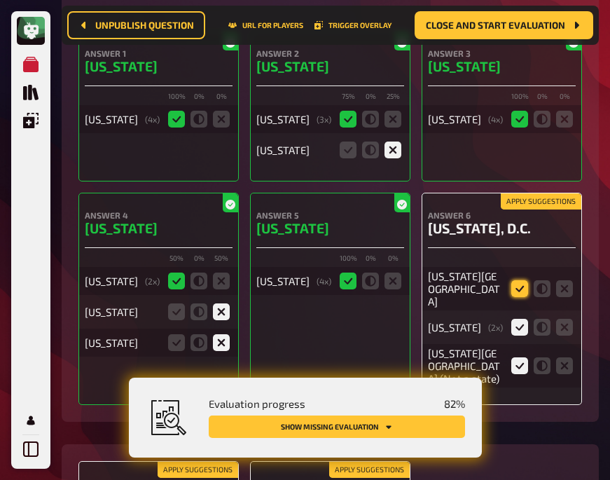
click at [518, 280] on icon at bounding box center [519, 288] width 17 height 17
click at [0, 0] on input "radio" at bounding box center [0, 0] width 0 height 0
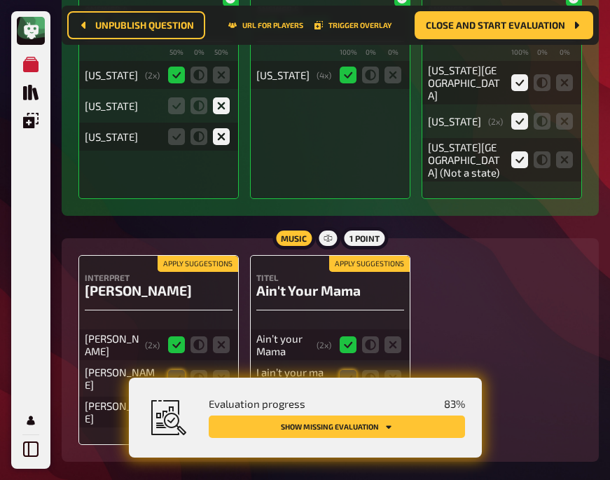
scroll to position [7851, 0]
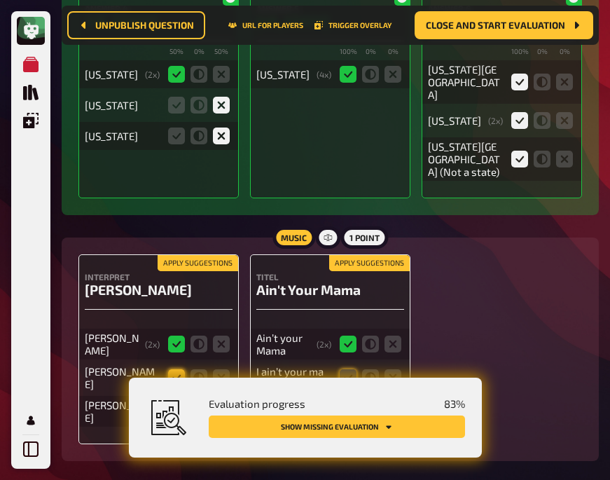
click at [179, 369] on icon at bounding box center [176, 377] width 17 height 17
click at [0, 0] on input "radio" at bounding box center [0, 0] width 0 height 0
click at [227, 403] on icon at bounding box center [221, 411] width 17 height 17
click at [0, 0] on input "radio" at bounding box center [0, 0] width 0 height 0
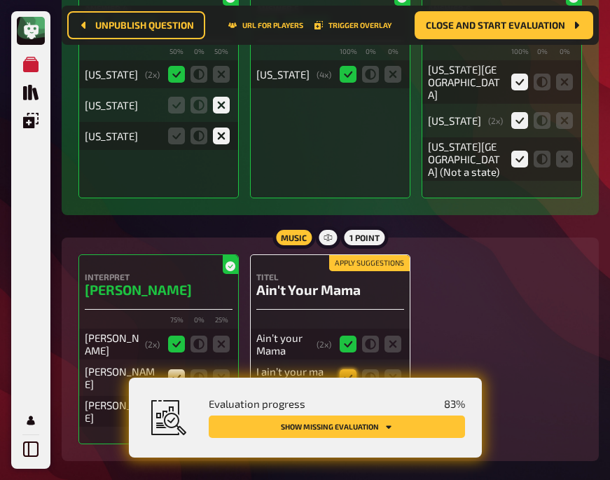
click at [348, 369] on icon at bounding box center [348, 377] width 17 height 17
click at [0, 0] on input "radio" at bounding box center [0, 0] width 0 height 0
click at [349, 403] on icon at bounding box center [348, 411] width 17 height 17
click at [0, 0] on input "radio" at bounding box center [0, 0] width 0 height 0
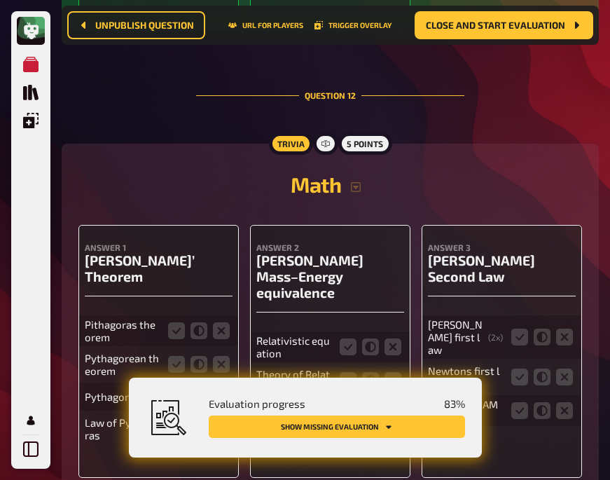
scroll to position [8280, 0]
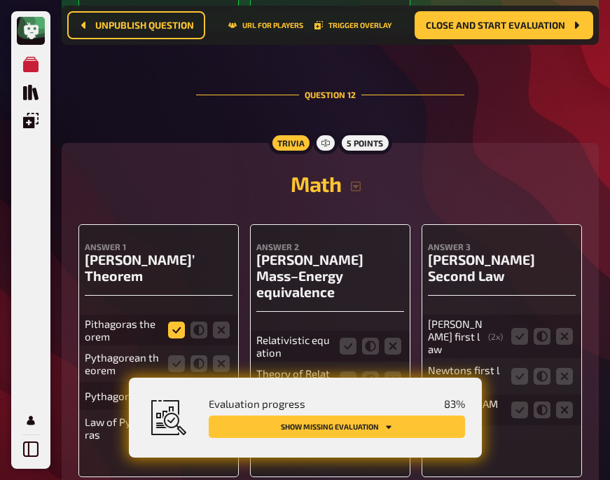
click at [174, 321] on icon at bounding box center [176, 329] width 17 height 17
click at [0, 0] on input "radio" at bounding box center [0, 0] width 0 height 0
click at [174, 355] on icon at bounding box center [176, 363] width 17 height 17
click at [0, 0] on input "radio" at bounding box center [0, 0] width 0 height 0
click at [174, 387] on icon at bounding box center [176, 395] width 17 height 17
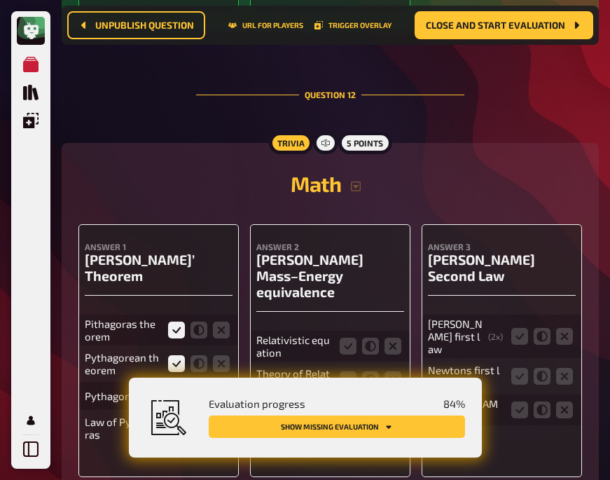
click at [0, 0] on input "radio" at bounding box center [0, 0] width 0 height 0
click at [174, 419] on icon at bounding box center [176, 427] width 17 height 17
click at [0, 0] on input "radio" at bounding box center [0, 0] width 0 height 0
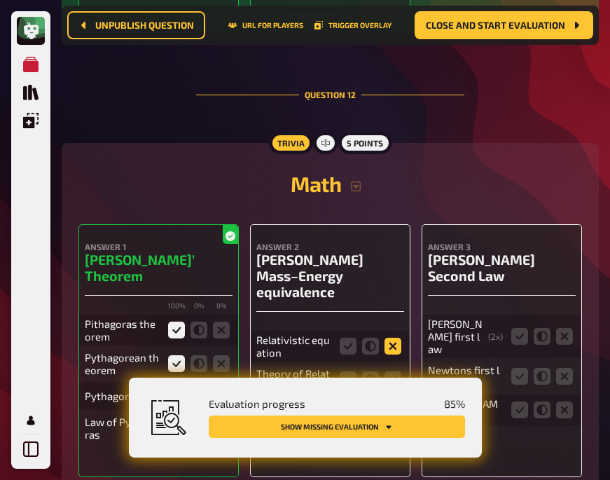
click at [386, 337] on icon at bounding box center [392, 345] width 17 height 17
click at [0, 0] on input "radio" at bounding box center [0, 0] width 0 height 0
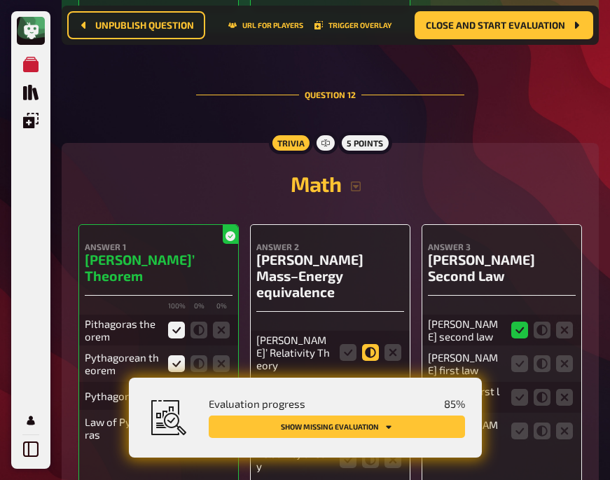
click at [370, 344] on icon at bounding box center [370, 352] width 17 height 17
click at [0, 0] on input "radio" at bounding box center [0, 0] width 0 height 0
click at [344, 384] on icon at bounding box center [348, 392] width 17 height 17
click at [0, 0] on input "radio" at bounding box center [0, 0] width 0 height 0
click at [344, 344] on icon at bounding box center [348, 352] width 17 height 17
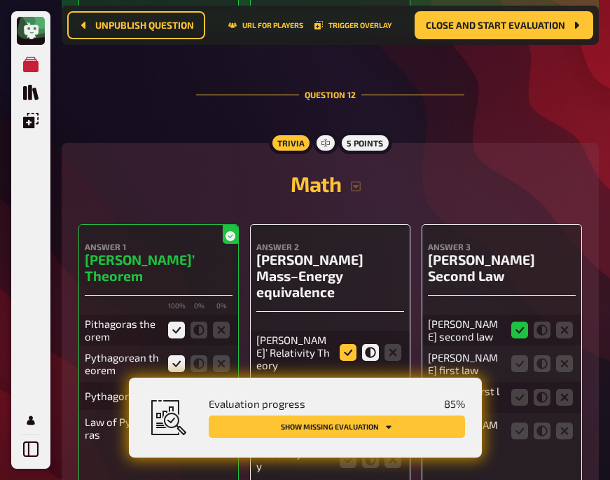
click at [0, 0] on input "radio" at bounding box center [0, 0] width 0 height 0
click at [351, 417] on icon at bounding box center [348, 425] width 17 height 17
click at [0, 0] on input "radio" at bounding box center [0, 0] width 0 height 0
click at [344, 451] on icon at bounding box center [348, 459] width 17 height 17
click at [0, 0] on input "radio" at bounding box center [0, 0] width 0 height 0
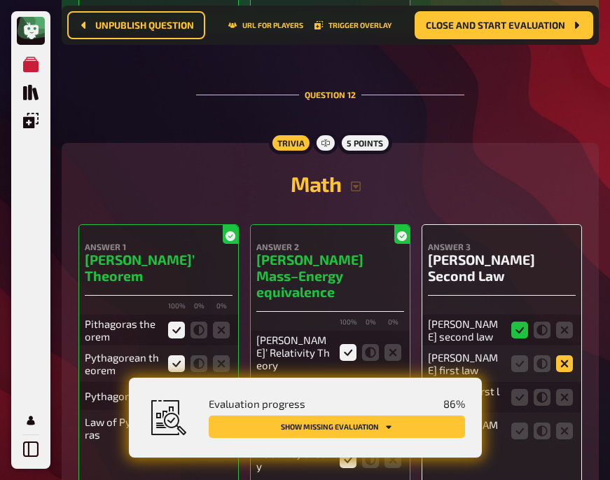
click at [567, 355] on icon at bounding box center [564, 363] width 17 height 17
click at [0, 0] on input "radio" at bounding box center [0, 0] width 0 height 0
click at [564, 389] on icon at bounding box center [564, 397] width 17 height 17
click at [0, 0] on input "radio" at bounding box center [0, 0] width 0 height 0
click at [545, 422] on icon at bounding box center [541, 430] width 17 height 17
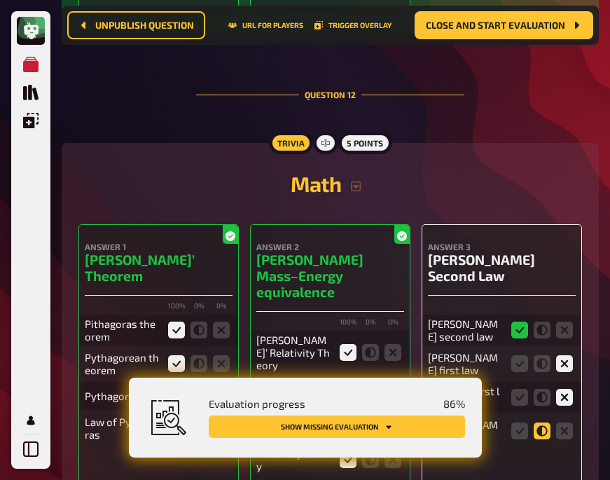
click at [0, 0] on input "radio" at bounding box center [0, 0] width 0 height 0
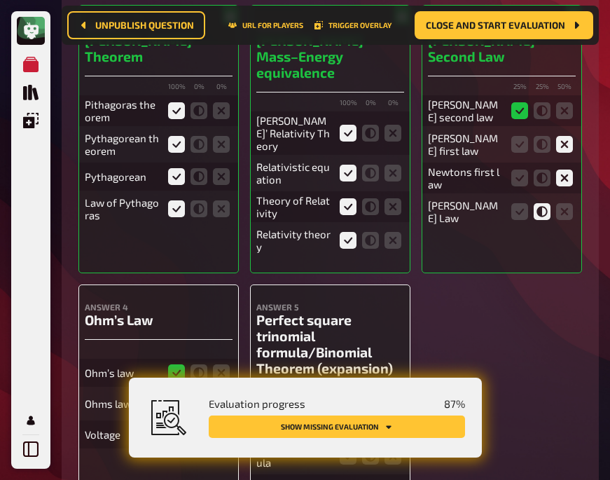
scroll to position [8537, 0]
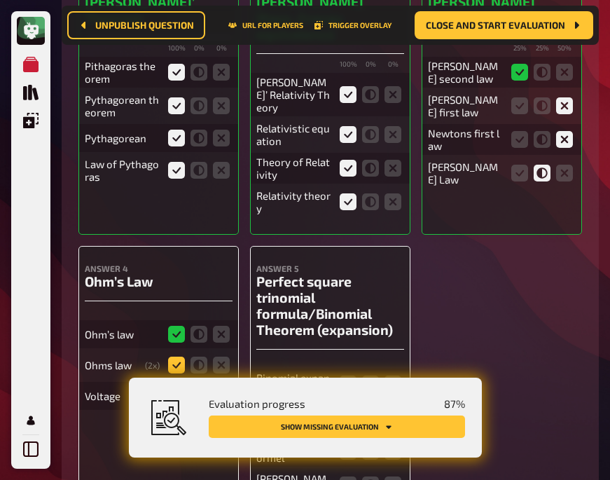
click at [179, 356] on icon at bounding box center [176, 364] width 17 height 17
click at [0, 0] on input "radio" at bounding box center [0, 0] width 0 height 0
click at [219, 387] on icon at bounding box center [221, 395] width 17 height 17
click at [0, 0] on input "radio" at bounding box center [0, 0] width 0 height 0
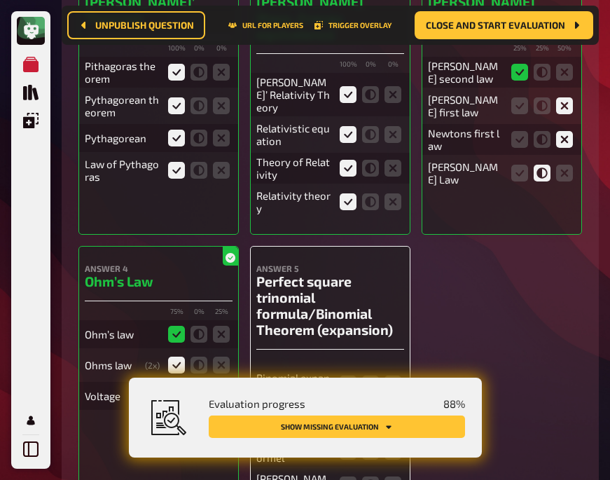
click at [178, 306] on div "Answer 4 Ohm’s Law 75 % 0 % 25 % Ohm’s law Ohms law ( 2 x) Voltage" at bounding box center [158, 382] width 160 height 272
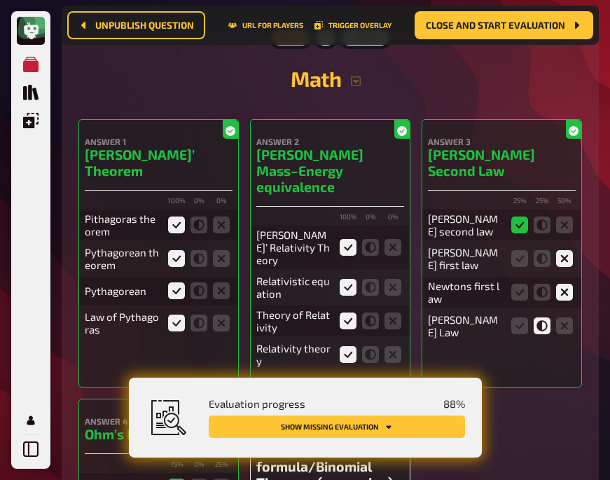
scroll to position [8380, 0]
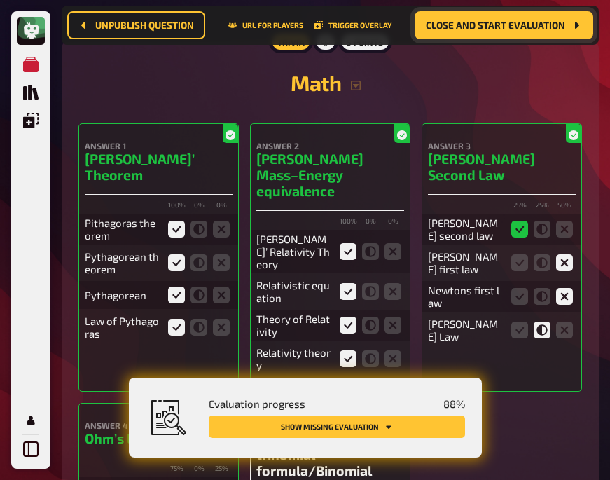
click at [469, 22] on span "Close and start evaluation" at bounding box center [495, 25] width 139 height 10
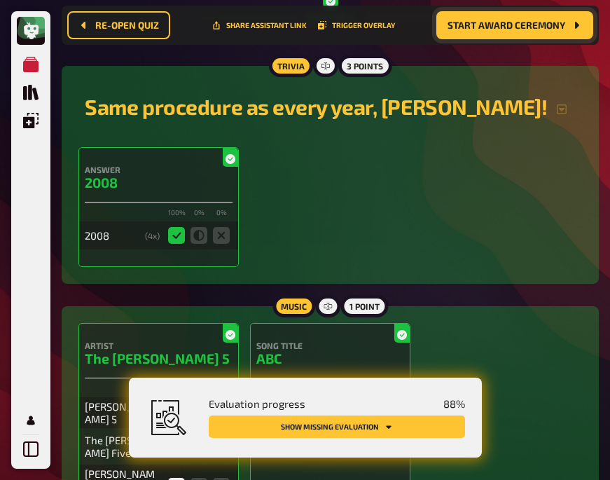
scroll to position [0, 0]
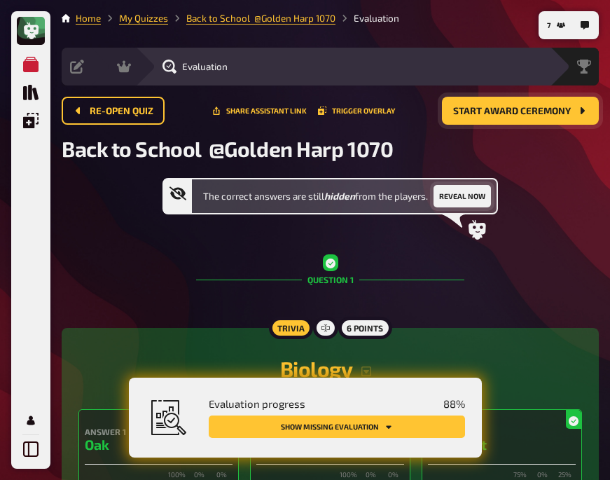
click at [454, 193] on button "Reveal now" at bounding box center [461, 196] width 57 height 22
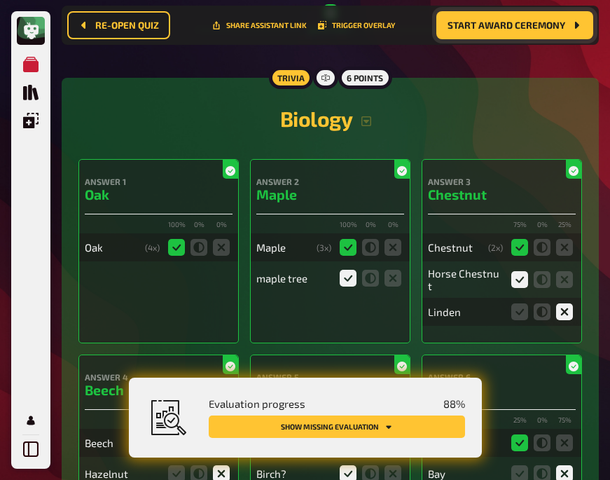
scroll to position [272, 0]
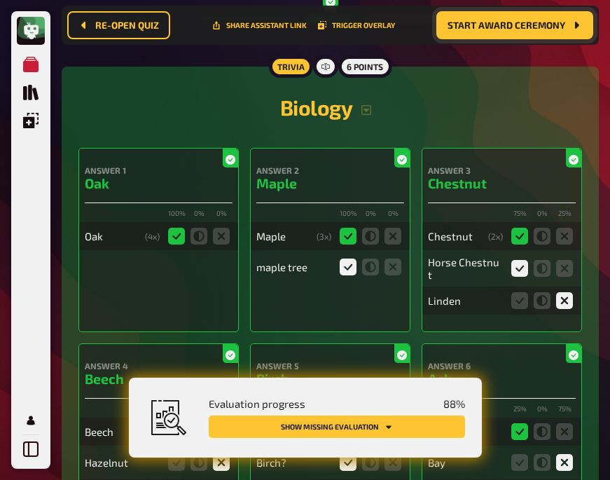
click at [350, 429] on button "Show missing evaluation" at bounding box center [337, 426] width 256 height 22
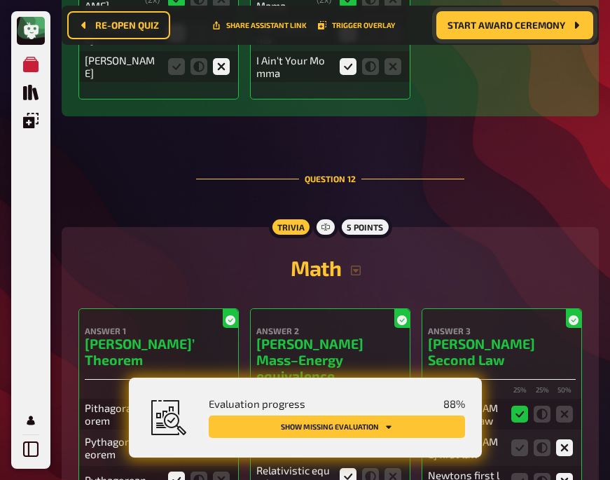
scroll to position [8294, 0]
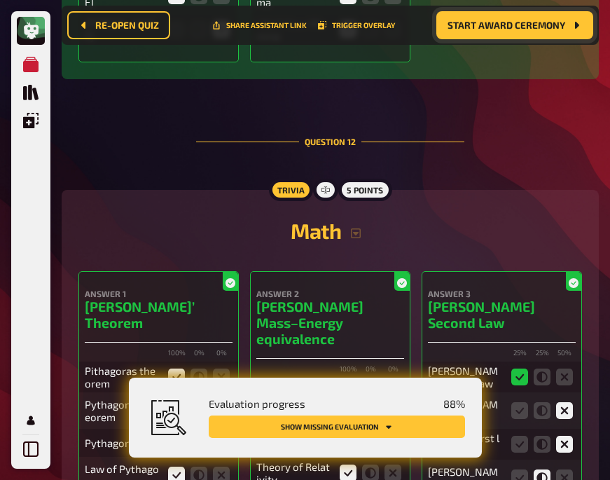
click at [194, 218] on h2 "Math" at bounding box center [329, 230] width 503 height 25
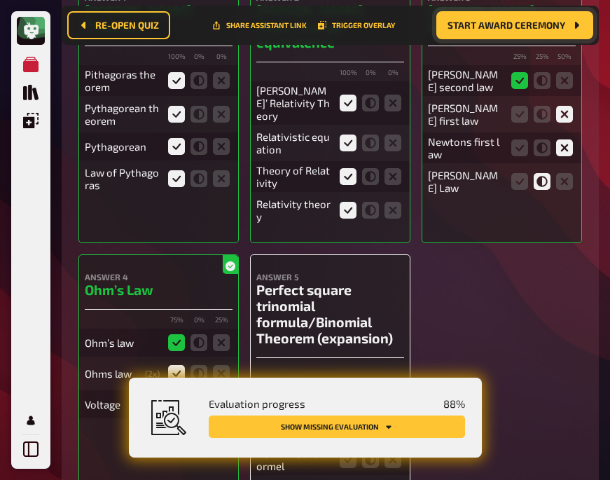
scroll to position [8591, 0]
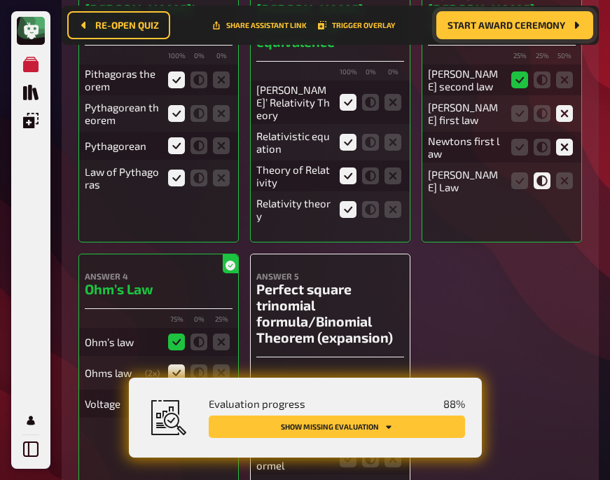
click at [349, 383] on icon at bounding box center [348, 391] width 17 height 17
click at [0, 0] on input "radio" at bounding box center [0, 0] width 0 height 0
click at [347, 417] on icon at bounding box center [348, 425] width 17 height 17
click at [0, 0] on input "radio" at bounding box center [0, 0] width 0 height 0
click at [346, 447] on fieldset at bounding box center [370, 458] width 67 height 22
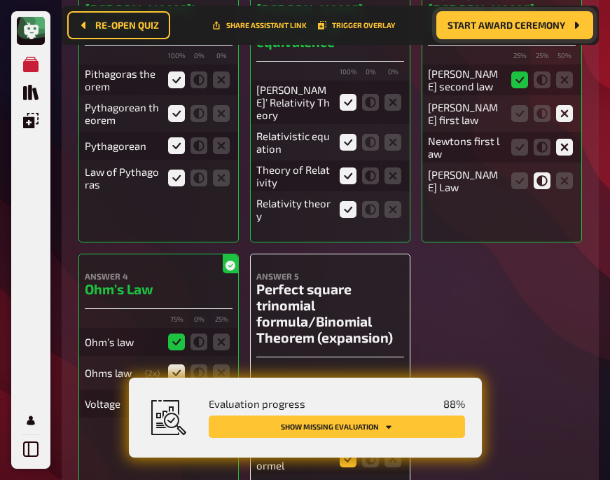
click at [346, 450] on icon at bounding box center [348, 458] width 17 height 17
click at [0, 0] on input "radio" at bounding box center [0, 0] width 0 height 0
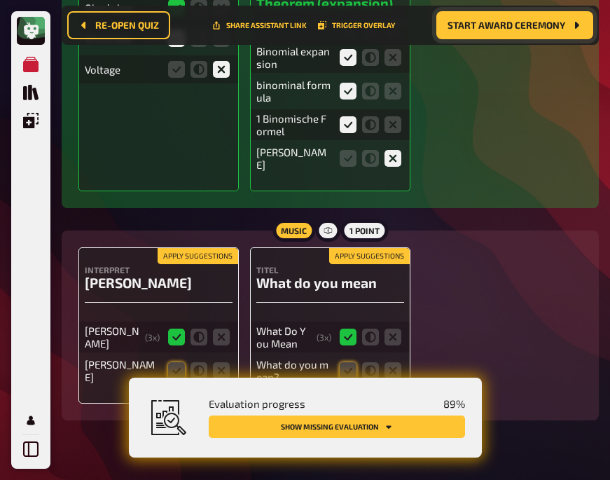
scroll to position [8926, 0]
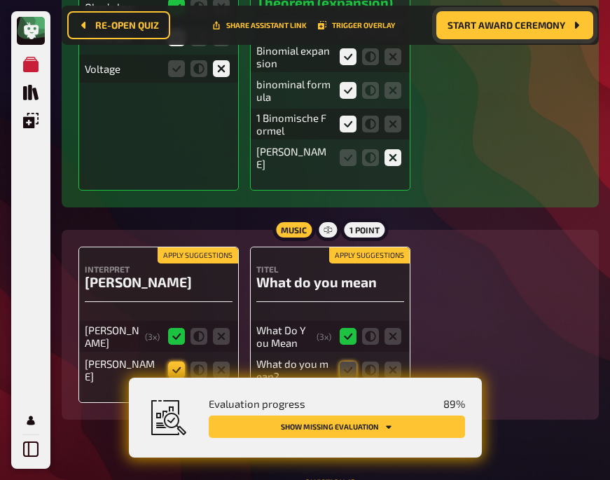
click at [178, 361] on icon at bounding box center [176, 369] width 17 height 17
click at [0, 0] on input "radio" at bounding box center [0, 0] width 0 height 0
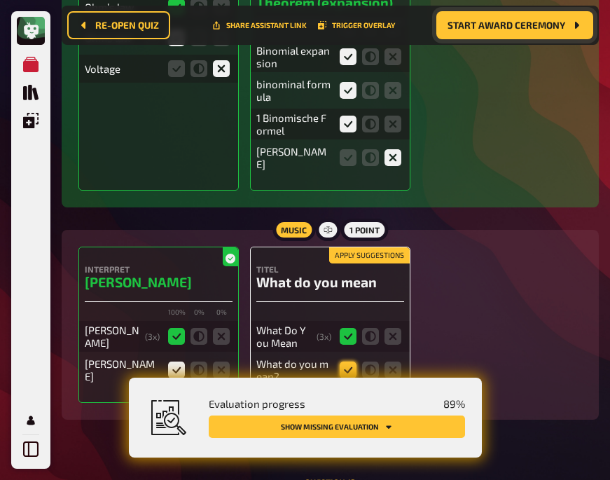
click at [342, 361] on icon at bounding box center [348, 369] width 17 height 17
click at [0, 0] on input "radio" at bounding box center [0, 0] width 0 height 0
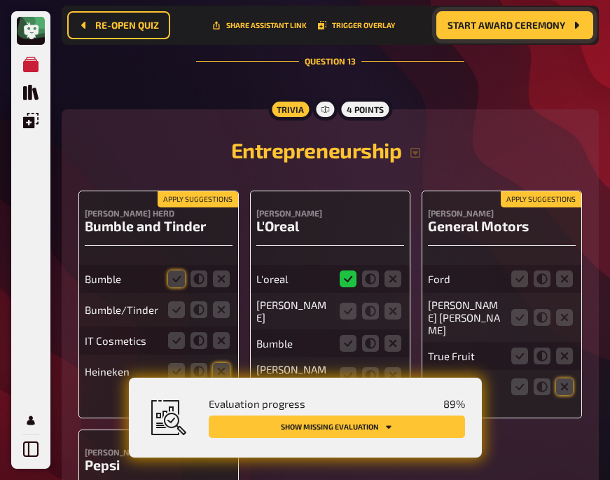
scroll to position [9302, 0]
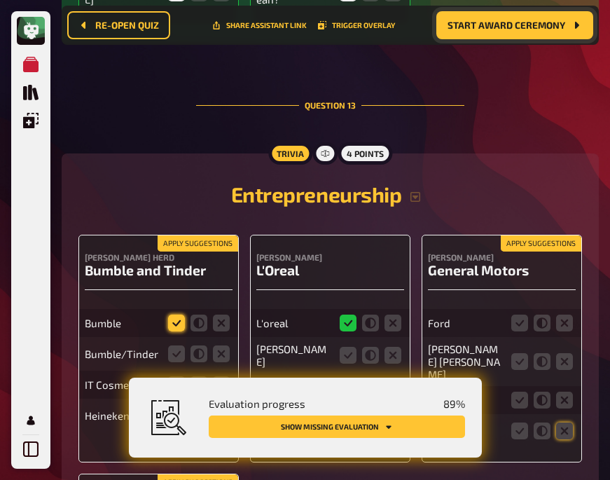
click at [173, 314] on icon at bounding box center [176, 322] width 17 height 17
click at [0, 0] on input "radio" at bounding box center [0, 0] width 0 height 0
click at [173, 345] on icon at bounding box center [176, 353] width 17 height 17
click at [0, 0] on input "radio" at bounding box center [0, 0] width 0 height 0
click at [221, 376] on icon at bounding box center [221, 384] width 17 height 17
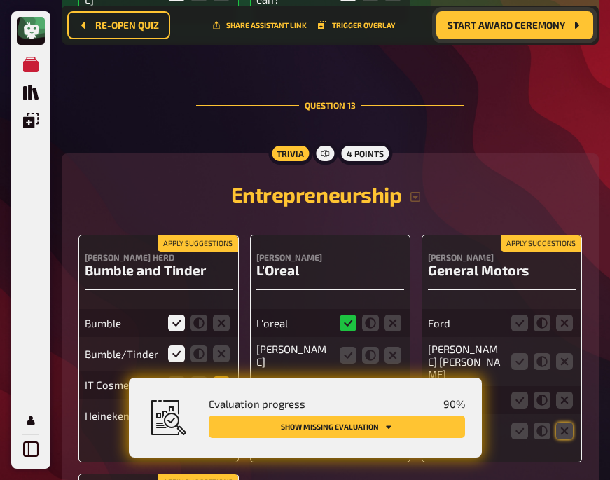
click at [0, 0] on input "radio" at bounding box center [0, 0] width 0 height 0
click at [222, 407] on icon at bounding box center [221, 415] width 17 height 17
click at [0, 0] on input "radio" at bounding box center [0, 0] width 0 height 0
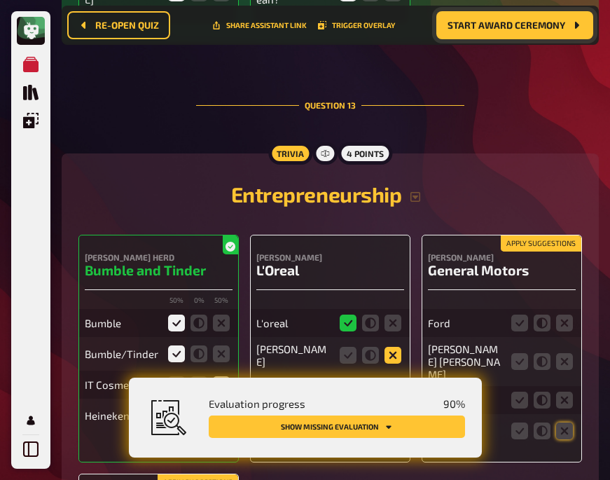
click at [394, 347] on icon at bounding box center [392, 355] width 17 height 17
click at [0, 0] on input "radio" at bounding box center [0, 0] width 0 height 0
click at [393, 379] on icon at bounding box center [392, 387] width 17 height 17
click at [0, 0] on input "radio" at bounding box center [0, 0] width 0 height 0
click at [390, 411] on icon at bounding box center [392, 419] width 17 height 17
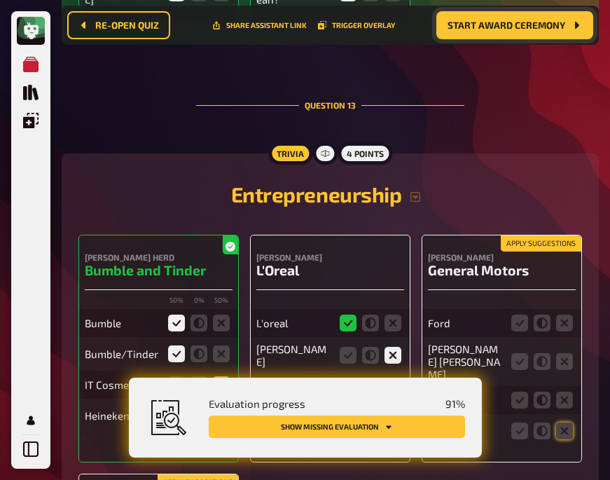
click at [0, 0] on input "radio" at bounding box center [0, 0] width 0 height 0
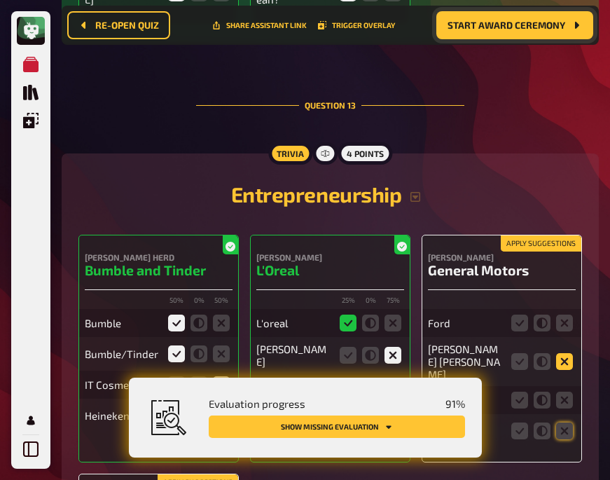
click at [571, 353] on icon at bounding box center [564, 361] width 17 height 17
click at [0, 0] on input "radio" at bounding box center [0, 0] width 0 height 0
click at [560, 391] on icon at bounding box center [564, 399] width 17 height 17
click at [0, 0] on input "radio" at bounding box center [0, 0] width 0 height 0
click at [559, 422] on icon at bounding box center [564, 430] width 17 height 17
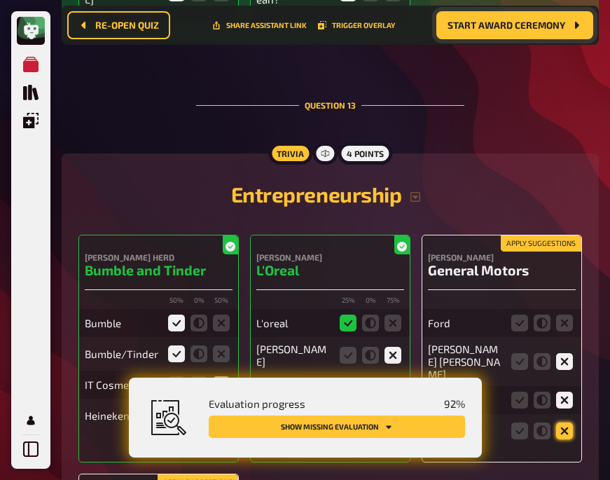
click at [0, 0] on input "radio" at bounding box center [0, 0] width 0 height 0
click at [564, 314] on icon at bounding box center [564, 322] width 17 height 17
click at [0, 0] on input "radio" at bounding box center [0, 0] width 0 height 0
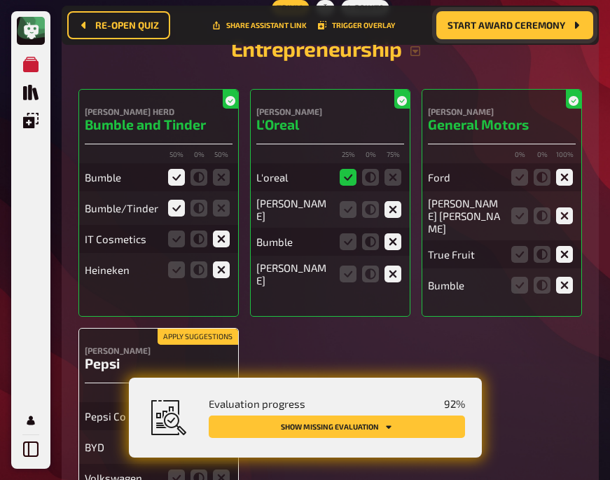
scroll to position [9472, 0]
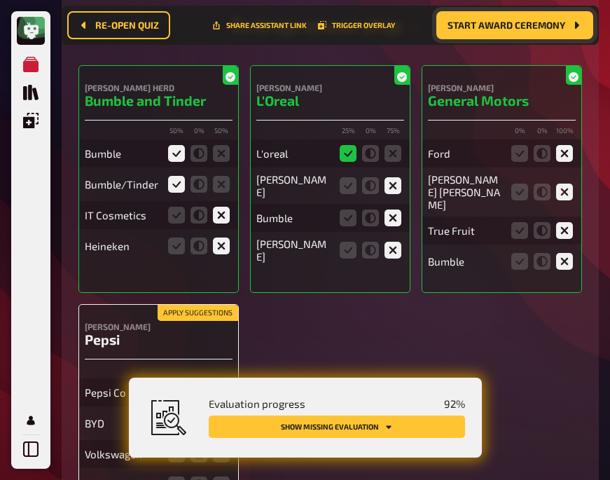
click at [172, 384] on icon at bounding box center [176, 392] width 17 height 17
click at [0, 0] on input "radio" at bounding box center [0, 0] width 0 height 0
click at [220, 414] on icon at bounding box center [221, 422] width 17 height 17
click at [0, 0] on input "radio" at bounding box center [0, 0] width 0 height 0
click at [223, 445] on icon at bounding box center [221, 453] width 17 height 17
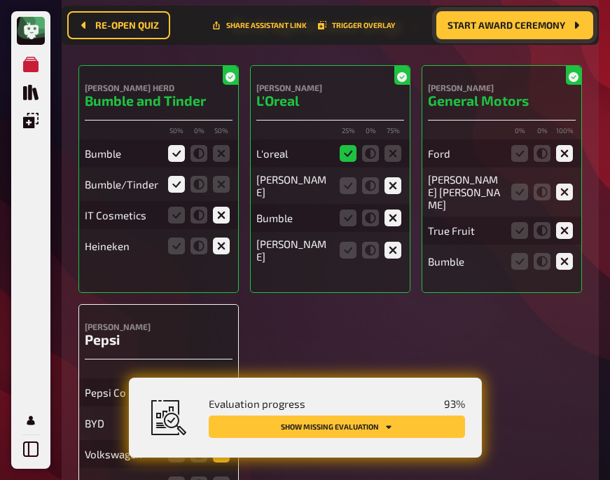
click at [0, 0] on input "radio" at bounding box center [0, 0] width 0 height 0
click at [223, 476] on icon at bounding box center [221, 484] width 17 height 17
click at [0, 0] on input "radio" at bounding box center [0, 0] width 0 height 0
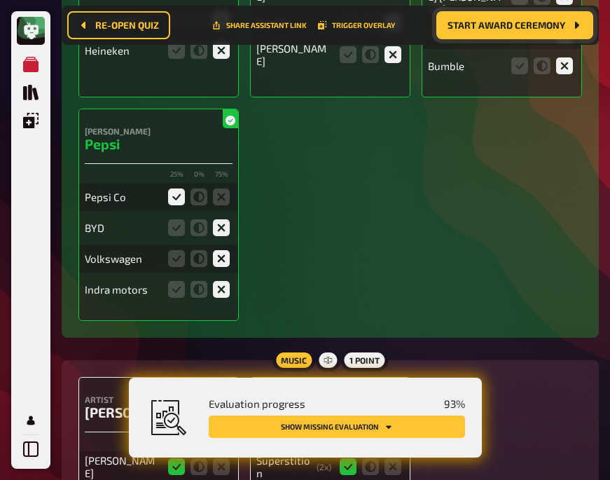
scroll to position [9782, 0]
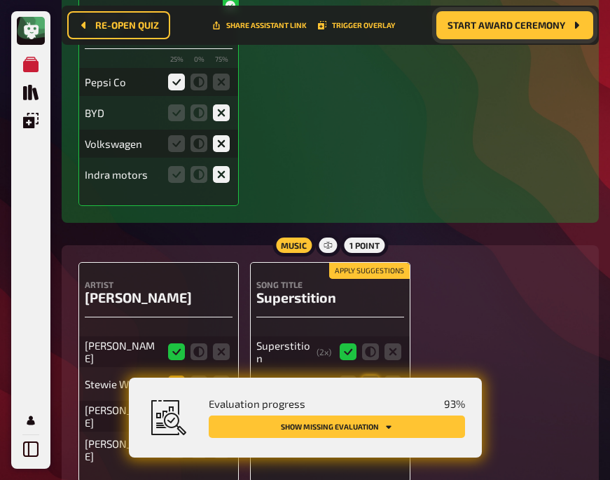
click at [175, 375] on icon at bounding box center [176, 383] width 17 height 17
click at [0, 0] on input "radio" at bounding box center [0, 0] width 0 height 0
click at [221, 407] on icon at bounding box center [221, 415] width 17 height 17
click at [0, 0] on input "radio" at bounding box center [0, 0] width 0 height 0
click at [227, 441] on icon at bounding box center [221, 449] width 17 height 17
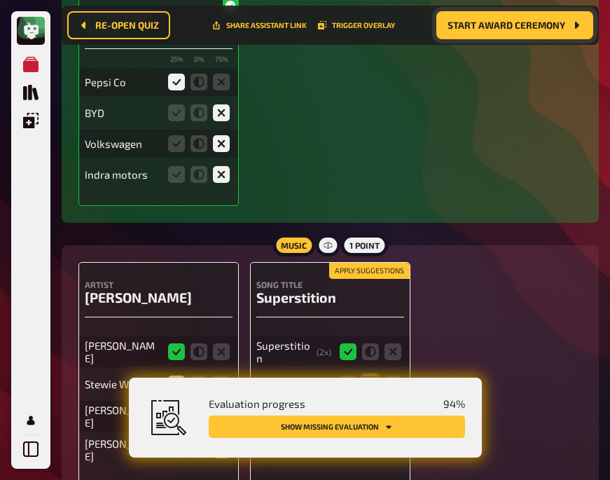
click at [0, 0] on input "radio" at bounding box center [0, 0] width 0 height 0
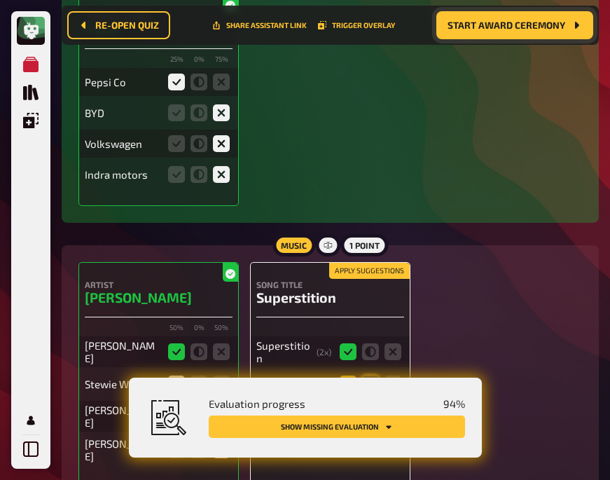
click at [345, 375] on icon at bounding box center [348, 383] width 17 height 17
click at [0, 0] on input "radio" at bounding box center [0, 0] width 0 height 0
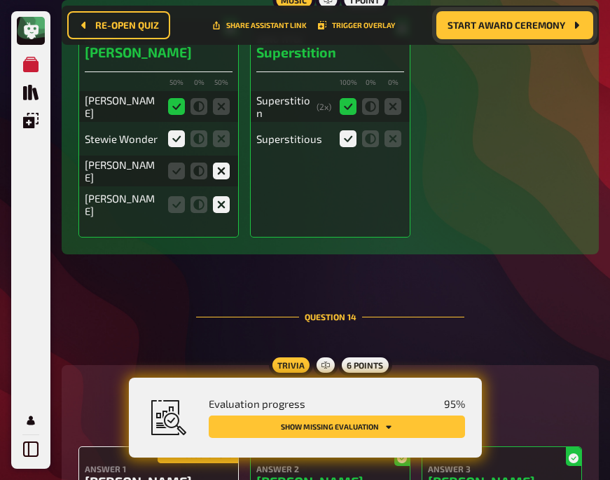
scroll to position [10202, 0]
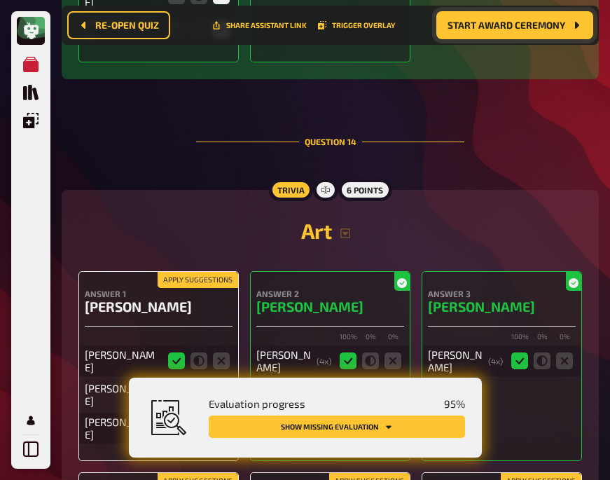
click at [177, 386] on icon at bounding box center [176, 394] width 17 height 17
click at [0, 0] on input "radio" at bounding box center [0, 0] width 0 height 0
click at [218, 419] on icon at bounding box center [221, 427] width 17 height 17
click at [0, 0] on input "radio" at bounding box center [0, 0] width 0 height 0
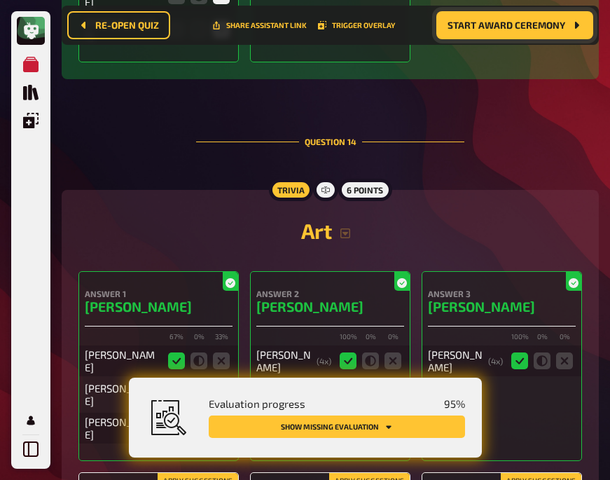
scroll to position [10412, 0]
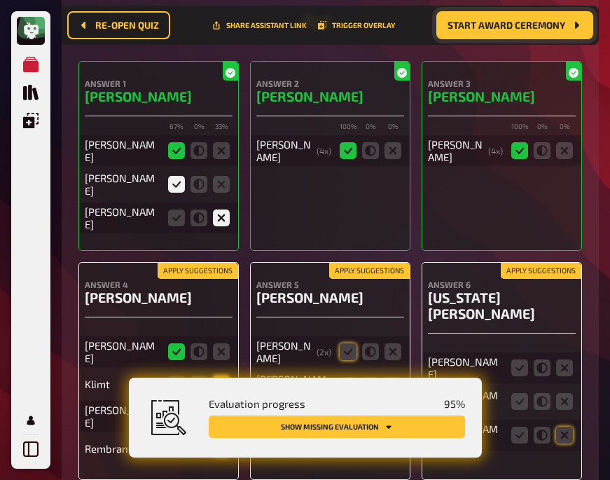
click at [222, 375] on icon at bounding box center [221, 383] width 17 height 17
click at [0, 0] on input "radio" at bounding box center [0, 0] width 0 height 0
click at [222, 407] on icon at bounding box center [221, 415] width 17 height 17
click at [0, 0] on input "radio" at bounding box center [0, 0] width 0 height 0
click at [221, 440] on icon at bounding box center [221, 448] width 17 height 17
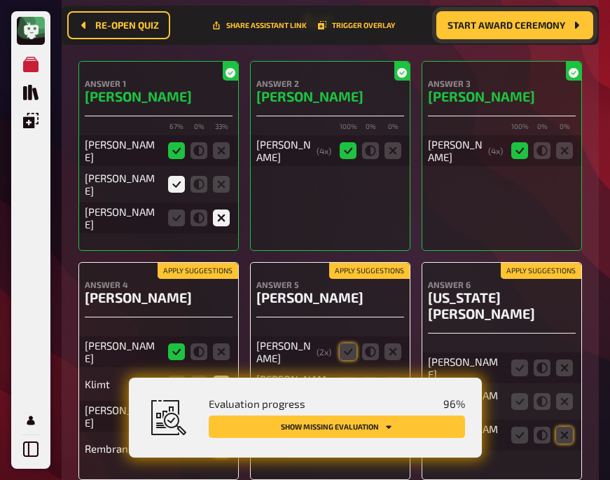
click at [0, 0] on input "radio" at bounding box center [0, 0] width 0 height 0
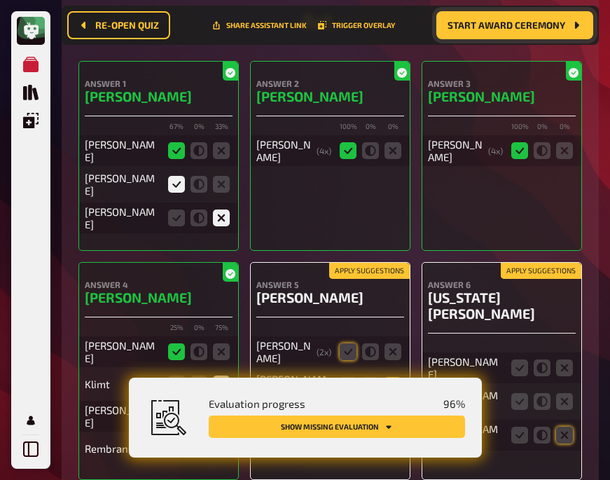
click at [389, 377] on icon at bounding box center [392, 385] width 17 height 17
click at [0, 0] on input "radio" at bounding box center [0, 0] width 0 height 0
click at [390, 410] on icon at bounding box center [392, 418] width 17 height 17
click at [0, 0] on input "radio" at bounding box center [0, 0] width 0 height 0
click at [346, 343] on icon at bounding box center [348, 351] width 17 height 17
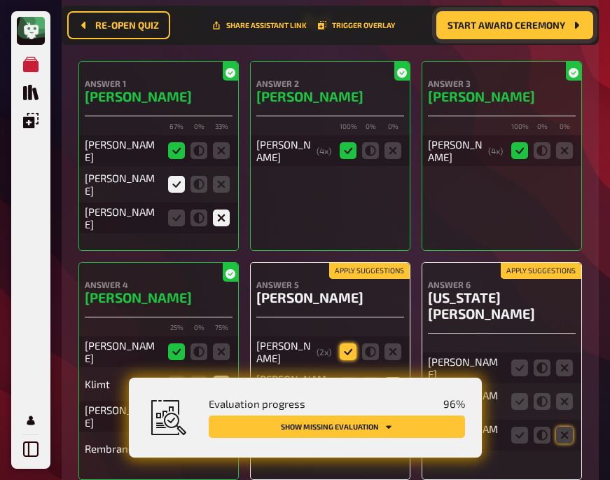
click at [0, 0] on input "radio" at bounding box center [0, 0] width 0 height 0
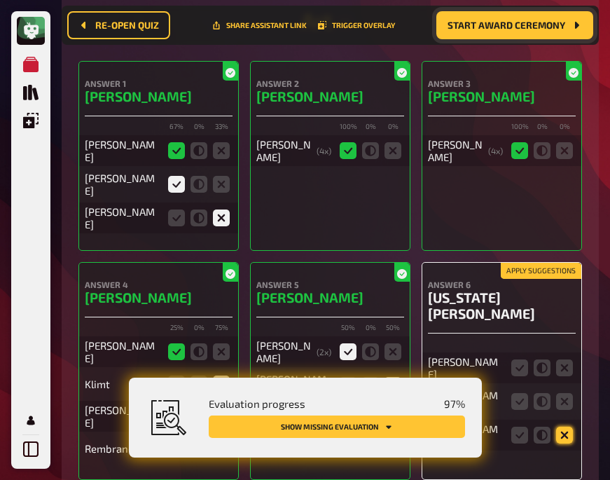
click at [557, 426] on icon at bounding box center [564, 434] width 17 height 17
click at [0, 0] on input "radio" at bounding box center [0, 0] width 0 height 0
click at [561, 393] on icon at bounding box center [564, 401] width 17 height 17
click at [0, 0] on input "radio" at bounding box center [0, 0] width 0 height 0
click at [564, 359] on icon at bounding box center [564, 367] width 17 height 17
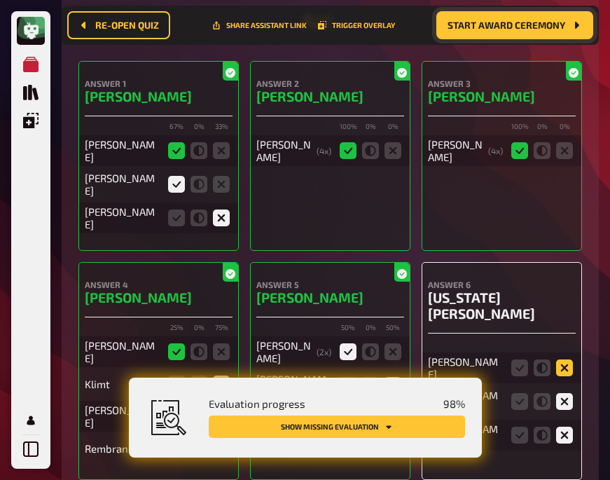
click at [0, 0] on input "radio" at bounding box center [0, 0] width 0 height 0
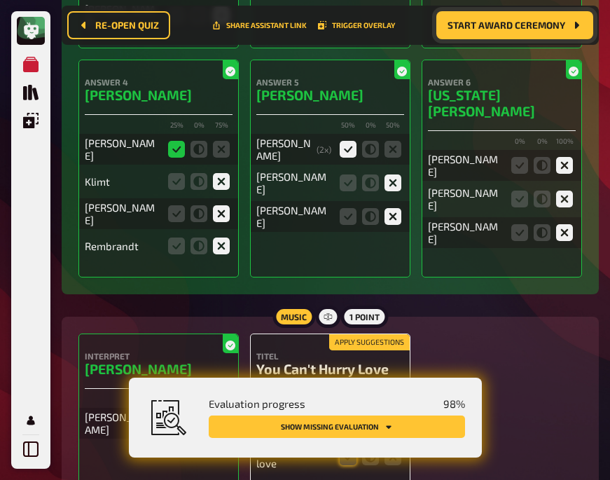
scroll to position [10618, 0]
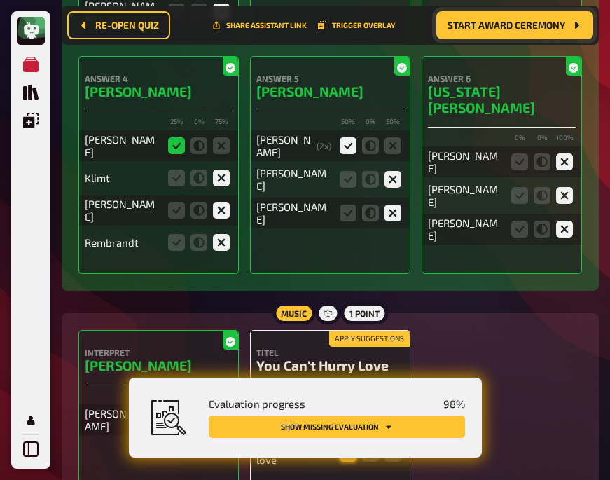
click at [344, 445] on icon at bounding box center [348, 453] width 17 height 17
click at [0, 0] on input "radio" at bounding box center [0, 0] width 0 height 0
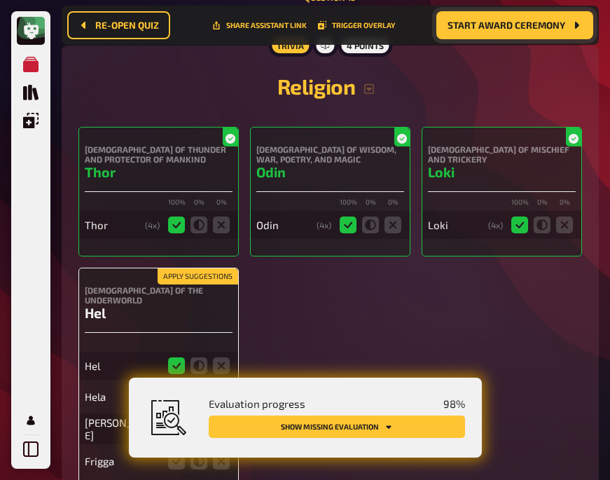
scroll to position [11186, 0]
click at [172, 387] on icon at bounding box center [176, 395] width 17 height 17
click at [0, 0] on input "radio" at bounding box center [0, 0] width 0 height 0
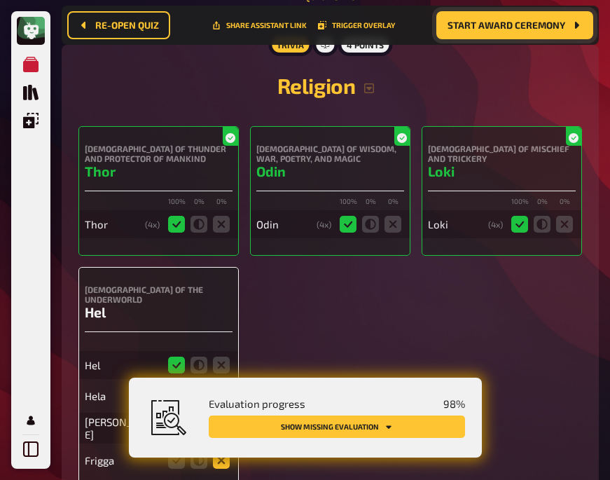
click at [217, 452] on icon at bounding box center [221, 460] width 17 height 17
click at [0, 0] on input "radio" at bounding box center [0, 0] width 0 height 0
click at [179, 419] on icon at bounding box center [176, 427] width 17 height 17
click at [0, 0] on input "radio" at bounding box center [0, 0] width 0 height 0
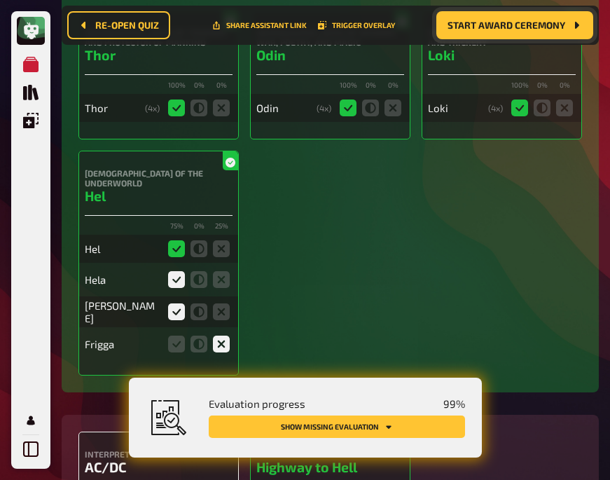
scroll to position [11305, 0]
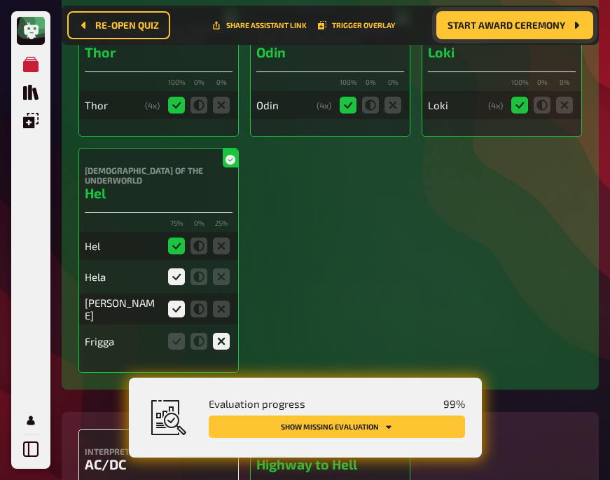
click at [0, 0] on input "radio" at bounding box center [0, 0] width 0 height 0
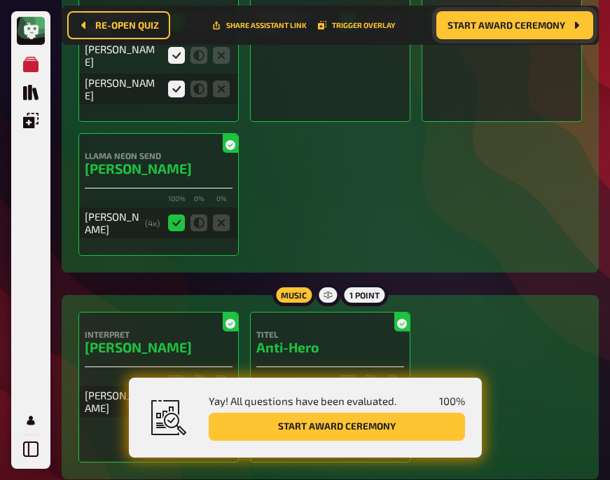
scroll to position [0, 0]
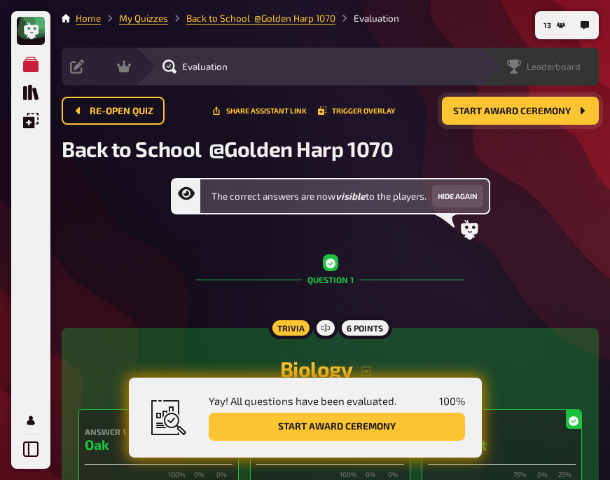
click at [539, 62] on span "Leaderboard" at bounding box center [553, 66] width 54 height 11
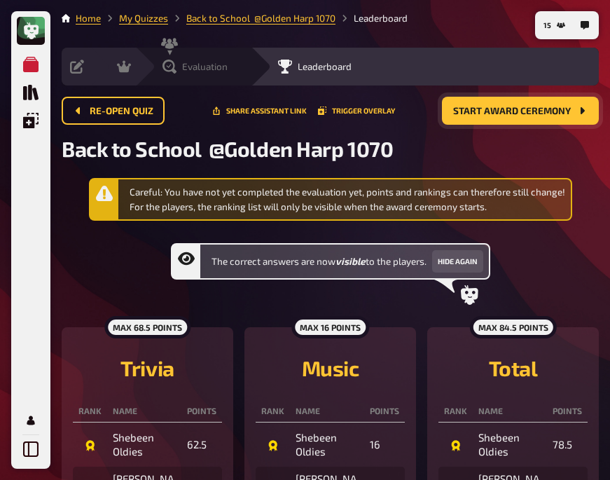
click at [179, 67] on div "Evaluation" at bounding box center [194, 67] width 65 height 14
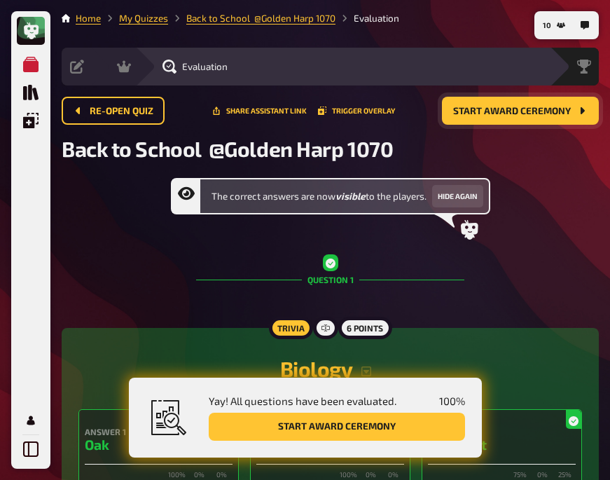
click at [495, 115] on span "Start award ceremony" at bounding box center [512, 111] width 118 height 10
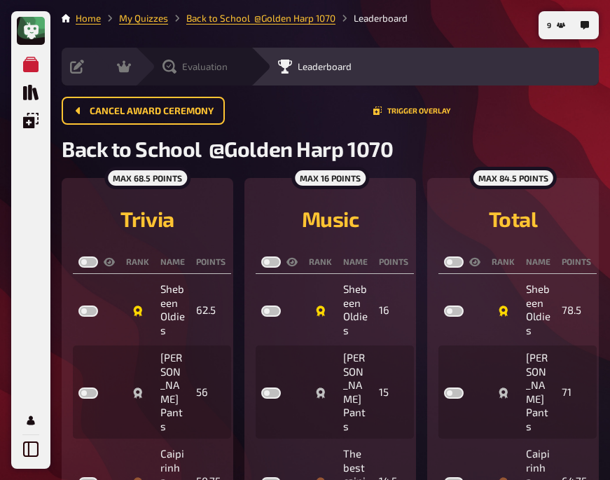
click at [169, 67] on icon at bounding box center [169, 66] width 5 height 4
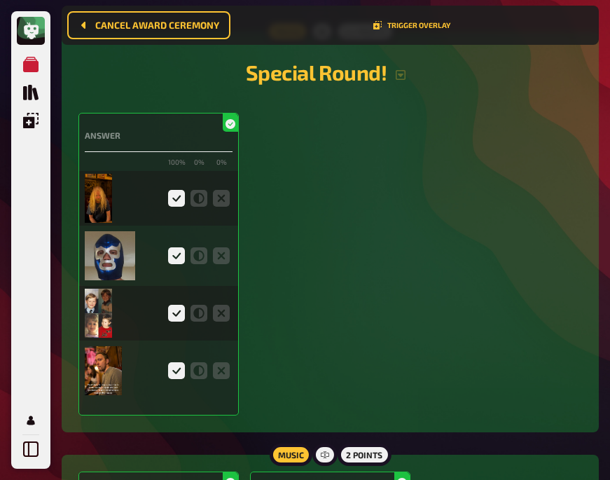
scroll to position [2368, 0]
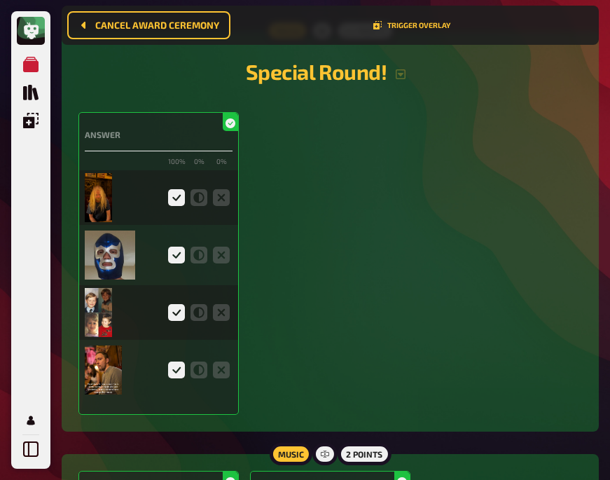
click at [107, 359] on img at bounding box center [103, 369] width 37 height 49
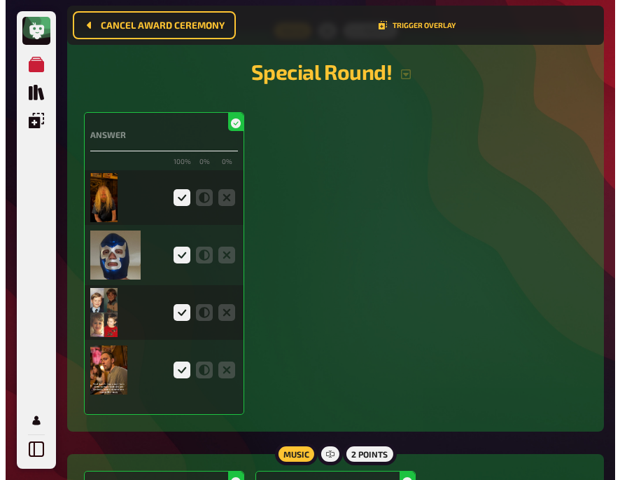
scroll to position [2356, 0]
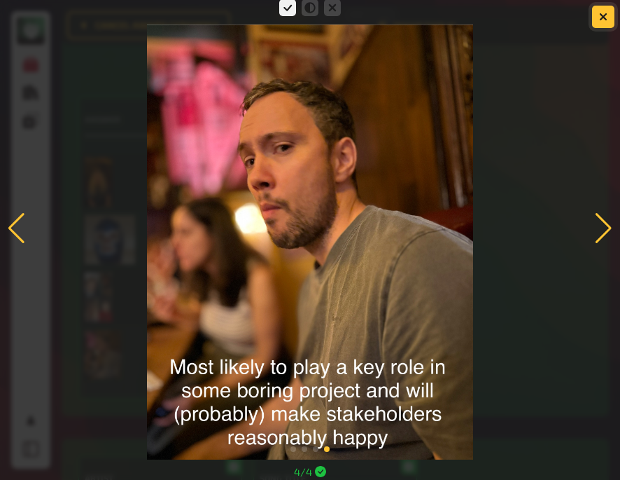
click at [600, 16] on icon "button" at bounding box center [603, 17] width 8 height 8
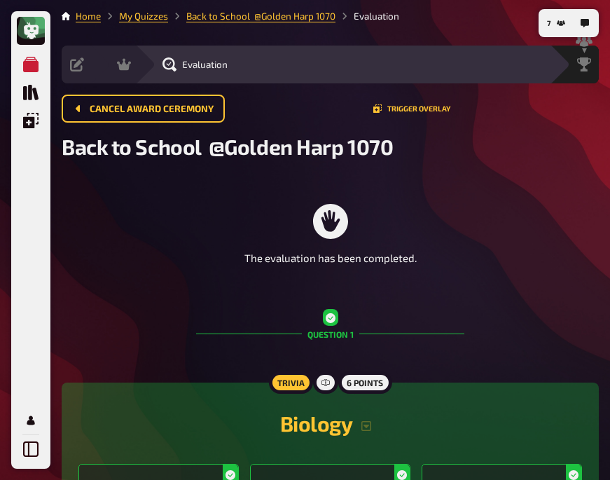
scroll to position [0, 0]
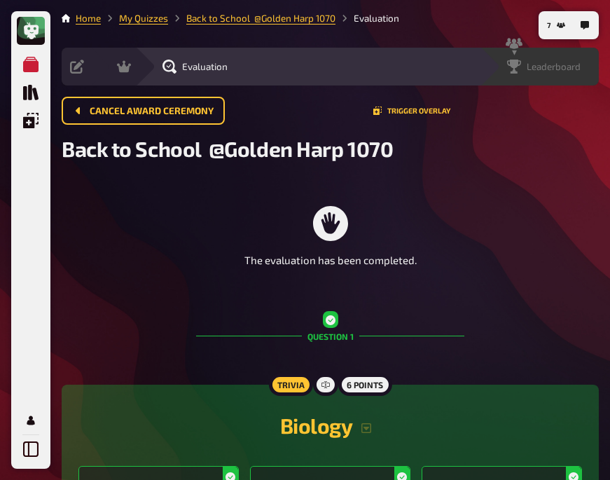
click at [536, 69] on span "Leaderboard" at bounding box center [553, 66] width 54 height 11
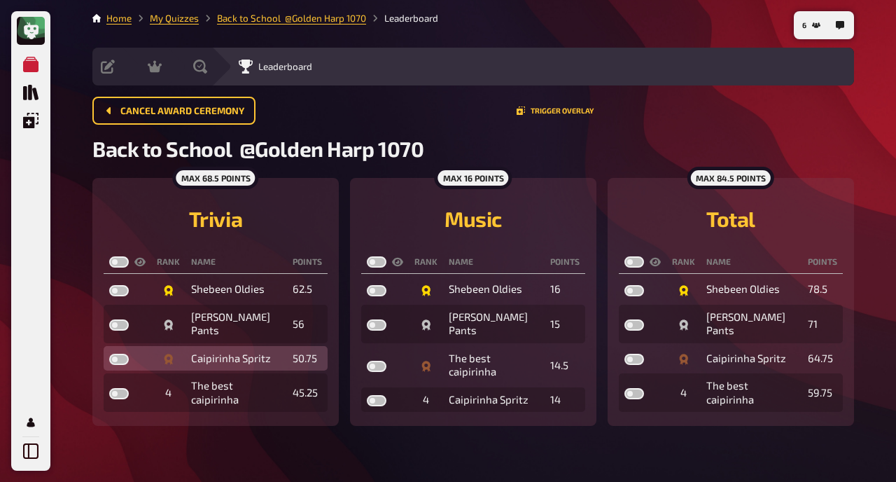
click at [120, 360] on label at bounding box center [119, 359] width 20 height 11
click at [109, 354] on input "checkbox" at bounding box center [109, 353] width 1 height 1
checkbox input "true"
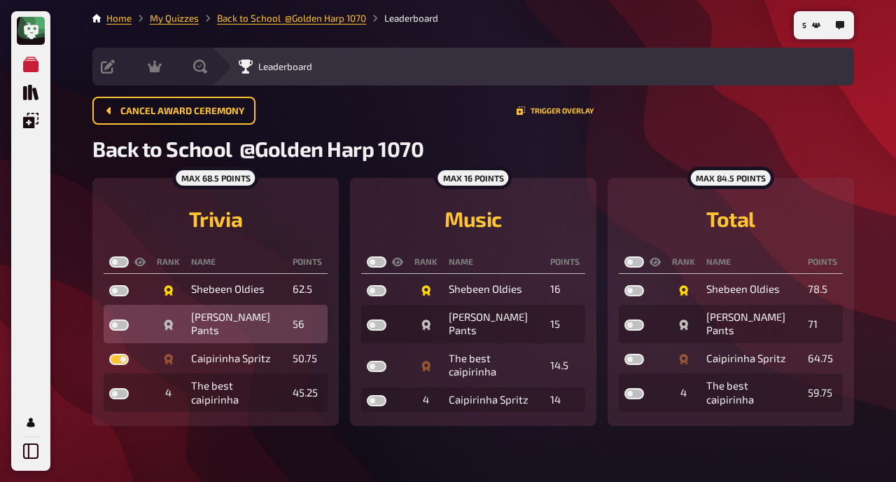
click at [121, 322] on label at bounding box center [119, 324] width 20 height 11
click at [109, 319] on input "checkbox" at bounding box center [109, 319] width 1 height 1
checkbox input "true"
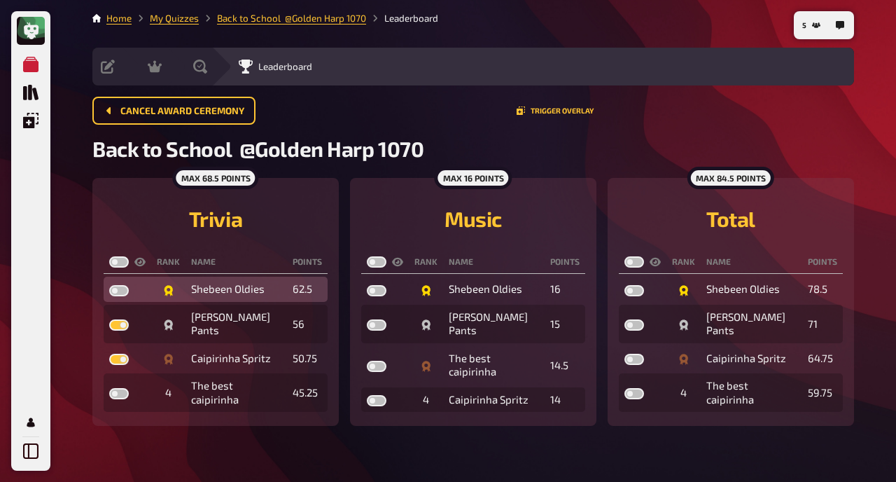
click at [120, 288] on label at bounding box center [119, 290] width 20 height 11
click at [109, 285] on input "checkbox" at bounding box center [109, 284] width 1 height 1
checkbox input "true"
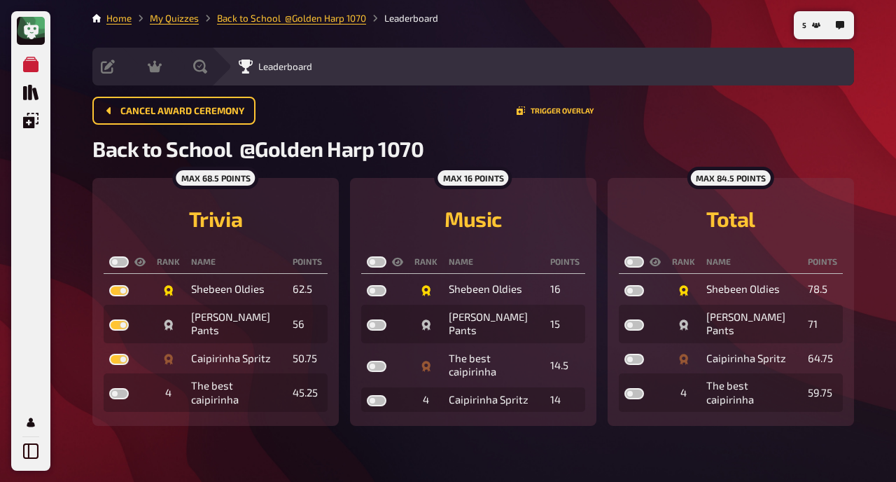
click at [126, 263] on label at bounding box center [119, 261] width 20 height 11
click at [109, 256] on input "checkbox" at bounding box center [109, 256] width 1 height 1
checkbox input "true"
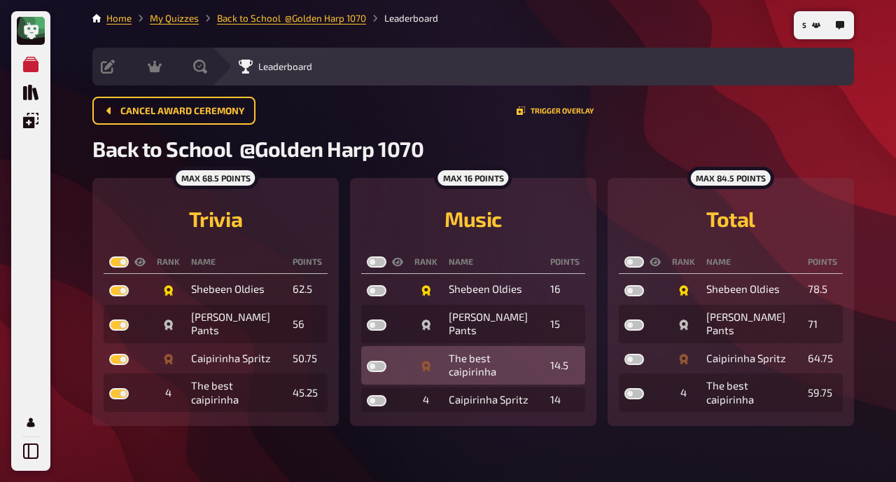
click at [380, 361] on label at bounding box center [377, 366] width 20 height 11
click at [367, 360] on input "checkbox" at bounding box center [366, 360] width 1 height 1
checkbox input "true"
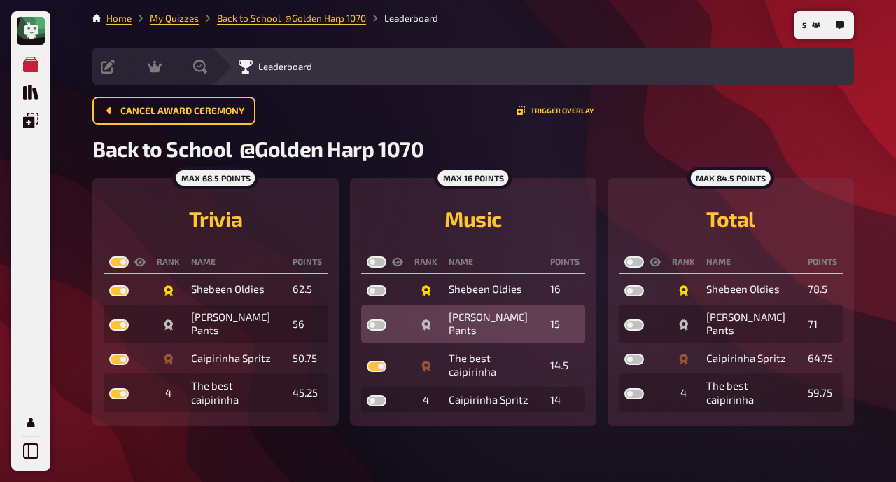
click at [379, 325] on label at bounding box center [377, 324] width 20 height 11
click at [367, 319] on input "checkbox" at bounding box center [366, 319] width 1 height 1
checkbox input "true"
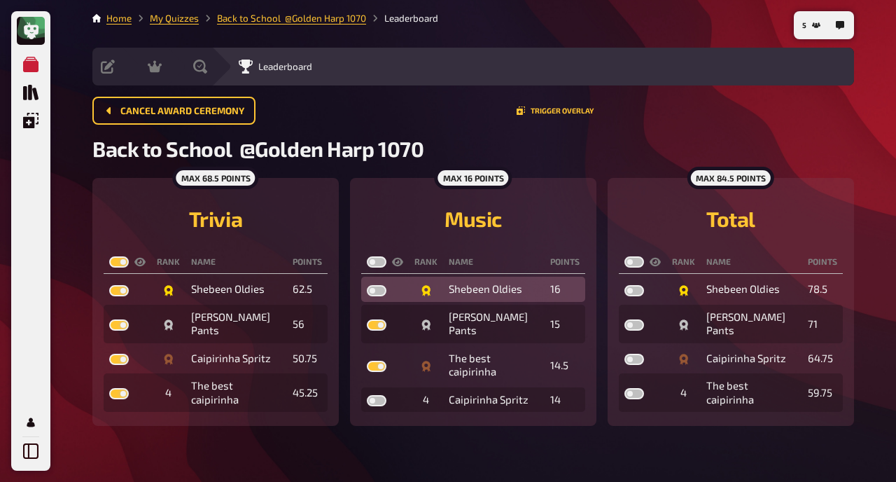
click at [378, 292] on label at bounding box center [377, 290] width 20 height 11
click at [367, 285] on input "checkbox" at bounding box center [366, 284] width 1 height 1
checkbox input "true"
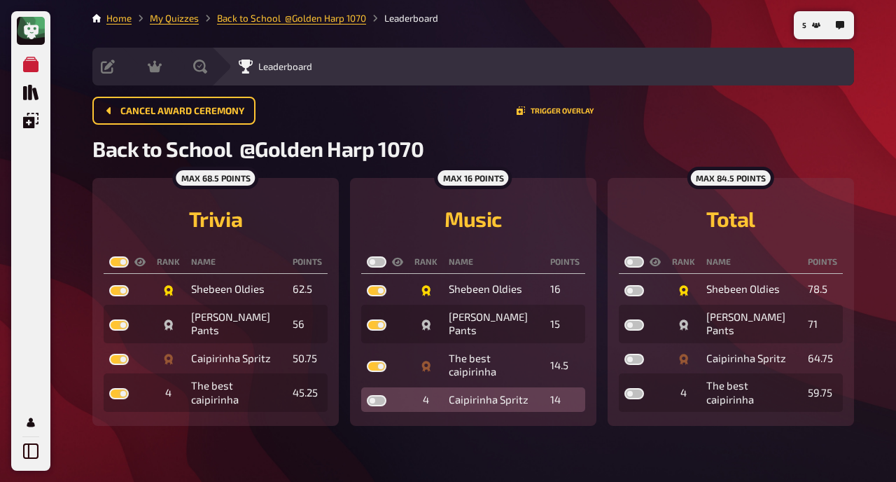
drag, startPoint x: 381, startPoint y: 385, endPoint x: 370, endPoint y: 388, distance: 10.9
click at [370, 395] on label at bounding box center [377, 400] width 20 height 11
click at [367, 394] on input "checkbox" at bounding box center [366, 394] width 1 height 1
checkbox input "true"
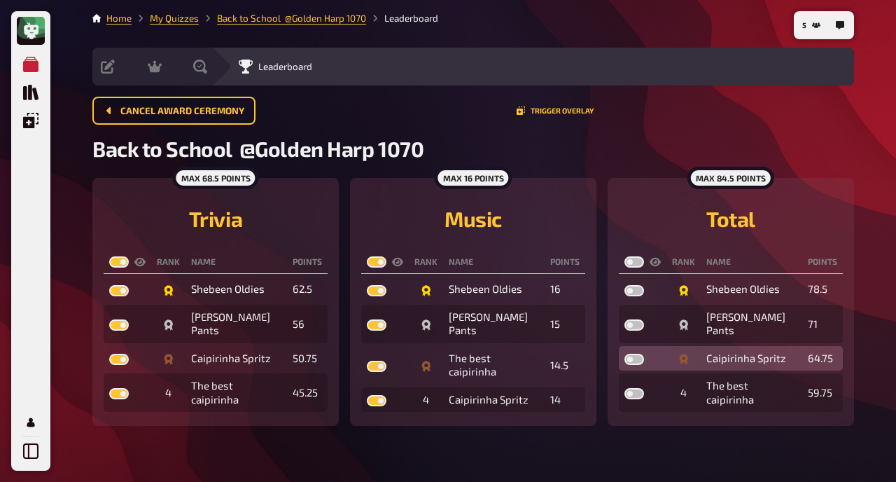
click at [636, 358] on label at bounding box center [634, 359] width 20 height 11
click at [624, 354] on input "checkbox" at bounding box center [624, 353] width 1 height 1
checkbox input "true"
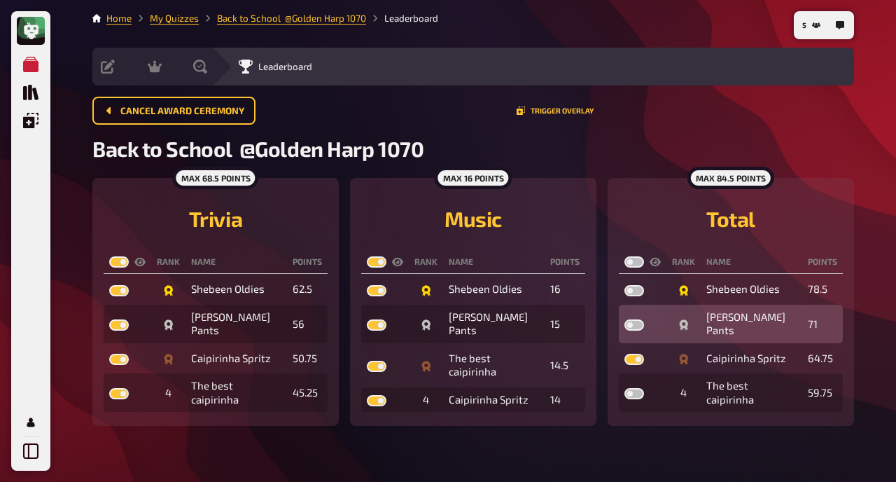
click at [628, 327] on label at bounding box center [634, 324] width 20 height 11
click at [624, 319] on input "checkbox" at bounding box center [624, 319] width 1 height 1
checkbox input "true"
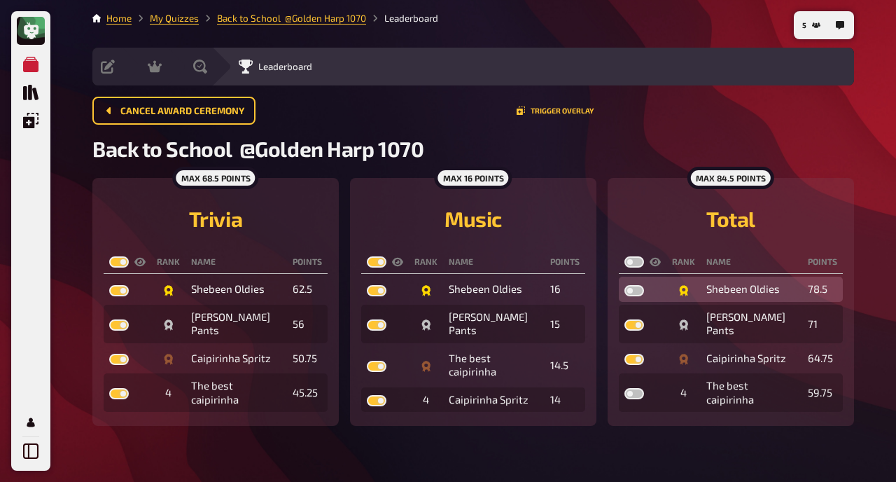
click at [630, 289] on label at bounding box center [634, 290] width 20 height 11
click at [624, 285] on input "checkbox" at bounding box center [624, 284] width 1 height 1
checkbox input "true"
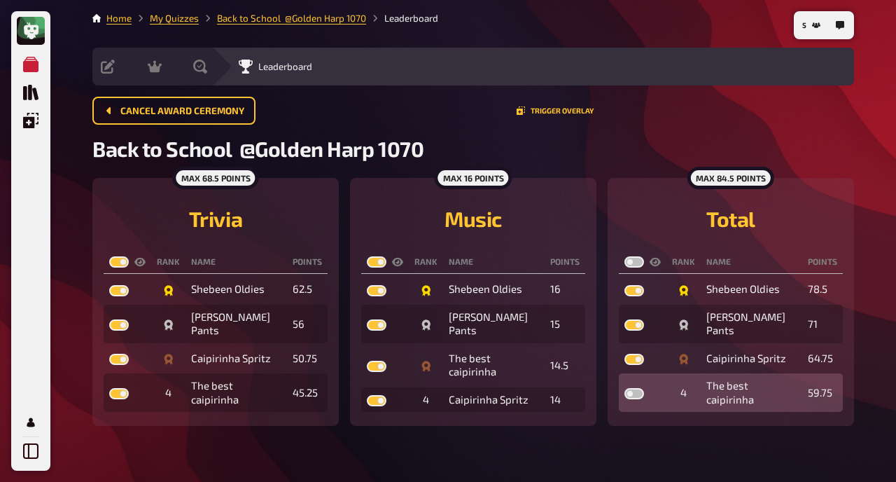
click at [633, 388] on label at bounding box center [634, 393] width 20 height 11
click at [624, 387] on input "checkbox" at bounding box center [624, 387] width 1 height 1
checkbox input "true"
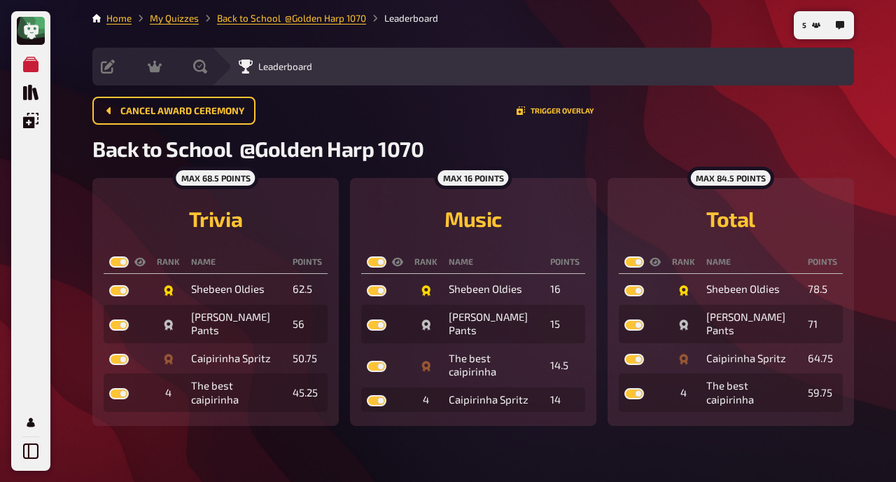
click at [591, 152] on h2 "Back to School @Golden Harp 1070​" at bounding box center [473, 148] width 762 height 25
click at [202, 62] on icon at bounding box center [200, 67] width 14 height 14
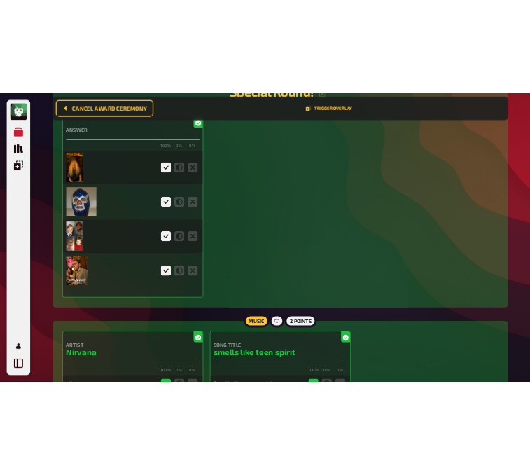
scroll to position [2359, 0]
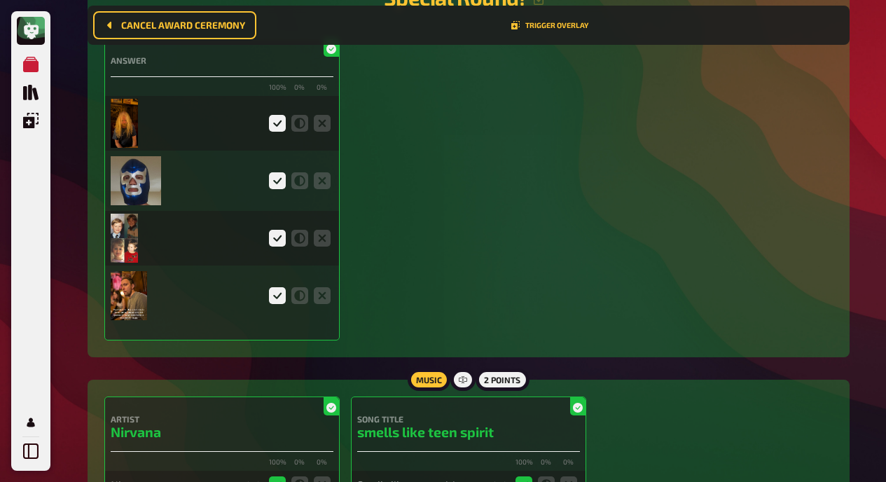
click at [121, 130] on img at bounding box center [124, 123] width 27 height 49
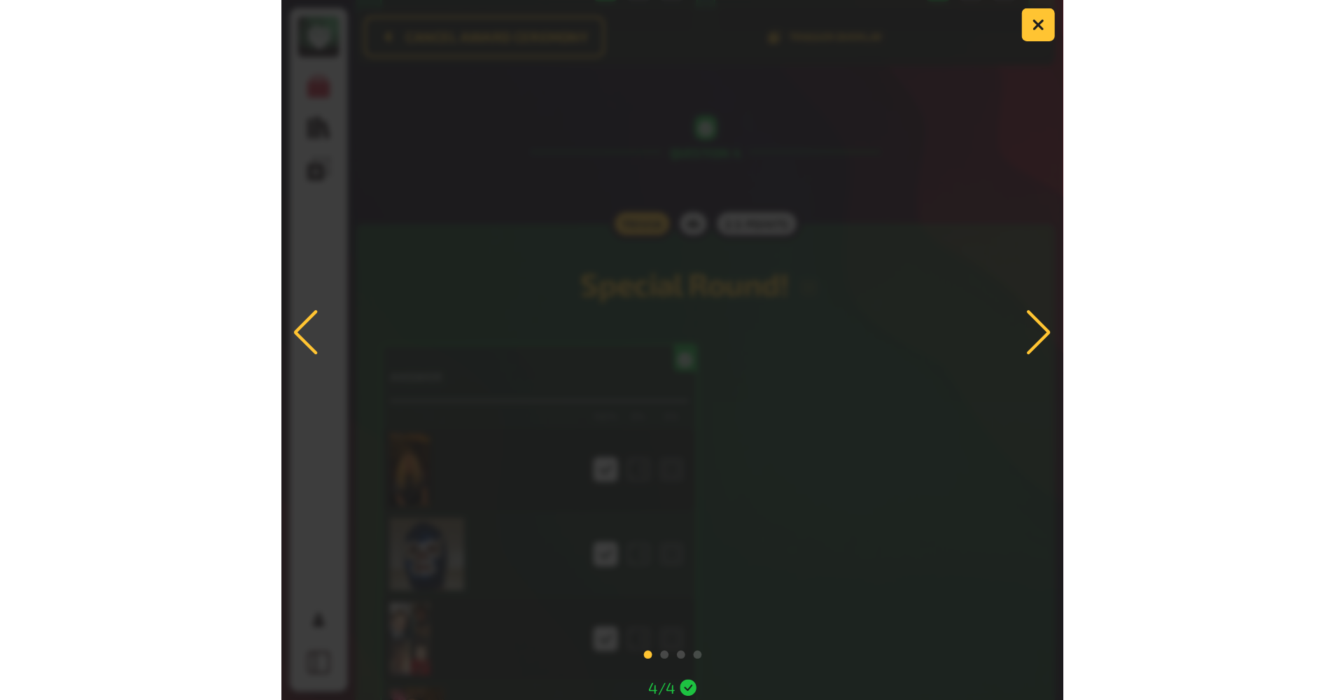
scroll to position [2351, 0]
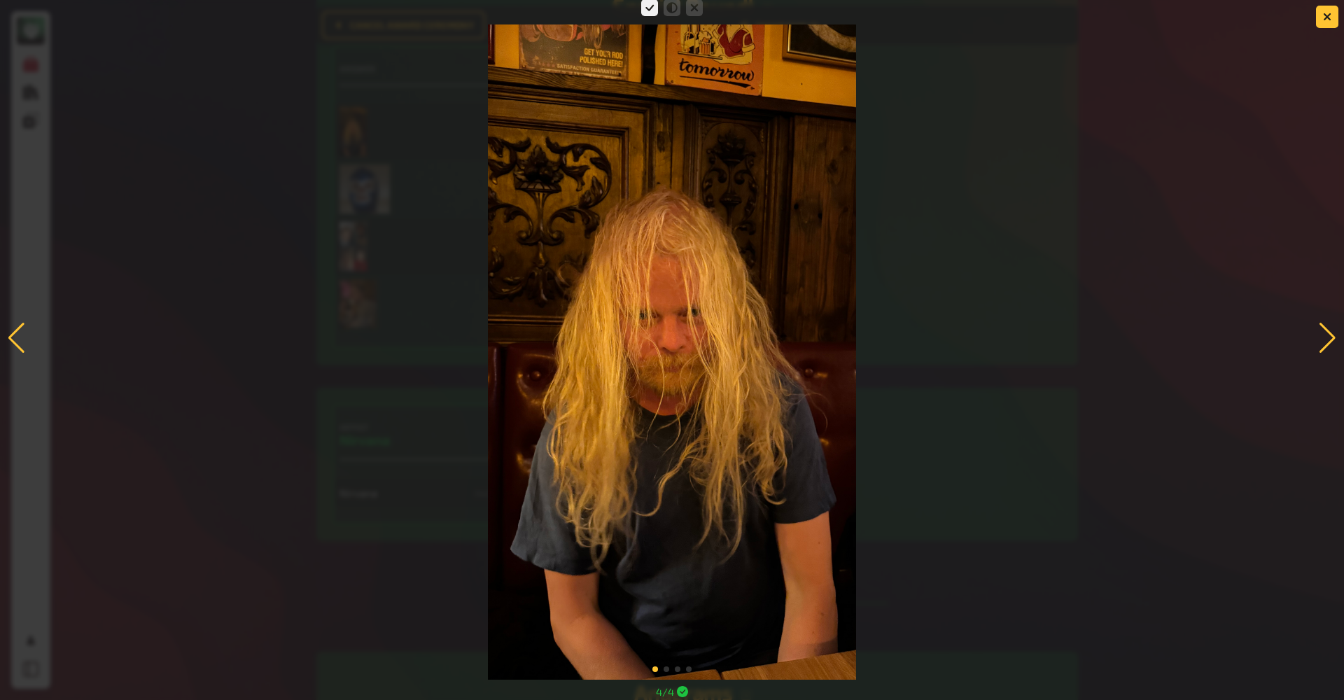
click at [945, 335] on div at bounding box center [1327, 338] width 19 height 31
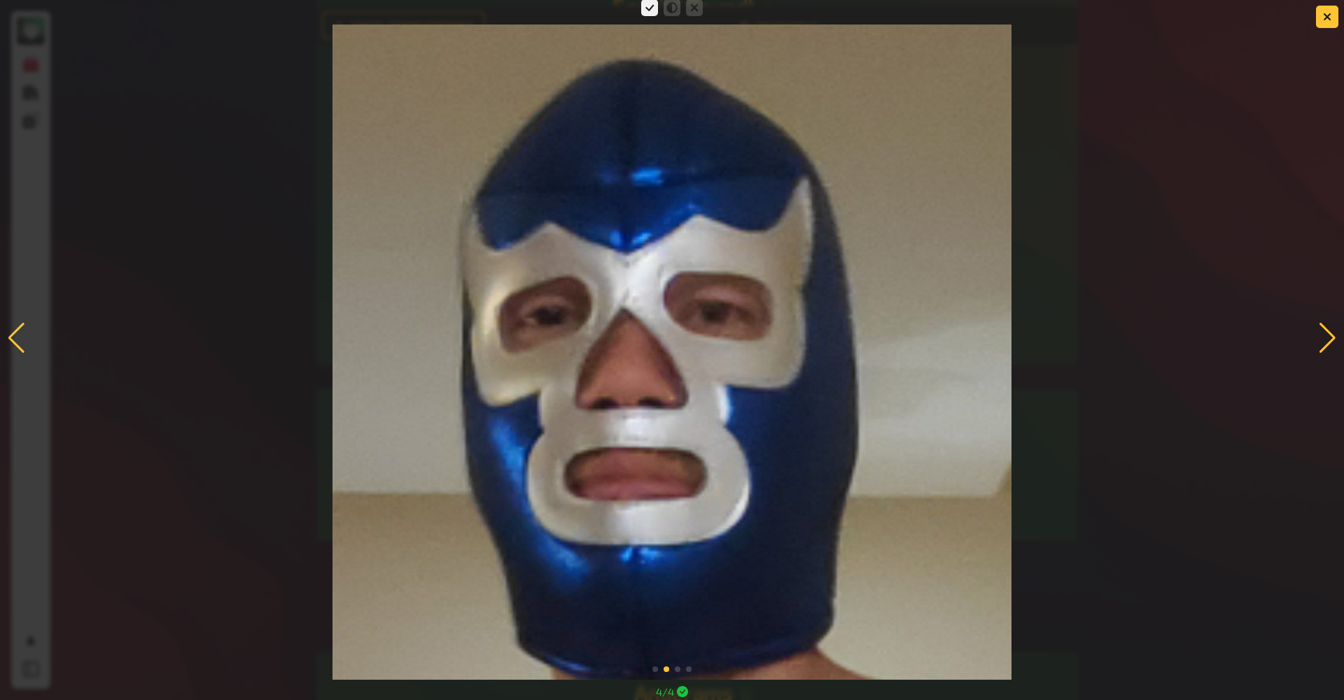
click at [945, 338] on div at bounding box center [1327, 338] width 19 height 31
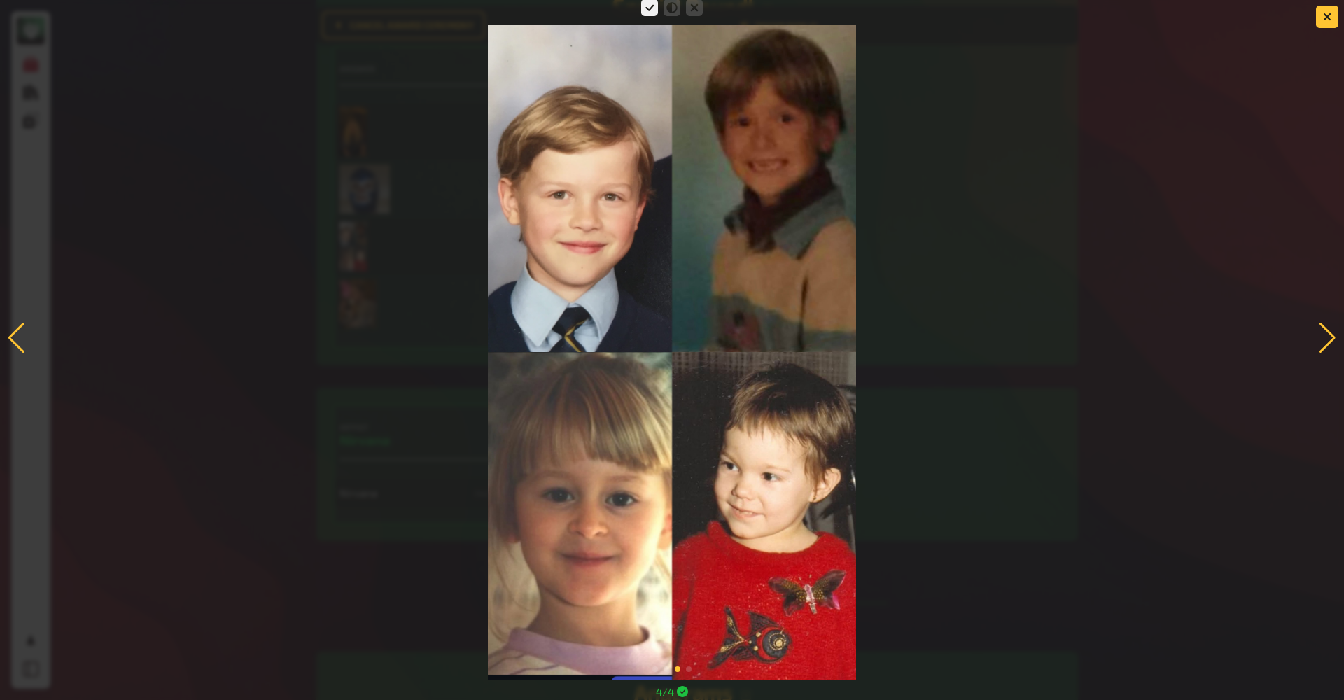
click at [945, 332] on div at bounding box center [1327, 338] width 19 height 31
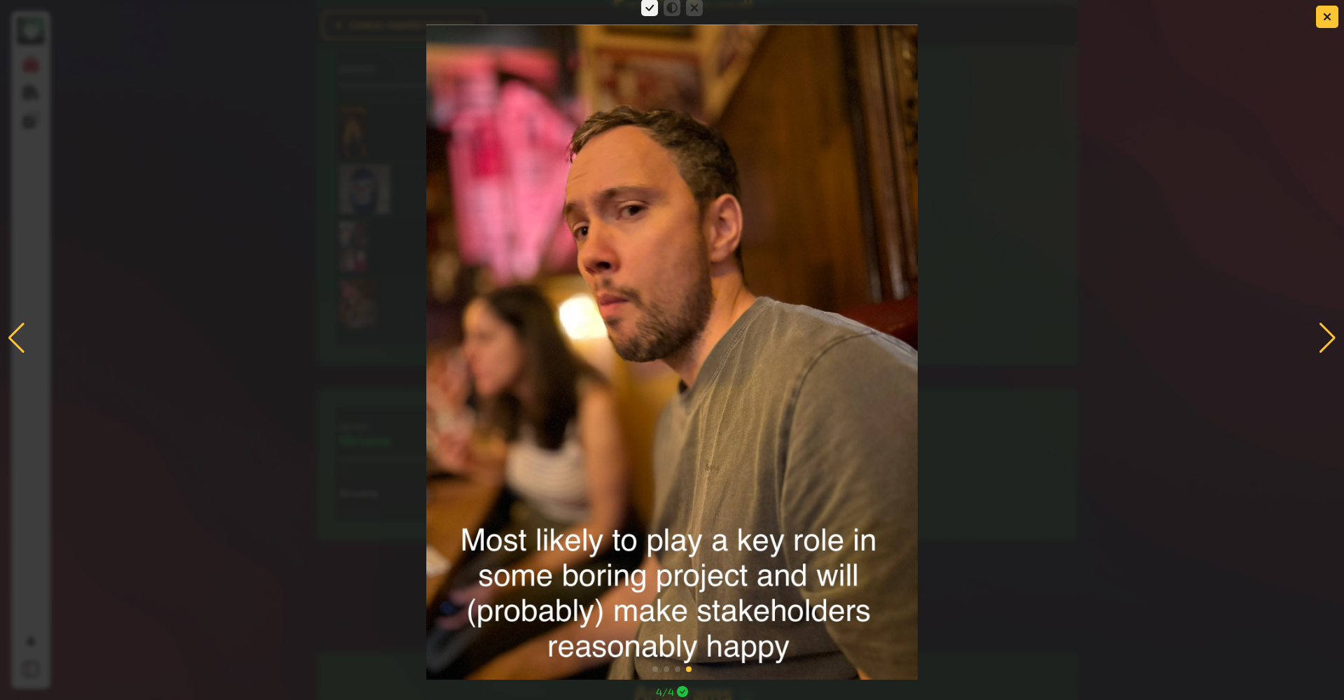
click at [24, 320] on div at bounding box center [672, 337] width 1344 height 683
click at [21, 331] on div at bounding box center [16, 338] width 19 height 31
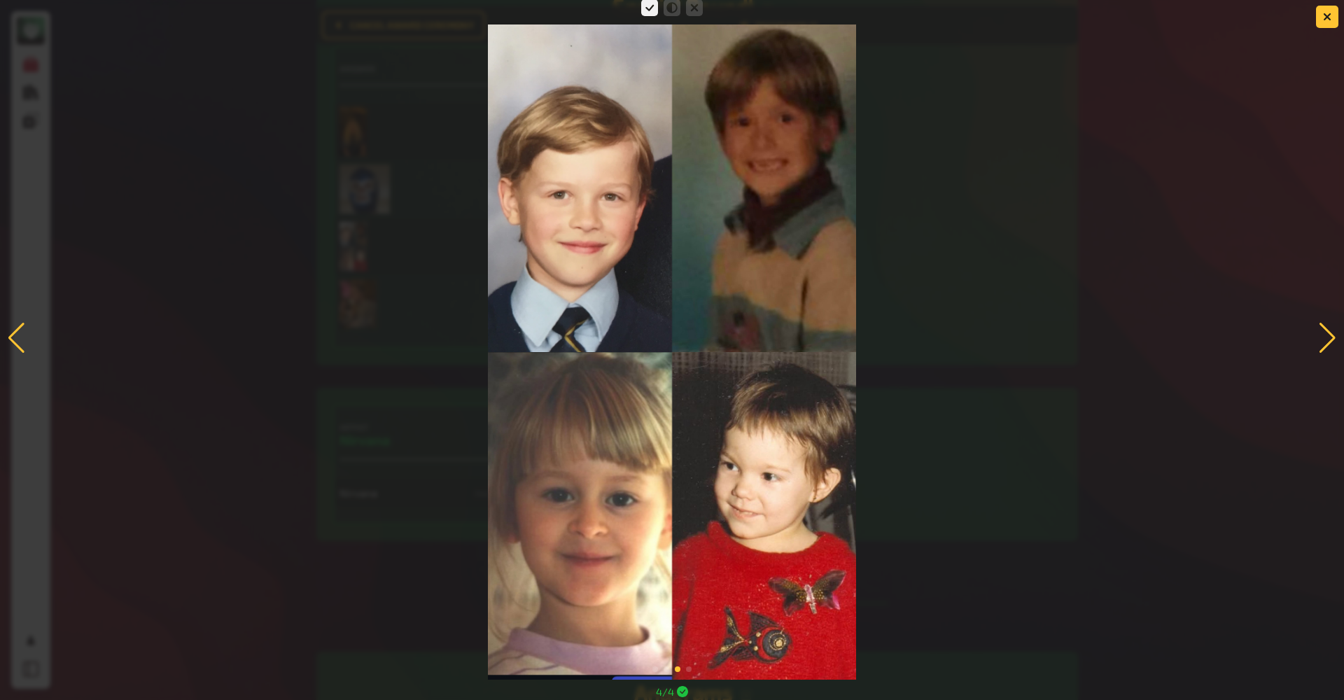
click at [11, 342] on div at bounding box center [16, 338] width 19 height 31
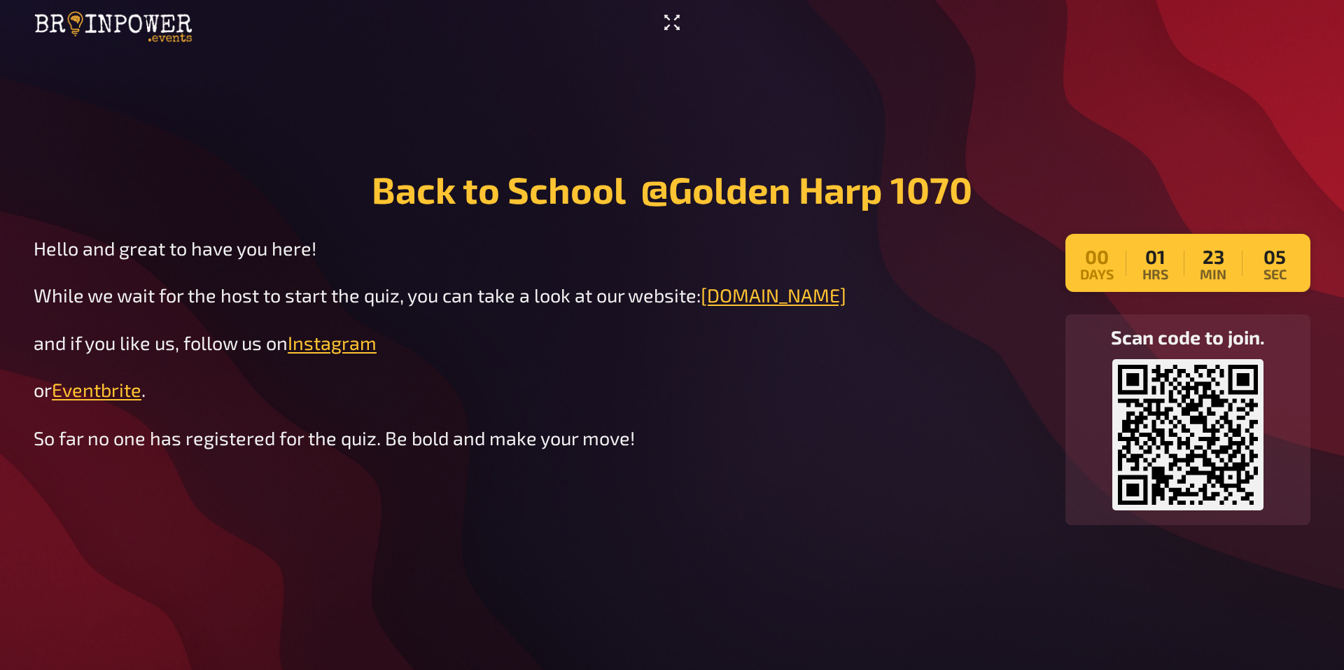
click at [669, 20] on icon "Enter Fullscreen" at bounding box center [671, 22] width 15 height 15
drag, startPoint x: 671, startPoint y: 22, endPoint x: 666, endPoint y: 69, distance: 47.2
click at [666, 17] on icon "Enter Fullscreen" at bounding box center [671, 22] width 15 height 15
